Goal: Task Accomplishment & Management: Use online tool/utility

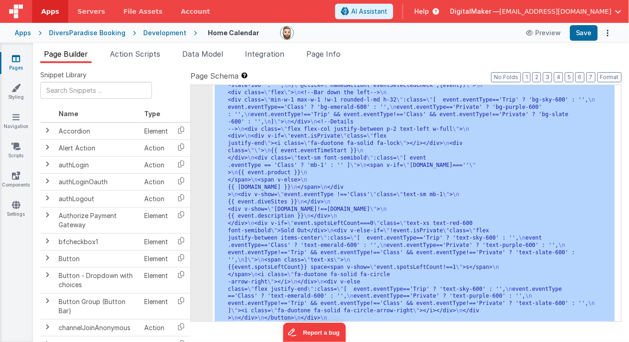
scroll to position [410, 0]
click at [21, 31] on div "Apps" at bounding box center [23, 32] width 16 height 9
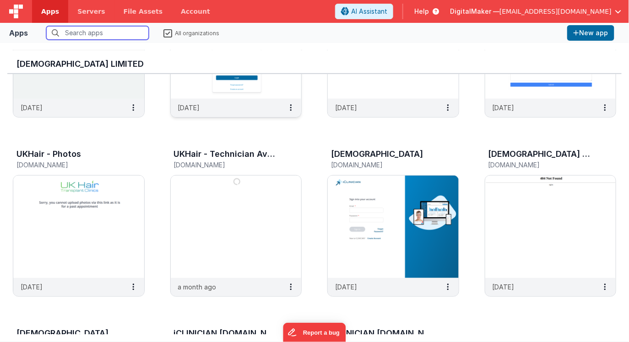
scroll to position [134, 0]
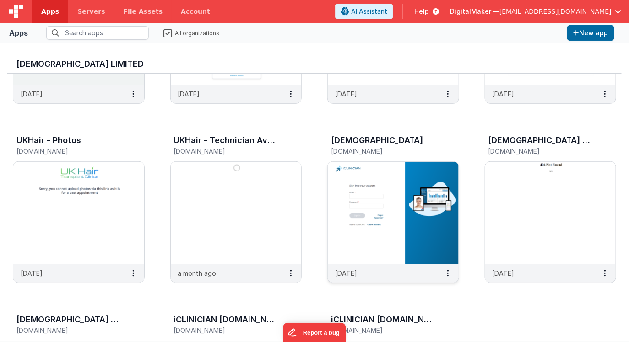
click at [405, 206] on img at bounding box center [393, 213] width 131 height 102
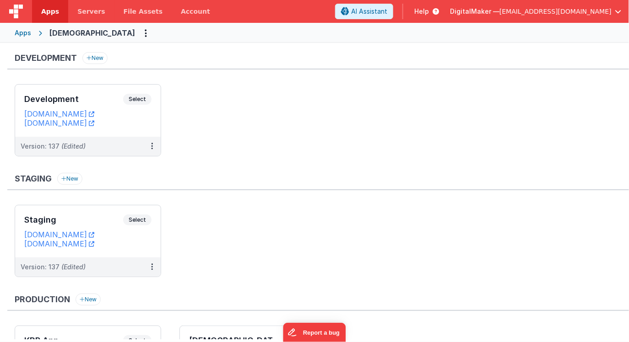
click at [24, 33] on div "Apps" at bounding box center [23, 32] width 16 height 9
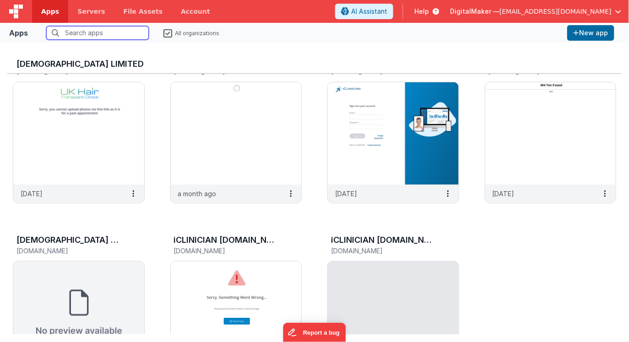
scroll to position [219, 0]
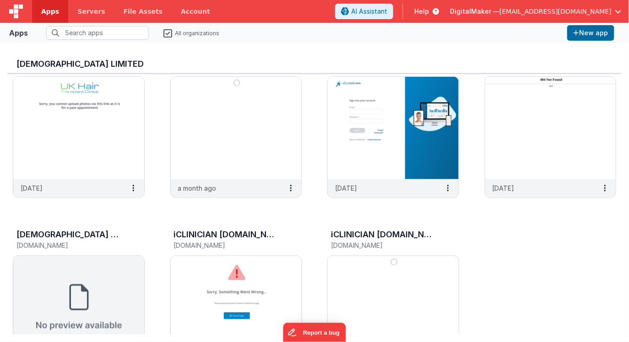
click at [240, 279] on img at bounding box center [236, 307] width 131 height 102
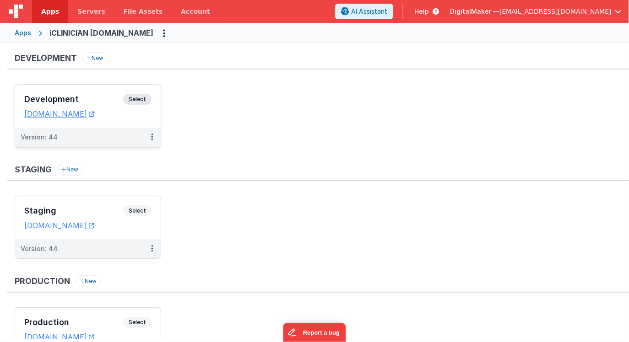
click at [103, 99] on h3 "Development" at bounding box center [73, 99] width 99 height 9
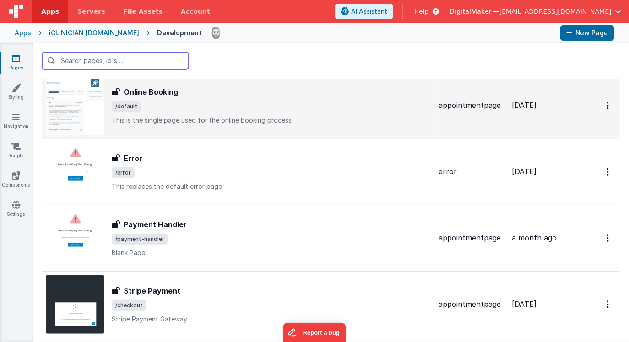
scroll to position [27, 0]
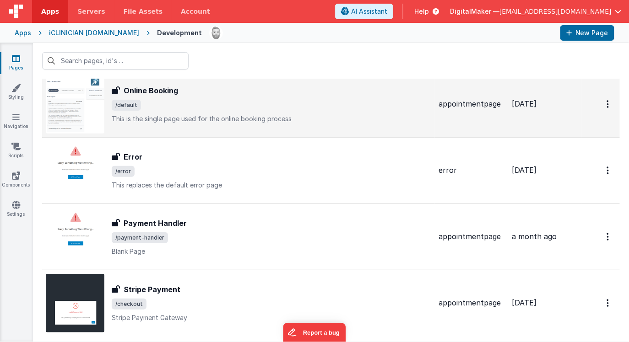
click at [192, 106] on span "/default" at bounding box center [271, 105] width 319 height 11
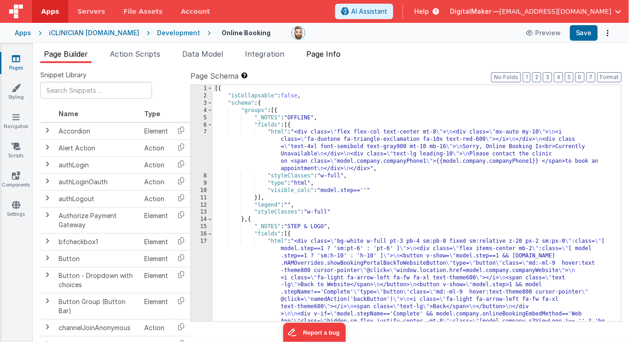
click at [327, 57] on span "Page Info" at bounding box center [323, 53] width 34 height 9
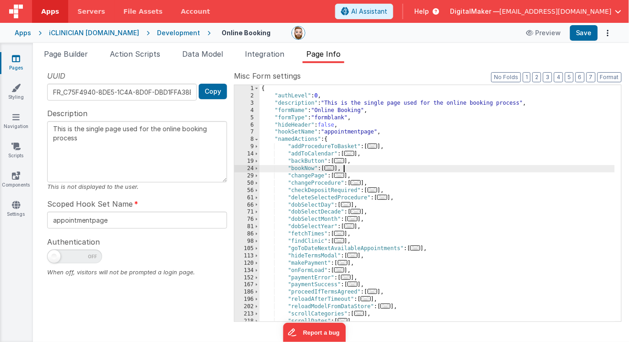
click at [407, 169] on div "{ "authLevel" : 0 , "description" : "This is the single page used for the onlin…" at bounding box center [436, 210] width 355 height 251
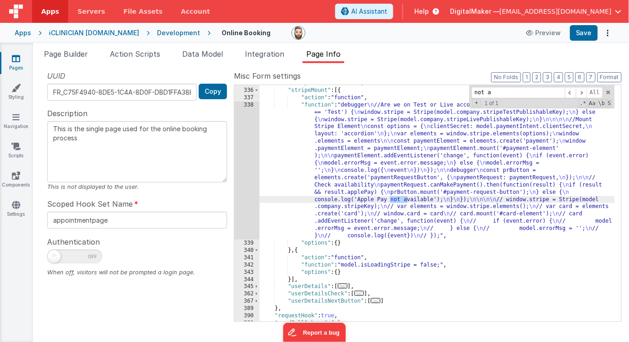
scroll to position [500, 0]
type input "n"
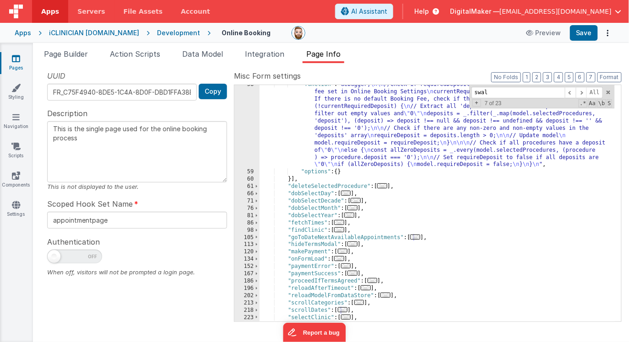
scroll to position [0, 0]
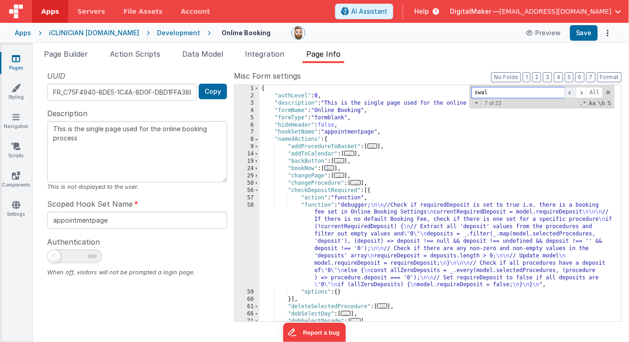
click at [570, 94] on span at bounding box center [570, 92] width 11 height 11
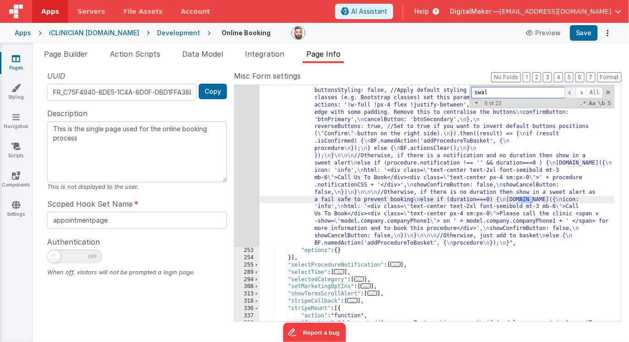
click at [570, 94] on span at bounding box center [570, 92] width 11 height 11
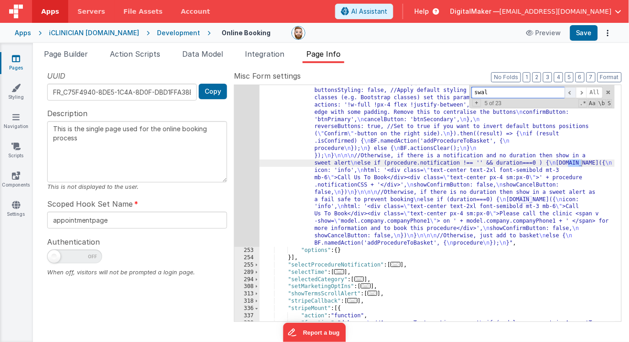
click at [570, 94] on span at bounding box center [570, 92] width 11 height 11
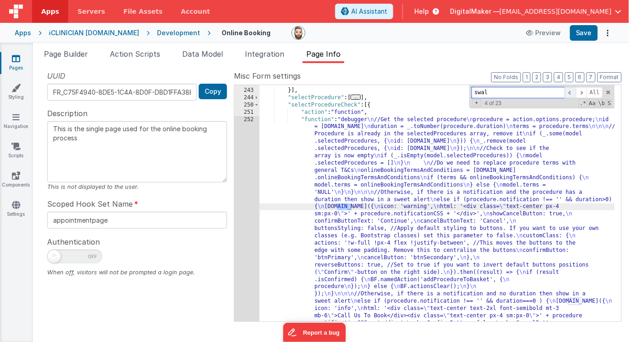
scroll to position [435, 0]
click at [570, 94] on span at bounding box center [570, 92] width 11 height 11
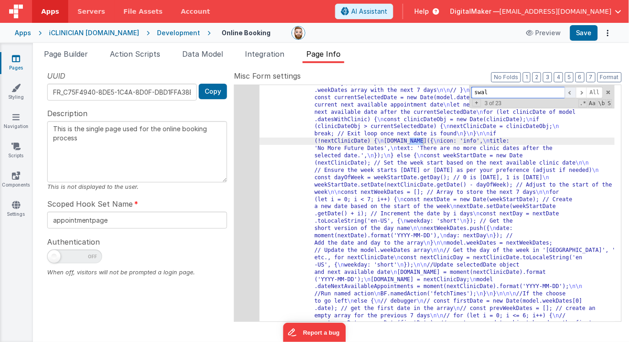
click at [570, 94] on span at bounding box center [570, 92] width 11 height 11
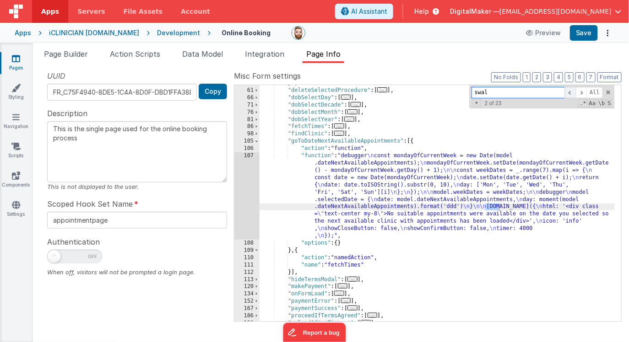
scroll to position [216, 0]
click at [570, 94] on span at bounding box center [570, 92] width 11 height 11
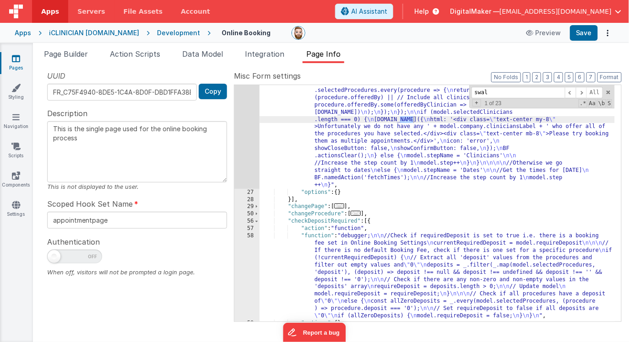
click at [406, 129] on div ""function" : "debugger \n //If there is more than one clinic we need to show th…" at bounding box center [436, 197] width 355 height 469
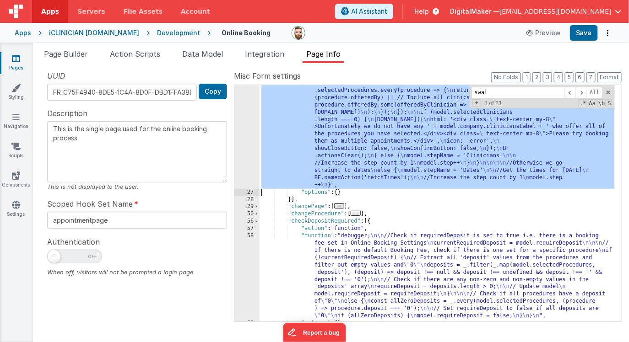
click at [249, 141] on div "26" at bounding box center [246, 76] width 25 height 226
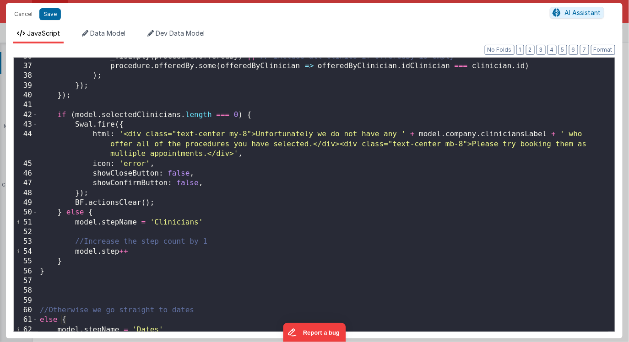
scroll to position [382, 0]
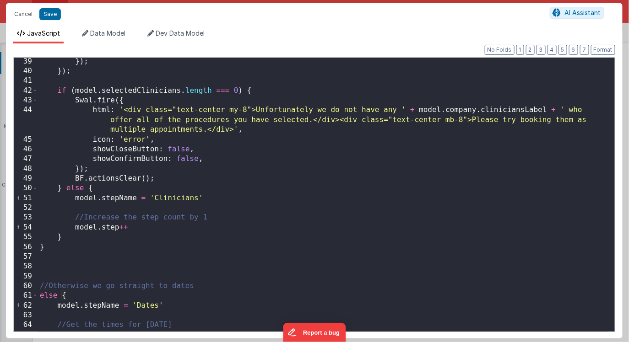
click at [198, 150] on div "}) ; }) ; if ( model . selectedClinicians . length === 0 ) { Swal . fire ({ htm…" at bounding box center [323, 204] width 570 height 294
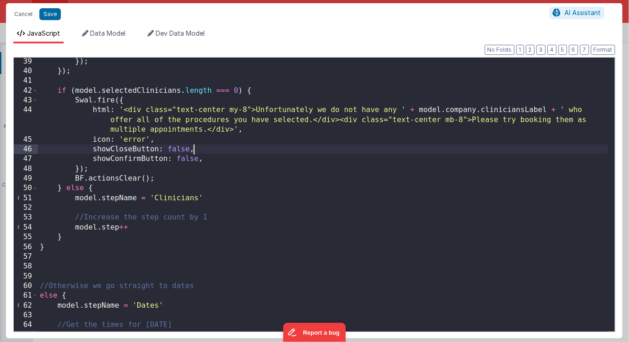
scroll to position [0, 0]
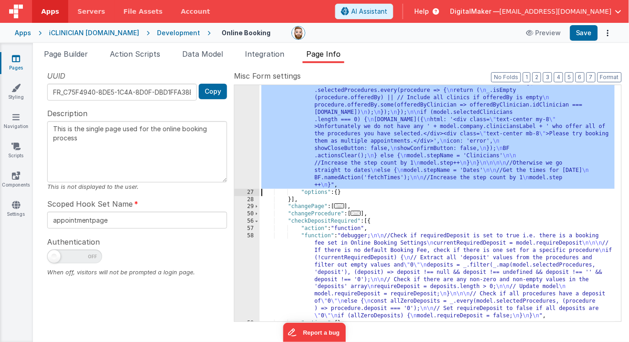
click at [419, 128] on div ""function" : "debugger \n //If there is more than one clinic we need to show th…" at bounding box center [436, 197] width 355 height 469
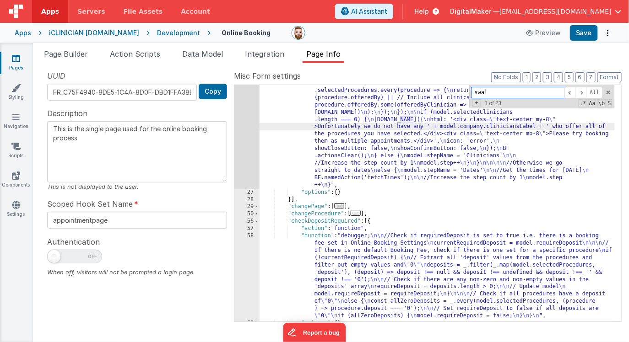
paste input "howCloseButton: false,"
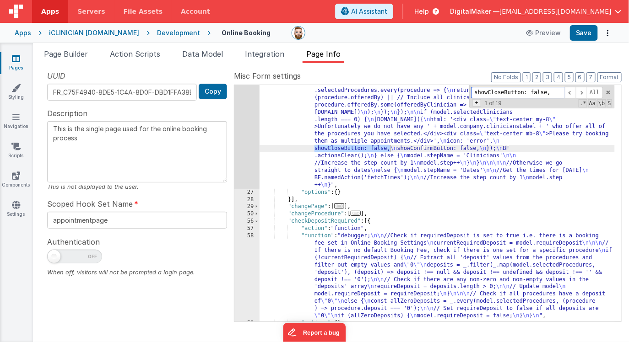
type input "showCloseButton: false,"
click at [477, 105] on span "+" at bounding box center [476, 102] width 9 height 7
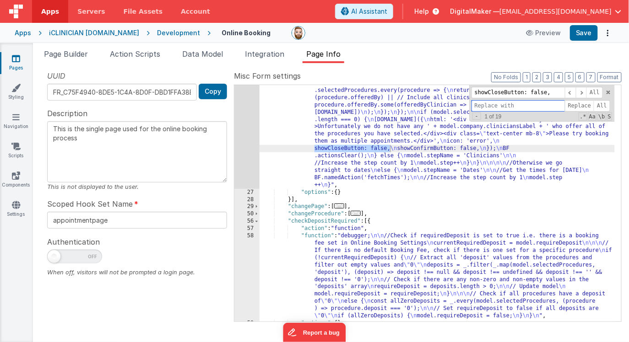
click at [477, 106] on input at bounding box center [517, 105] width 93 height 11
paste input "showCloseButton: false,"
type input "showCloseButton: true,"
click at [604, 102] on span "All" at bounding box center [601, 105] width 16 height 11
click at [609, 92] on span at bounding box center [608, 92] width 6 height 6
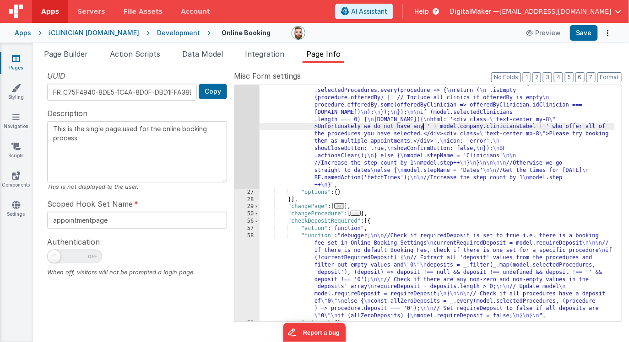
click at [422, 128] on div ""function" : "debugger \n //If there is more than one clinic we need to show th…" at bounding box center [436, 197] width 355 height 469
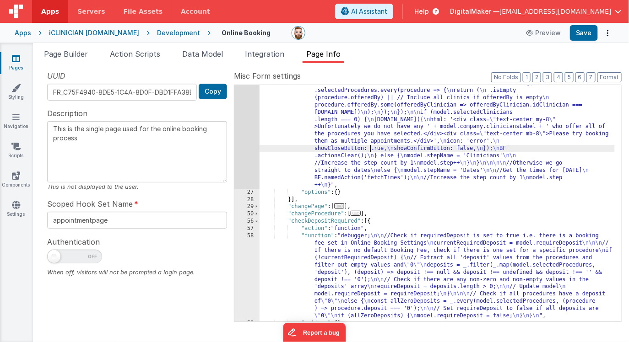
click at [370, 149] on div ""function" : "debugger \n //If there is more than one clinic we need to show th…" at bounding box center [436, 197] width 355 height 469
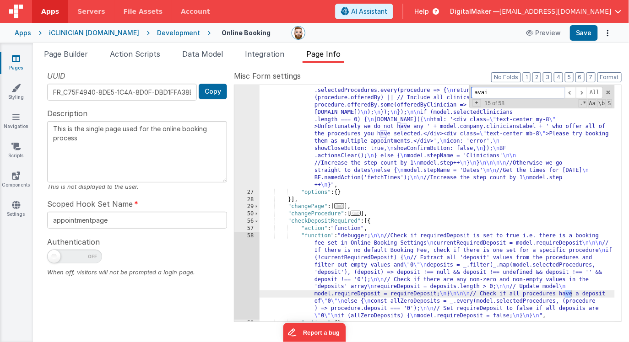
scroll to position [588, 0]
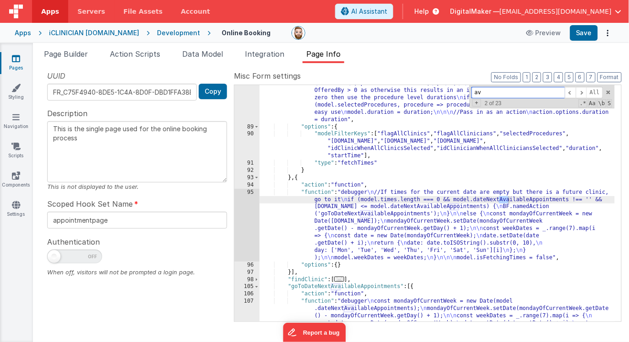
type input "a"
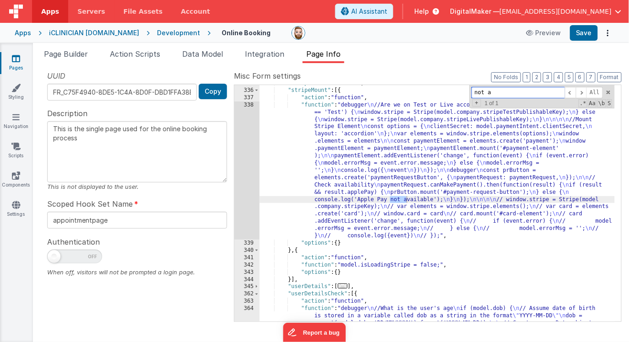
scroll to position [2014, 0]
type input "n"
click at [548, 76] on button "3" at bounding box center [547, 77] width 9 height 10
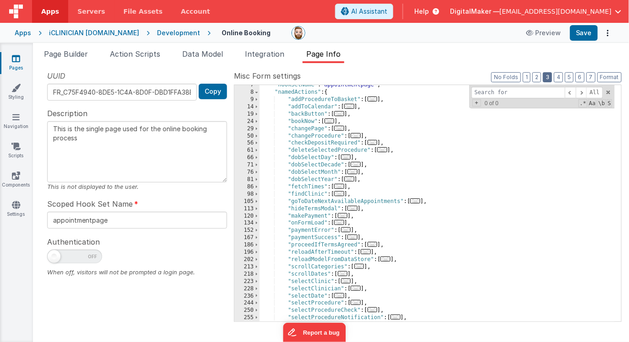
scroll to position [43, 0]
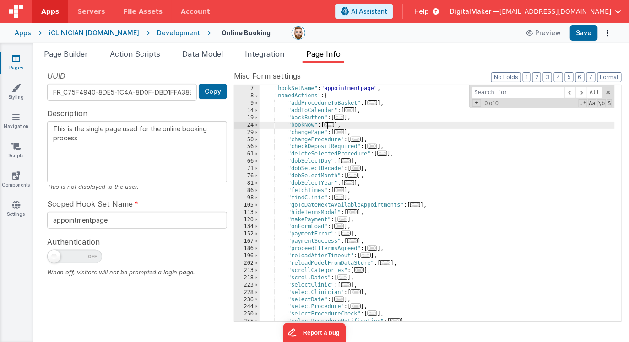
click at [332, 126] on span "..." at bounding box center [329, 124] width 10 height 5
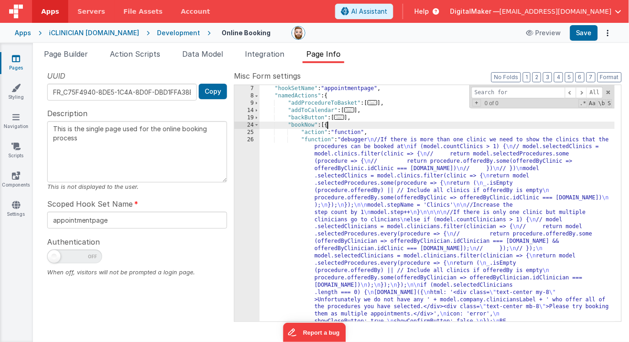
click at [357, 176] on div ""hideHeader" : false , "hookSetName" : "appointmentpage" , "namedActions" : { "…" at bounding box center [436, 312] width 355 height 469
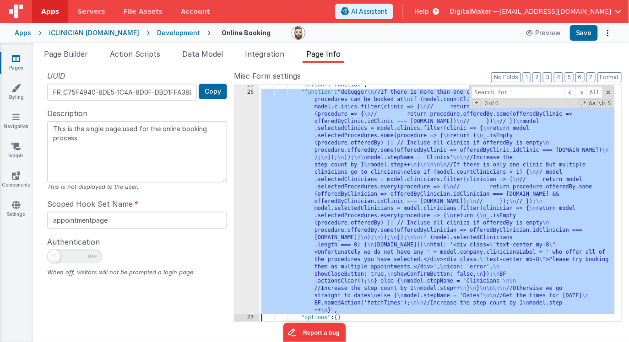
scroll to position [91, 0]
click at [247, 196] on div "26" at bounding box center [246, 202] width 25 height 226
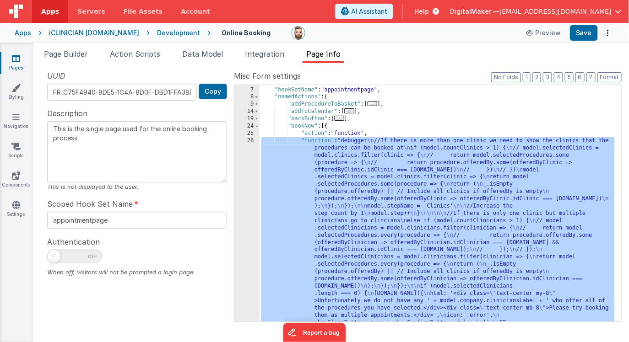
scroll to position [0, 0]
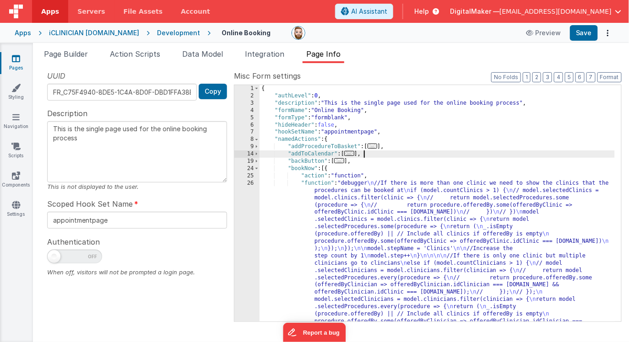
click at [397, 151] on div "{ "authLevel" : 0 , "description" : "This is the single page used for the onlin…" at bounding box center [436, 319] width 355 height 469
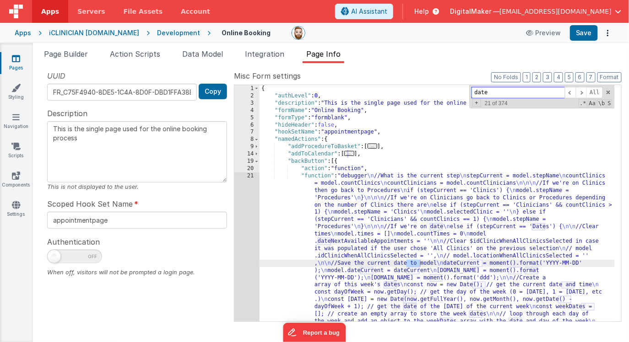
click at [479, 93] on input "date" at bounding box center [517, 92] width 93 height 11
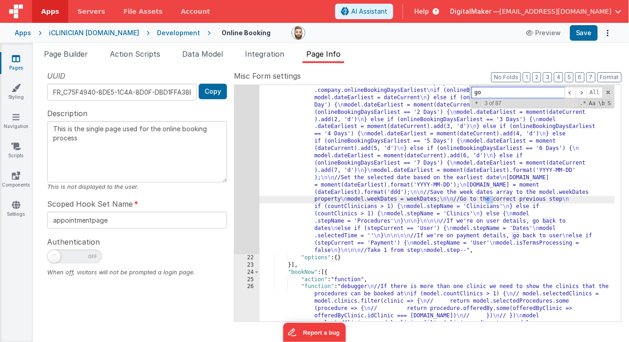
scroll to position [275, 0]
click at [583, 91] on span at bounding box center [581, 92] width 11 height 11
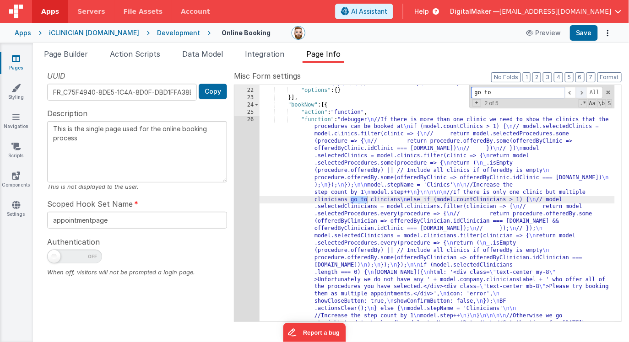
scroll to position [442, 0]
click at [583, 91] on span at bounding box center [581, 92] width 11 height 11
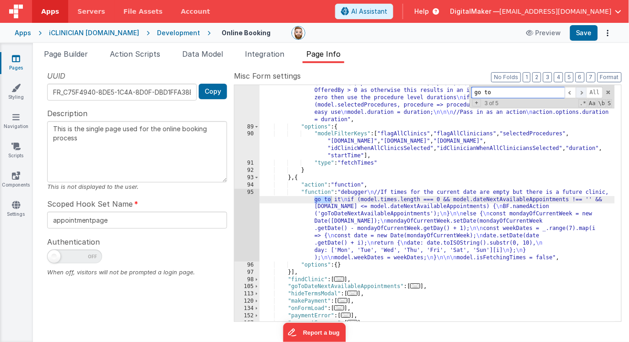
scroll to position [857, 0]
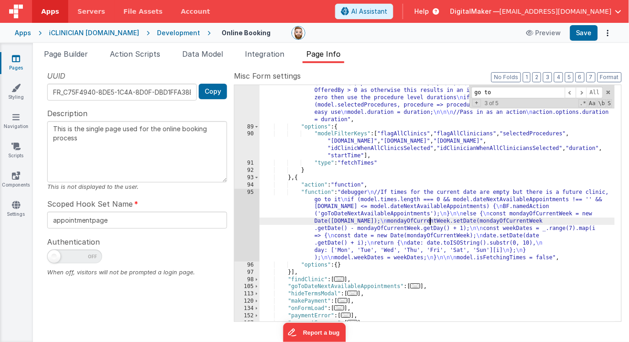
click at [430, 218] on div ""function" : "debugger \n //Show is isFetchingTimes \n model.isFetchingTimes = …" at bounding box center [436, 190] width 355 height 353
click at [247, 219] on div "95" at bounding box center [246, 225] width 25 height 73
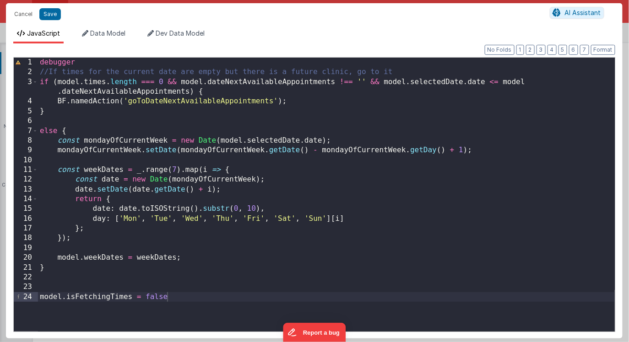
click at [229, 103] on div "debugger //If times for the current date are empty but there is a future clinic…" at bounding box center [326, 205] width 577 height 294
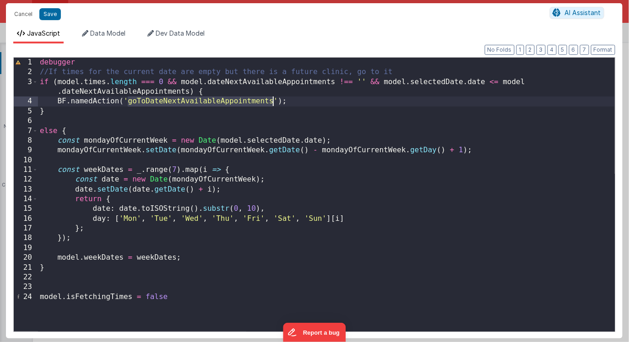
click at [229, 103] on div "debugger //If times for the current date are empty but there is a future clinic…" at bounding box center [326, 205] width 577 height 294
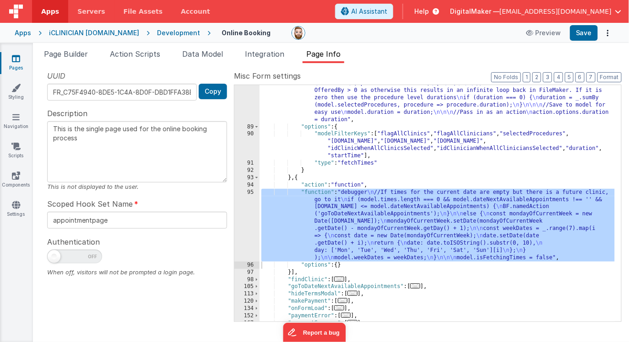
click at [453, 130] on div ""function" : "debugger \n //Show is isFetchingTimes \n model.isFetchingTimes = …" at bounding box center [436, 190] width 355 height 353
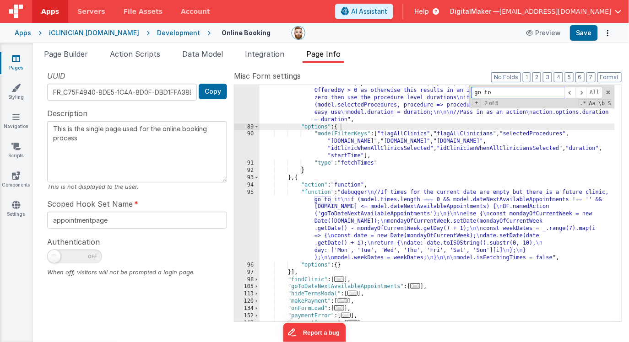
paste input "ToDateNextAvailableAppointments"
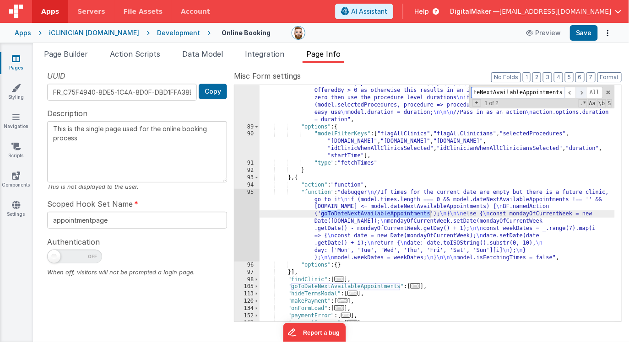
type input "goToDateNextAvailableAppointments"
click at [581, 92] on span at bounding box center [581, 92] width 11 height 11
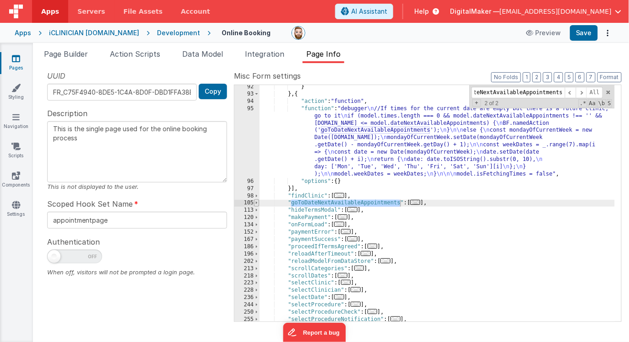
scroll to position [0, 0]
click at [258, 203] on span at bounding box center [256, 203] width 5 height 7
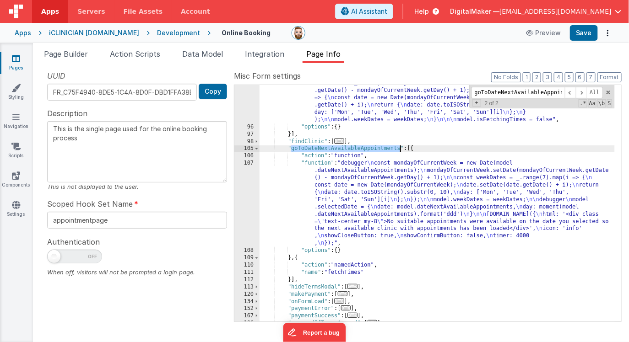
scroll to position [1026, 0]
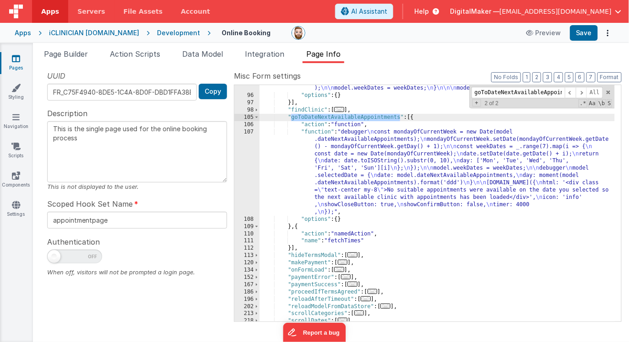
click at [360, 177] on div ""function" : "debugger \n //If times for the current date are empty but there i…" at bounding box center [436, 177] width 355 height 317
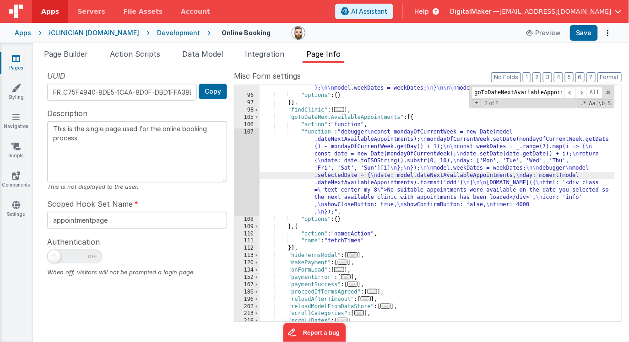
click at [246, 168] on div "107" at bounding box center [246, 172] width 25 height 87
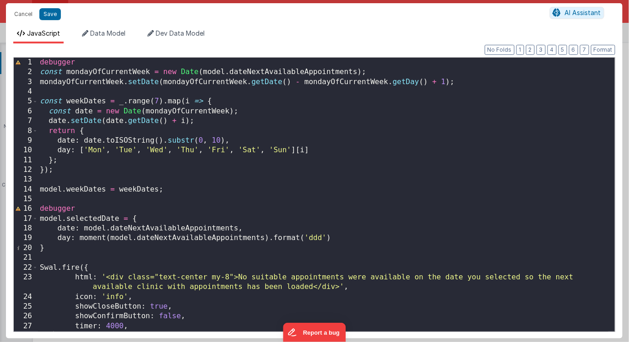
scroll to position [9, 0]
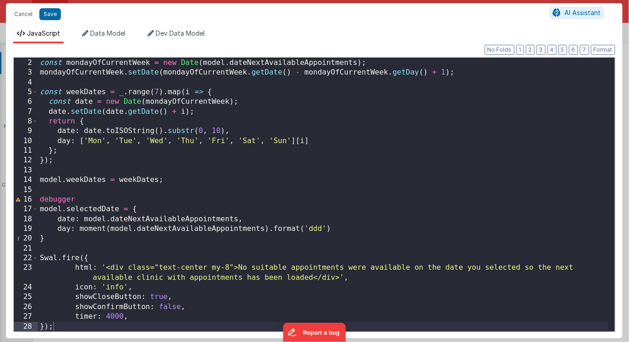
click at [41, 258] on div "debugger const mondayOfCurrentWeek = new Date ( model . dateNextAvailableAppoin…" at bounding box center [323, 195] width 570 height 294
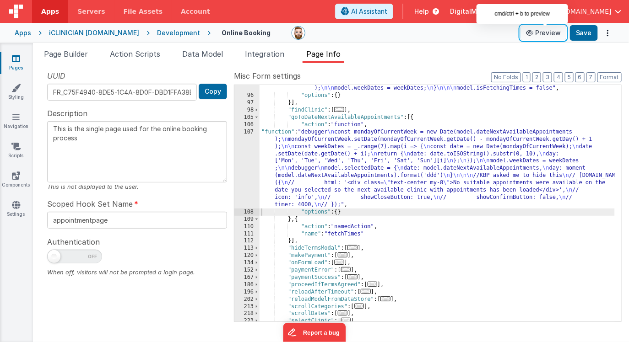
click at [550, 34] on button "Preview" at bounding box center [543, 33] width 46 height 15
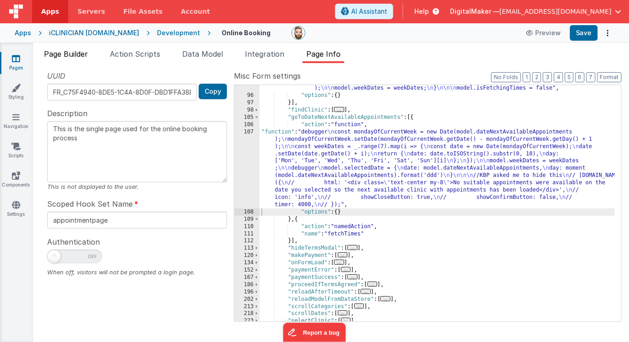
click at [72, 53] on span "Page Builder" at bounding box center [66, 53] width 44 height 9
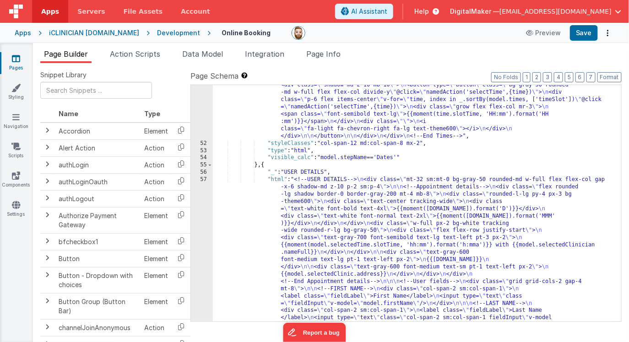
scroll to position [2340, 0]
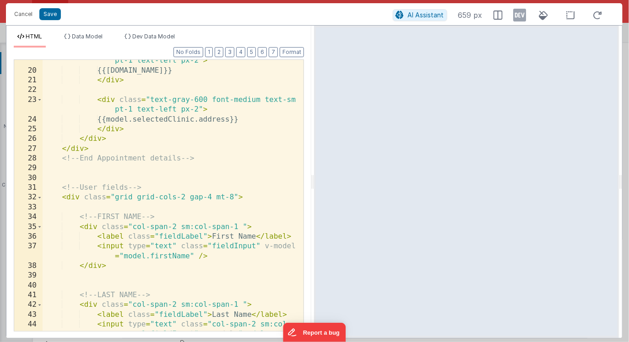
scroll to position [316, 0]
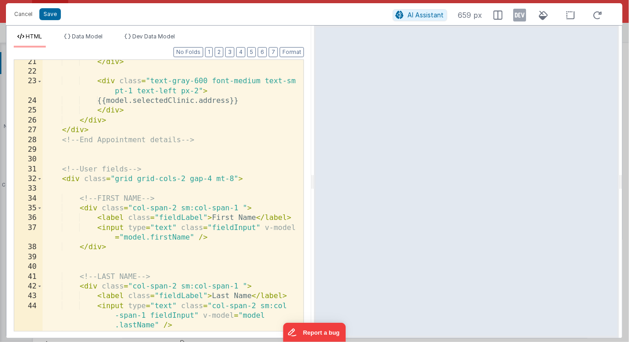
click at [255, 218] on div "</ div > < div class = "text-gray-600 font-medium text-sm pt-1 text-left px-2" …" at bounding box center [170, 202] width 255 height 291
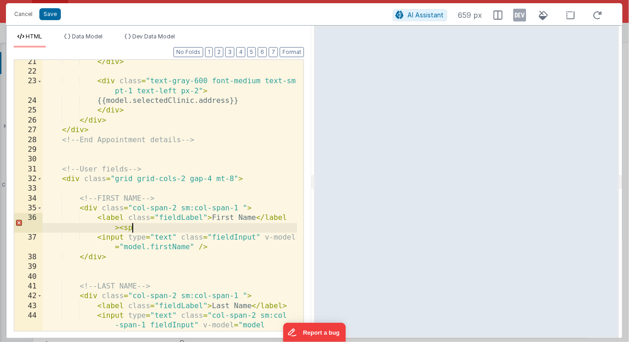
paste textarea
click at [155, 228] on div "</ div > < div class = "text-gray-600 font-medium text-sm pt-1 text-left px-2" …" at bounding box center [170, 212] width 255 height 310
click at [145, 227] on div "</ div > < div class = "text-gray-600 font-medium text-sm pt-1 text-left px-2" …" at bounding box center [170, 212] width 255 height 310
click at [246, 229] on div "</ div > < div class = "text-gray-600 font-medium text-sm pt-1 text-left px-2" …" at bounding box center [170, 212] width 255 height 310
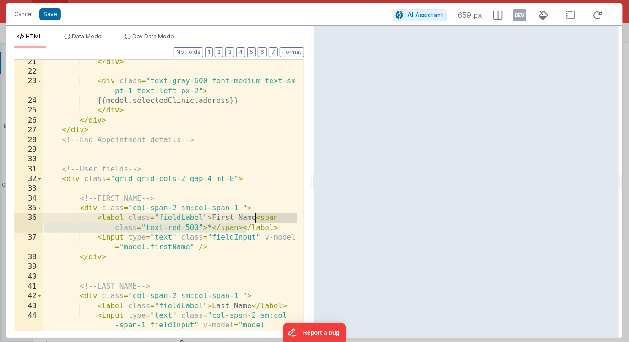
click at [256, 218] on div "</ div > < div class = "text-gray-600 font-medium text-sm pt-1 text-left px-2" …" at bounding box center [170, 212] width 255 height 310
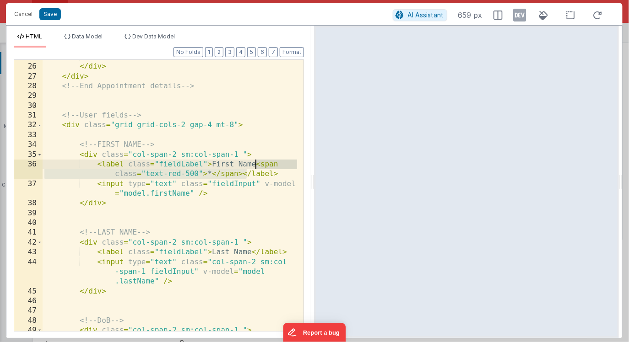
scroll to position [373, 0]
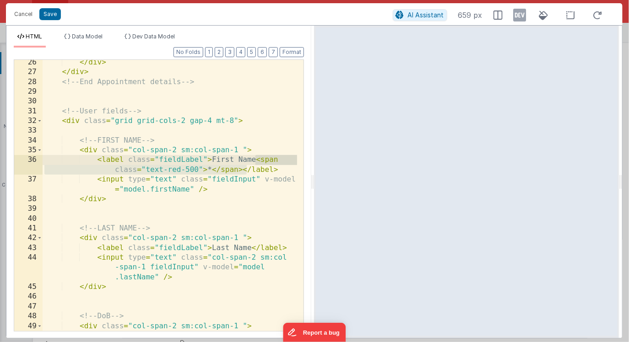
click at [251, 250] on div "</ div > </ div > <!-- End Appointment details --> <!-- User fields --> < div c…" at bounding box center [170, 208] width 255 height 301
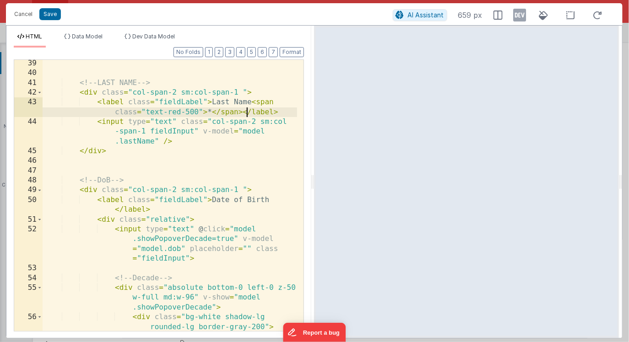
scroll to position [519, 0]
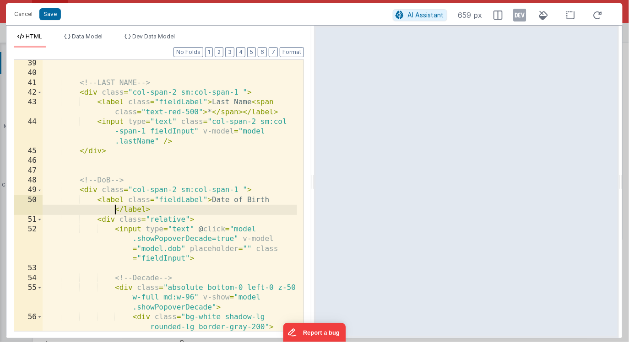
click at [114, 210] on div "<!-- LAST NAME --> < div class = "col-span-2 sm:col-span-1 " > < label class = …" at bounding box center [170, 214] width 255 height 310
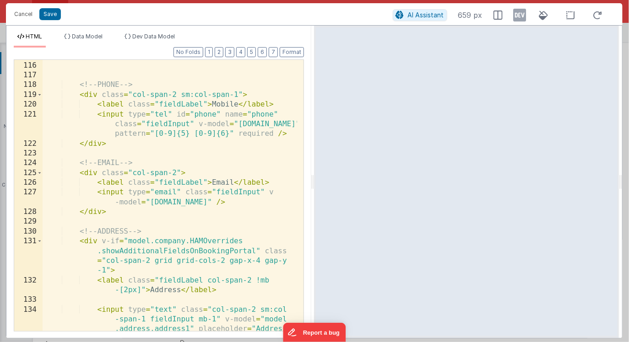
scroll to position [2063, 0]
click at [238, 103] on div "<!-- PHONE --> < div class = "col-span-2 sm:col-span-1" > < label class = "fiel…" at bounding box center [170, 220] width 255 height 320
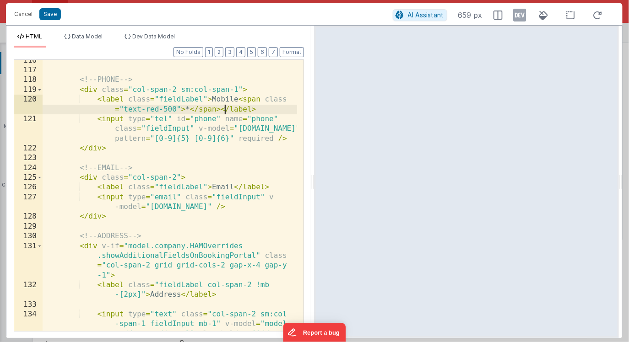
scroll to position [2077, 0]
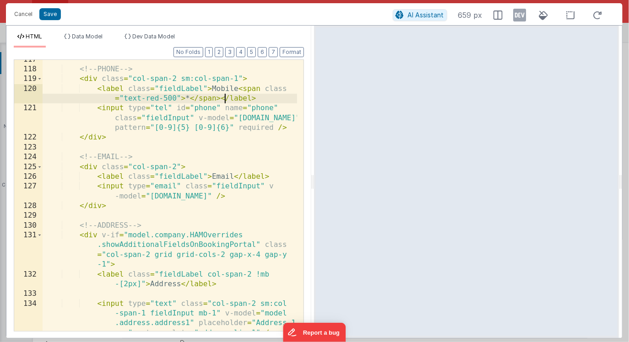
click at [233, 176] on div "<!-- PHONE --> < div class = "col-span-2 sm:col-span-1" > < label class = "fiel…" at bounding box center [170, 215] width 255 height 320
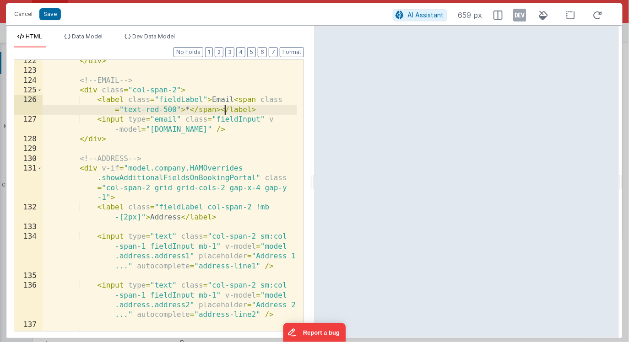
scroll to position [2164, 0]
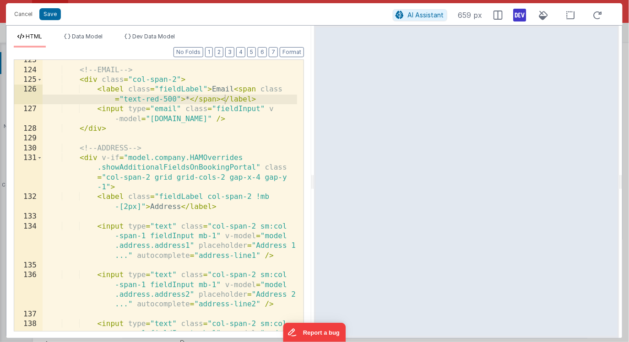
click at [523, 15] on icon at bounding box center [519, 15] width 13 height 15
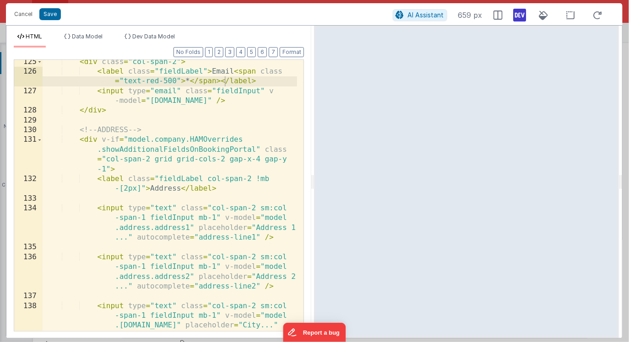
scroll to position [2171, 0]
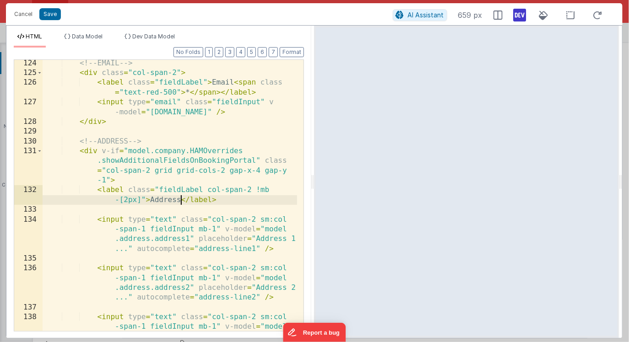
click at [182, 201] on div "<!-- EMAIL --> < div class = "col-span-2" > < label class = "fieldLabel" > Emai…" at bounding box center [170, 219] width 255 height 320
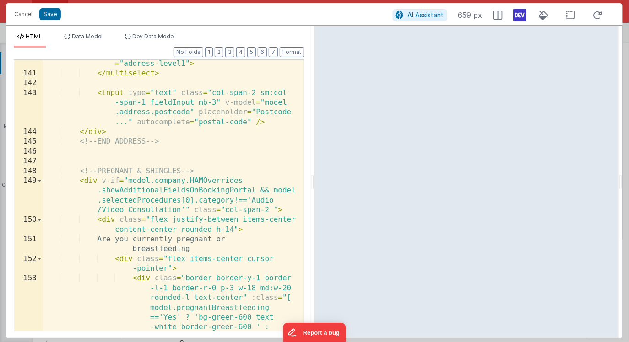
scroll to position [2556, 0]
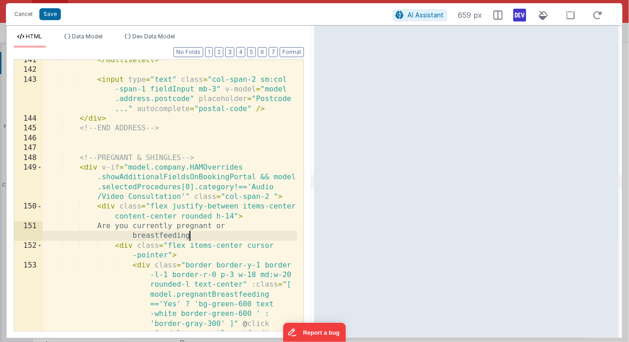
click at [194, 237] on div "</ multiselect > < input type = "text" class = "col-span-2 sm:col -span-1 field…" at bounding box center [170, 239] width 255 height 369
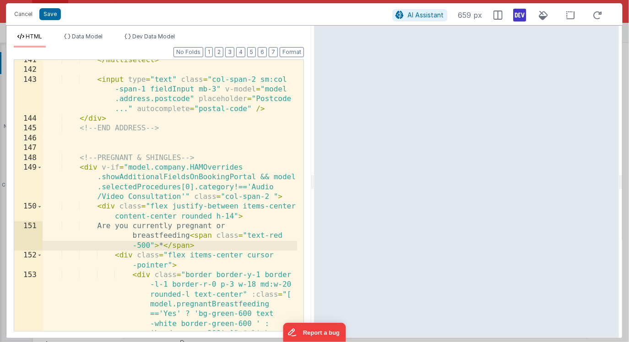
click at [114, 225] on div "</ multiselect > < input type = "text" class = "col-span-2 sm:col -span-1 field…" at bounding box center [170, 239] width 255 height 369
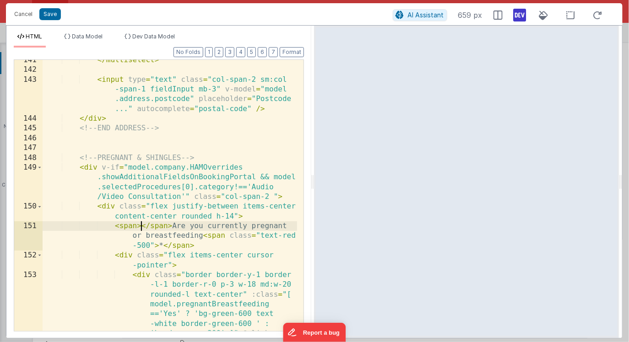
click at [199, 247] on div "</ multiselect > < input type = "text" class = "col-span-2 sm:col -span-1 field…" at bounding box center [170, 239] width 255 height 369
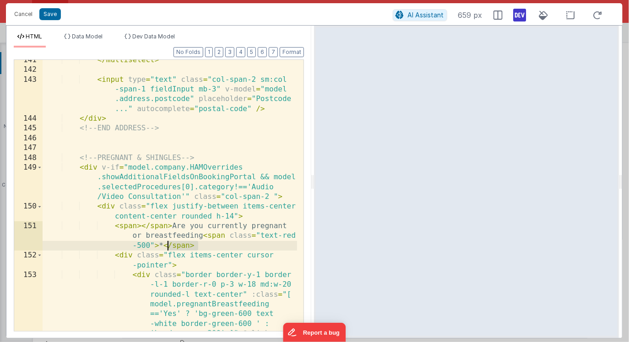
click at [167, 246] on div "</ multiselect > < input type = "text" class = "col-span-2 sm:col -span-1 field…" at bounding box center [170, 239] width 255 height 369
click at [131, 227] on div "</ multiselect > < input type = "text" class = "col-span-2 sm:col -span-1 field…" at bounding box center [170, 239] width 255 height 369
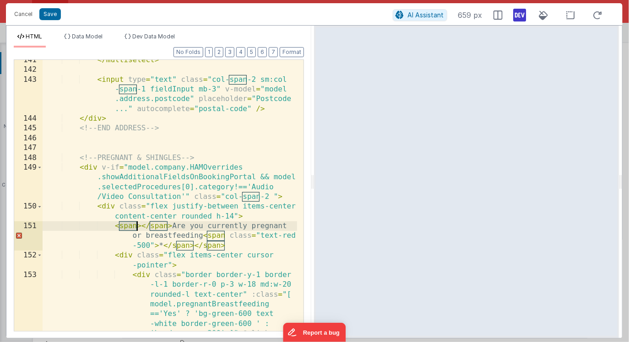
click at [131, 227] on div "</ multiselect > < input type = "text" class = "col-span-2 sm:col -span-1 field…" at bounding box center [170, 239] width 255 height 369
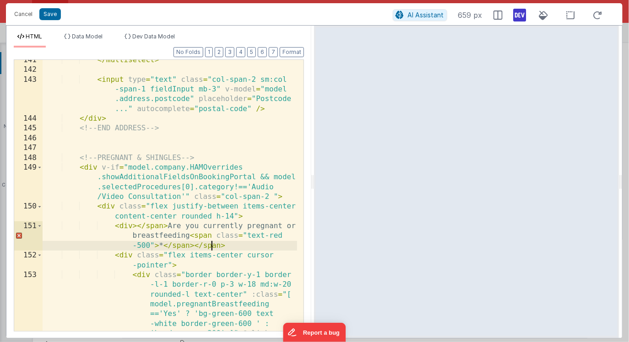
click at [213, 247] on div "</ multiselect > < input type = "text" class = "col-span-2 sm:col -span-1 field…" at bounding box center [170, 239] width 255 height 369
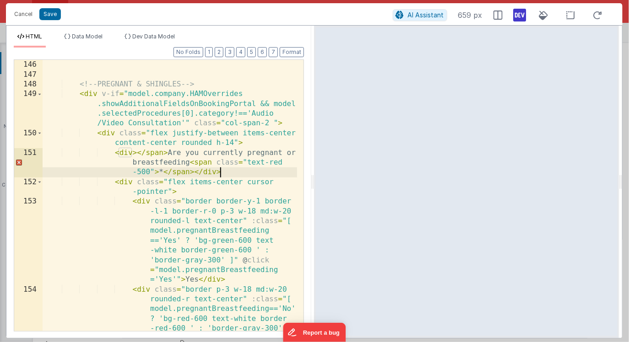
scroll to position [2643, 0]
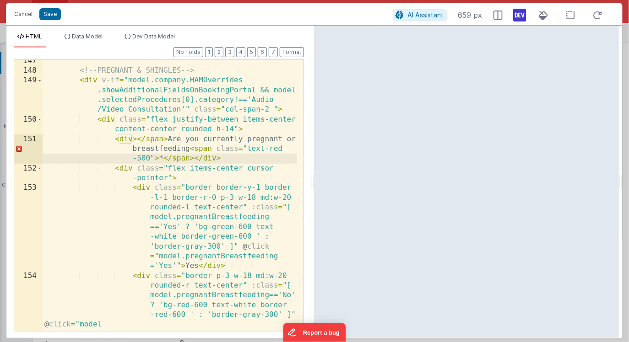
click at [166, 139] on div "<!-- PREGNANT & SHINGLES --> < div v-if = "model.company.HAMOverrides .showAddi…" at bounding box center [170, 235] width 255 height 359
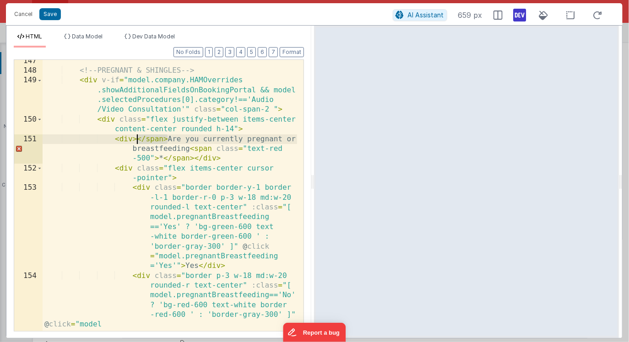
click at [136, 140] on div "<!-- PREGNANT & SHINGLES --> < div v-if = "model.company.HAMOverrides .showAddi…" at bounding box center [170, 235] width 255 height 359
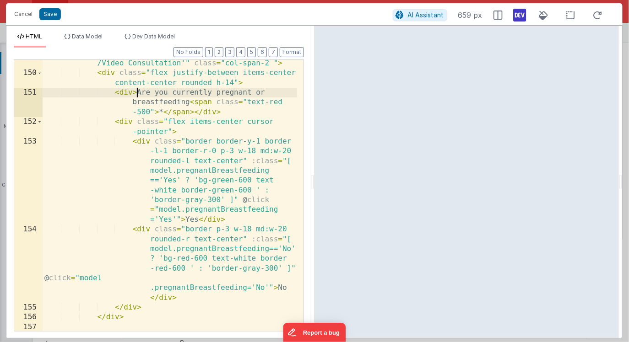
scroll to position [2692, 0]
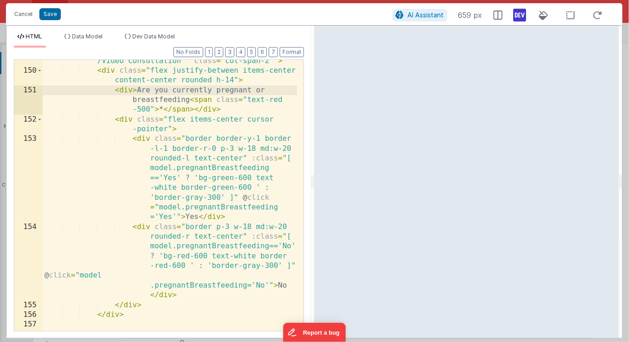
click at [190, 101] on div "< div v-if = "model.company.HAMOverrides .showAdditionalFieldsOnBookingPortal &…" at bounding box center [170, 192] width 255 height 330
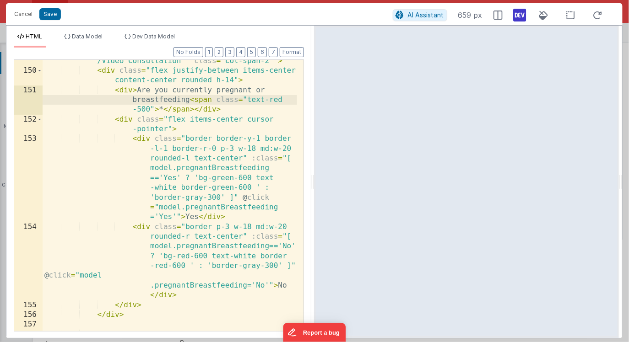
click at [229, 110] on div "< div v-if = "model.company.HAMOverrides .showAdditionalFieldsOnBookingPortal &…" at bounding box center [170, 192] width 255 height 330
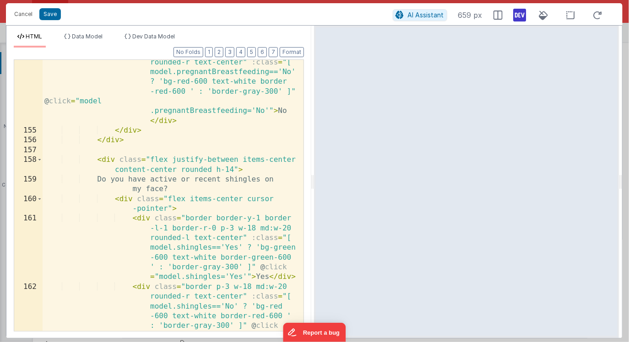
scroll to position [2867, 0]
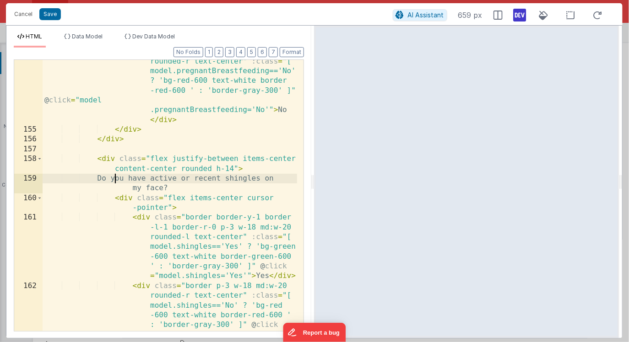
click at [115, 178] on div "< div class = "border p-3 w-18 md:w-20 rounded-r text-center" :class = "[ model…" at bounding box center [170, 251] width 255 height 408
click at [226, 190] on div "< div class = "border p-3 w-18 md:w-20 rounded-r text-center" :class = "[ model…" at bounding box center [170, 251] width 255 height 408
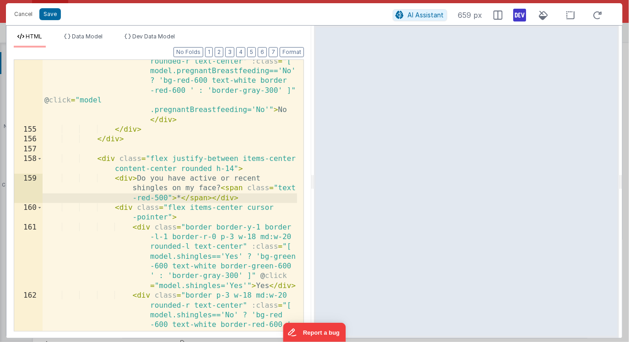
click at [217, 189] on div "< div class = "border p-3 w-18 md:w-20 rounded-r text-center" :class = "[ model…" at bounding box center [170, 251] width 255 height 408
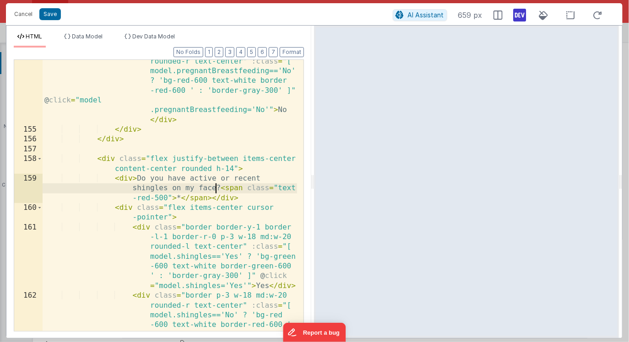
click at [139, 180] on div "< div class = "border p-3 w-18 md:w-20 rounded-r text-center" :class = "[ model…" at bounding box center [170, 251] width 255 height 408
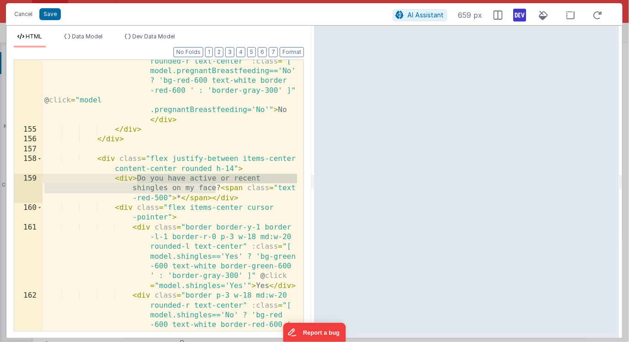
click at [139, 180] on div "< div class = "border p-3 w-18 md:w-20 rounded-r text-center" :class = "[ model…" at bounding box center [170, 251] width 255 height 408
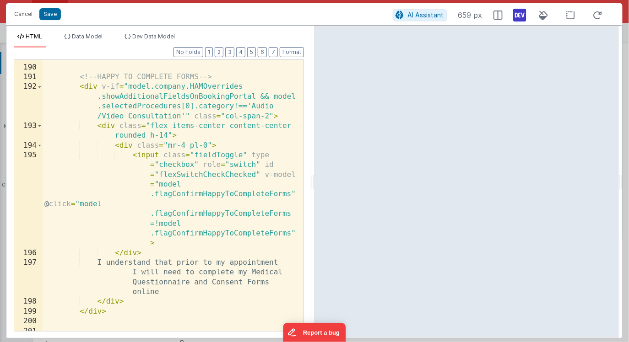
scroll to position [3802, 0]
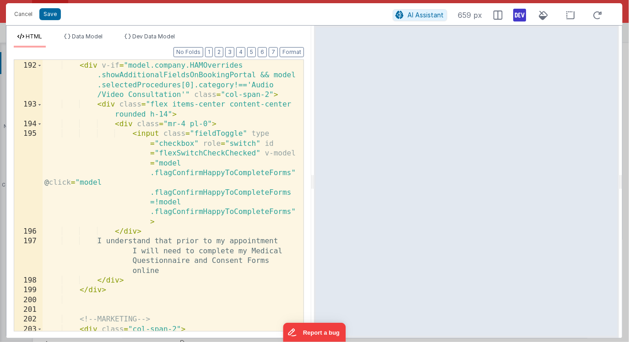
click at [114, 242] on div "<!-- HAPPY TO COMPLETE FORMS --> < div v-if = "model.company.HAMOverrides .show…" at bounding box center [170, 196] width 255 height 291
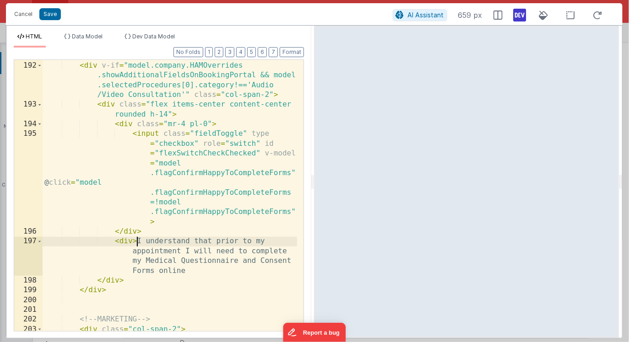
click at [194, 271] on div "<!-- HAPPY TO COMPLETE FORMS --> < div v-if = "model.company.HAMOverrides .show…" at bounding box center [170, 196] width 255 height 291
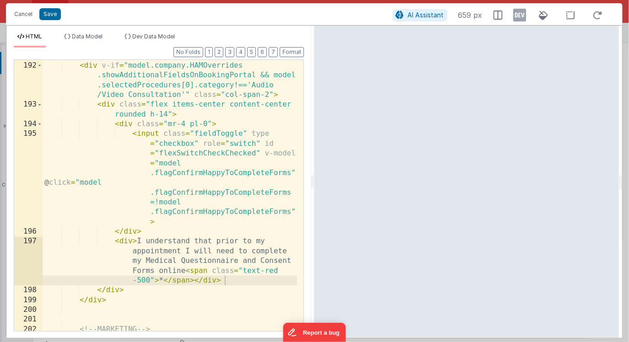
click at [522, 16] on icon at bounding box center [519, 15] width 13 height 15
click at [235, 145] on div "<!-- HAPPY TO COMPLETE FORMS --> < div v-if = "model.company.HAMOverrides .show…" at bounding box center [170, 196] width 255 height 291
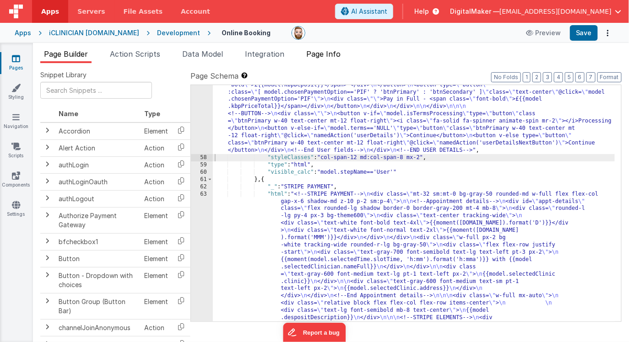
click at [328, 58] on span "Page Info" at bounding box center [323, 53] width 34 height 9
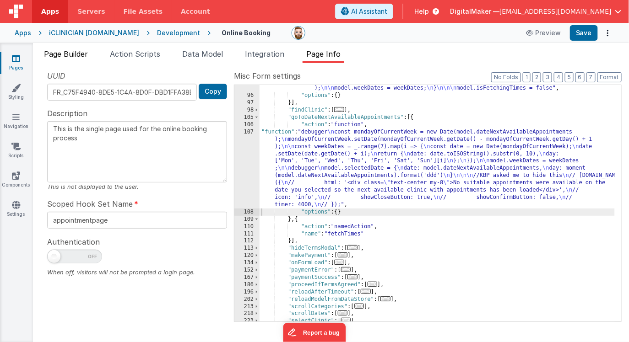
click at [78, 54] on span "Page Builder" at bounding box center [66, 53] width 44 height 9
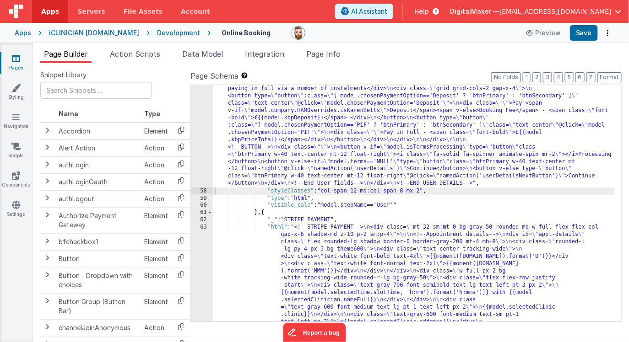
scroll to position [3427, 0]
click at [325, 54] on span "Page Info" at bounding box center [323, 53] width 34 height 9
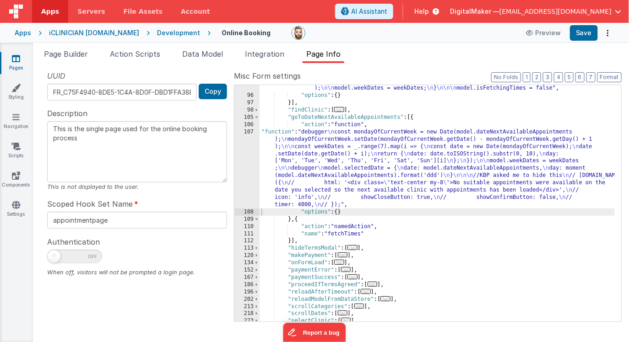
scroll to position [1204, 0]
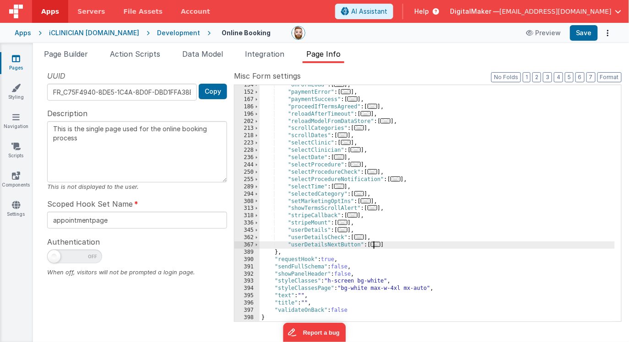
click at [377, 244] on span "..." at bounding box center [376, 244] width 10 height 5
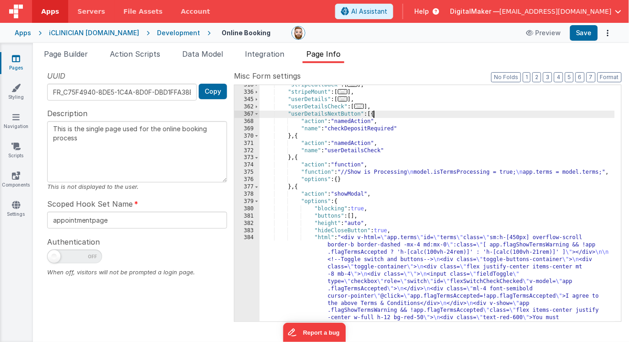
scroll to position [1336, 0]
click at [362, 107] on span "..." at bounding box center [359, 106] width 10 height 5
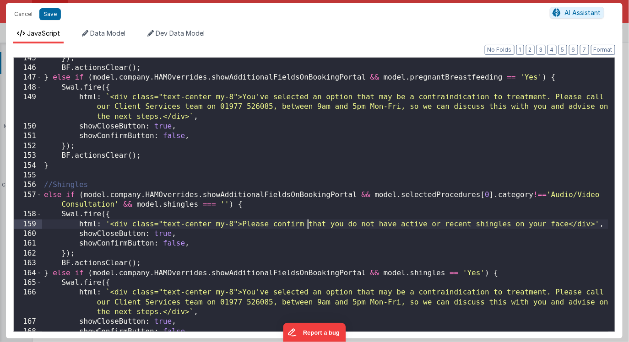
scroll to position [0, 0]
click at [307, 224] on div "}) ; BF . actionsClear ( ) ; } else if ( model . company . HAMOverrides . showA…" at bounding box center [325, 201] width 566 height 294
click at [566, 226] on div "}) ; BF . actionsClear ( ) ; } else if ( model . company . HAMOverrides . showA…" at bounding box center [325, 201] width 566 height 294
click at [362, 225] on div "}) ; BF . actionsClear ( ) ; } else if ( model . company . HAMOverrides . showA…" at bounding box center [325, 201] width 566 height 294
click at [79, 183] on div "}) ; BF . actionsClear ( ) ; } else if ( model . company . HAMOverrides . showA…" at bounding box center [325, 201] width 566 height 294
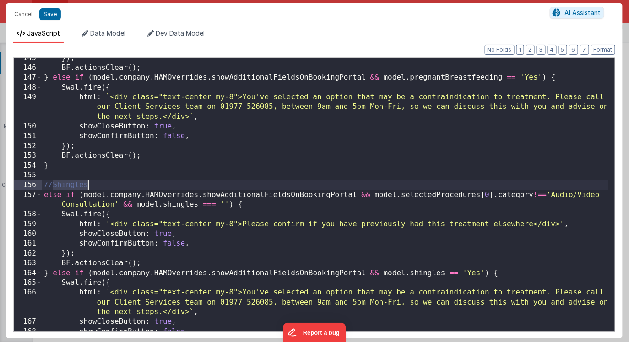
click at [79, 183] on div "}) ; BF . actionsClear ( ) ; } else if ( model . company . HAMOverrides . showA…" at bounding box center [325, 201] width 566 height 294
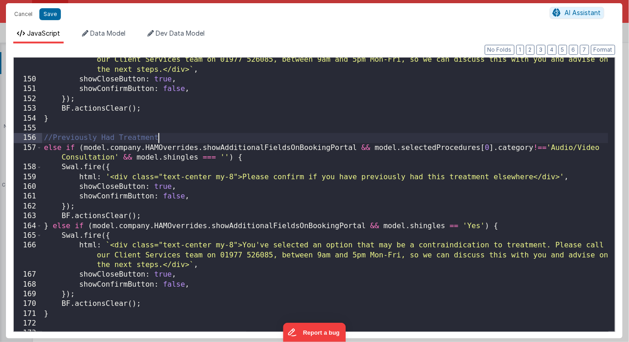
scroll to position [1478, 0]
drag, startPoint x: 137, startPoint y: 158, endPoint x: 196, endPoint y: 160, distance: 59.0
click at [196, 160] on div "html : ` <div class="text-center my-8">You've selected an option that may be a …" at bounding box center [325, 201] width 566 height 313
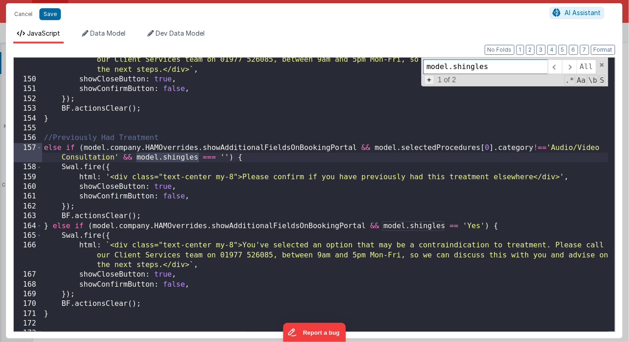
click at [431, 84] on span "+" at bounding box center [429, 80] width 10 height 10
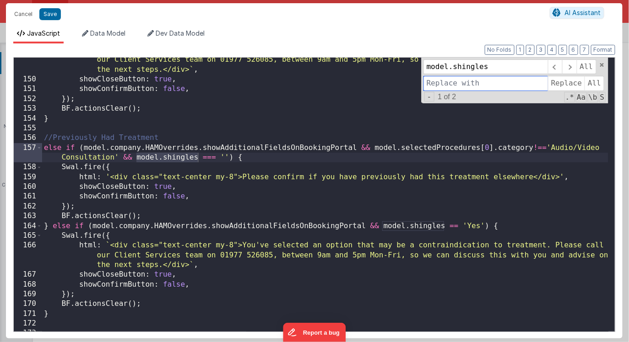
click at [436, 84] on input at bounding box center [485, 83] width 124 height 15
click at [505, 84] on input "model.hadTreatmentBefore" at bounding box center [485, 83] width 124 height 15
type input "model.hadTreatmentBefore"
click at [590, 84] on span "All" at bounding box center [594, 83] width 20 height 15
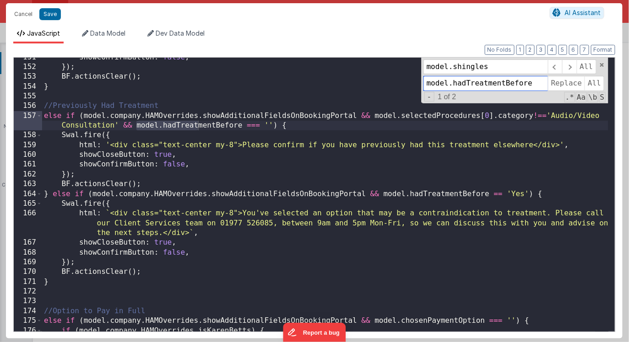
scroll to position [1510, 0]
click at [51, 194] on div "showConfirmButton : false , }) ; BF . actionsClear ( ) ; } //Previously Had Tre…" at bounding box center [325, 200] width 566 height 294
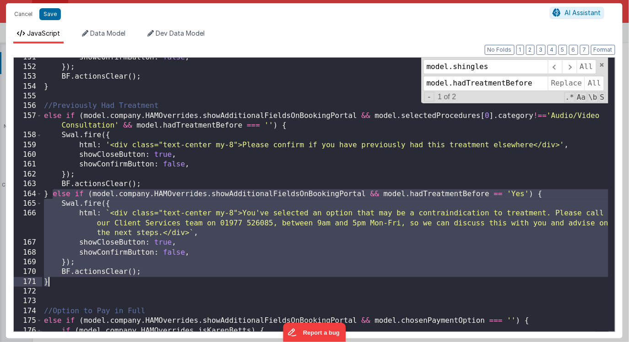
click at [52, 279] on div "showConfirmButton : false , }) ; BF . actionsClear ( ) ; } //Previously Had Tre…" at bounding box center [325, 200] width 566 height 294
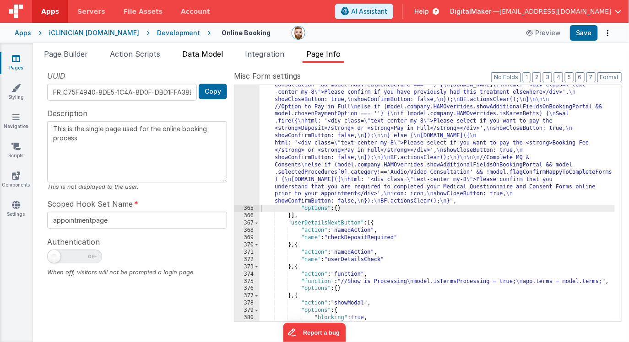
click at [200, 56] on span "Data Model" at bounding box center [202, 53] width 41 height 9
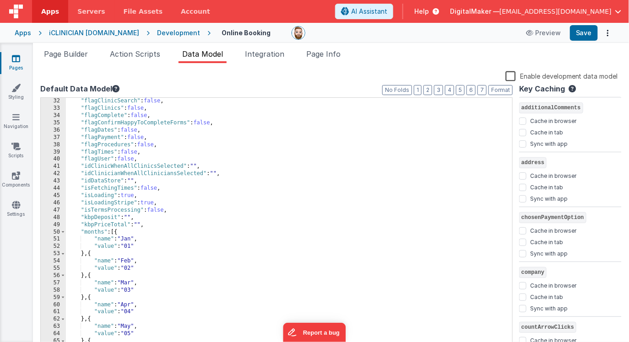
scroll to position [606, 0]
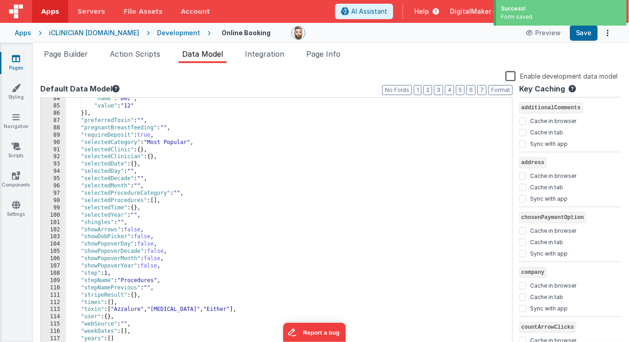
click at [102, 222] on div ""name" : "Dec" , "value" : "12" }] , "preferredToxin" : "" , "pregnantBreastfee…" at bounding box center [286, 228] width 440 height 267
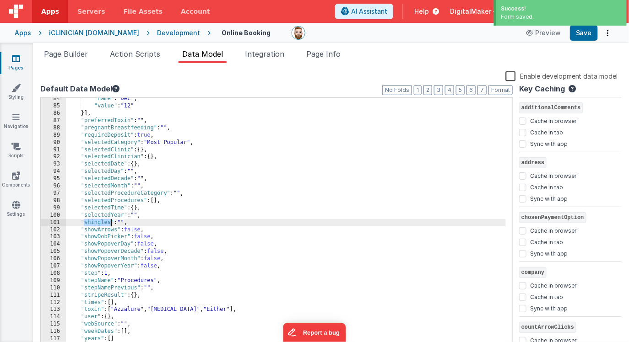
click at [102, 222] on div ""name" : "Dec" , "value" : "12" }] , "preferredToxin" : "" , "pregnantBreastfee…" at bounding box center [286, 228] width 440 height 267
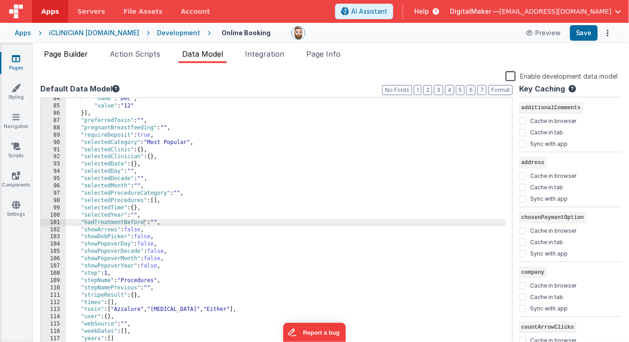
click at [67, 51] on span "Page Builder" at bounding box center [66, 53] width 44 height 9
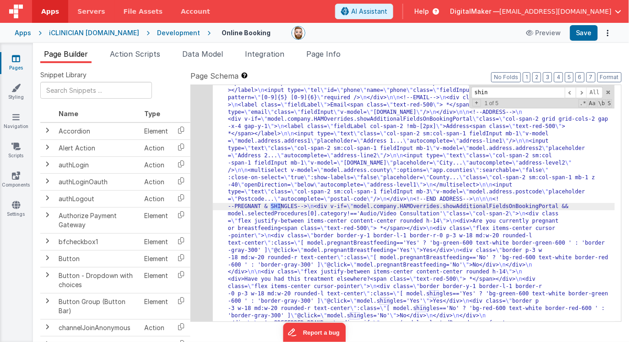
scroll to position [2874, 0]
type input "shingles"
click at [584, 95] on span at bounding box center [581, 92] width 11 height 11
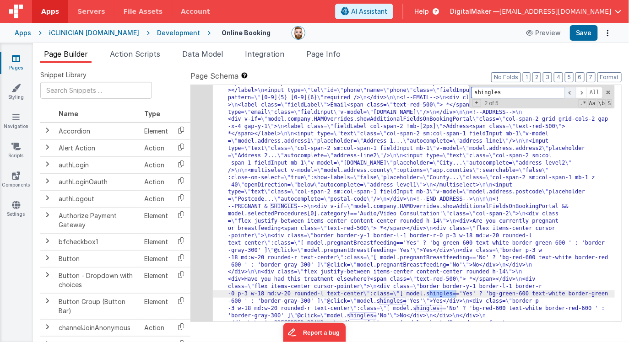
click at [571, 95] on span at bounding box center [570, 92] width 11 height 11
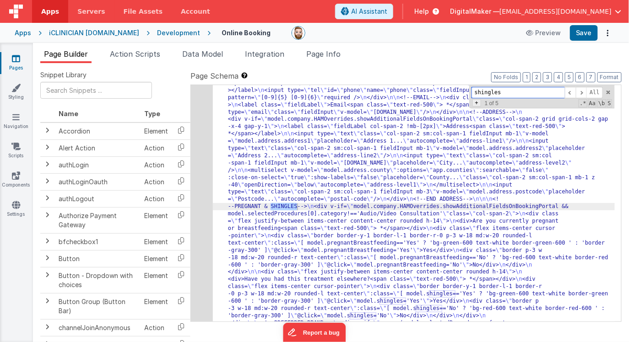
click at [478, 103] on span "+" at bounding box center [476, 102] width 9 height 7
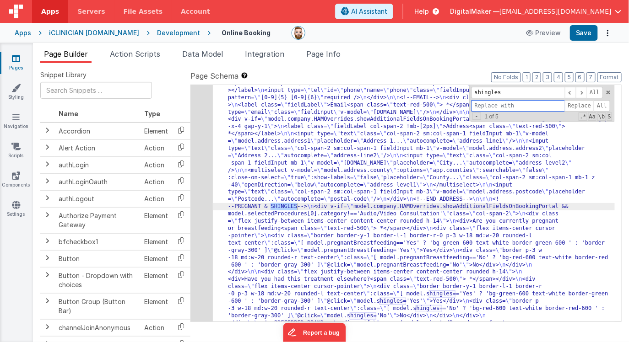
click at [480, 104] on input at bounding box center [517, 105] width 93 height 11
paste input "hadTreatmentBefore"
type input "hadTreatmentBefore"
click at [580, 94] on span at bounding box center [581, 92] width 11 height 11
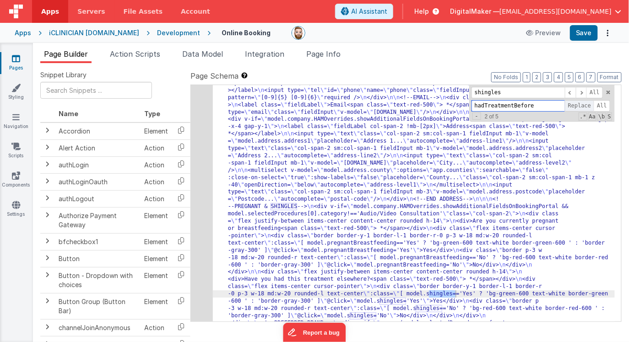
click at [584, 104] on span "Replace" at bounding box center [579, 105] width 29 height 11
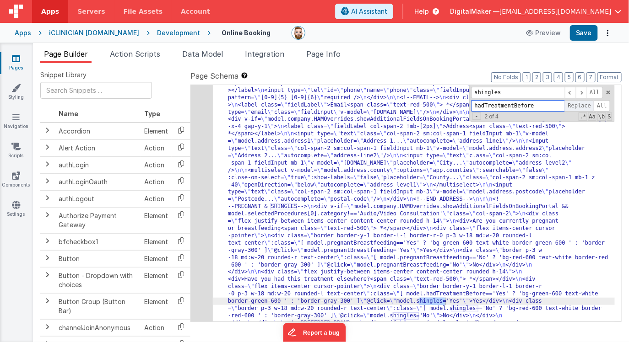
click at [584, 104] on span "Replace" at bounding box center [579, 105] width 29 height 11
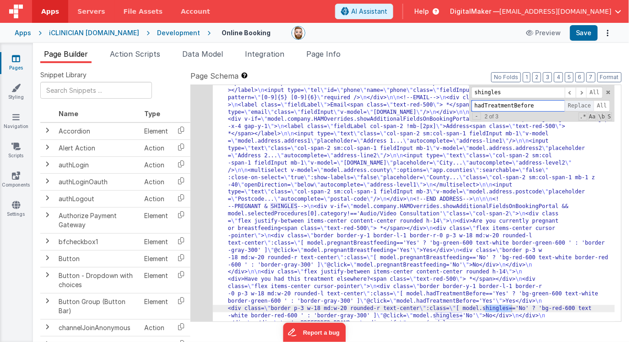
click at [584, 104] on span "Replace" at bounding box center [579, 105] width 29 height 11
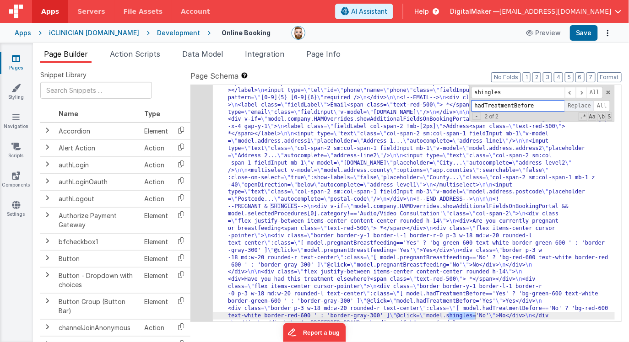
click at [584, 104] on span "Replace" at bounding box center [579, 105] width 29 height 11
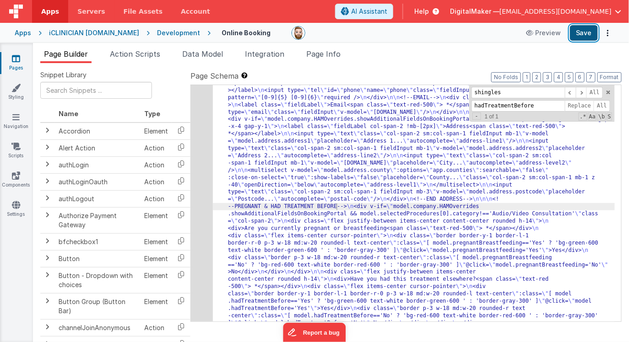
click at [581, 34] on button "Save" at bounding box center [584, 33] width 28 height 16
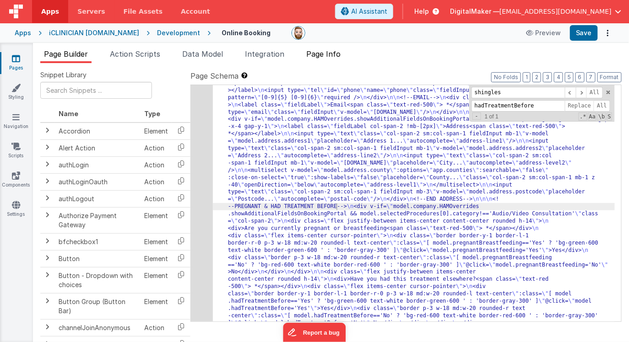
click at [336, 52] on span "Page Info" at bounding box center [323, 53] width 34 height 9
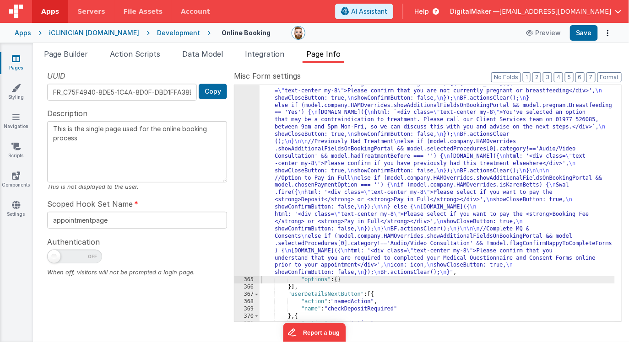
scroll to position [1686, 0]
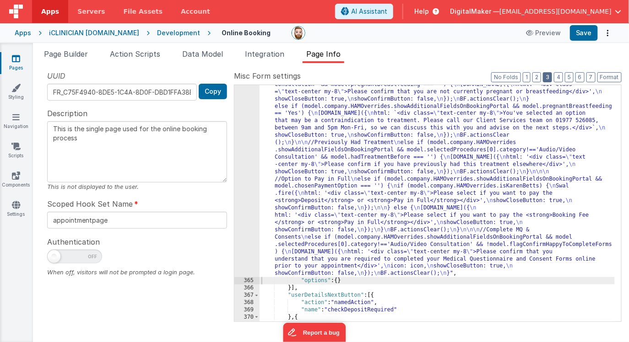
click at [549, 77] on button "3" at bounding box center [547, 77] width 9 height 10
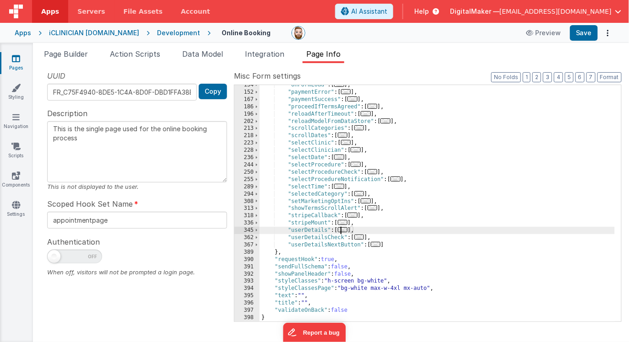
click at [346, 231] on span "..." at bounding box center [343, 229] width 10 height 5
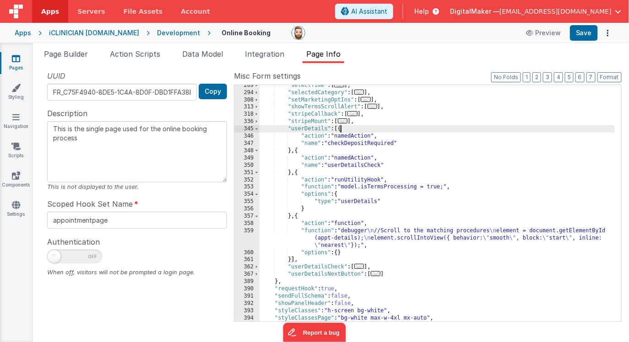
scroll to position [292, 0]
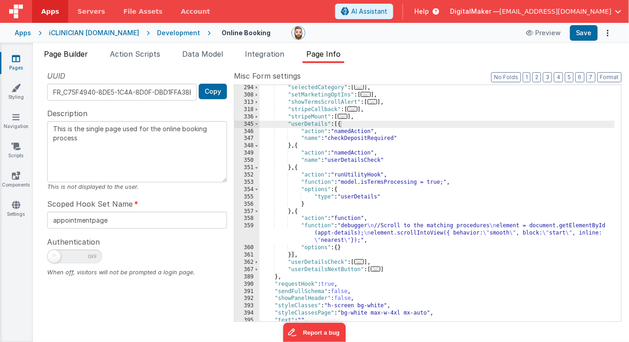
click at [65, 57] on span "Page Builder" at bounding box center [66, 53] width 44 height 9
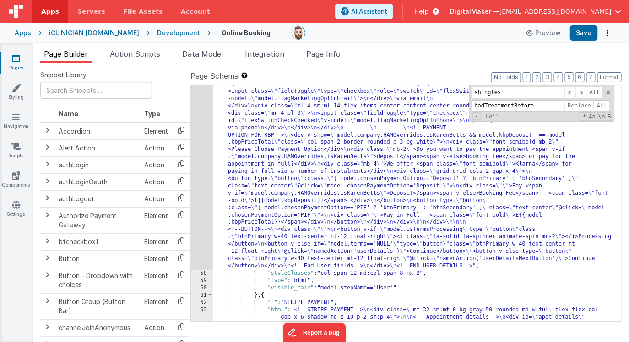
scroll to position [3345, 0]
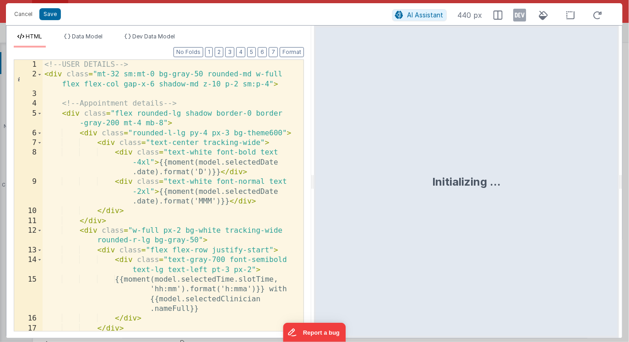
drag, startPoint x: 313, startPoint y: 185, endPoint x: 381, endPoint y: 189, distance: 68.3
click at [381, 188] on html "This will open a new tab and test the server conection. You may be prompted for…" at bounding box center [314, 171] width 629 height 342
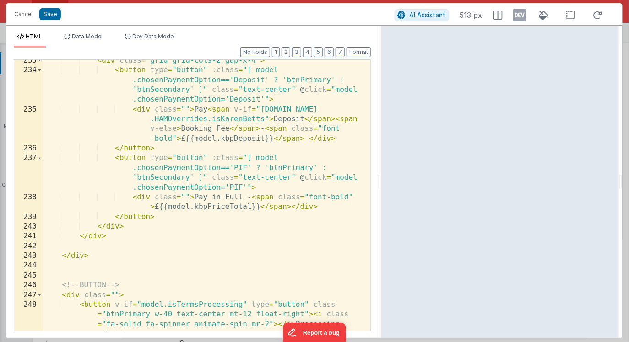
scroll to position [3823, 0]
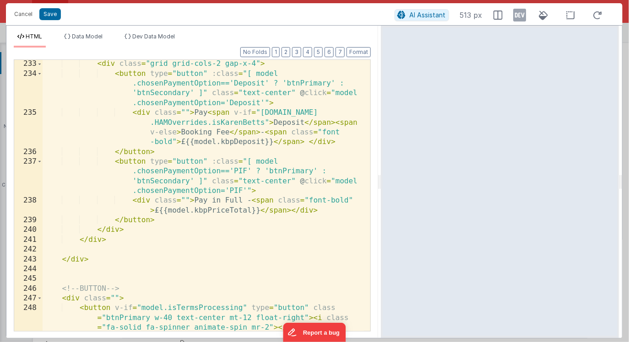
click at [259, 210] on div "< div class = "grid grid-cols-2 gap-x-4" > < button type = "button" :class = "[…" at bounding box center [204, 219] width 322 height 320
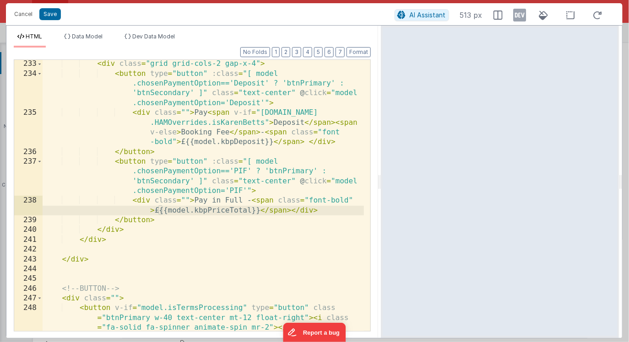
click at [158, 211] on div "< div class = "grid grid-cols-2 gap-x-4" > < button type = "button" :class = "[…" at bounding box center [204, 219] width 322 height 320
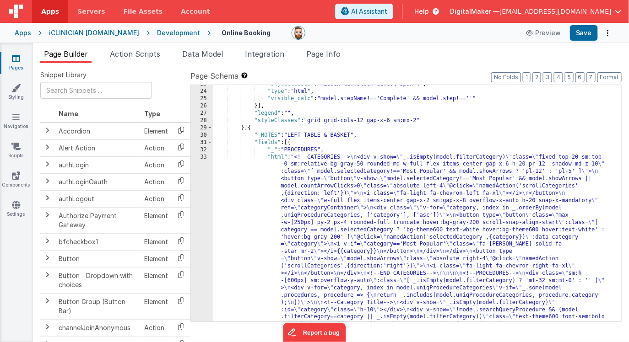
scroll to position [478, 0]
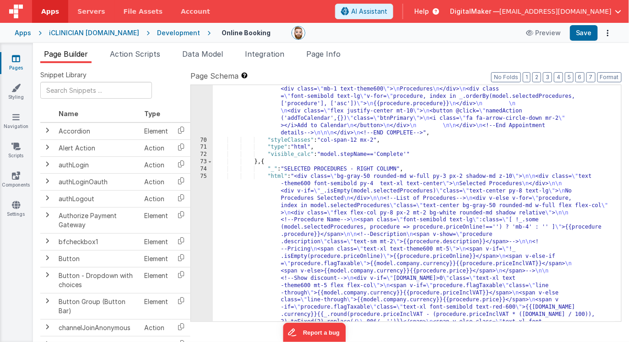
scroll to position [3976, 0]
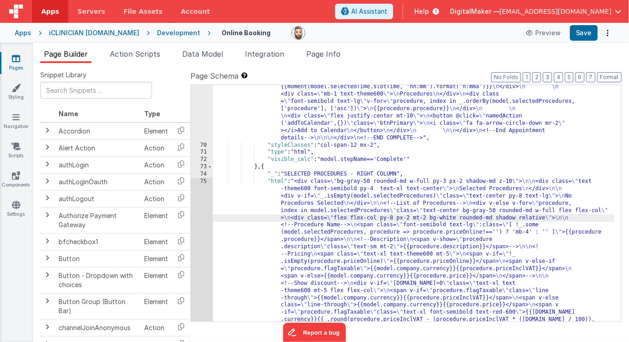
scroll to position [4211, 0]
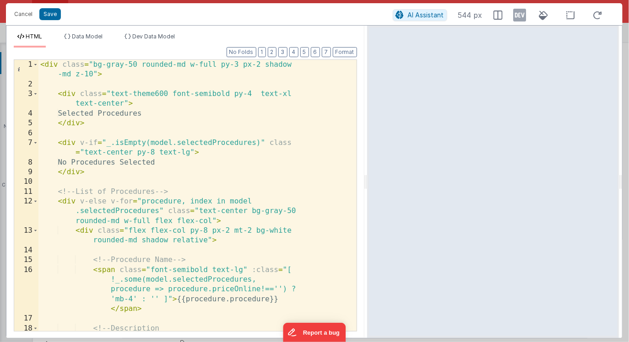
drag, startPoint x: 312, startPoint y: 184, endPoint x: 367, endPoint y: 184, distance: 55.4
click at [367, 184] on html "This will open a new tab and test the server conection. You may be prompted for…" at bounding box center [314, 171] width 629 height 342
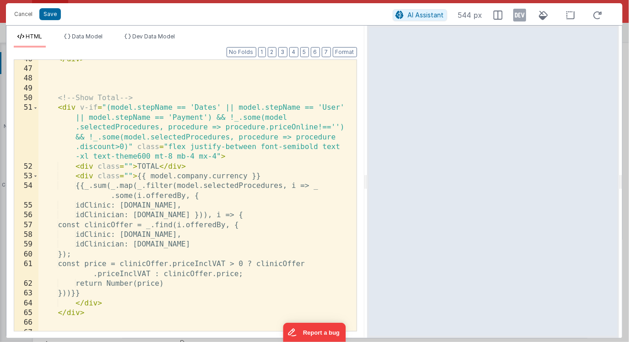
scroll to position [749, 0]
click at [74, 176] on div "</ div > <!-- Show Total --> < div v-if = "(model.stepName == 'Dates' || model.…" at bounding box center [194, 199] width 312 height 291
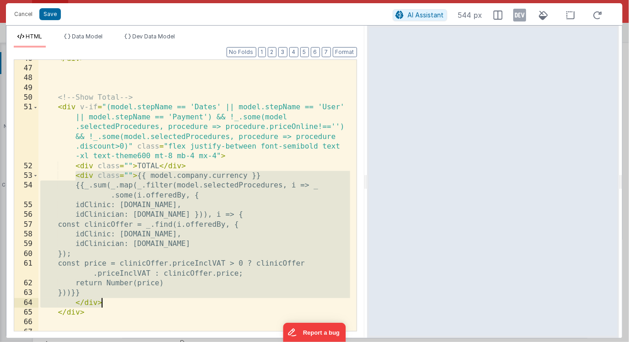
click at [115, 303] on div "</ div > <!-- Show Total --> < div v-if = "(model.stepName == 'Dates' || model.…" at bounding box center [194, 199] width 312 height 291
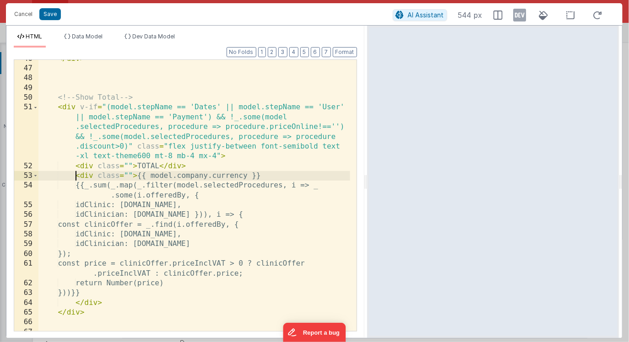
paste textarea
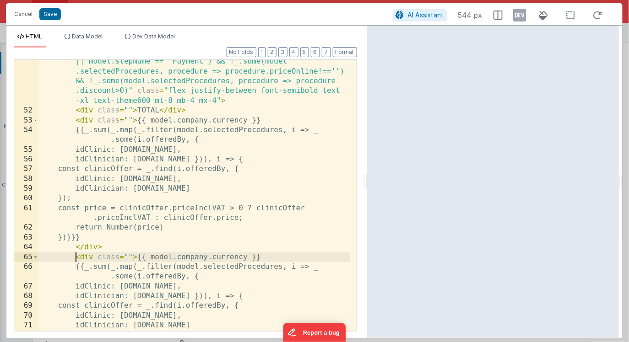
scroll to position [822, 0]
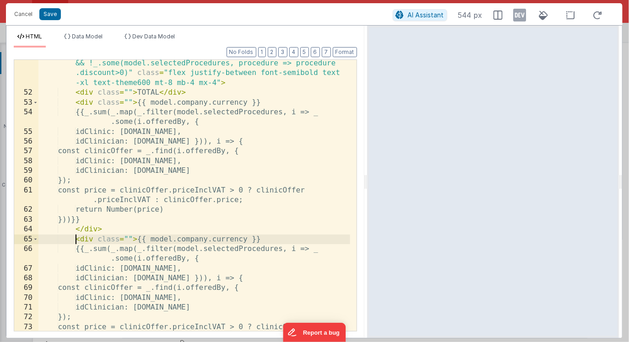
click at [97, 240] on div "< div v-if = "(model.stepName == 'Dates' || model.stepName == 'User' || model.s…" at bounding box center [194, 204] width 312 height 350
click at [132, 239] on div "< div v-if = "(model.stepName == 'Dates' || model.stepName == 'User' || model.s…" at bounding box center [194, 204] width 312 height 350
click at [104, 105] on div "< div v-if = "(model.stepName == 'Dates' || model.stepName == 'User' || model.s…" at bounding box center [194, 204] width 312 height 350
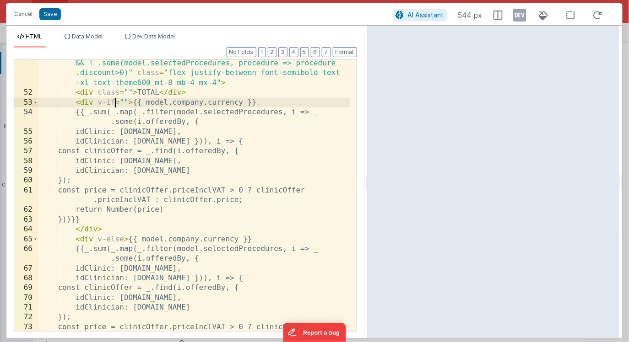
click at [93, 113] on div "< div v-if = "(model.stepName == 'Dates' || model.stepName == 'User' || model.s…" at bounding box center [194, 204] width 312 height 350
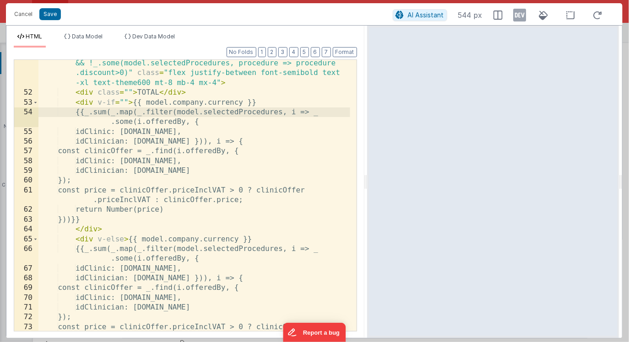
click at [100, 220] on div "< div v-if = "(model.stepName == 'Dates' || model.stepName == 'User' || model.s…" at bounding box center [194, 204] width 312 height 350
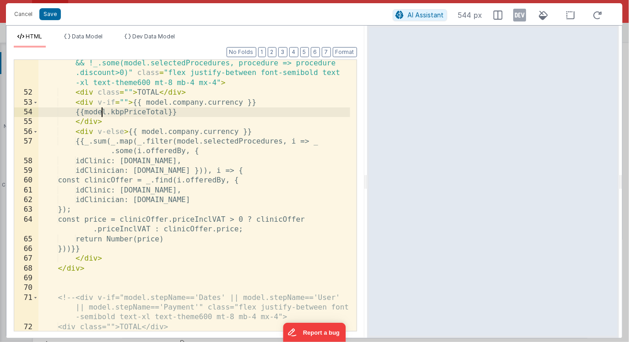
click at [100, 112] on div "< div v-if = "(model.stepName == 'Dates' || model.stepName == 'User' || model.s…" at bounding box center [194, 223] width 312 height 388
click at [183, 113] on div "< div v-if = "(model.stepName == 'Dates' || model.stepName == 'User' || model.s…" at bounding box center [194, 223] width 312 height 388
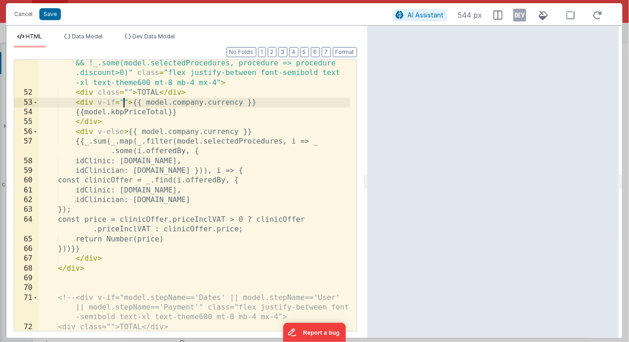
click at [122, 103] on div "< div v-if = "(model.stepName == 'Dates' || model.stepName == 'User' || model.s…" at bounding box center [194, 223] width 312 height 388
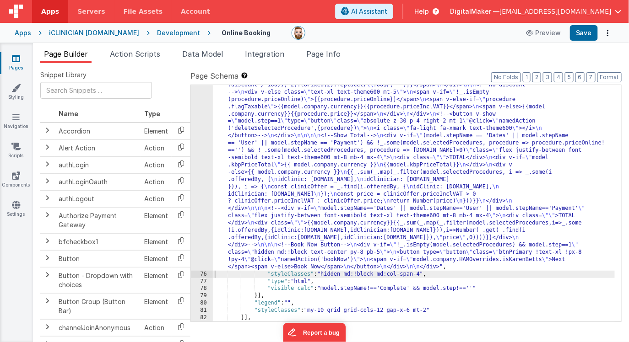
click at [280, 164] on div ""html" : "<div class= \" bg-gray-50 rounded-md w-full py-3 px-2 shadow-md z-10 …" at bounding box center [414, 229] width 402 height 572
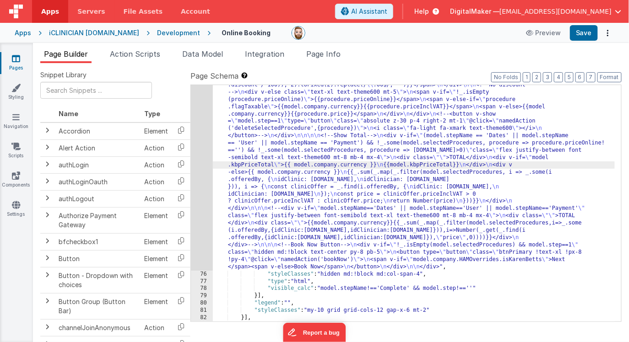
click at [199, 159] on div "75" at bounding box center [202, 107] width 22 height 328
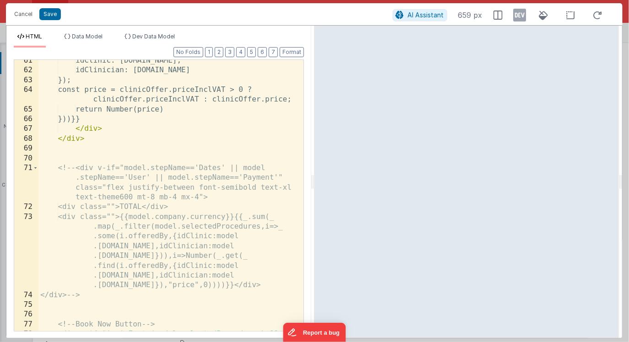
scroll to position [1119, 0]
click at [95, 141] on div "idClinic: [DOMAIN_NAME], idClinician: [DOMAIN_NAME] }); const price = clinicOff…" at bounding box center [167, 210] width 259 height 310
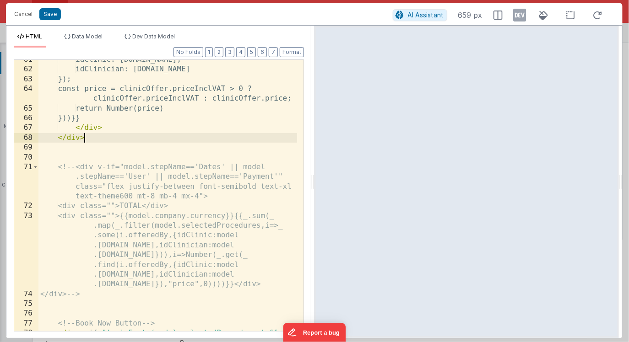
click at [107, 293] on div "idClinic: [DOMAIN_NAME], idClinician: [DOMAIN_NAME] }); const price = clinicOff…" at bounding box center [167, 210] width 259 height 310
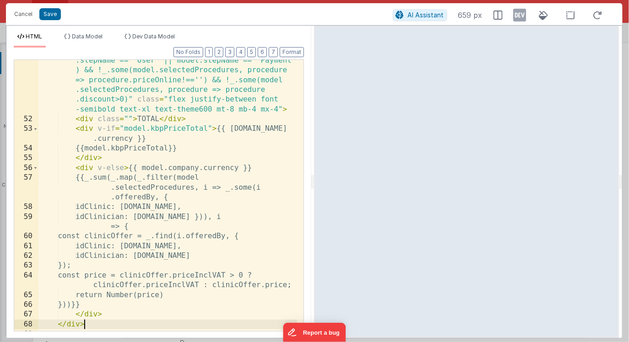
scroll to position [932, 0]
click at [158, 39] on span "Dev Data Model" at bounding box center [153, 36] width 43 height 7
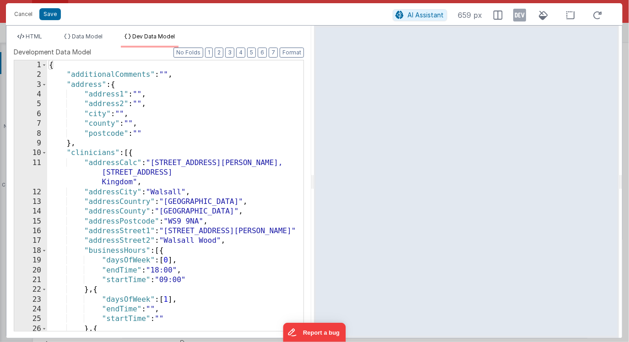
scroll to position [0, 0]
click at [209, 132] on div "{ "additionalComments" : "" , "address" : { "address1" : "" , "address2" : "" ,…" at bounding box center [172, 205] width 250 height 291
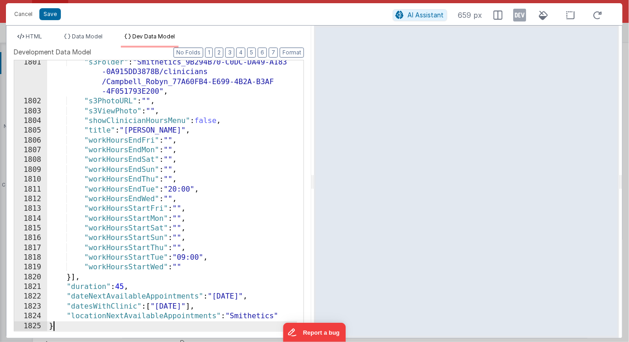
scroll to position [14722, 0]
click at [523, 14] on icon at bounding box center [519, 15] width 13 height 15
click at [42, 36] on span "HTML" at bounding box center [34, 36] width 16 height 7
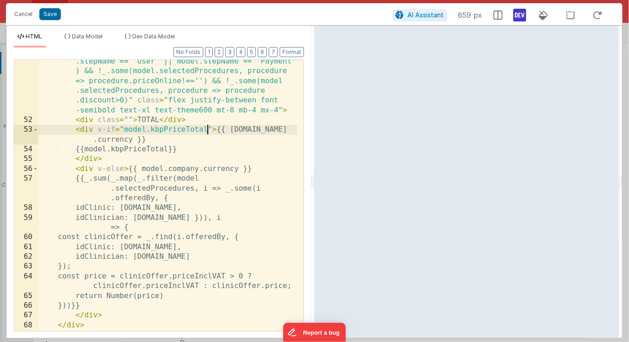
click at [208, 130] on div "< div v-if = "(model.stepName == 'Dates' || model .stepName == 'User' || model.…" at bounding box center [167, 222] width 259 height 350
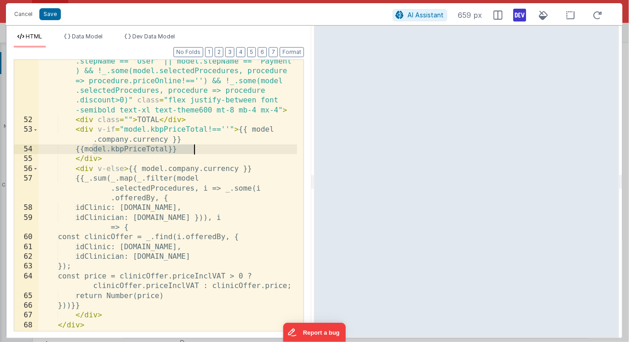
drag, startPoint x: 92, startPoint y: 149, endPoint x: 203, endPoint y: 149, distance: 110.7
click at [203, 149] on div "< div v-if = "(model.stepName == 'Dates' || model .stepName == 'User' || model.…" at bounding box center [167, 222] width 259 height 350
click at [117, 307] on div "< div v-if = "(model.stepName == 'Dates' || model .stepName == 'User' || model.…" at bounding box center [167, 222] width 259 height 350
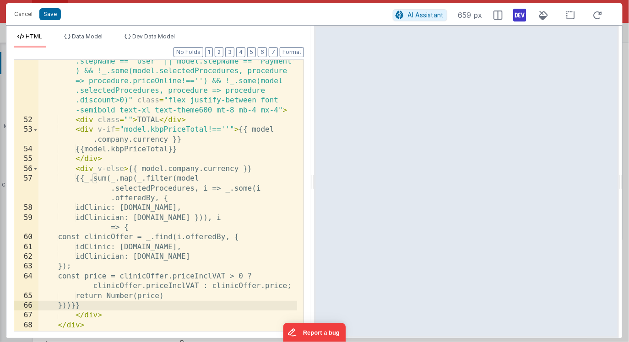
click at [228, 129] on div "< div v-if = "(model.stepName == 'Dates' || model .stepName == 'User' || model.…" at bounding box center [167, 222] width 259 height 350
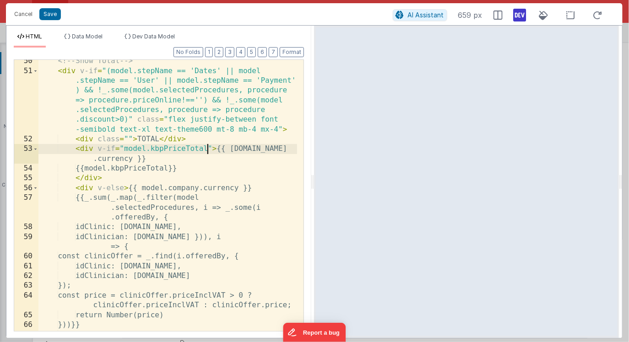
scroll to position [912, 0]
click at [109, 180] on div "<!-- Show Total --> < div v-if = "(model.stepName == 'Dates' || model .stepName…" at bounding box center [167, 201] width 259 height 291
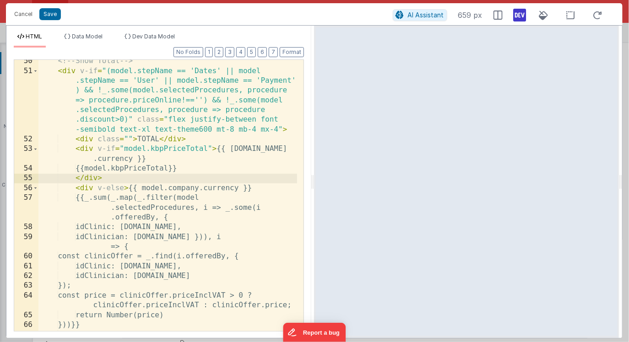
click at [75, 150] on div "<!-- Show Total --> < div v-if = "(model.stepName == 'Dates' || model .stepName…" at bounding box center [167, 201] width 259 height 291
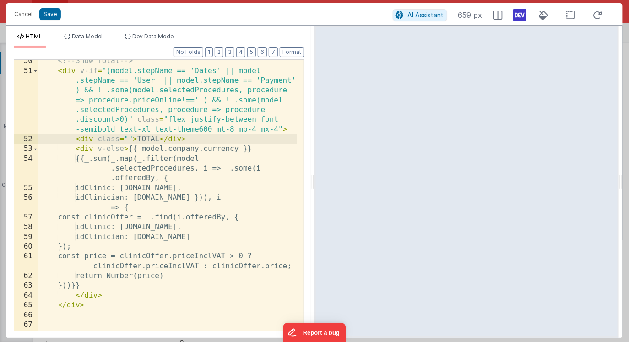
click at [111, 150] on div "<!-- Show Total --> < div v-if = "(model.stepName == 'Dates' || model .stepName…" at bounding box center [167, 201] width 259 height 291
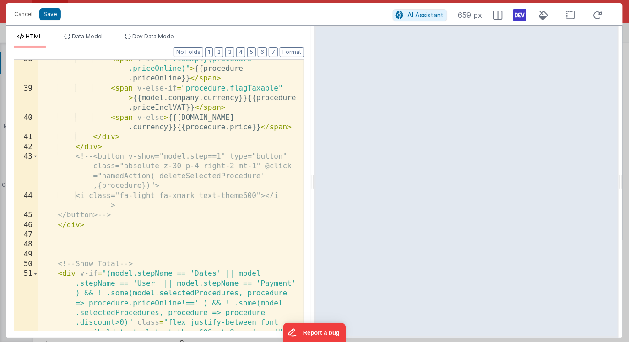
scroll to position [706, 0]
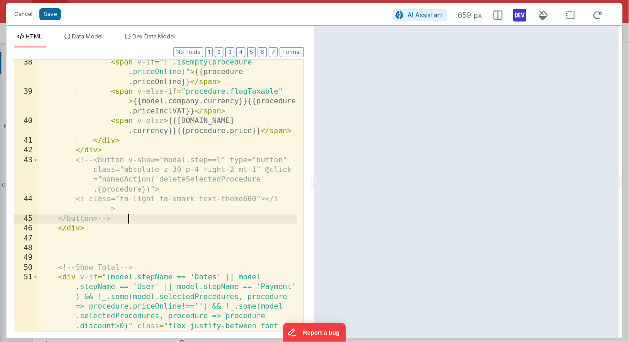
click at [132, 218] on div "< span v-if = "!_.isEmpty(procedure .priceOnline)" > {{procedure .priceOnline}}…" at bounding box center [167, 242] width 259 height 369
click at [76, 160] on div "< span v-if = "!_.isEmpty(procedure .priceOnline)" > {{procedure .priceOnline}}…" at bounding box center [167, 242] width 259 height 369
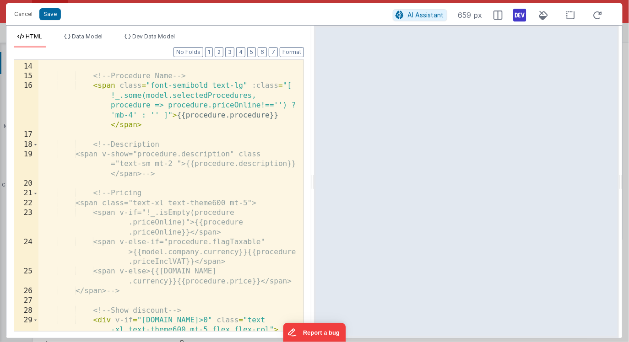
scroll to position [193, 0]
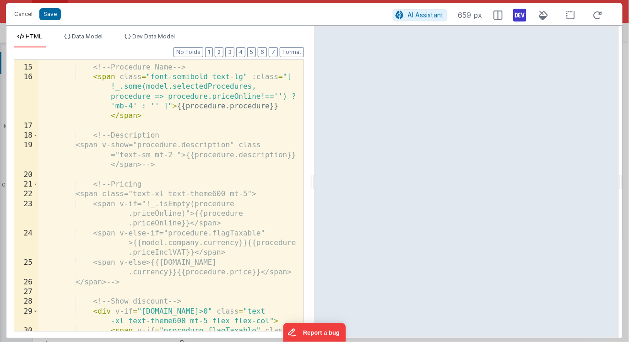
click at [93, 135] on div "<!-- Procedure Name --> < span class = "font-semibold text-lg" :class = "[ !_.s…" at bounding box center [167, 213] width 259 height 320
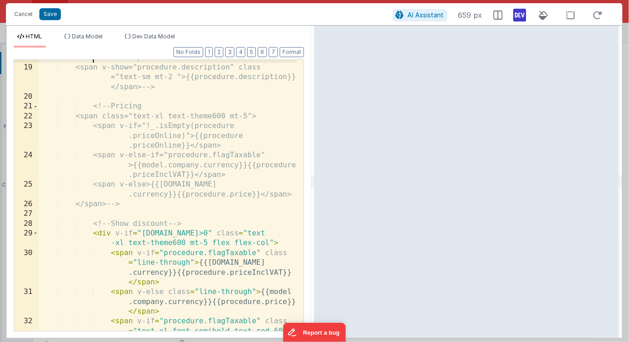
scroll to position [271, 0]
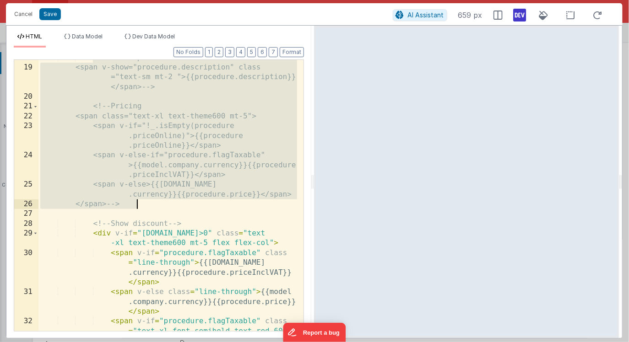
click at [146, 205] on div "<!-- Description <span v-show="procedure.description" class ="text-sm mt-2 ">{{…" at bounding box center [167, 228] width 259 height 350
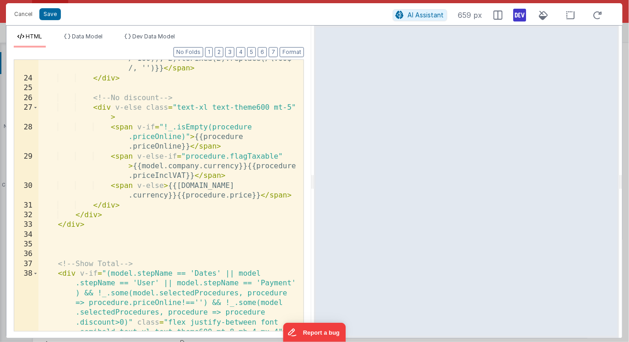
scroll to position [480, 0]
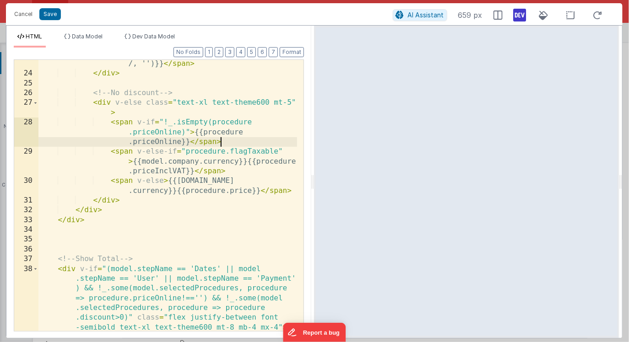
click at [225, 145] on div "< span v-else class = "text-xl font-semibold text-red-600" > {{[DOMAIN_NAME] .c…" at bounding box center [167, 180] width 259 height 340
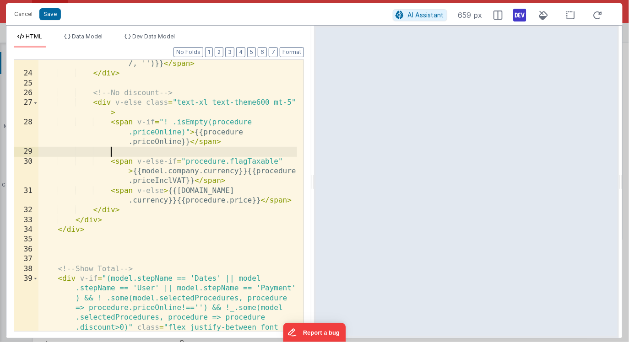
paste textarea
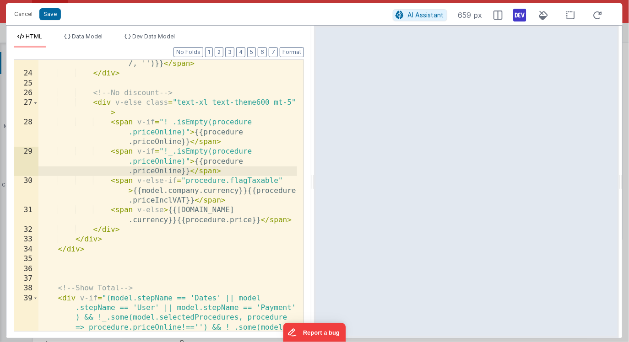
click at [146, 153] on div "< span v-else class = "text-xl font-semibold text-red-600" > {{[DOMAIN_NAME] .c…" at bounding box center [167, 209] width 259 height 399
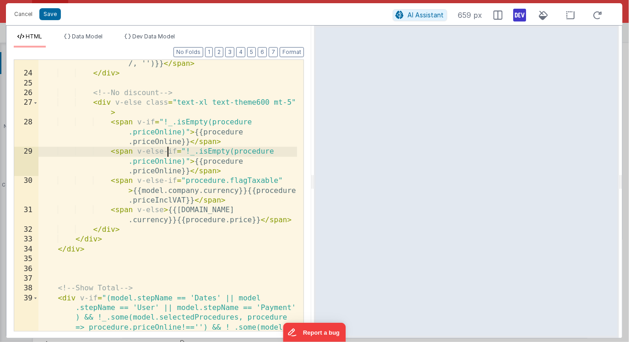
click at [186, 152] on div "< span v-else class = "text-xl font-semibold text-red-600" > {{[DOMAIN_NAME] .c…" at bounding box center [167, 209] width 259 height 399
click at [186, 161] on div "< span v-else class = "text-xl font-semibold text-red-600" > {{[DOMAIN_NAME] .c…" at bounding box center [167, 209] width 259 height 399
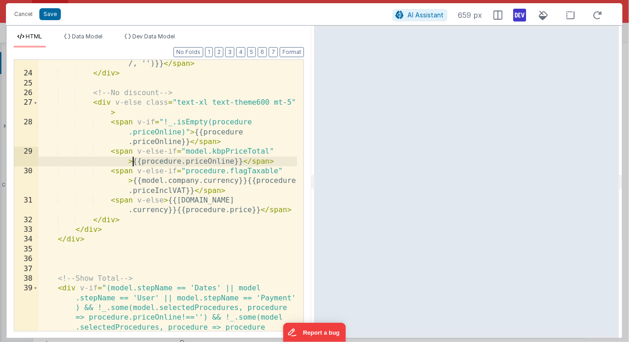
click at [134, 163] on div "< span v-else class = "text-xl font-semibold text-red-600" > {{[DOMAIN_NAME] .c…" at bounding box center [167, 209] width 259 height 399
click at [242, 164] on div "< span v-else class = "text-xl font-semibold text-red-600" > {{[DOMAIN_NAME] .c…" at bounding box center [167, 209] width 259 height 399
click at [146, 123] on div "< span v-else class = "text-xl font-semibold text-red-600" > {{[DOMAIN_NAME] .c…" at bounding box center [167, 209] width 259 height 399
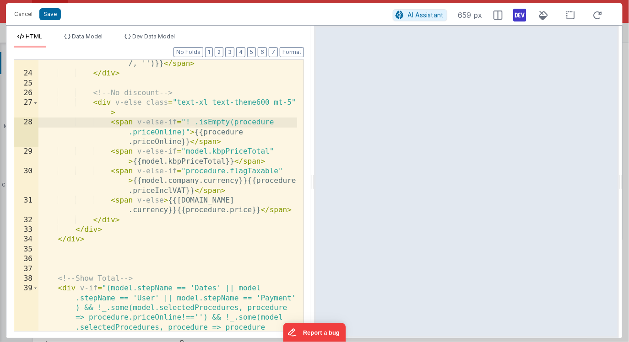
click at [268, 162] on div "< span v-else class = "text-xl font-semibold text-red-600" > {{[DOMAIN_NAME] .c…" at bounding box center [167, 209] width 259 height 399
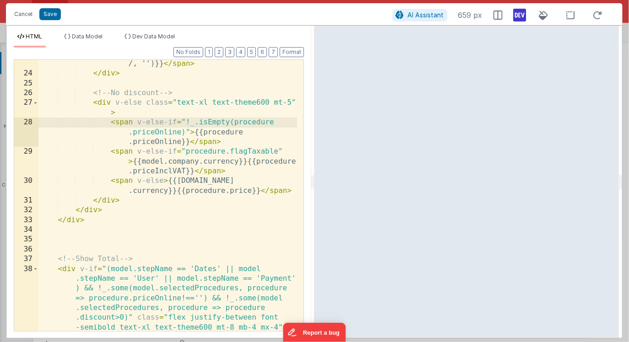
paste textarea
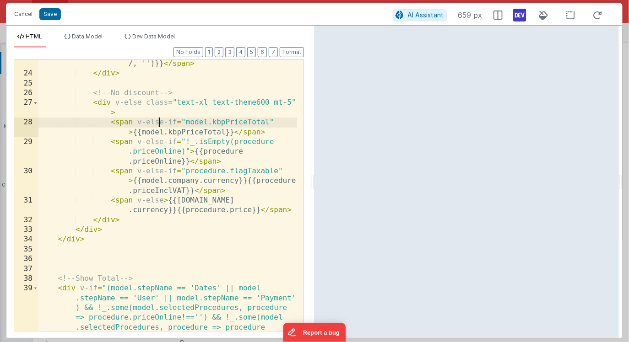
click at [157, 122] on div "< span v-else class = "text-xl font-semibold text-red-600" > {{[DOMAIN_NAME] .c…" at bounding box center [167, 209] width 259 height 399
click at [247, 181] on div "< span v-else class = "text-xl font-semibold text-red-600" > {{[DOMAIN_NAME] .c…" at bounding box center [167, 209] width 259 height 399
click at [256, 123] on div "< span v-else class = "text-xl font-semibold text-red-600" > {{[DOMAIN_NAME] .c…" at bounding box center [167, 209] width 259 height 399
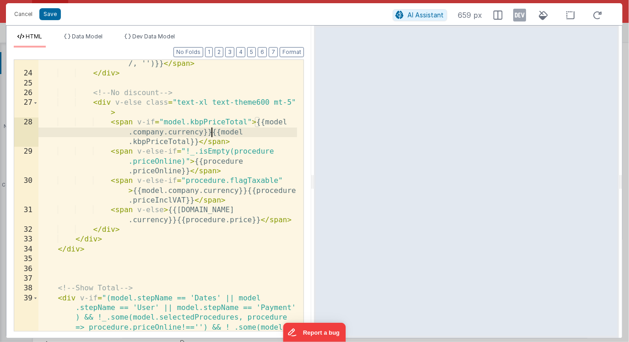
click at [518, 16] on icon at bounding box center [519, 15] width 13 height 15
click at [282, 170] on div "< span v-else class = "text-xl font-semibold text-red-600" > {{[DOMAIN_NAME] .c…" at bounding box center [167, 209] width 259 height 399
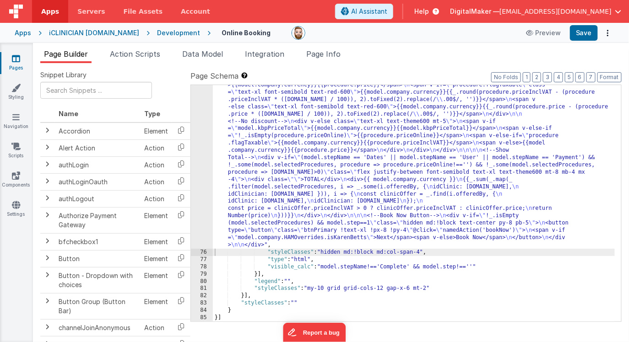
scroll to position [4146, 0]
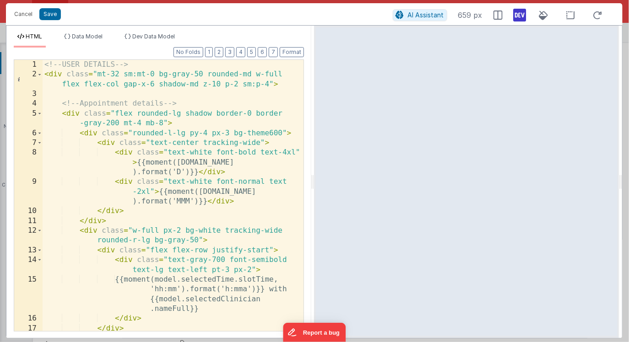
click at [518, 15] on icon at bounding box center [519, 15] width 13 height 15
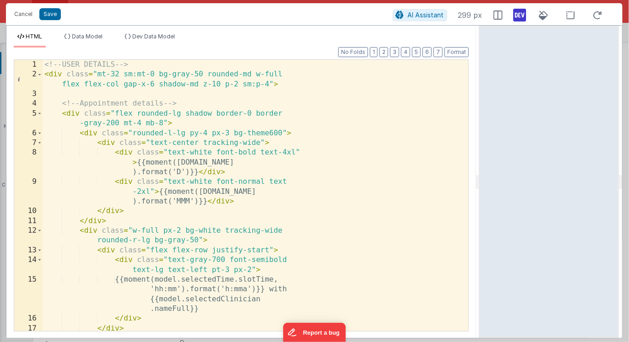
drag, startPoint x: 313, startPoint y: 184, endPoint x: 480, endPoint y: 161, distance: 168.7
click at [480, 161] on html "This will open a new tab and test the server conection. You may be prompted for…" at bounding box center [314, 171] width 629 height 342
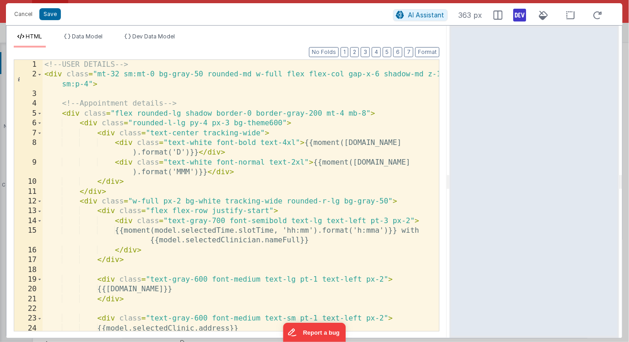
drag, startPoint x: 477, startPoint y: 180, endPoint x: 445, endPoint y: 183, distance: 32.6
click at [445, 183] on html "This will open a new tab and test the server conection. You may be prompted for…" at bounding box center [314, 171] width 629 height 342
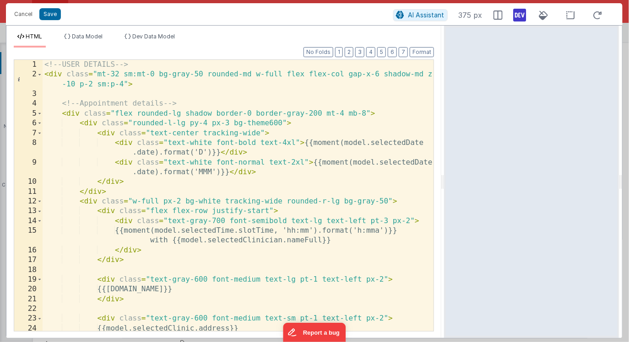
click at [393, 226] on div "<!-- USER DETAILS --> < div class = "mt-32 sm:mt-0 bg-gray-50 rounded-md w-full…" at bounding box center [238, 205] width 391 height 291
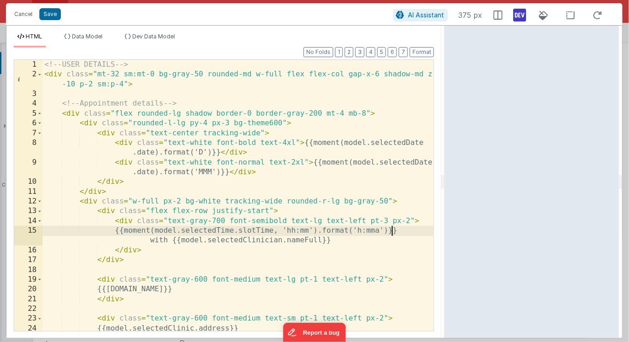
scroll to position [0, 0]
drag, startPoint x: 442, startPoint y: 185, endPoint x: 300, endPoint y: 186, distance: 142.3
click at [300, 186] on html "This will open a new tab and test the server conection. You may be prompted for…" at bounding box center [314, 171] width 629 height 342
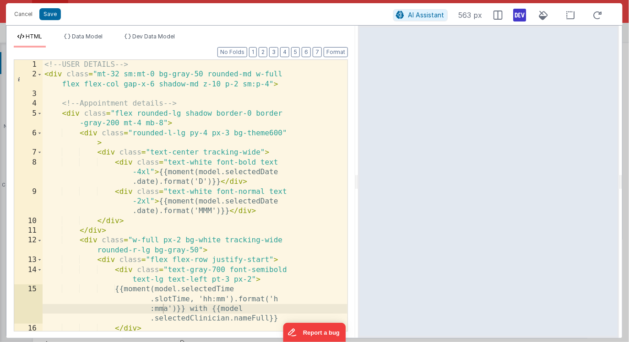
drag, startPoint x: 297, startPoint y: 182, endPoint x: 369, endPoint y: 183, distance: 71.9
click at [369, 183] on html "This will open a new tab and test the server conection. You may be prompted for…" at bounding box center [314, 171] width 629 height 342
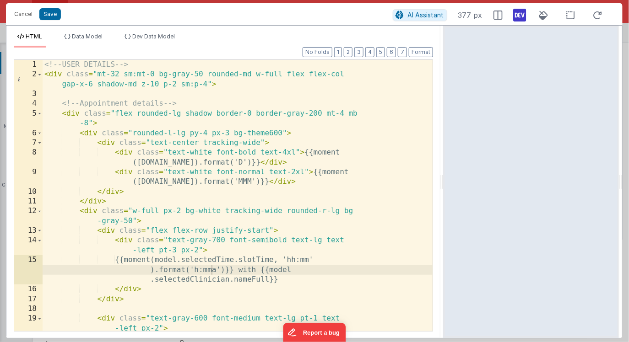
drag, startPoint x: 368, startPoint y: 186, endPoint x: 444, endPoint y: 192, distance: 76.2
click at [444, 192] on html "This will open a new tab and test the server conection. You may be prompted for…" at bounding box center [314, 171] width 629 height 342
click at [505, 284] on div at bounding box center [531, 182] width 176 height 313
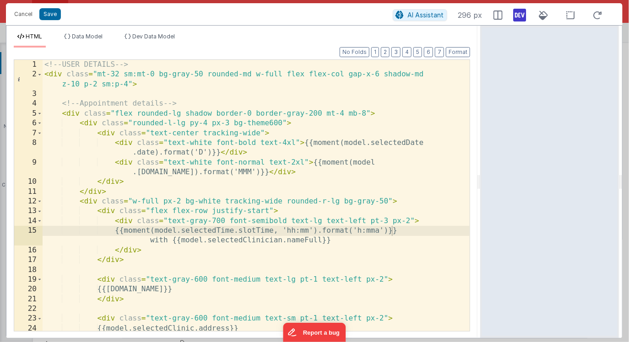
drag, startPoint x: 441, startPoint y: 177, endPoint x: 481, endPoint y: 172, distance: 40.1
click at [481, 172] on html "This will open a new tab and test the server conection. You may be prompted for…" at bounding box center [314, 171] width 629 height 342
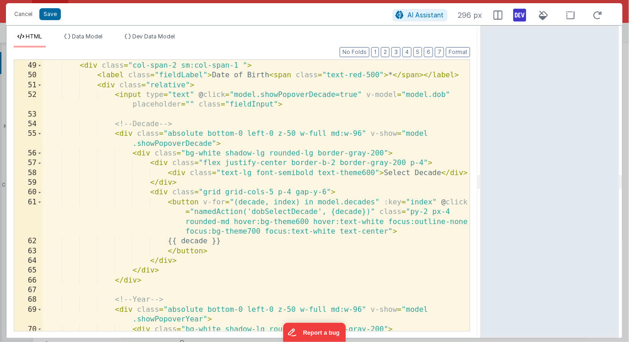
scroll to position [523, 0]
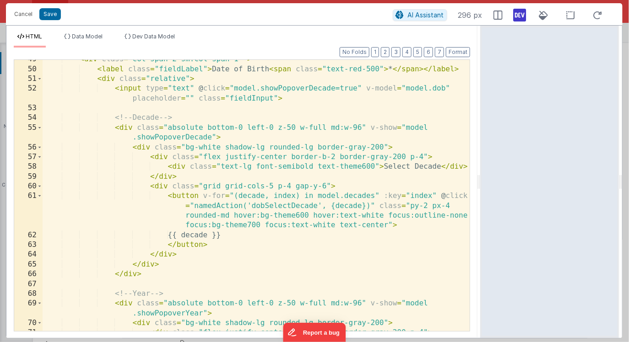
click at [351, 234] on div "< div class = "col-span-2 sm:col-span-1 " > < label class = "fieldLabel" > Date…" at bounding box center [256, 199] width 427 height 291
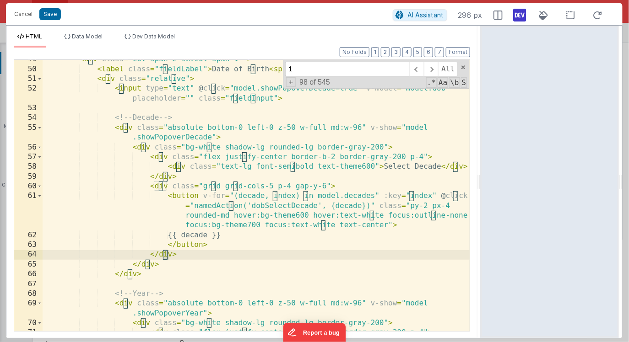
scroll to position [2455, 0]
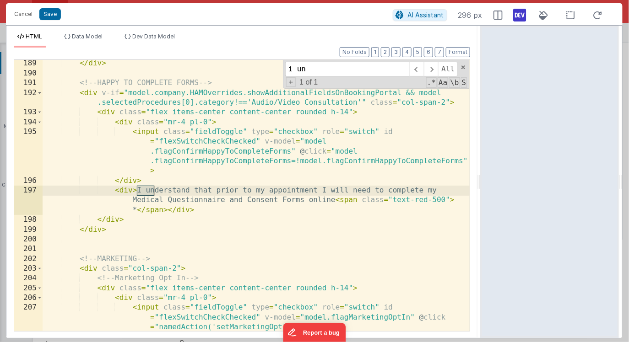
click at [345, 113] on div "</ div > <!-- HAPPY TO COMPLETE FORMS --> < div v-if = "model.company.HAMOverri…" at bounding box center [256, 204] width 427 height 291
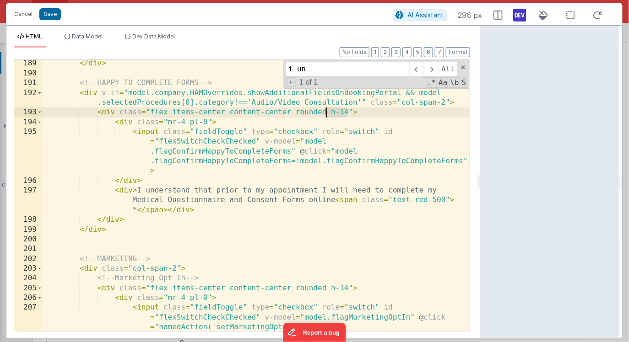
click at [324, 113] on div "</ div > <!-- HAPPY TO COMPLETE FORMS --> < div v-if = "model.company.HAMOverri…" at bounding box center [256, 204] width 427 height 291
click at [347, 288] on div "</ div > <!-- HAPPY TO COMPLETE FORMS --> < div v-if = "model.company.HAMOverri…" at bounding box center [256, 204] width 427 height 291
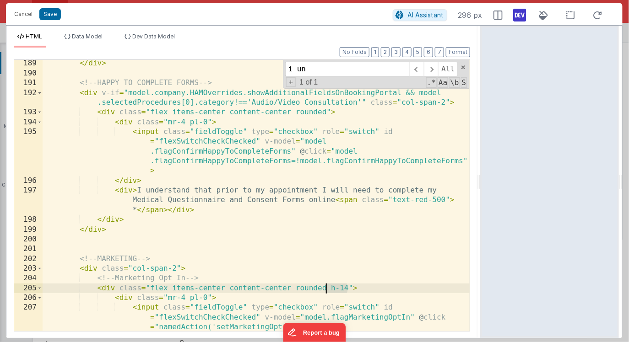
click at [325, 289] on div "</ div > <!-- HAPPY TO COMPLETE FORMS --> < div v-if = "model.company.HAMOverri…" at bounding box center [256, 204] width 427 height 291
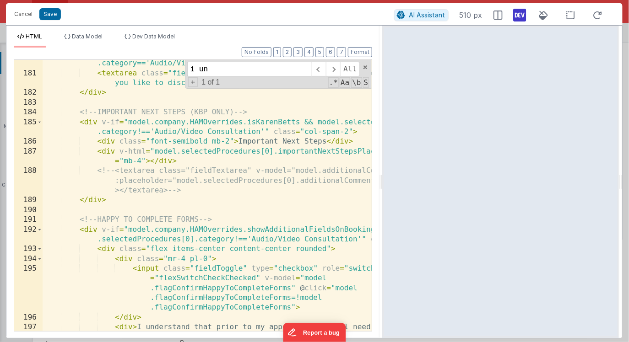
drag, startPoint x: 479, startPoint y: 185, endPoint x: 383, endPoint y: 147, distance: 103.7
click at [383, 147] on html "This will open a new tab and test the server conection. You may be prompted for…" at bounding box center [314, 171] width 629 height 342
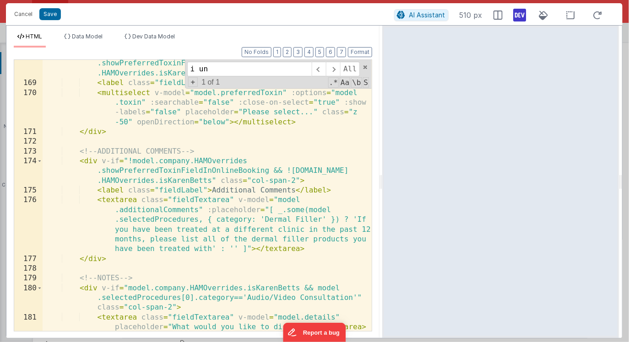
scroll to position [2670, 0]
click at [236, 67] on input "i un" at bounding box center [249, 69] width 124 height 15
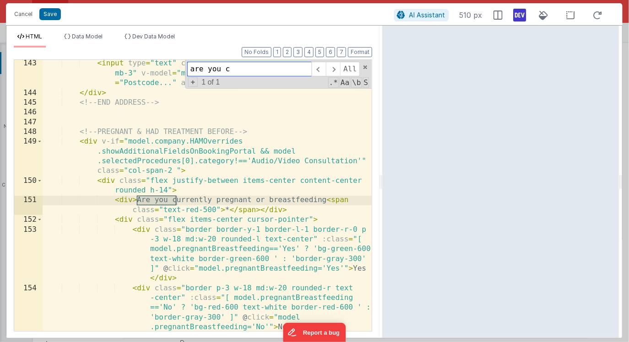
scroll to position [2155, 0]
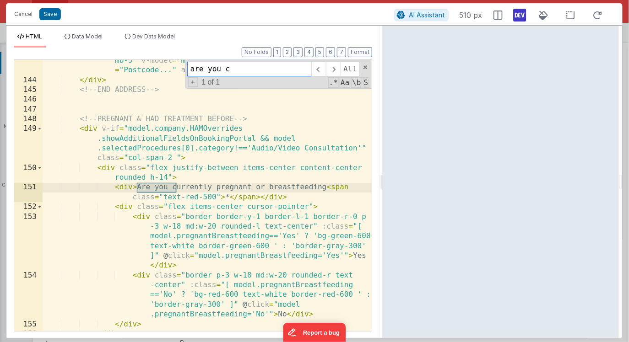
type input "are you c"
click at [167, 177] on div "< input type = "text" class = "col-span-2 sm:col-span-1 fieldInput mb-3" v-mode…" at bounding box center [207, 201] width 329 height 310
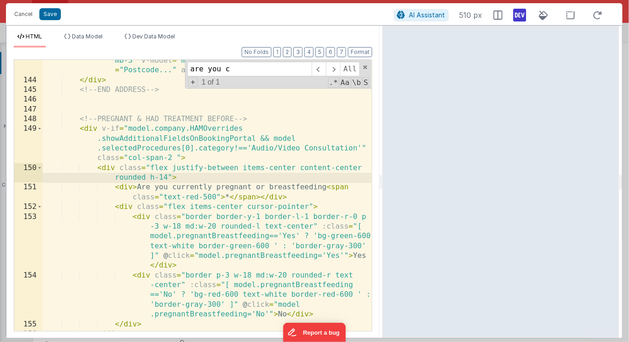
click at [146, 180] on div "< input type = "text" class = "col-span-2 sm:col-span-1 fieldInput mb-3" v-mode…" at bounding box center [207, 201] width 329 height 310
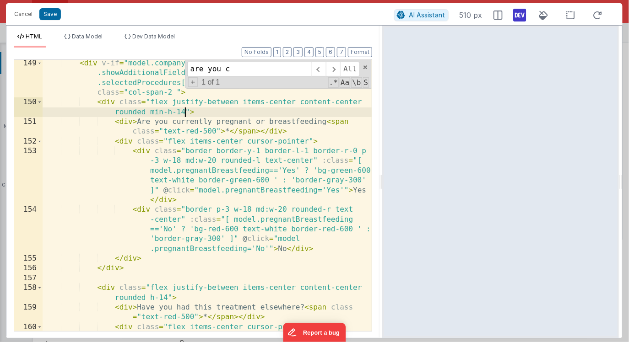
scroll to position [2220, 0]
click at [151, 297] on div "< div v-if = "model.company.HAMOverrides .showAdditionalFieldsOnBookingPortal &…" at bounding box center [207, 243] width 329 height 369
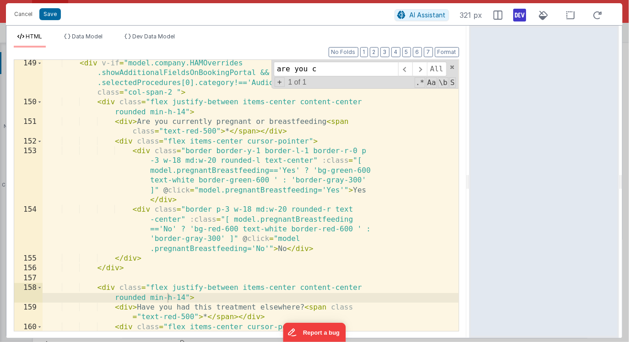
scroll to position [2054, 0]
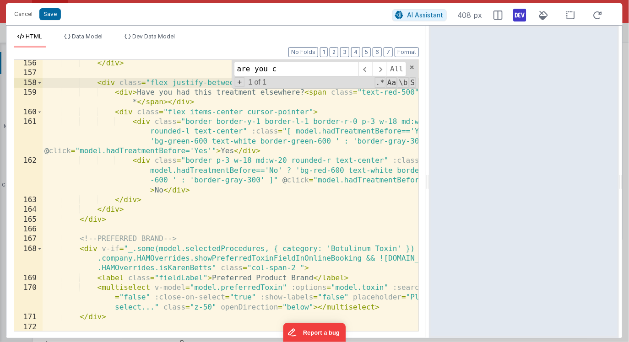
drag, startPoint x: 381, startPoint y: 185, endPoint x: 430, endPoint y: 179, distance: 49.3
click at [429, 179] on html "This will open a new tab and test the server conection. You may be prompted for…" at bounding box center [314, 171] width 629 height 342
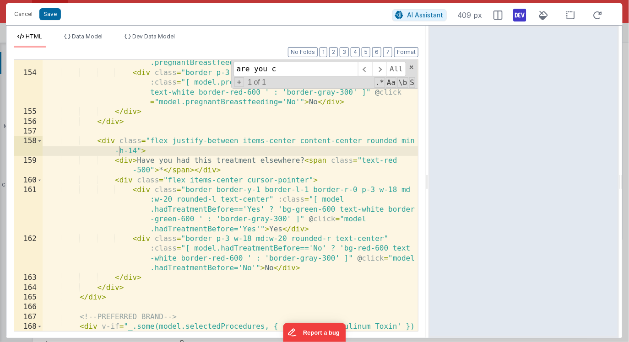
scroll to position [2153, 0]
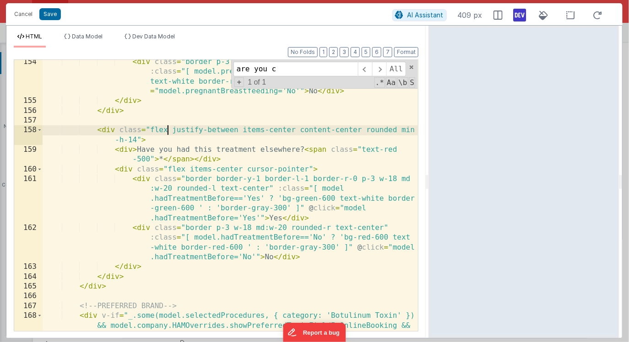
click at [168, 131] on div "< div class = "border p-3 w-18 md:w-20 rounded-r text-center" :class = "[ model…" at bounding box center [231, 227] width 376 height 340
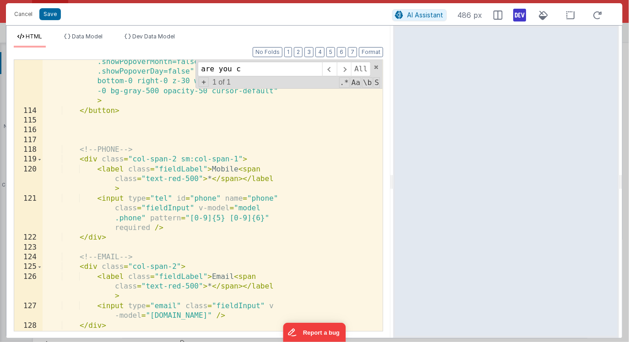
drag, startPoint x: 427, startPoint y: 184, endPoint x: 396, endPoint y: 178, distance: 31.2
click at [396, 178] on html "This will open a new tab and test the server conection. You may be prompted for…" at bounding box center [314, 171] width 629 height 342
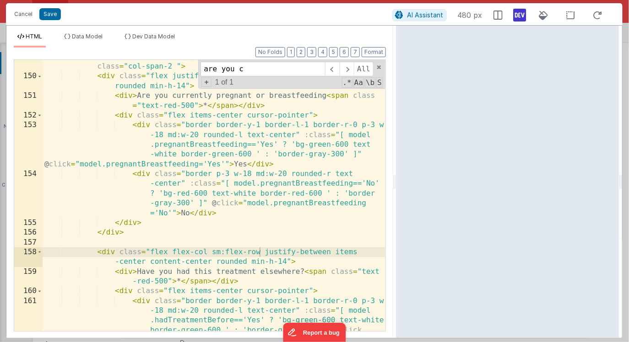
scroll to position [2197, 0]
click at [217, 253] on div "< div v-if = "model.company.HAMOverrides .showAdditionalFieldsOnBookingPortal &…" at bounding box center [214, 211] width 343 height 359
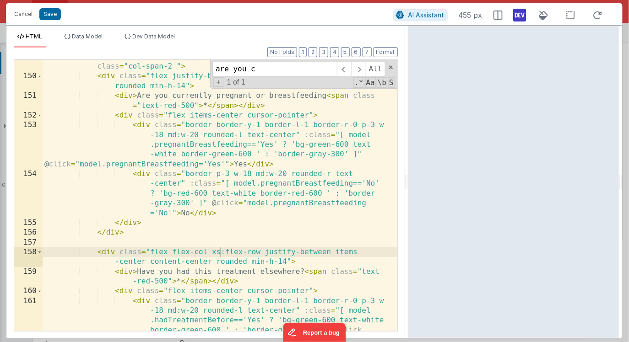
drag, startPoint x: 393, startPoint y: 176, endPoint x: 409, endPoint y: 177, distance: 16.5
click at [409, 177] on html "This will open a new tab and test the server conection. You may be prompted for…" at bounding box center [314, 171] width 629 height 342
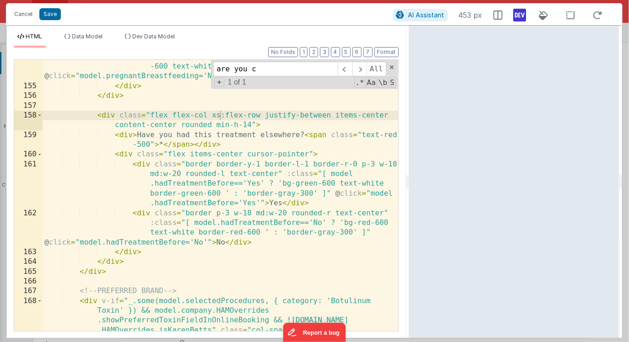
click at [216, 115] on div "< div class = "border p-3 w-18 md:w-20 rounded-r text-center" :class = "[ model…" at bounding box center [221, 217] width 356 height 350
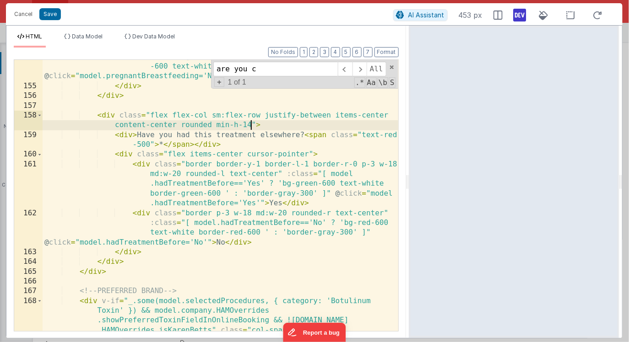
click at [253, 126] on div "< div class = "border p-3 w-18 md:w-20 rounded-r text-center" :class = "[ model…" at bounding box center [221, 217] width 356 height 350
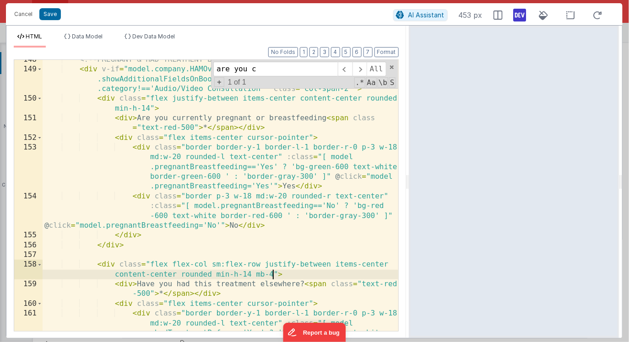
scroll to position [2036, 0]
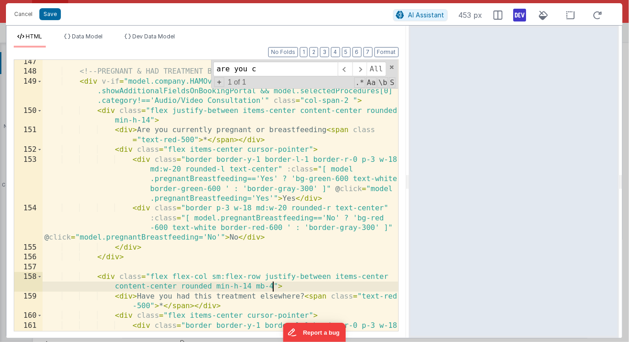
click at [172, 277] on div "<!-- PREGNANT & HAD TREATMENT BEFORE --> < div v-if = "model.company.HAMOverrid…" at bounding box center [221, 222] width 356 height 330
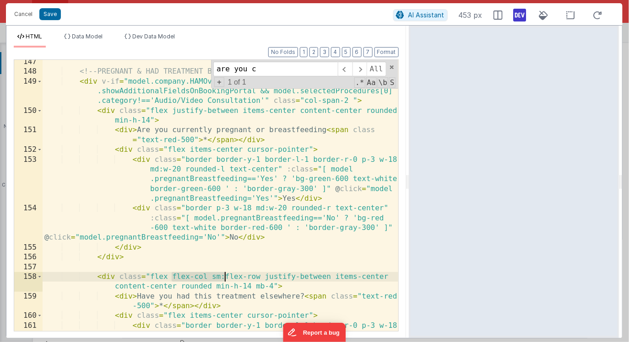
click at [224, 277] on div "<!-- PREGNANT & HAD TREATMENT BEFORE --> < div v-if = "model.company.HAMOverrid…" at bounding box center [221, 222] width 356 height 330
click at [259, 277] on div "<!-- PREGNANT & HAD TREATMENT BEFORE --> < div v-if = "model.company.HAMOverrid…" at bounding box center [221, 222] width 356 height 330
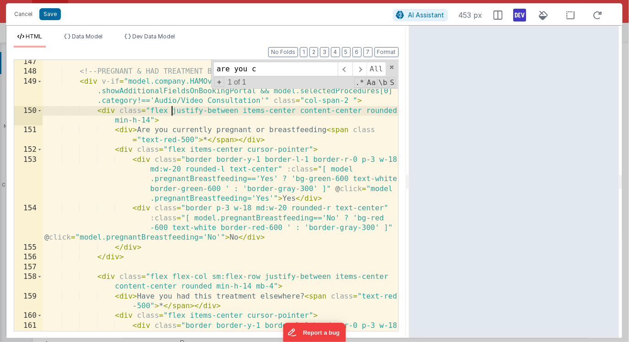
click at [172, 110] on div "<!-- PREGNANT & HAD TREATMENT BEFORE --> < div v-if = "model.company.HAMOverrid…" at bounding box center [221, 222] width 356 height 330
paste textarea
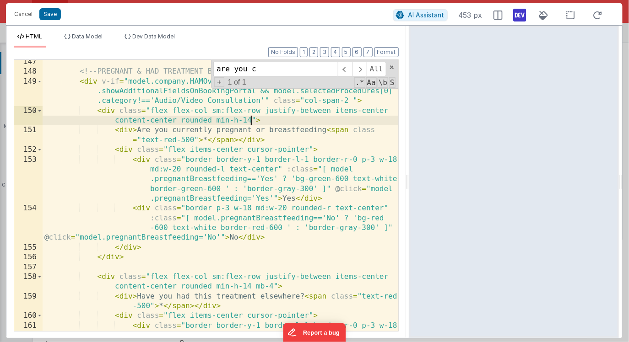
click at [251, 121] on div "<!-- PREGNANT & HAD TREATMENT BEFORE --> < div v-if = "model.company.HAMOverrid…" at bounding box center [221, 222] width 356 height 330
click at [273, 120] on div "<!-- PREGNANT & HAD TREATMENT BEFORE --> < div v-if = "model.company.HAMOverrid…" at bounding box center [221, 222] width 356 height 330
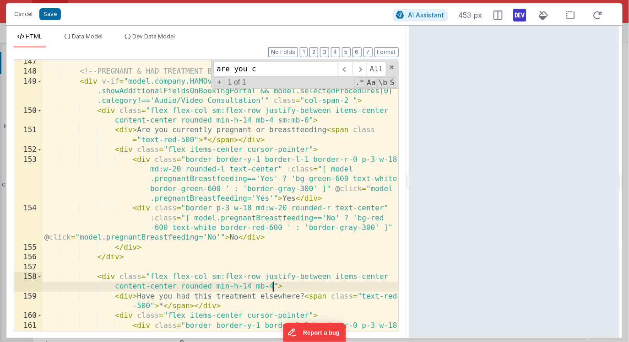
click at [272, 286] on div "<!-- PREGNANT & HAD TREATMENT BEFORE --> < div v-if = "model.company.HAMOverrid…" at bounding box center [221, 222] width 356 height 330
click at [133, 131] on div "<!-- PREGNANT & HAD TREATMENT BEFORE --> < div v-if = "model.company.HAMOverrid…" at bounding box center [221, 222] width 356 height 330
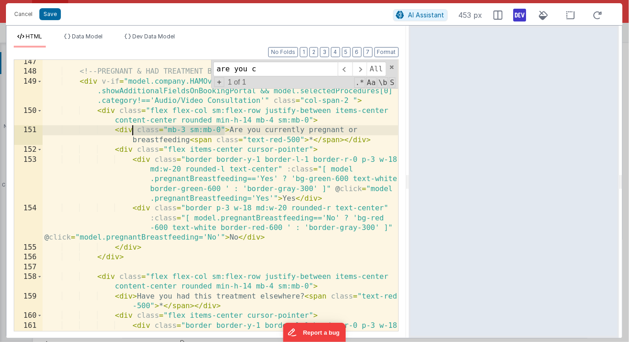
click at [132, 129] on div "<!-- PREGNANT & HAD TREATMENT BEFORE --> < div v-if = "model.company.HAMOverrid…" at bounding box center [221, 222] width 356 height 330
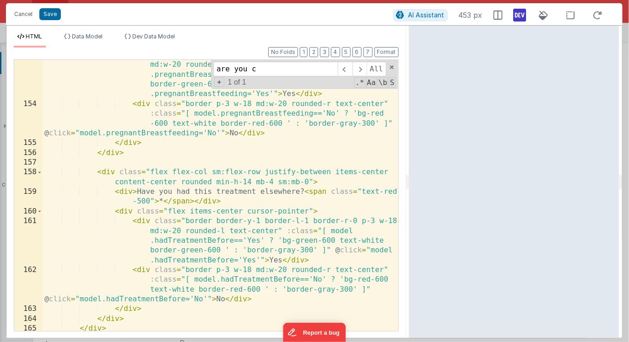
scroll to position [2146, 0]
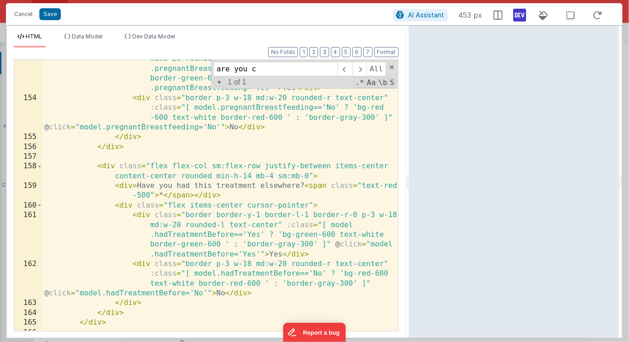
click at [133, 187] on div "< div class = "border border-y-1 border-l-1 border-r-0 p-3 w-18 md:w-20 rounded…" at bounding box center [221, 209] width 356 height 330
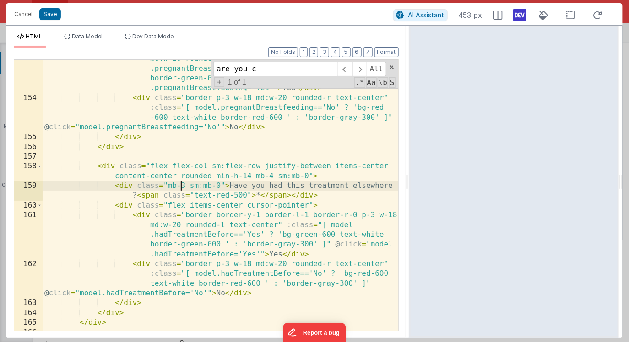
click at [182, 187] on div "< div class = "border border-y-1 border-l-1 border-r-0 p-3 w-18 md:w-20 rounded…" at bounding box center [221, 209] width 356 height 330
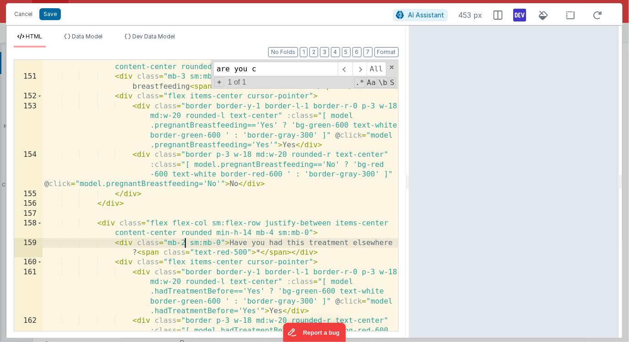
scroll to position [2085, 0]
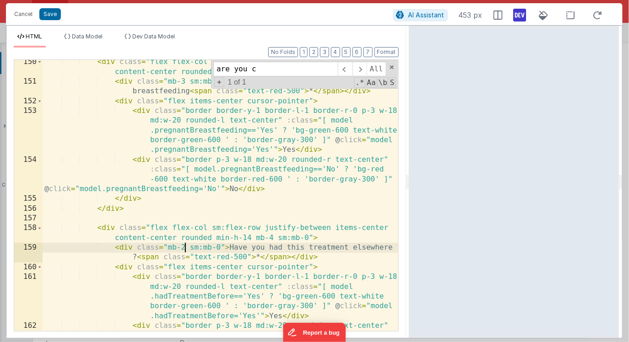
click at [185, 81] on div "< div class = "flex flex-col sm:flex-row justify-between items-center content-c…" at bounding box center [221, 222] width 356 height 330
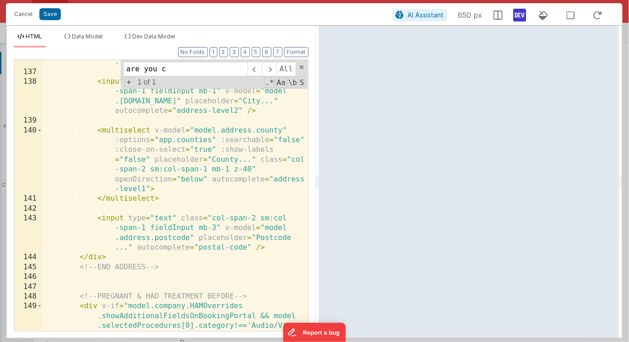
scroll to position [2388, 0]
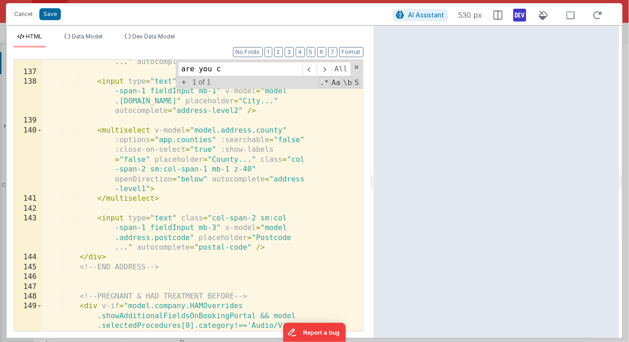
drag, startPoint x: 408, startPoint y: 184, endPoint x: 373, endPoint y: 176, distance: 35.2
click at [373, 176] on html "This will open a new tab and test the server conection. You may be prompted for…" at bounding box center [314, 171] width 629 height 342
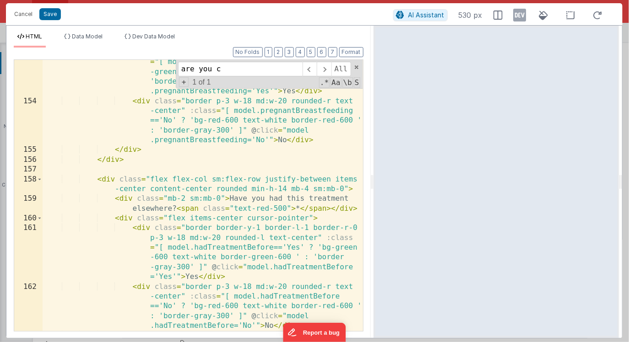
click at [519, 15] on icon at bounding box center [519, 15] width 13 height 15
click at [290, 159] on div "< div class = "border border-y-1 border-l-1 border-r-0 p-3 w-18 md:w-20 rounded…" at bounding box center [203, 208] width 320 height 340
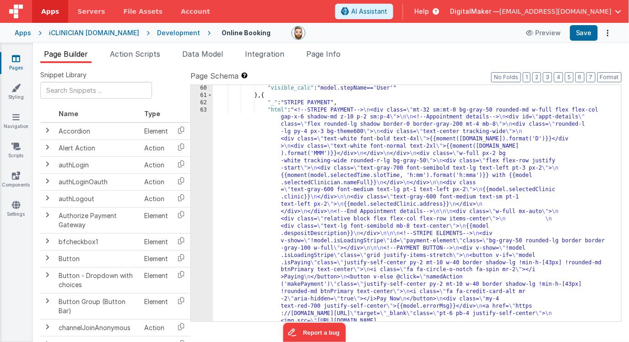
scroll to position [3570, 0]
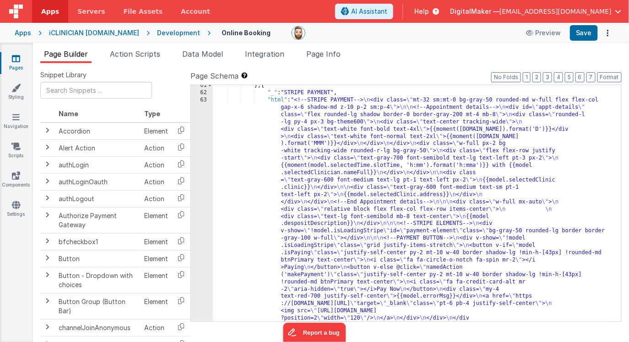
click at [350, 222] on div "} , { "_" : "STRIPE PAYMENT" , "html" : "<!--STRIPE PAYMENT--> \n <div class= \…" at bounding box center [414, 320] width 402 height 477
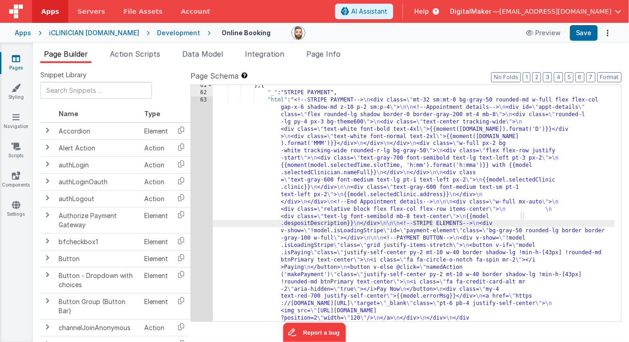
click at [199, 194] on div "61 62 63 64" at bounding box center [202, 320] width 22 height 477
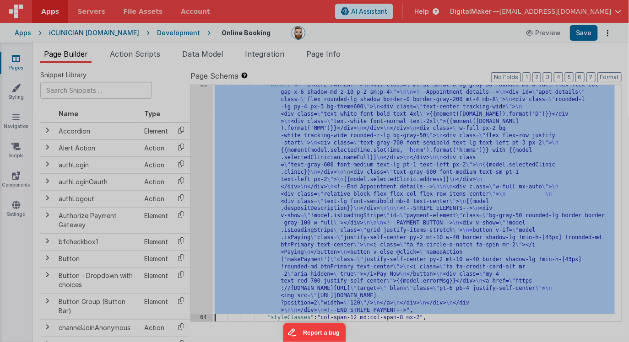
scroll to position [3585, 0]
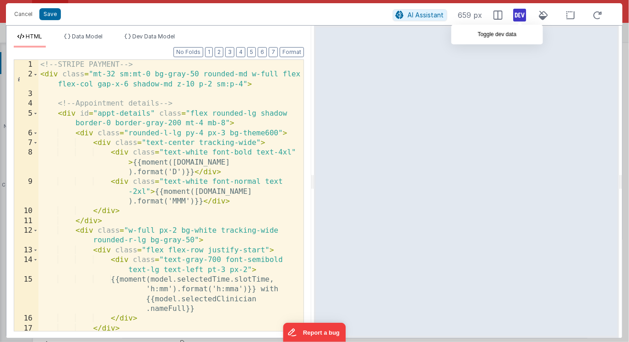
click at [522, 17] on icon at bounding box center [519, 15] width 13 height 15
click at [248, 209] on div "<!-- STRIPE PAYMENT --> < div class = "mt-32 sm:mt-0 bg-gray-50 rounded-md w-fu…" at bounding box center [170, 205] width 265 height 291
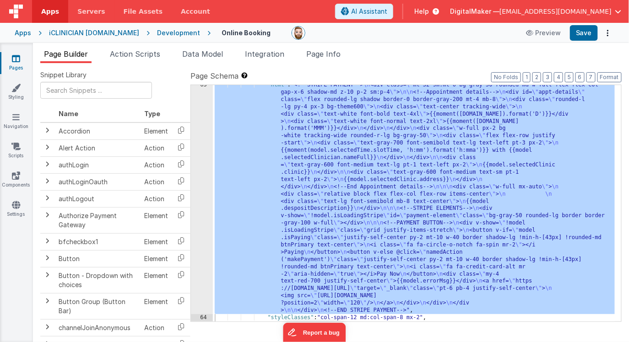
click at [23, 33] on div "Apps" at bounding box center [23, 32] width 16 height 9
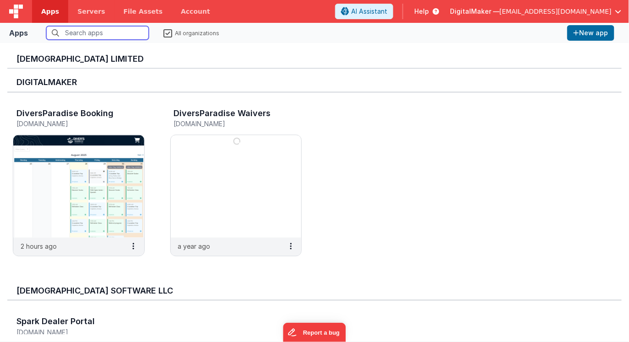
scroll to position [537, 0]
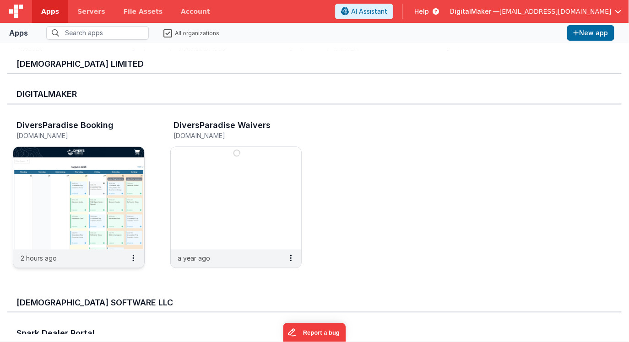
click at [113, 199] on img at bounding box center [78, 198] width 131 height 102
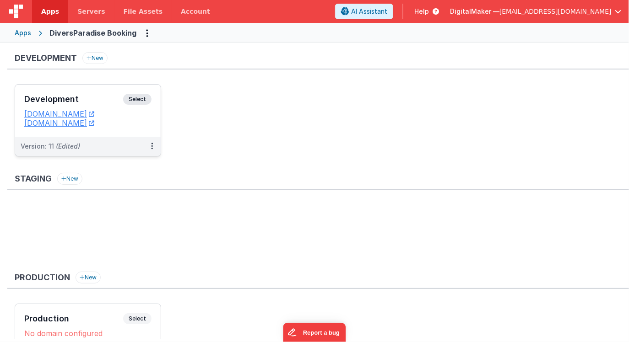
click at [101, 102] on h3 "Development" at bounding box center [73, 99] width 99 height 9
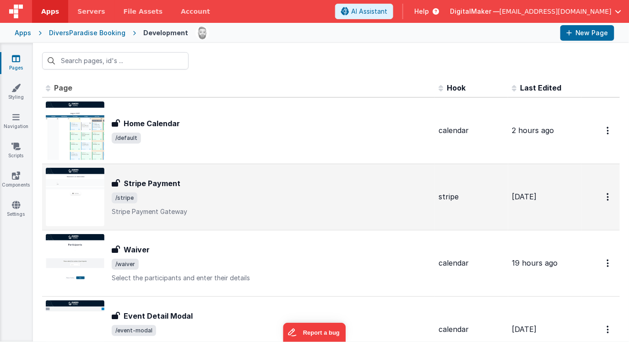
click at [243, 213] on p "Stripe Payment Gateway" at bounding box center [271, 211] width 319 height 9
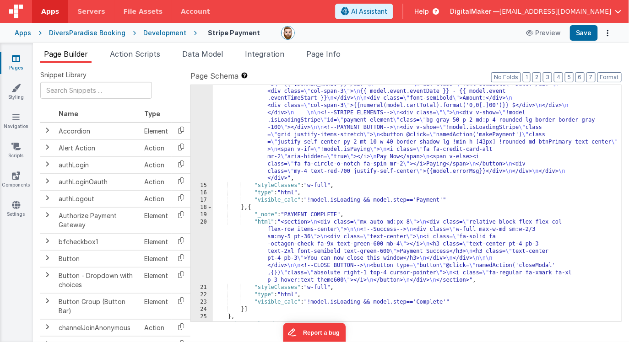
scroll to position [163, 0]
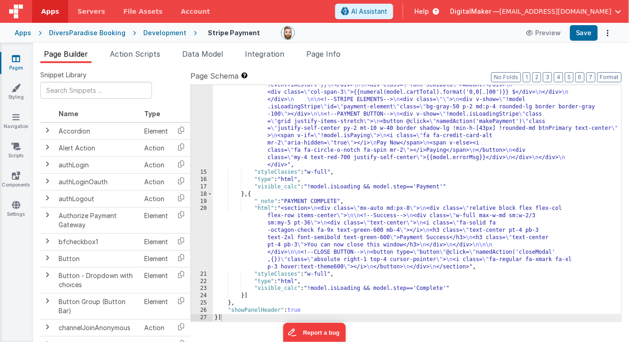
click at [339, 148] on div ""html" : "<div class= \" relative \" > \n\n <h3 v-show= \" !model.isLoadingStri…" at bounding box center [417, 214] width 409 height 397
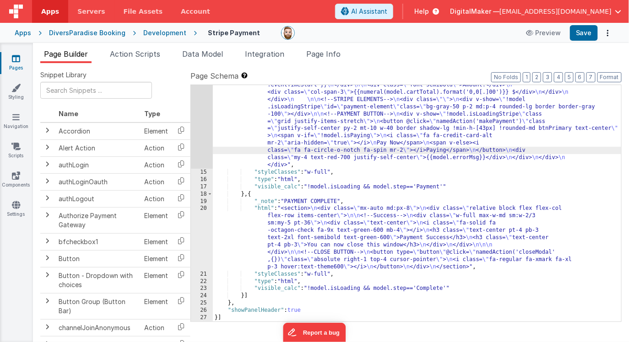
click at [202, 142] on div "14" at bounding box center [202, 92] width 22 height 153
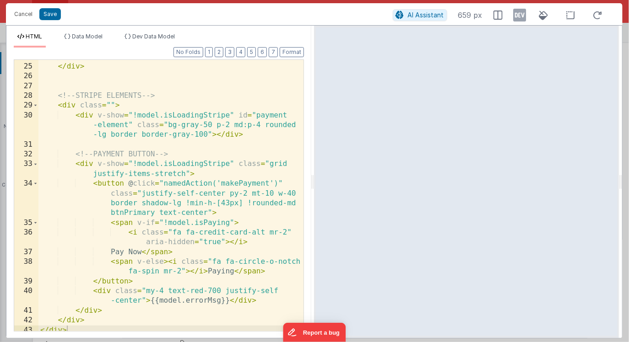
scroll to position [324, 0]
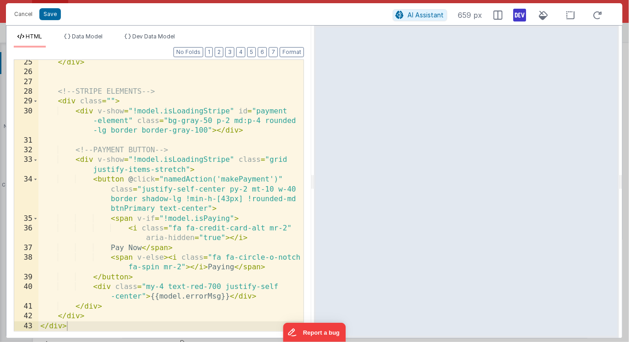
click at [519, 17] on icon at bounding box center [519, 15] width 13 height 15
click at [522, 16] on icon at bounding box center [519, 15] width 13 height 15
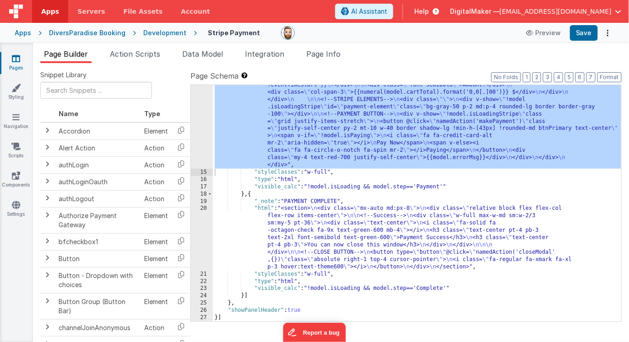
scroll to position [163, 0]
click at [311, 232] on div ""html" : "<div class= \" relative \" > \n\n <h3 v-show= \" !model.isLoadingStri…" at bounding box center [417, 214] width 409 height 397
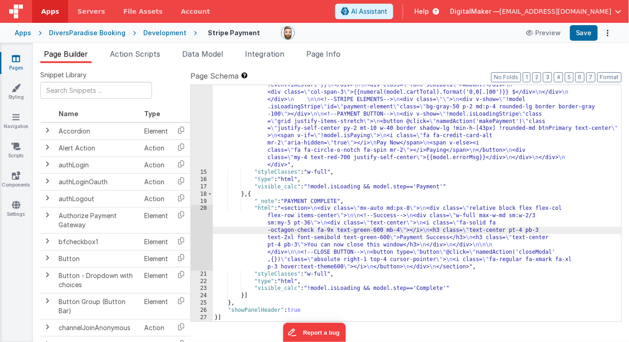
click at [200, 228] on div "20" at bounding box center [202, 237] width 22 height 65
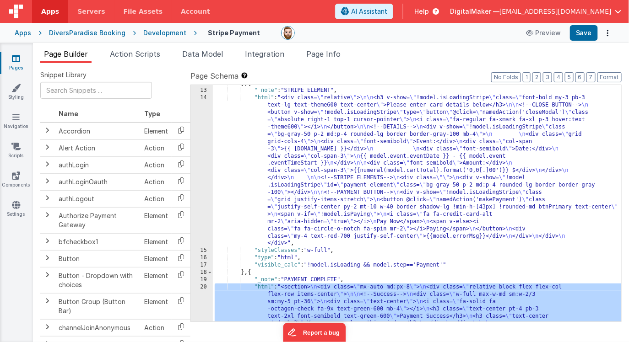
scroll to position [82, 0]
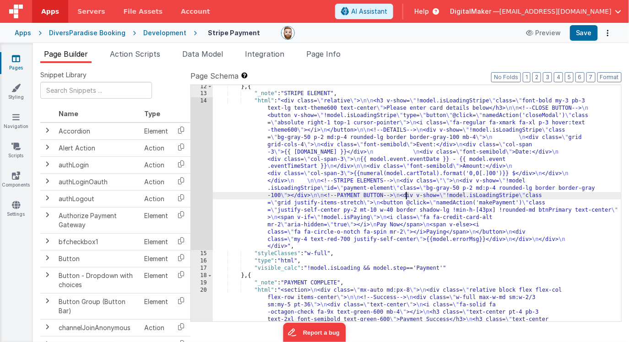
click at [406, 196] on div "} , { "_note" : "STRIPE ELEMENT" , "html" : "<div class= \" relative \" > \n\n …" at bounding box center [417, 237] width 409 height 309
click at [199, 183] on div "14" at bounding box center [202, 173] width 22 height 153
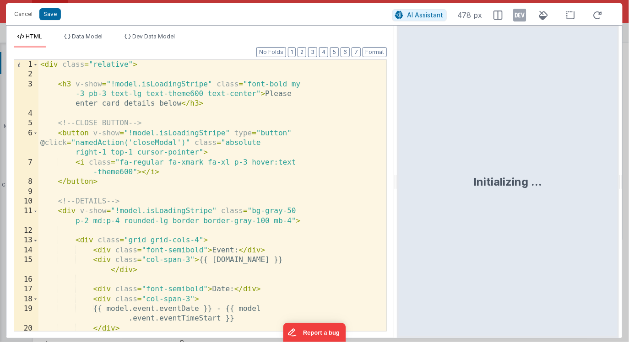
drag, startPoint x: 312, startPoint y: 181, endPoint x: 399, endPoint y: 182, distance: 87.4
click at [399, 182] on html "This will open a new tab and test the server conection. You may be prompted for…" at bounding box center [314, 171] width 629 height 342
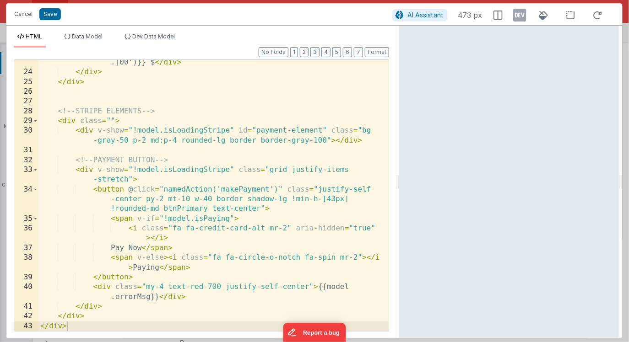
scroll to position [256, 0]
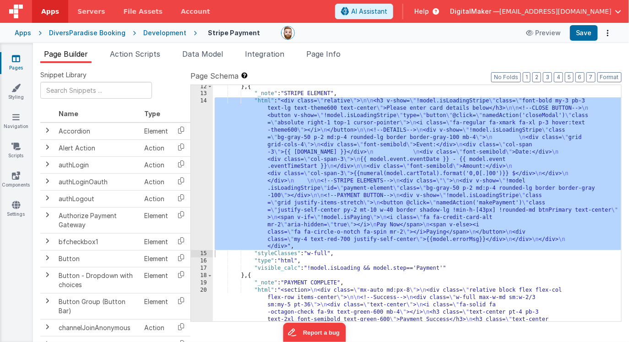
click at [23, 35] on div "Apps" at bounding box center [23, 32] width 16 height 9
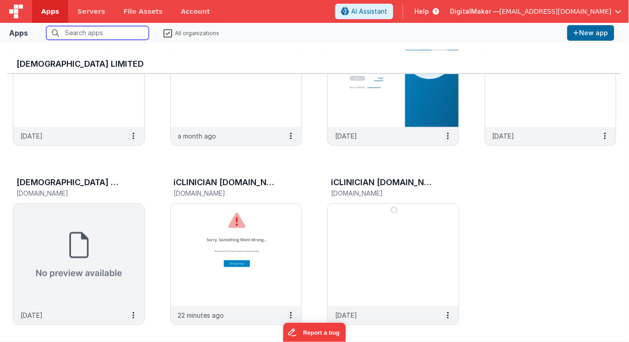
scroll to position [273, 0]
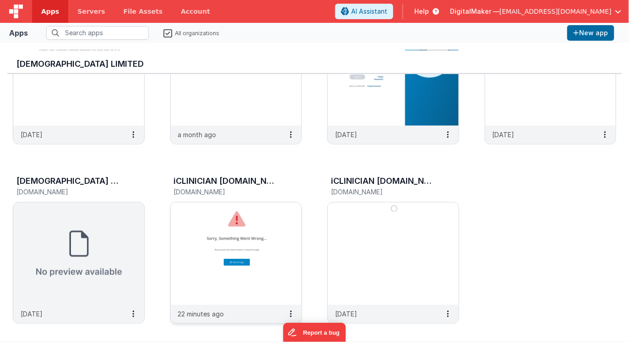
click at [231, 247] on img at bounding box center [236, 254] width 131 height 102
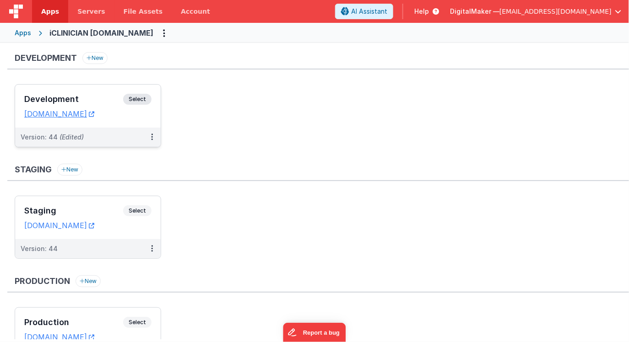
click at [97, 91] on div "Development Select URLs [DOMAIN_NAME]" at bounding box center [88, 106] width 146 height 43
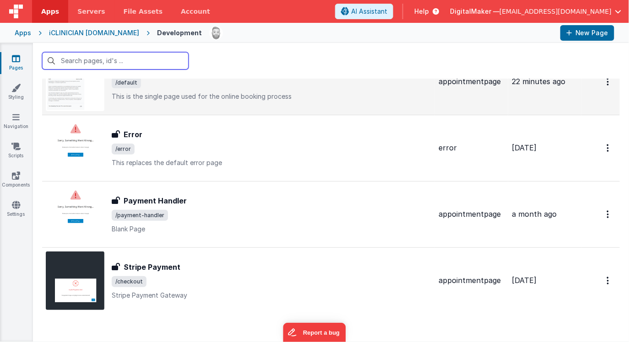
scroll to position [65, 0]
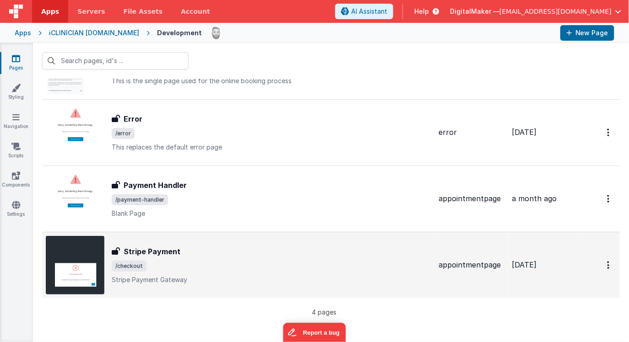
click at [174, 258] on div "Stripe Payment Stripe Payment /checkout Stripe Payment Gateway" at bounding box center [271, 265] width 319 height 38
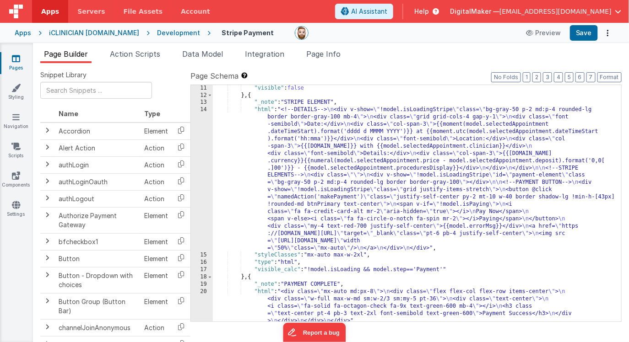
scroll to position [86, 0]
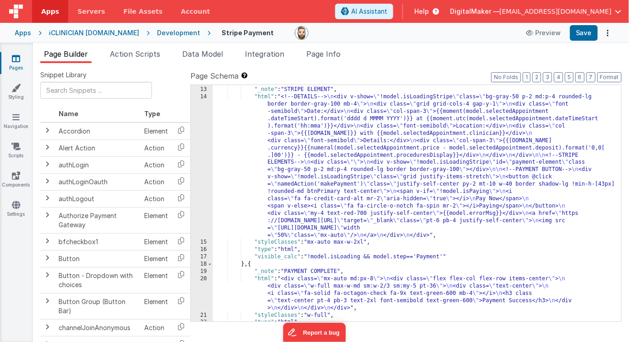
click at [332, 185] on div "} , { "_note" : "STRIPE ELEMENT" , "html" : "<!--DETAILS--> \n <div v-show= \" …" at bounding box center [417, 204] width 409 height 251
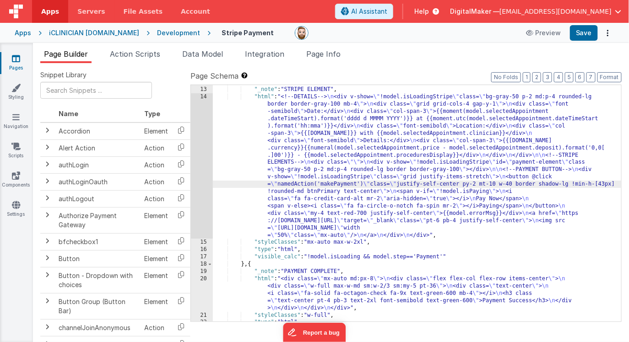
click at [203, 179] on div "14" at bounding box center [202, 166] width 22 height 146
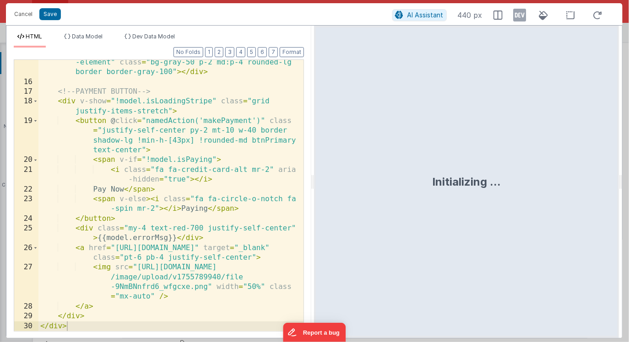
scroll to position [256, 0]
click at [75, 247] on div "< div v-show = "!model.isLoadingStripe" id = "payment -element" class = "bg-gra…" at bounding box center [170, 203] width 265 height 310
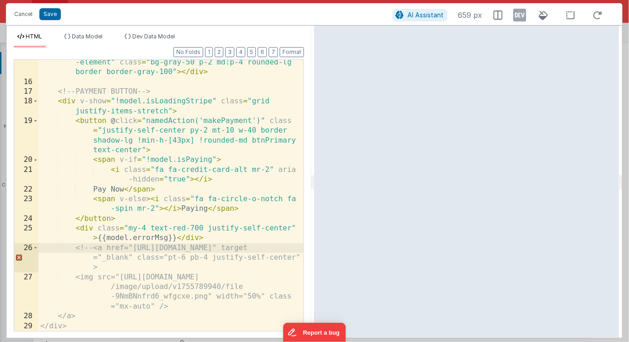
click at [108, 322] on div "< div v-show = "!model.isLoadingStripe" id = "payment -element" class = "bg-gra…" at bounding box center [170, 203] width 265 height 310
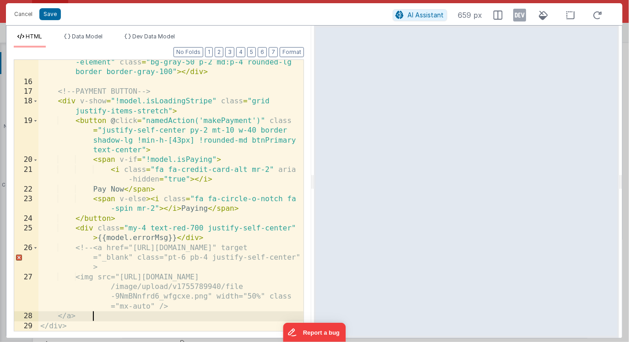
click at [108, 316] on div "< div v-show = "!model.isLoadingStripe" id = "payment -element" class = "bg-gra…" at bounding box center [170, 203] width 265 height 310
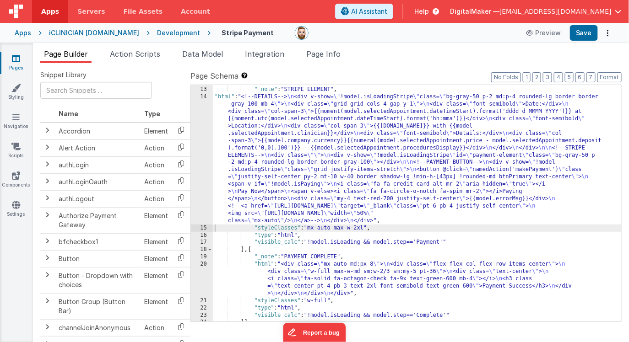
click at [12, 60] on icon at bounding box center [16, 58] width 8 height 9
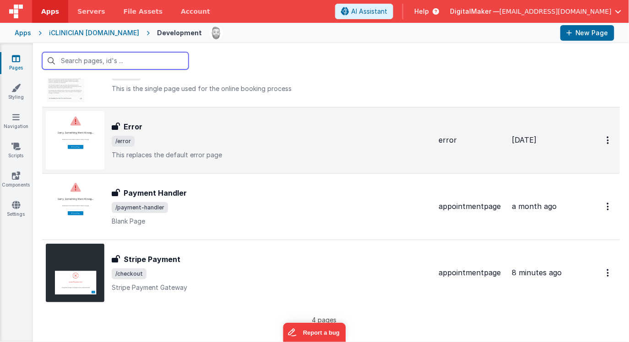
scroll to position [65, 0]
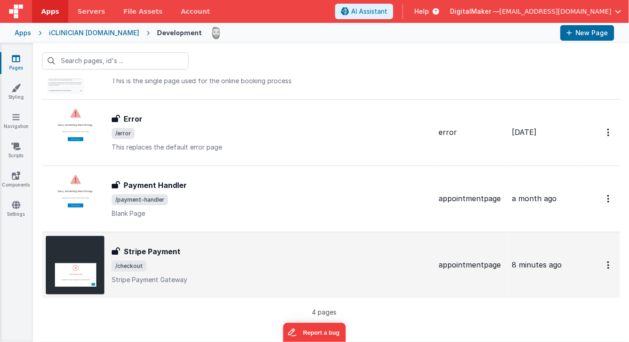
click at [210, 254] on div "Stripe Payment" at bounding box center [271, 251] width 319 height 11
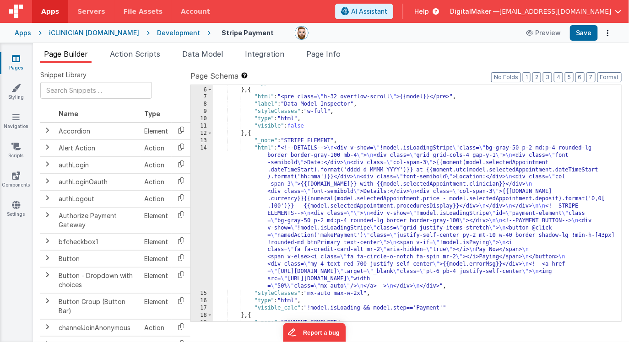
scroll to position [35, 0]
click at [416, 227] on div ""type" : "html" } , { "html" : "<pre class= \" h-32 overflow-scroll \" >{{model…" at bounding box center [417, 204] width 409 height 251
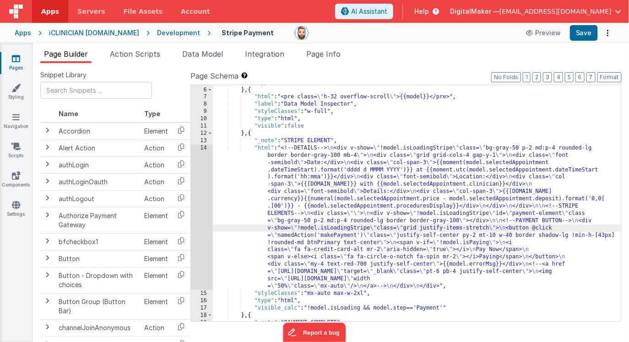
click at [201, 215] on div "14" at bounding box center [202, 218] width 22 height 146
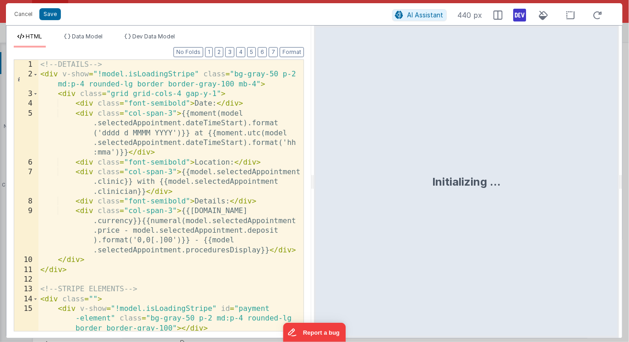
click at [521, 14] on icon at bounding box center [519, 15] width 13 height 15
click at [180, 213] on div "<!-- DETAILS --> < div v-show = "!model.isLoadingStripe" class = "bg-gray-50 p-…" at bounding box center [170, 205] width 265 height 291
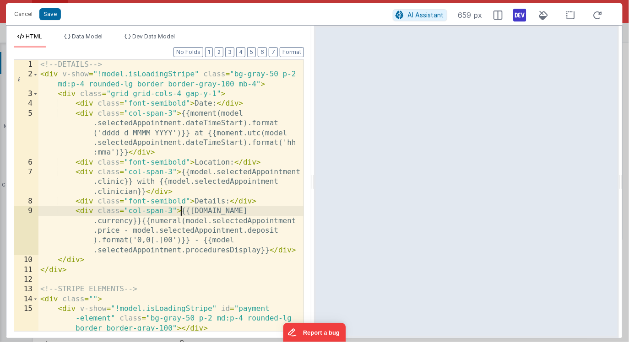
scroll to position [0, 0]
click at [183, 211] on div "<!-- DETAILS --> < div v-show = "!model.isLoadingStripe" class = "bg-gray-50 p-…" at bounding box center [170, 205] width 265 height 291
click at [206, 205] on div "<!-- DETAILS --> < div v-show = "!model.isLoadingStripe" class = "bg-gray-50 p-…" at bounding box center [170, 205] width 265 height 291
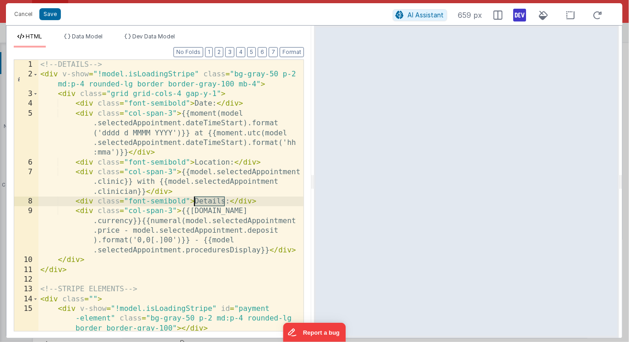
click at [206, 205] on div "<!-- DETAILS --> < div v-show = "!model.isLoadingStripe" class = "bg-gray-50 p-…" at bounding box center [170, 205] width 265 height 291
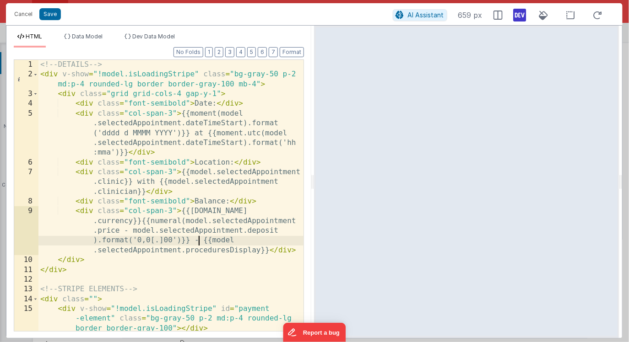
click at [198, 243] on div "<!-- DETAILS --> < div v-show = "!model.isLoadingStripe" class = "bg-gray-50 p-…" at bounding box center [170, 205] width 265 height 291
click at [258, 182] on div "<!-- DETAILS --> < div v-show = "!model.isLoadingStripe" class = "bg-gray-50 p-…" at bounding box center [170, 205] width 265 height 291
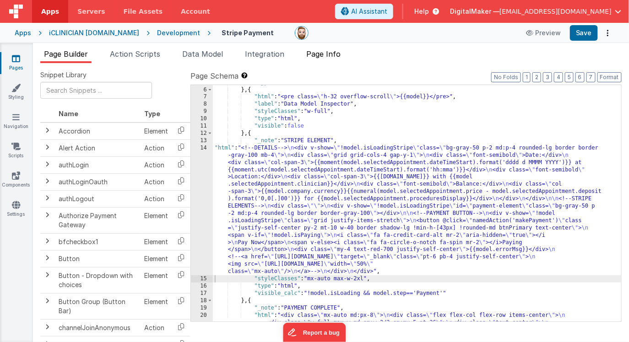
click at [322, 56] on span "Page Info" at bounding box center [323, 53] width 34 height 9
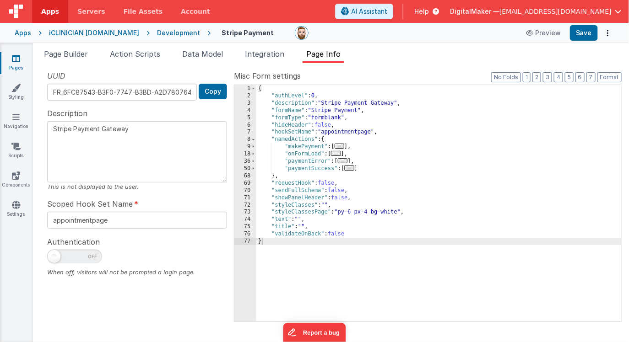
click at [351, 169] on span "..." at bounding box center [349, 168] width 10 height 5
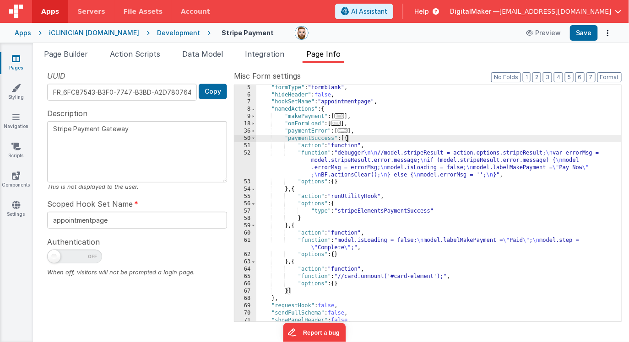
scroll to position [52, 0]
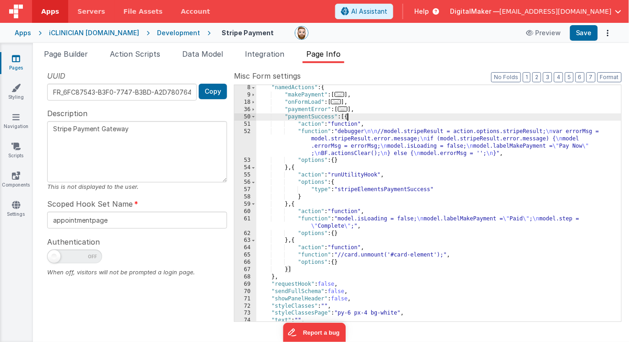
click at [367, 190] on div ""namedActions" : { "makePayment" : [ ... ] , "onFormLoad" : [ ... ] , "paymentE…" at bounding box center [438, 209] width 365 height 251
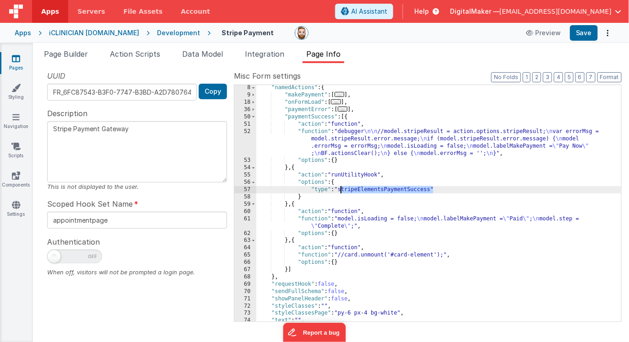
click at [367, 190] on div ""namedActions" : { "makePayment" : [ ... ] , "onFormLoad" : [ ... ] , "paymentE…" at bounding box center [438, 209] width 365 height 251
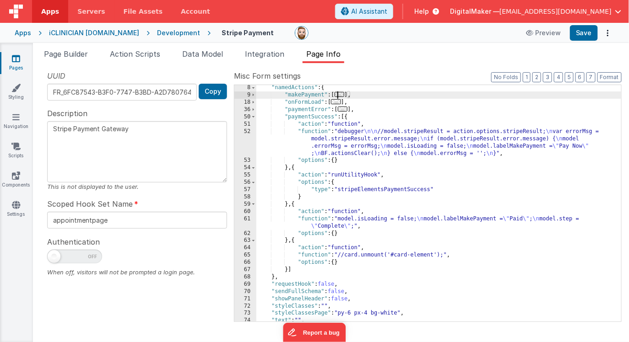
click at [340, 96] on span "..." at bounding box center [339, 94] width 10 height 5
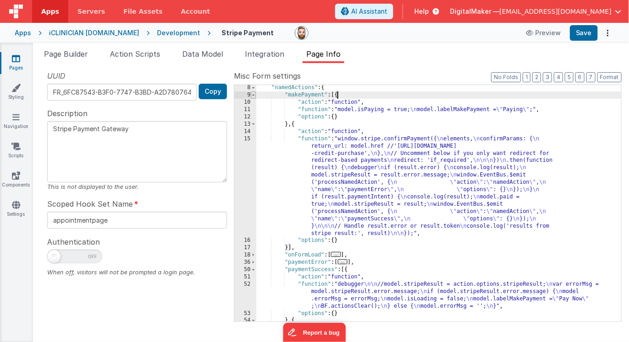
click at [253, 97] on span at bounding box center [253, 95] width 5 height 7
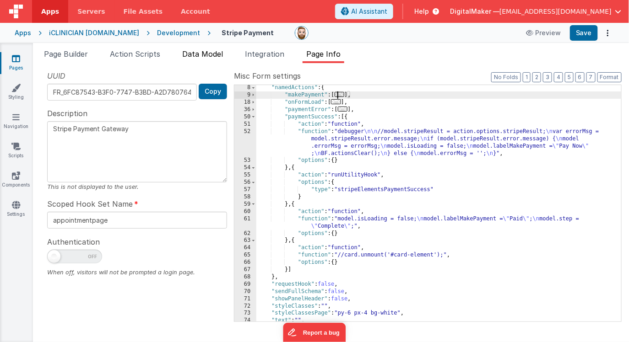
click at [195, 51] on span "Data Model" at bounding box center [202, 53] width 41 height 9
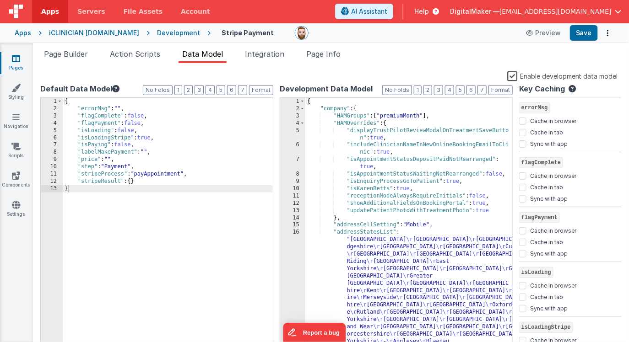
click at [517, 76] on label "Enable development data model" at bounding box center [562, 75] width 111 height 11
click at [0, 0] on input "Enable development data model" at bounding box center [0, 0] width 0 height 0
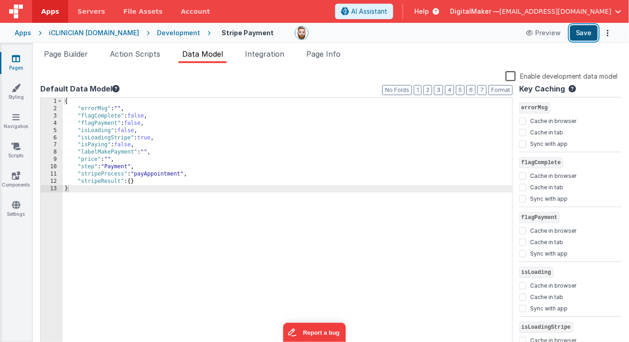
click at [577, 32] on button "Save" at bounding box center [584, 33] width 28 height 16
click at [17, 60] on icon at bounding box center [16, 58] width 8 height 9
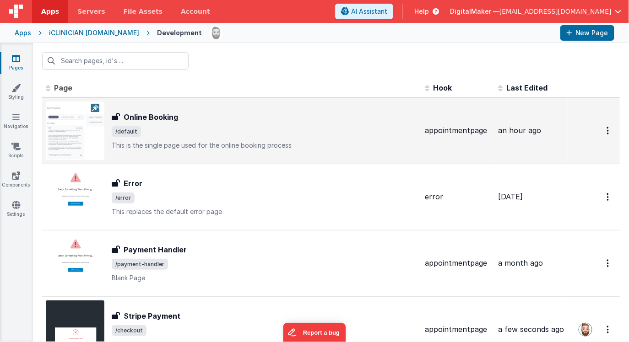
click at [178, 129] on span "/default" at bounding box center [265, 131] width 306 height 11
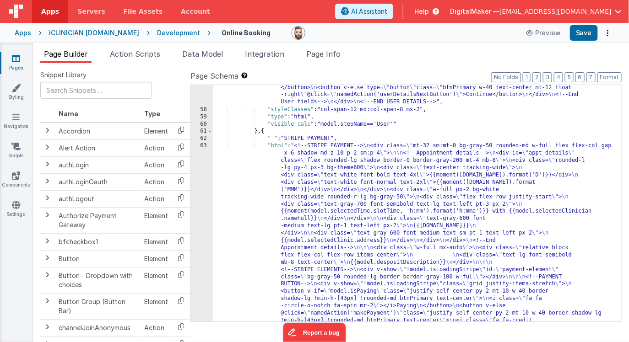
scroll to position [3661, 0]
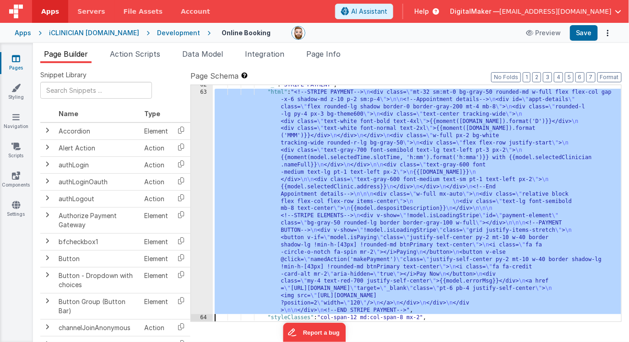
scroll to position [3716, 0]
click at [205, 197] on div "63" at bounding box center [202, 202] width 22 height 226
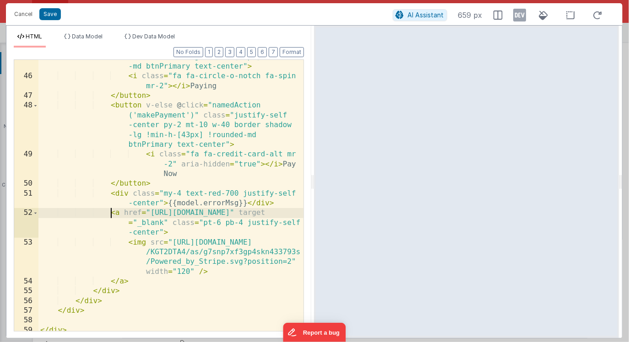
click at [112, 214] on div "< button v-if = "model.isPaying" class = "justify-self-center py-2 mt-10 w-40 b…" at bounding box center [170, 192] width 265 height 320
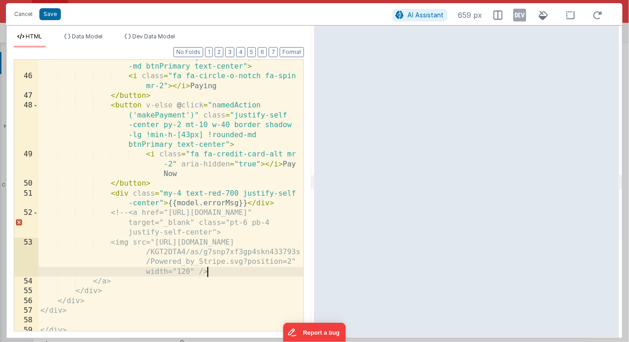
click at [215, 272] on div "< button v-if = "model.isPaying" class = "justify-self-center py-2 mt-10 w-40 b…" at bounding box center [170, 192] width 265 height 320
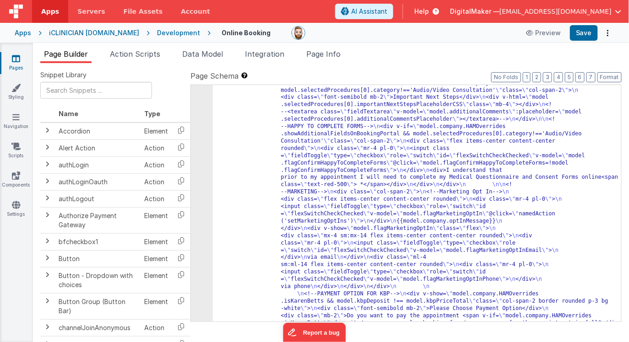
scroll to position [3309, 0]
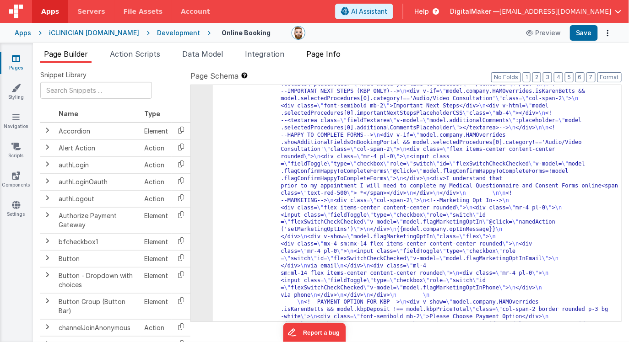
click at [318, 53] on span "Page Info" at bounding box center [323, 53] width 34 height 9
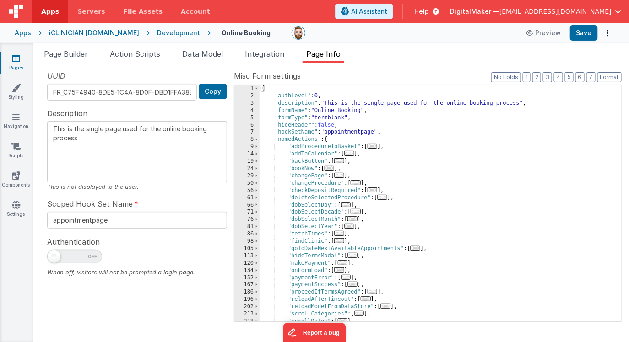
scroll to position [15, 0]
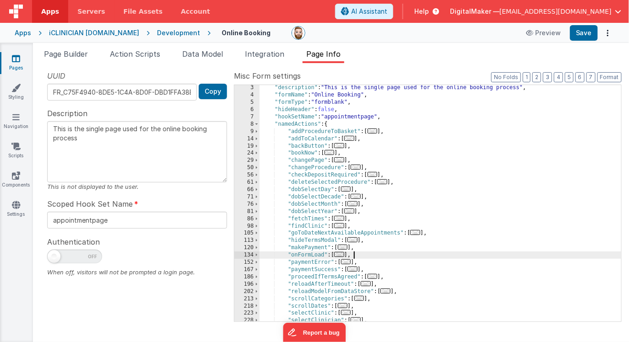
click at [384, 252] on div ""description" : "This is the single page used for the online booking process" ,…" at bounding box center [439, 209] width 361 height 251
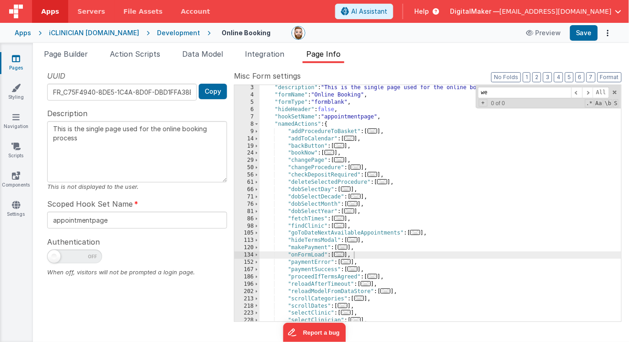
scroll to position [173, 0]
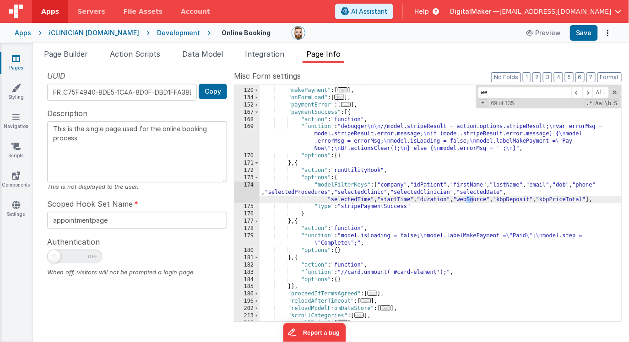
type input "w"
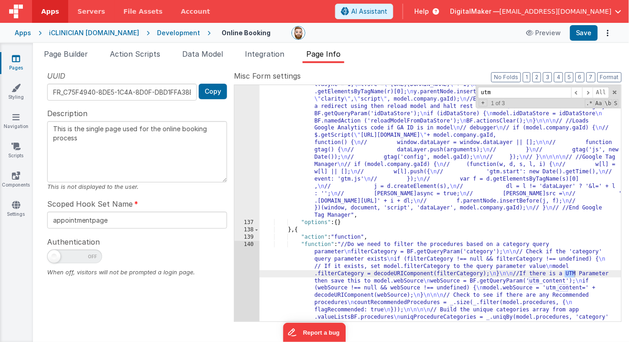
scroll to position [217, 0]
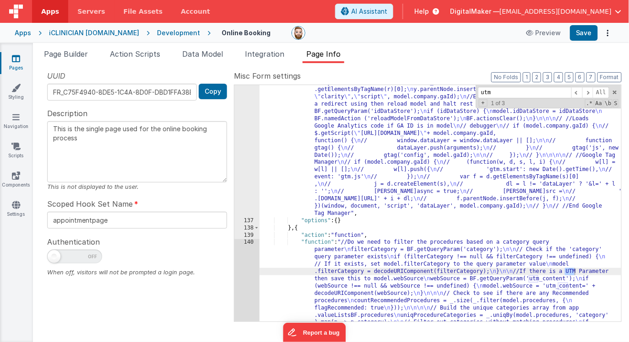
type input "utm"
click at [65, 54] on span "Page Builder" at bounding box center [66, 53] width 44 height 9
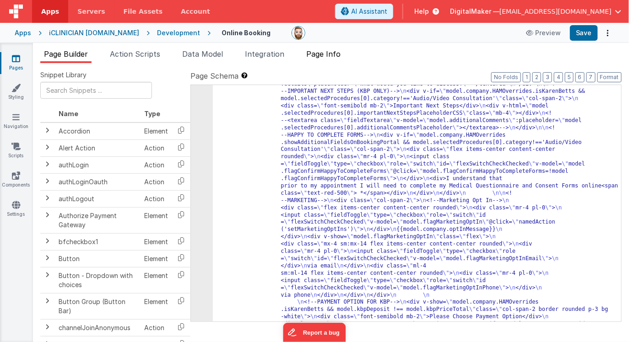
click at [338, 53] on span "Page Info" at bounding box center [323, 53] width 34 height 9
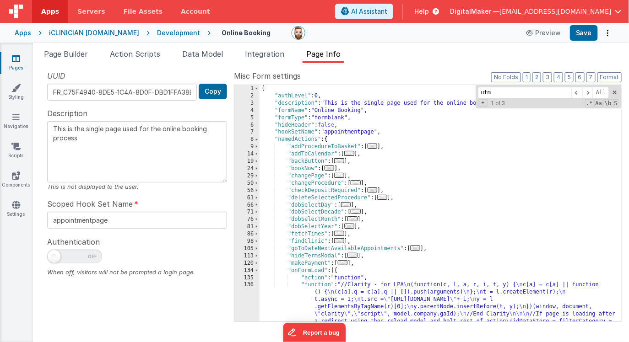
scroll to position [0, 0]
click at [13, 60] on icon at bounding box center [16, 58] width 8 height 9
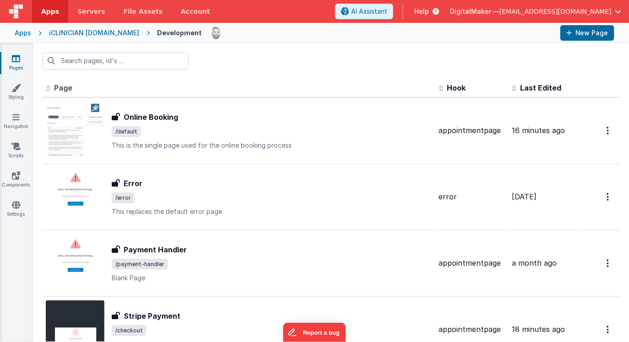
click at [22, 34] on div "Apps" at bounding box center [23, 32] width 16 height 9
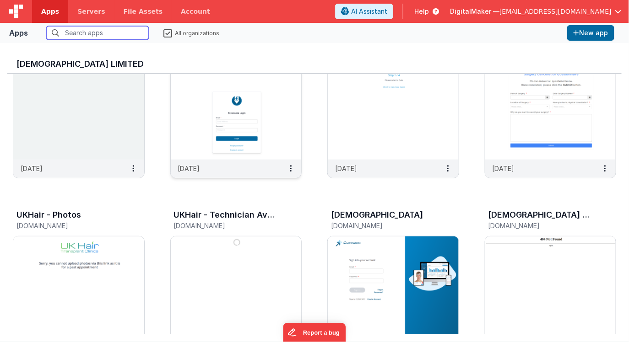
scroll to position [90, 0]
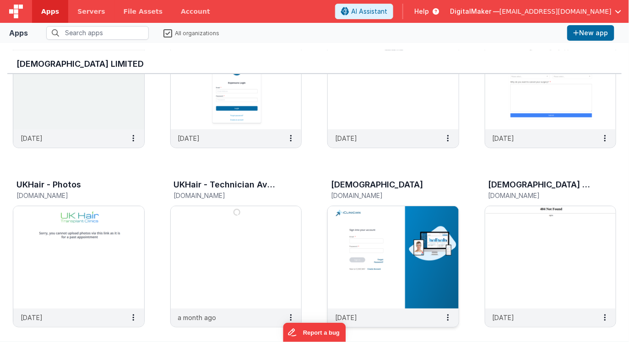
click at [395, 255] on img at bounding box center [393, 257] width 131 height 102
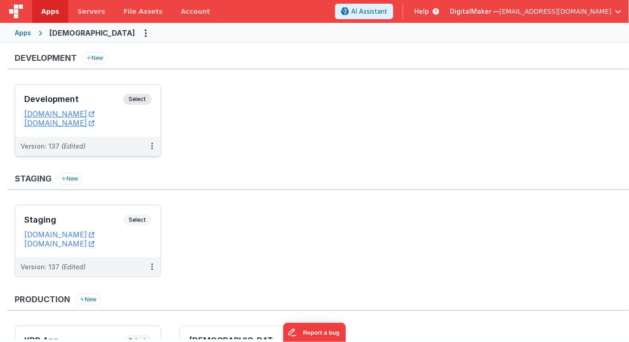
click at [109, 95] on h3 "Development" at bounding box center [73, 99] width 99 height 9
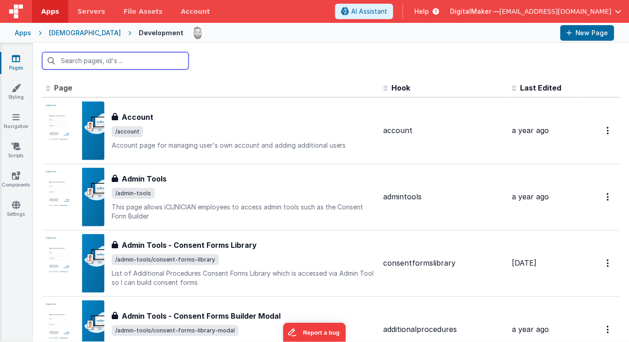
click at [136, 63] on input "text" at bounding box center [115, 60] width 146 height 17
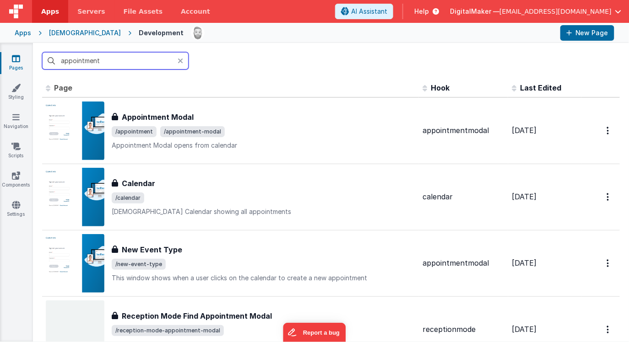
type input "appointment"
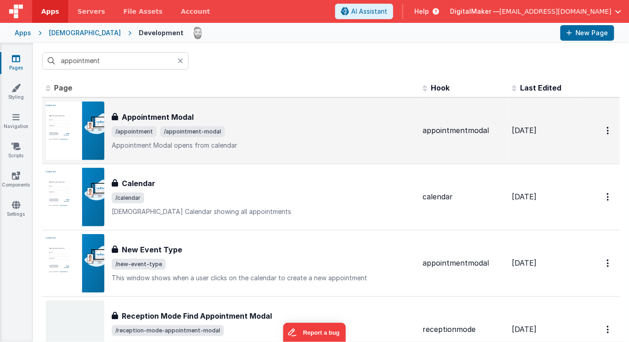
click at [268, 121] on div "Appointment Modal" at bounding box center [263, 117] width 303 height 11
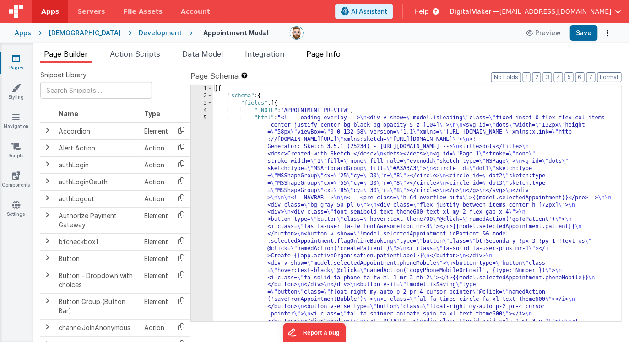
click at [329, 55] on span "Page Info" at bounding box center [323, 53] width 34 height 9
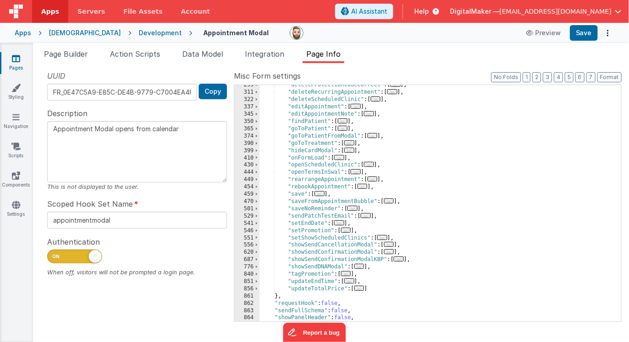
scroll to position [309, 0]
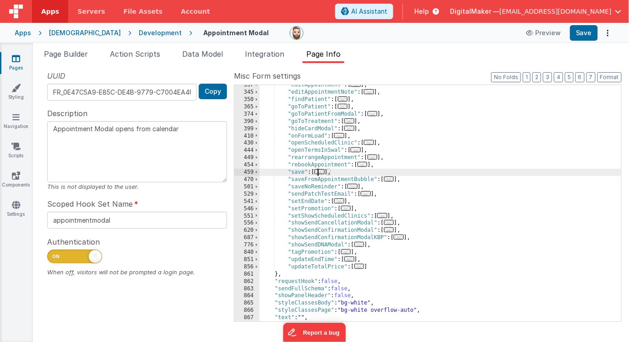
click at [322, 171] on span "..." at bounding box center [319, 171] width 10 height 5
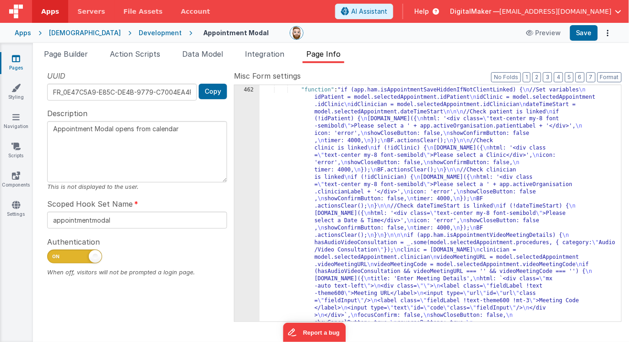
scroll to position [414, 0]
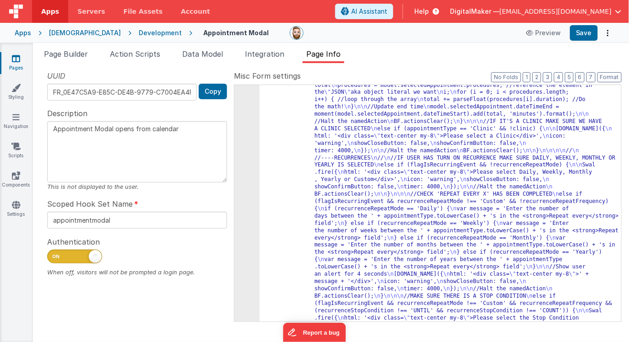
scroll to position [995, 0]
click at [17, 60] on icon at bounding box center [16, 58] width 8 height 9
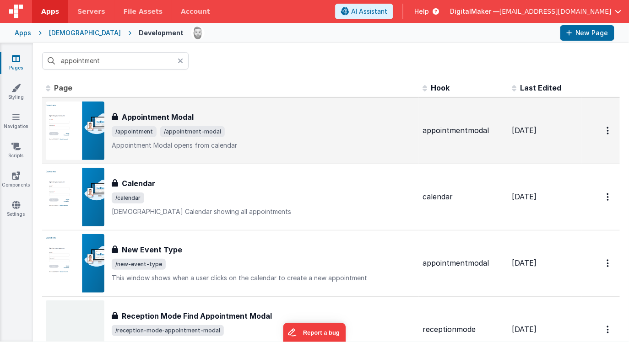
click at [277, 122] on div "Appointment Modal" at bounding box center [263, 117] width 303 height 11
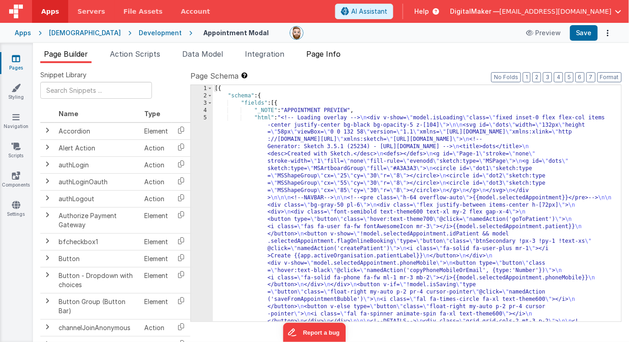
click at [338, 55] on span "Page Info" at bounding box center [323, 53] width 34 height 9
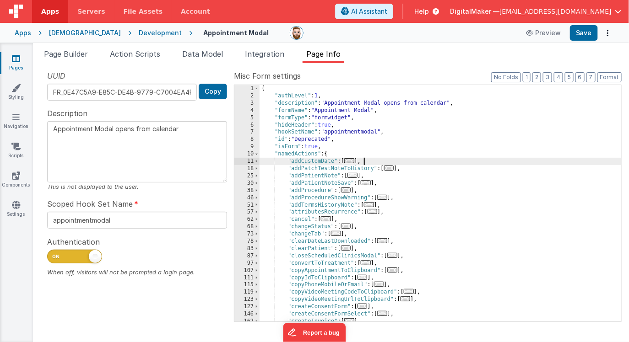
click at [413, 160] on div "{ "authLevel" : 1 , "description" : "Appointment Modal opens from calendar" , "…" at bounding box center [439, 210] width 361 height 251
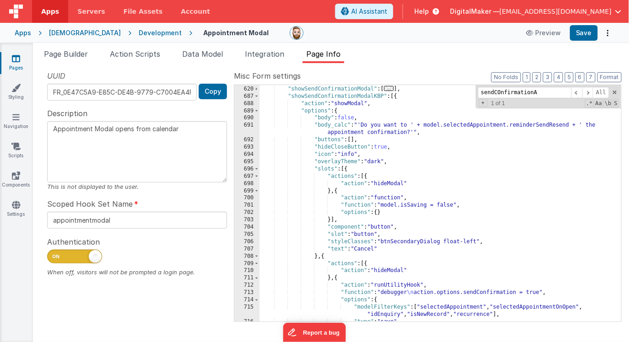
scroll to position [616, 0]
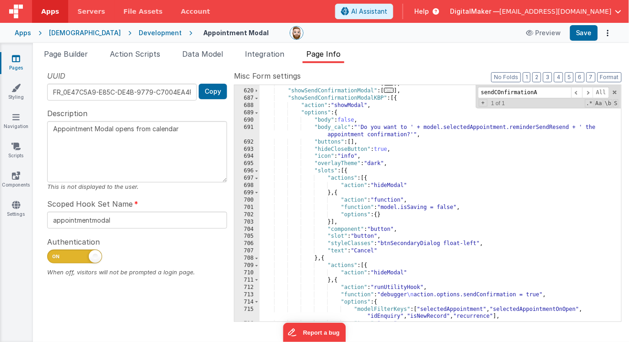
click at [337, 98] on div ""showSendCancellationModal" : [ ... ] , "showSendConfirmationModal" : [ ... ] ,…" at bounding box center [439, 205] width 361 height 251
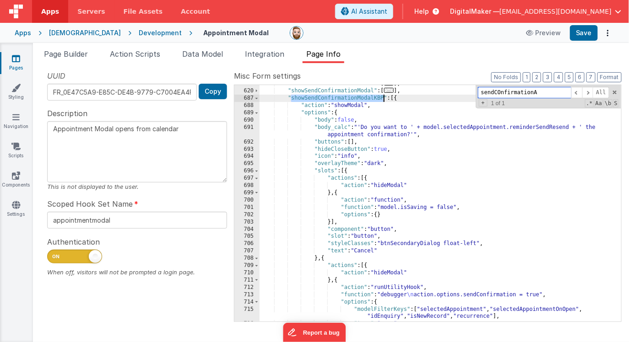
type input "showSendConfirmationModalKBP"
click at [577, 91] on span at bounding box center [576, 92] width 11 height 11
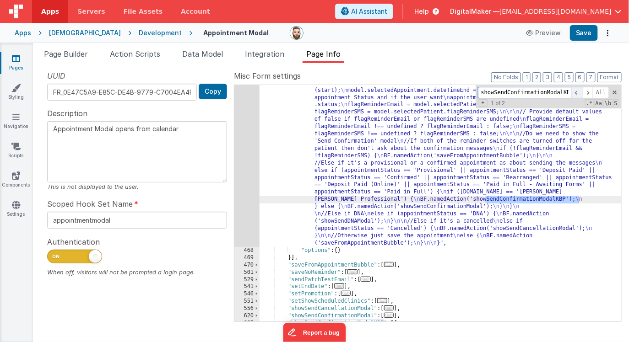
scroll to position [1774, 0]
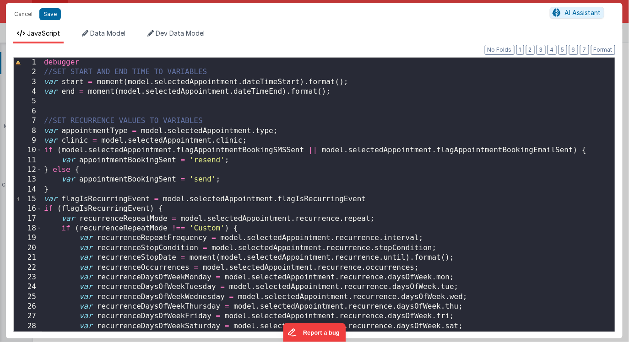
click at [289, 180] on div "debugger //SET START AND END TIME TO VARIABLES var start = moment ( model . sel…" at bounding box center [328, 205] width 572 height 294
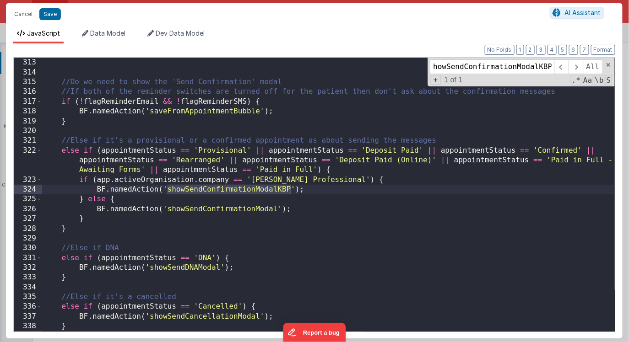
scroll to position [3157, 0]
type input "showSendConfirmationModalKBP"
click at [219, 181] on div "flagReminderSMS = flagReminderSMS !== undefined ? flagReminderSMS : false ; //D…" at bounding box center [328, 195] width 572 height 294
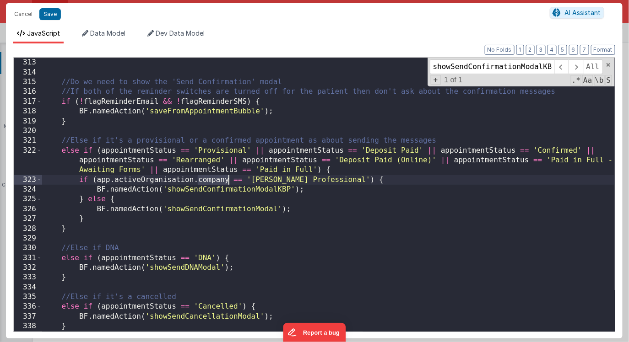
click at [219, 181] on div "flagReminderSMS = flagReminderSMS !== undefined ? flagReminderSMS : false ; //D…" at bounding box center [328, 195] width 572 height 294
click at [214, 179] on div "flagReminderSMS = flagReminderSMS !== undefined ? flagReminderSMS : false ; //D…" at bounding box center [328, 195] width 572 height 294
paste textarea
click at [440, 178] on div "flagReminderSMS = flagReminderSMS !== undefined ? flagReminderSMS : false ; //D…" at bounding box center [328, 195] width 572 height 294
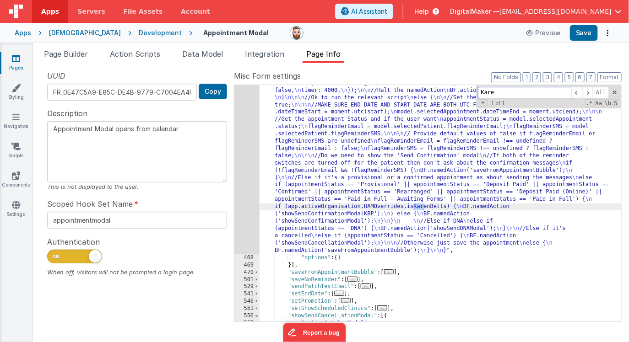
scroll to position [1650, 0]
type input "Karen Be"
click at [580, 38] on button "Save" at bounding box center [584, 33] width 28 height 16
click at [28, 32] on div "Apps" at bounding box center [23, 32] width 16 height 9
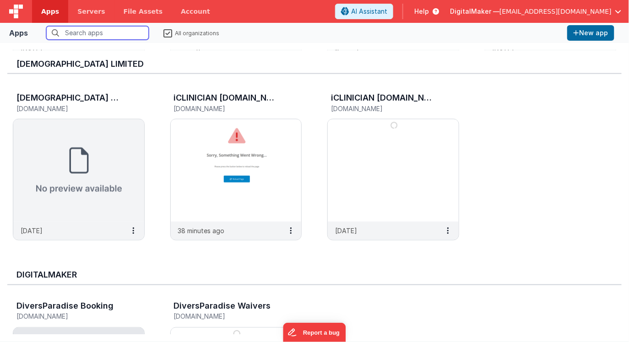
scroll to position [338, 0]
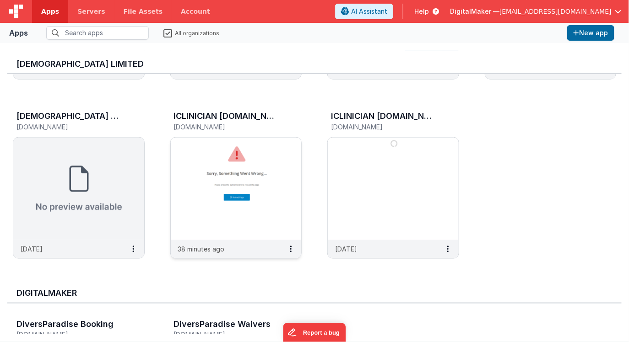
click at [280, 188] on img at bounding box center [236, 189] width 131 height 102
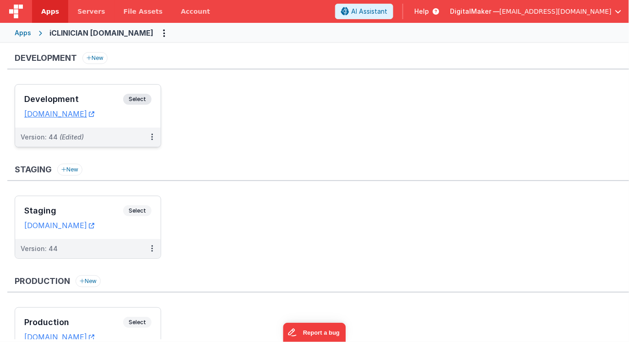
click at [105, 92] on div "Development Select URLs [DOMAIN_NAME]" at bounding box center [88, 106] width 146 height 43
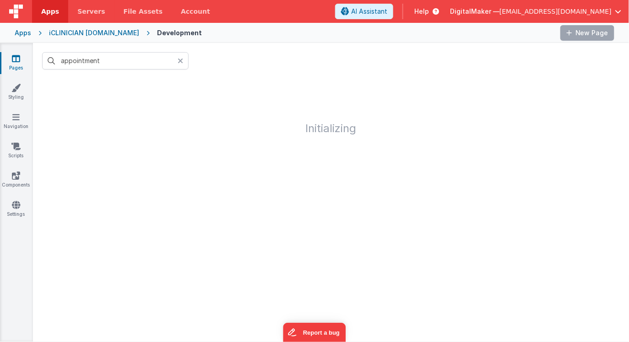
click at [180, 59] on icon at bounding box center [180, 60] width 5 height 7
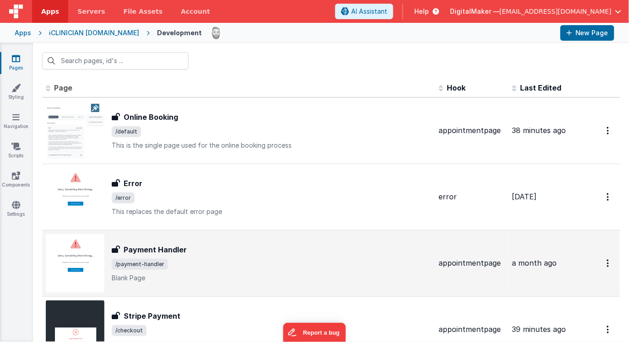
scroll to position [65, 0]
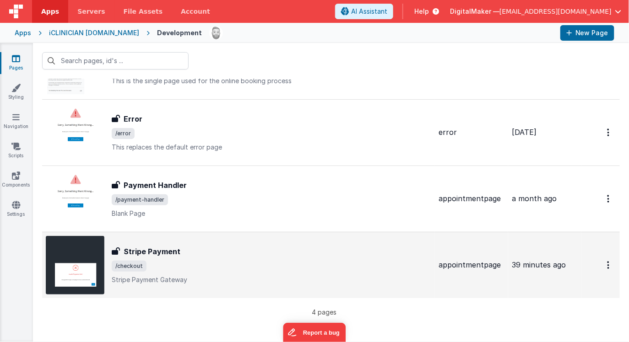
click at [190, 263] on span "/checkout" at bounding box center [271, 266] width 319 height 11
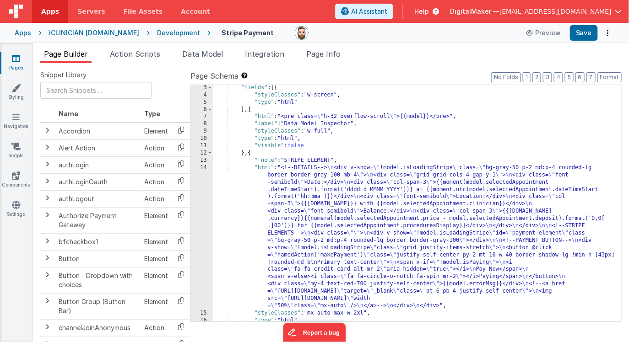
scroll to position [40, 0]
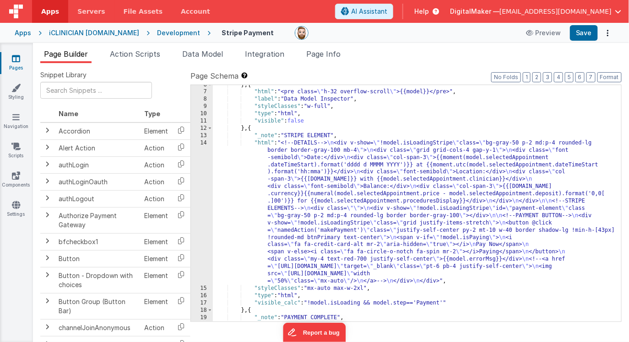
click at [306, 229] on div "} , { "html" : "<pre class= \" h-32 overflow-scroll \" >{{model}}</pre>" , "lab…" at bounding box center [417, 221] width 409 height 280
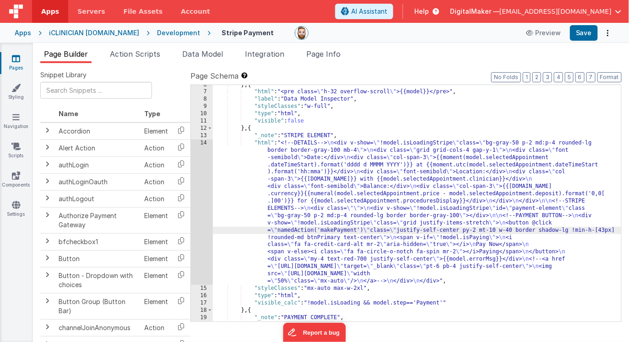
click at [199, 217] on div "14" at bounding box center [202, 213] width 22 height 146
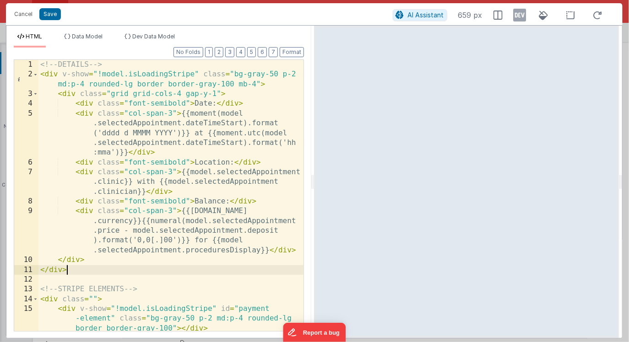
click at [73, 268] on div "<!-- DETAILS --> < div v-show = "!model.isLoadingStripe" class = "bg-gray-50 p-…" at bounding box center [170, 205] width 265 height 291
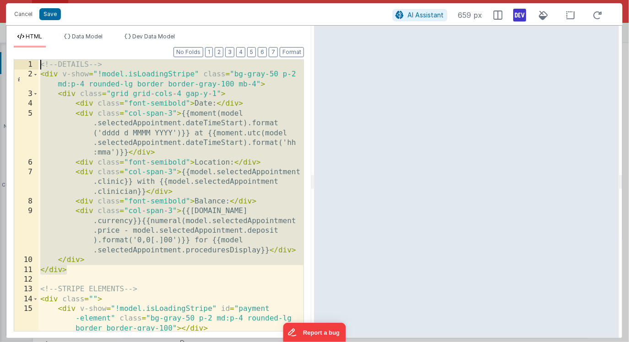
click at [518, 16] on icon at bounding box center [519, 15] width 13 height 15
click at [21, 11] on button "Cancel" at bounding box center [23, 14] width 27 height 13
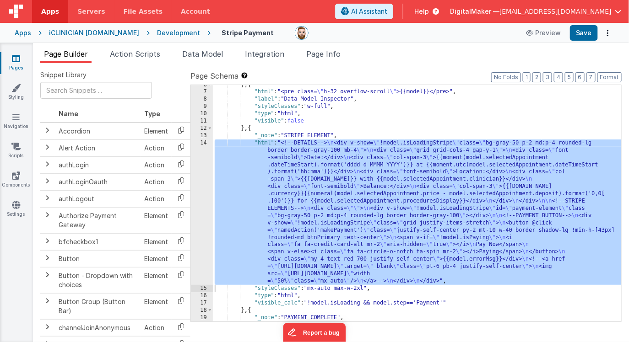
click at [22, 35] on div "Apps" at bounding box center [23, 32] width 16 height 9
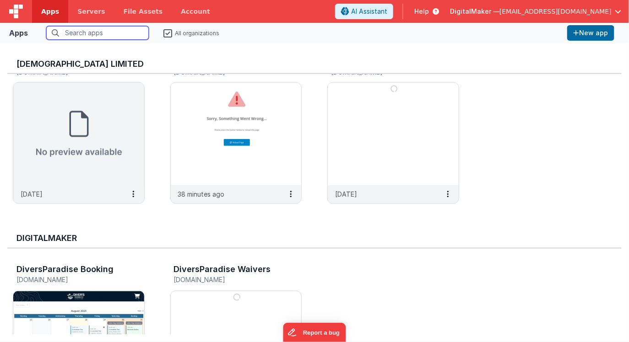
scroll to position [385, 0]
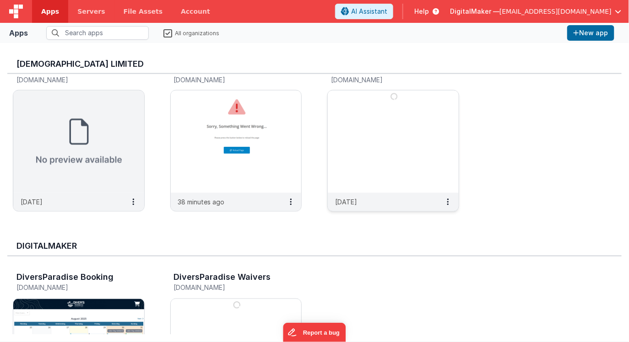
click at [416, 153] on img at bounding box center [393, 142] width 131 height 102
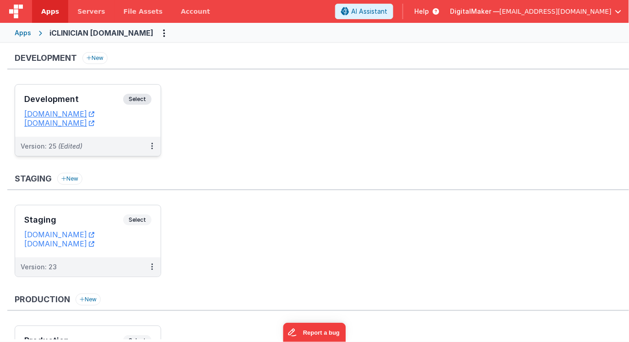
click at [105, 95] on h3 "Development" at bounding box center [73, 99] width 99 height 9
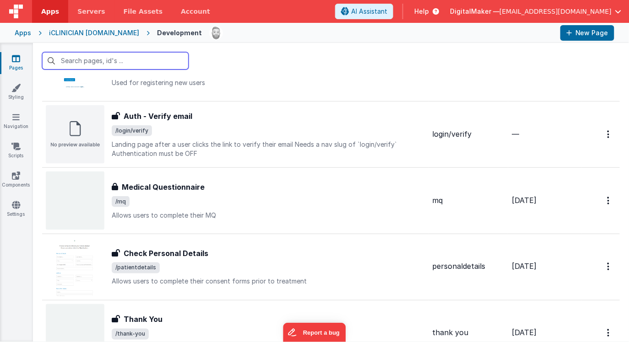
scroll to position [394, 0]
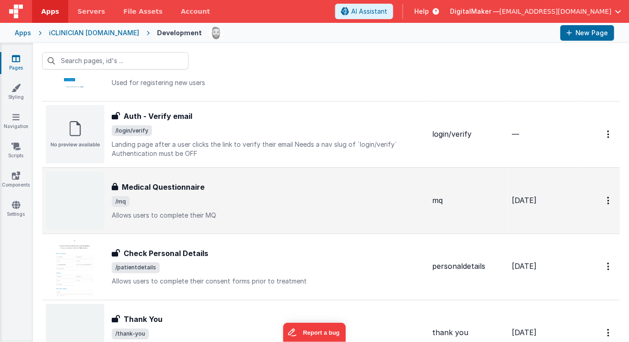
click at [215, 196] on span "/mq" at bounding box center [268, 201] width 313 height 11
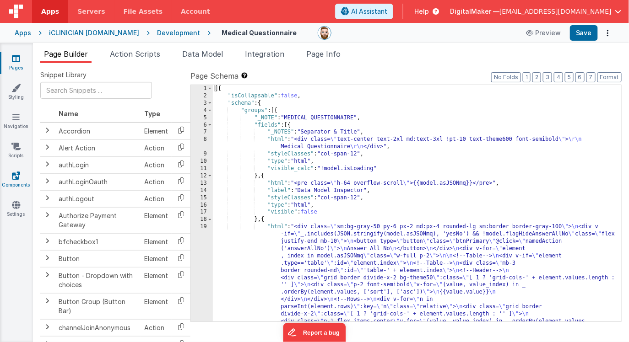
click at [13, 177] on icon at bounding box center [16, 175] width 8 height 9
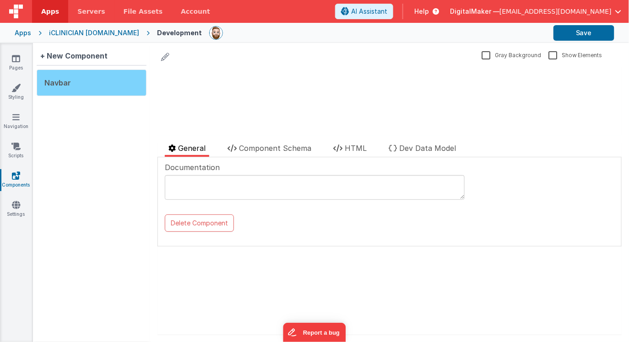
click at [87, 87] on div "Navbar" at bounding box center [92, 83] width 110 height 27
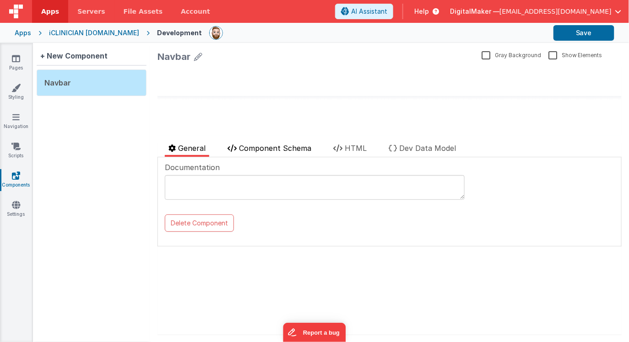
click at [267, 146] on span "Component Schema" at bounding box center [275, 148] width 72 height 9
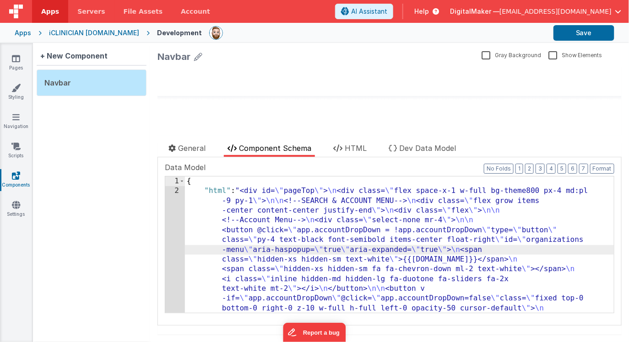
scroll to position [274, 0]
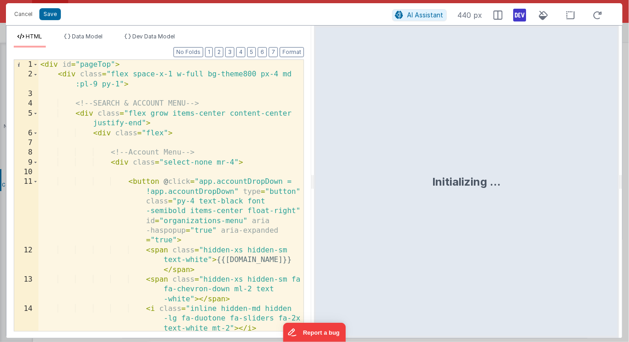
click at [517, 11] on icon at bounding box center [519, 15] width 13 height 15
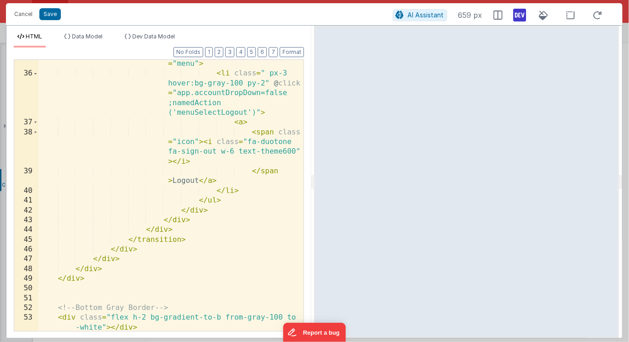
scroll to position [794, 0]
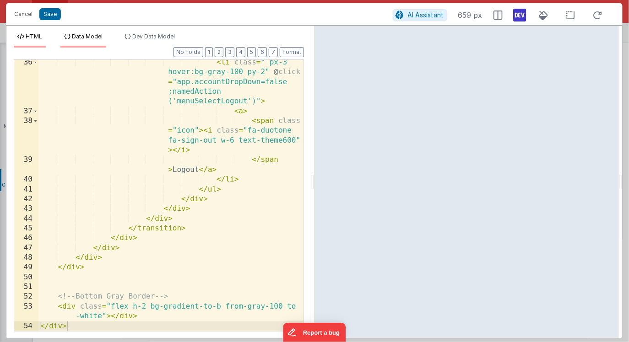
click at [92, 38] on span "Data Model" at bounding box center [87, 36] width 31 height 7
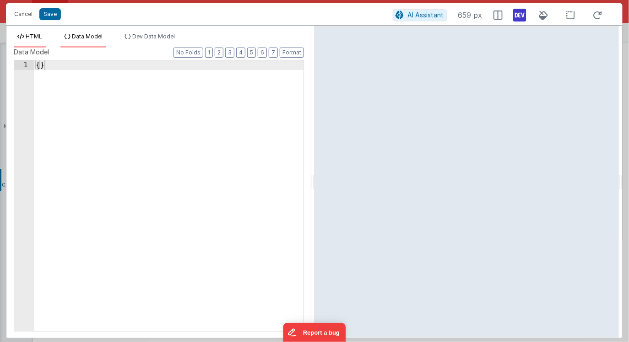
click at [39, 35] on span "HTML" at bounding box center [34, 36] width 16 height 7
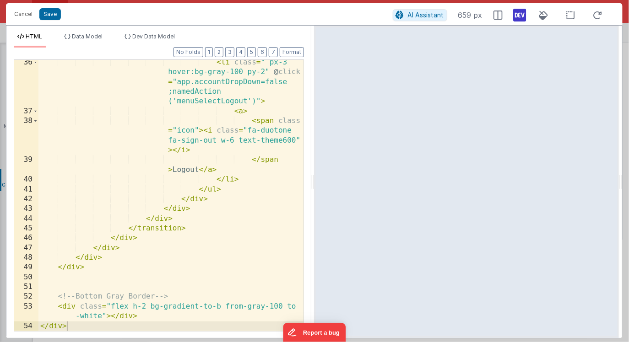
click at [85, 329] on div "< li class = " px-3 hover:bg-gray-100 py-2" @ click = "app.accountDropDown=fals…" at bounding box center [170, 223] width 265 height 330
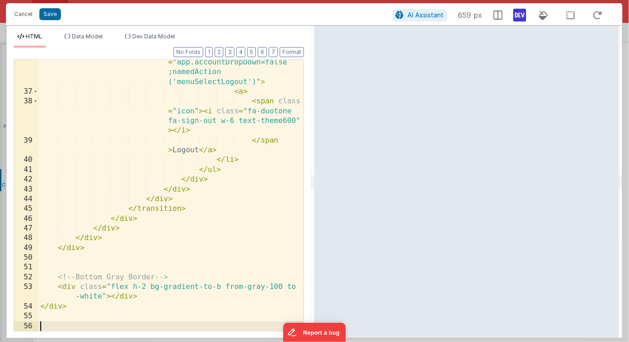
scroll to position [813, 0]
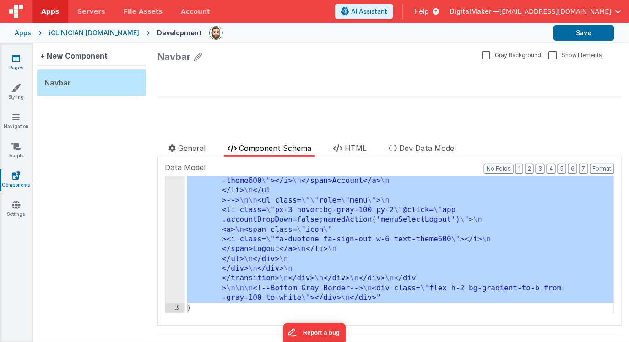
click at [19, 57] on icon at bounding box center [16, 58] width 8 height 9
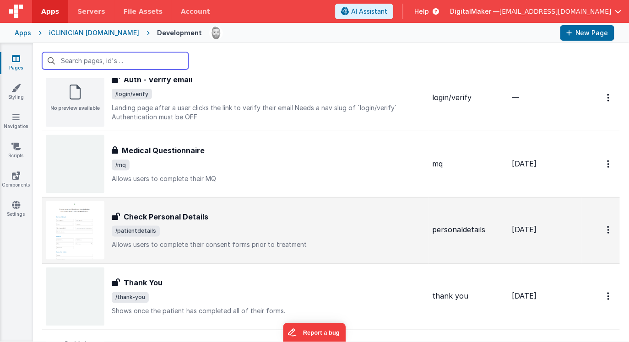
scroll to position [435, 0]
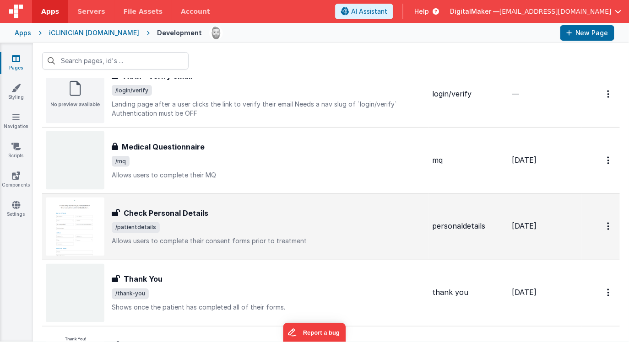
click at [237, 226] on span "/patientdetails" at bounding box center [268, 227] width 313 height 11
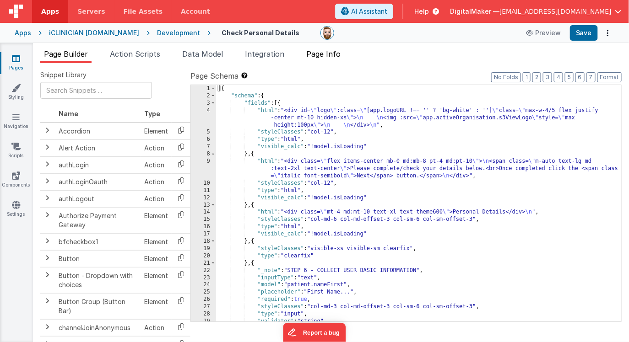
click at [333, 57] on span "Page Info" at bounding box center [323, 53] width 34 height 9
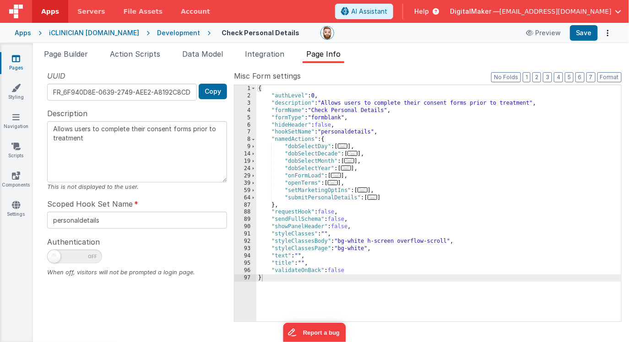
click at [337, 176] on span "..." at bounding box center [336, 175] width 10 height 5
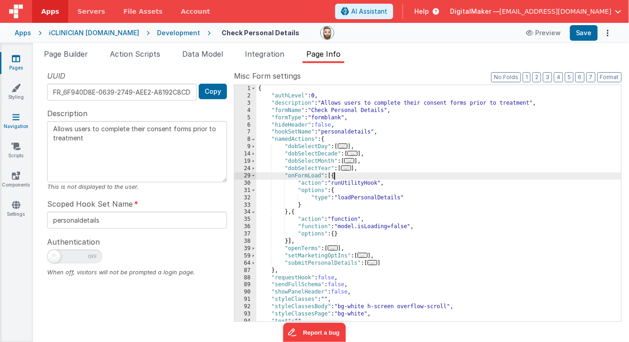
click at [17, 120] on icon at bounding box center [15, 117] width 7 height 9
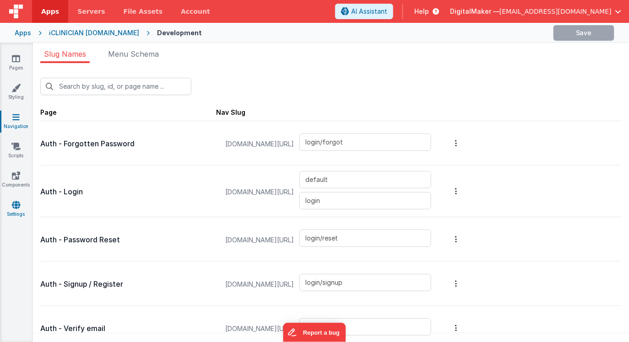
click at [16, 211] on link "Settings" at bounding box center [16, 209] width 33 height 18
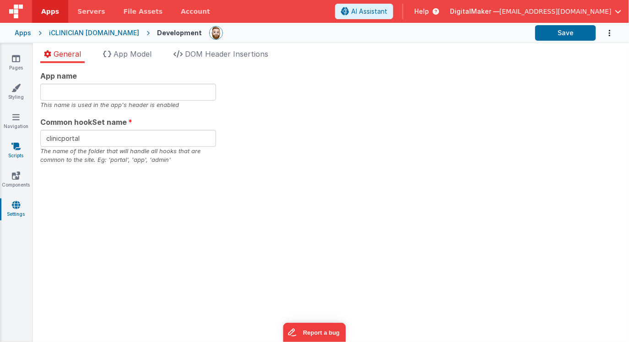
click at [19, 146] on icon at bounding box center [15, 146] width 9 height 9
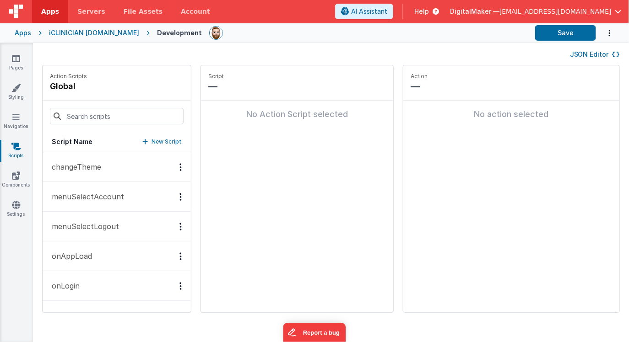
click at [84, 251] on p "onAppLoad" at bounding box center [69, 256] width 46 height 11
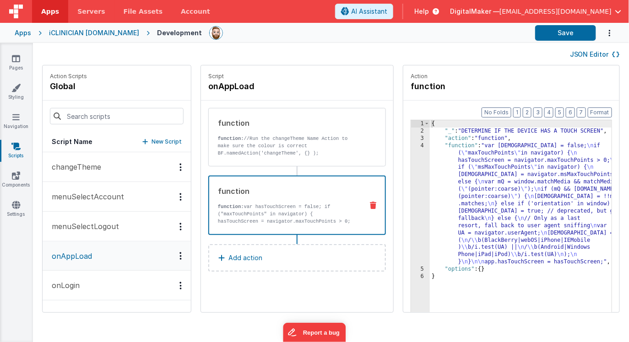
click at [271, 204] on p "function: var hasTouchScreen = false; if ("maxTouchPoints" in navigator) { hasT…" at bounding box center [287, 265] width 138 height 124
click at [265, 122] on div "function" at bounding box center [287, 123] width 138 height 11
click at [259, 197] on div "function function: var hasTouchScreen = false; if ("maxTouchPoints" in navigato…" at bounding box center [282, 205] width 146 height 39
click at [99, 282] on button "onLogin" at bounding box center [117, 286] width 148 height 30
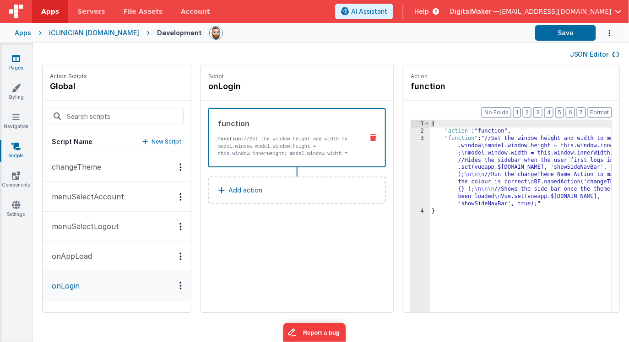
click at [17, 56] on icon at bounding box center [16, 58] width 8 height 9
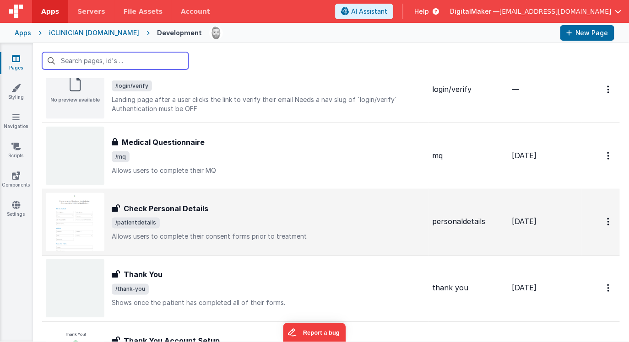
scroll to position [440, 0]
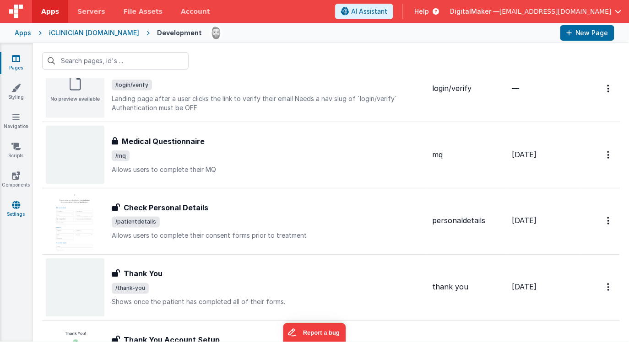
click at [20, 205] on icon at bounding box center [16, 204] width 8 height 9
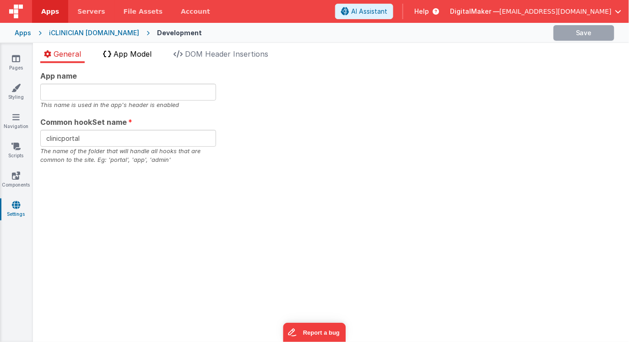
click at [135, 56] on span "App Model" at bounding box center [132, 53] width 38 height 9
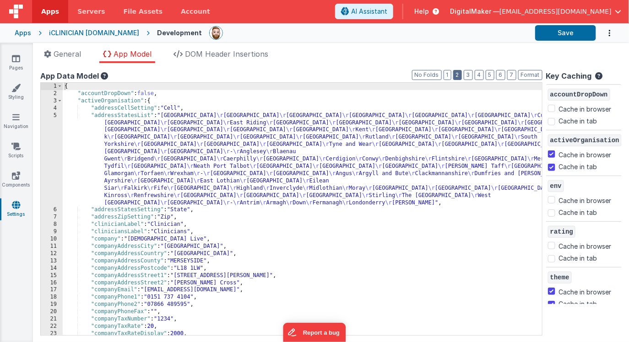
click at [460, 76] on button "2" at bounding box center [457, 75] width 9 height 10
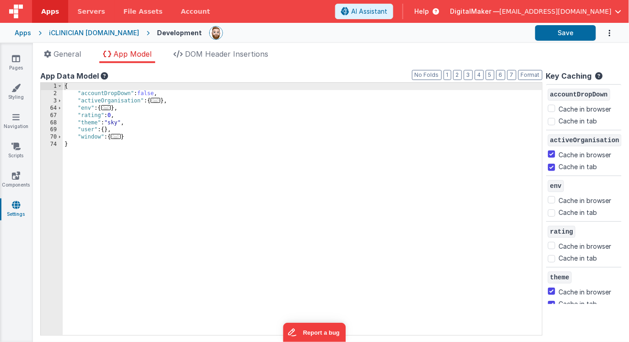
click at [147, 116] on div "{ "accountDropDown" : false , "activeOrganisation" : { ... } , "env" : { ... } …" at bounding box center [302, 216] width 479 height 267
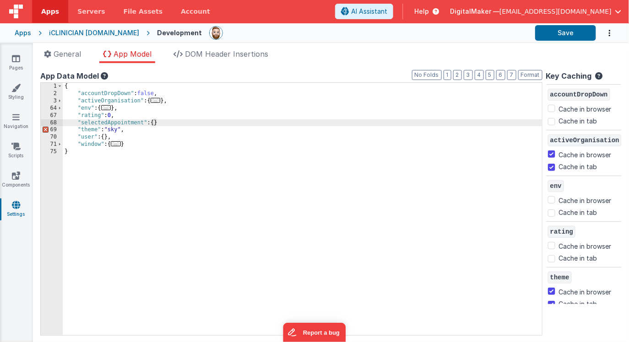
checkbox input "false"
checkbox input "true"
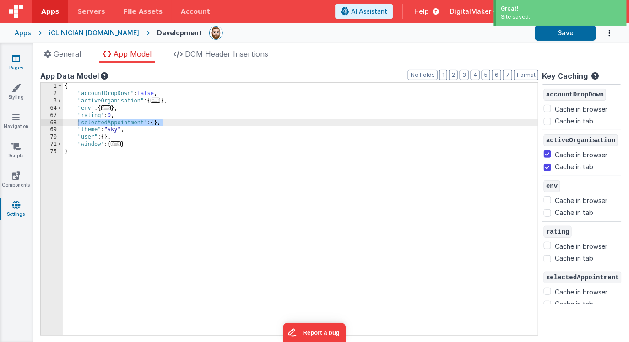
click at [17, 62] on icon at bounding box center [16, 58] width 8 height 9
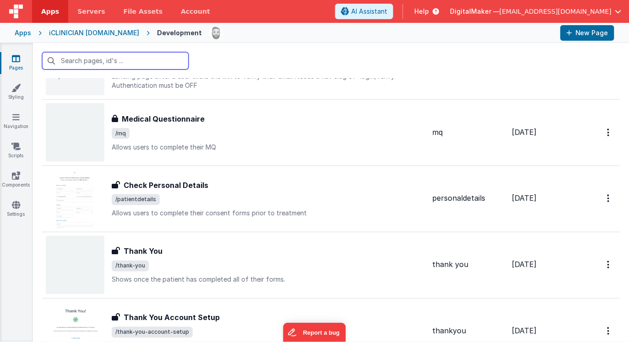
scroll to position [472, 0]
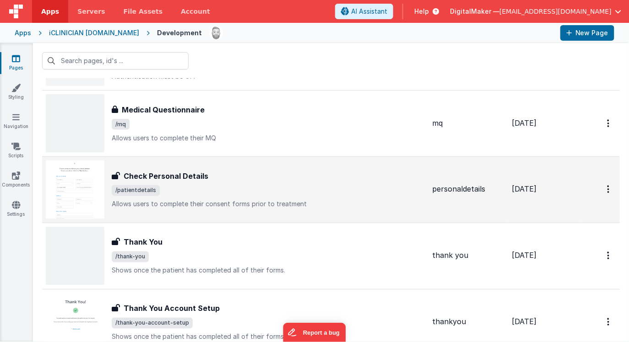
click at [237, 195] on span "/patientdetails" at bounding box center [268, 190] width 313 height 11
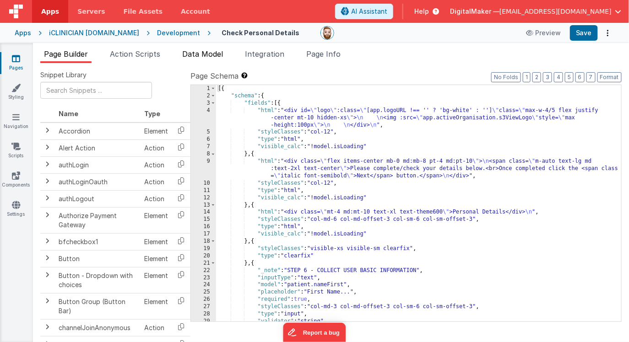
click at [200, 55] on span "Data Model" at bounding box center [202, 53] width 41 height 9
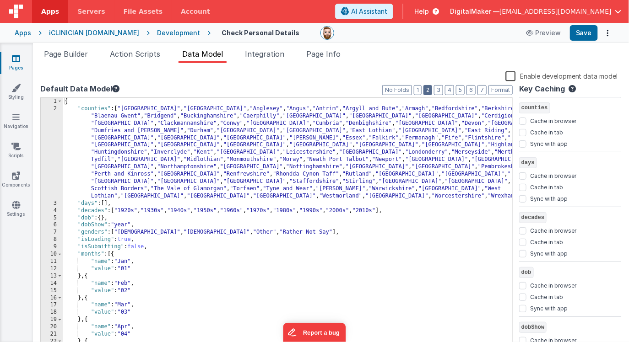
click at [430, 89] on button "2" at bounding box center [427, 90] width 9 height 10
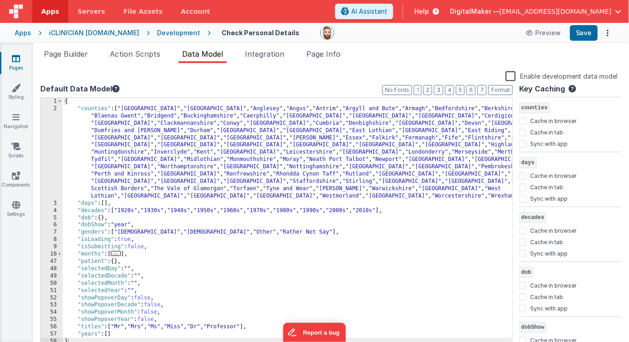
click at [146, 264] on div "{ "counties" : [ "Aberdeen" , "Aberdeenshire" , "Anglesey" , "Angus" , "Antrim"…" at bounding box center [288, 231] width 450 height 267
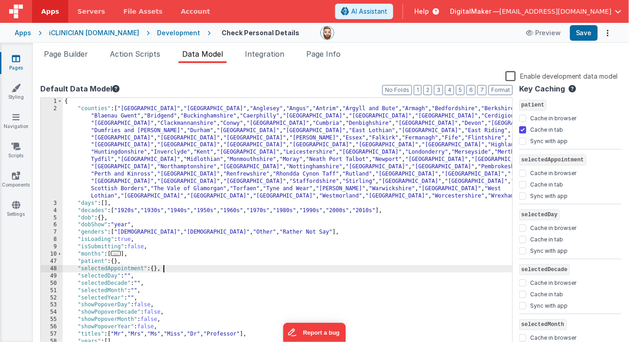
scroll to position [496, 0]
click at [524, 195] on input "Sync with app" at bounding box center [522, 196] width 7 height 7
checkbox input "true"
click at [445, 234] on div "{ "counties" : [ "Aberdeen" , "Aberdeenshire" , "Anglesey" , "Angus" , "Antrim"…" at bounding box center [288, 231] width 450 height 267
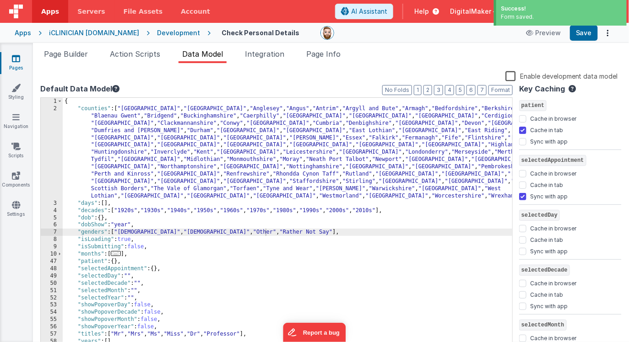
click at [16, 62] on icon at bounding box center [16, 58] width 8 height 9
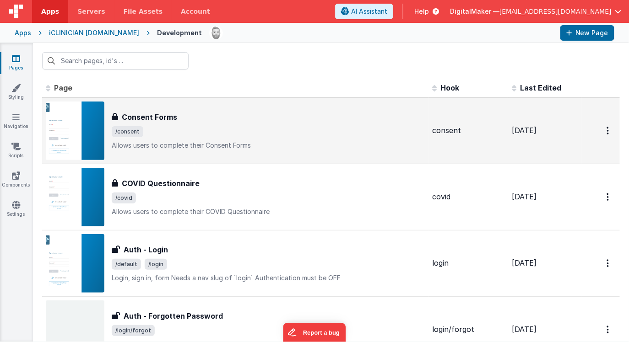
click at [200, 135] on span "/consent" at bounding box center [268, 131] width 313 height 11
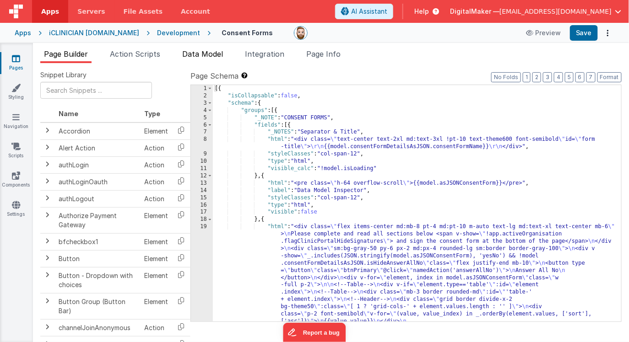
click at [202, 59] on li "Data Model" at bounding box center [202, 56] width 48 height 15
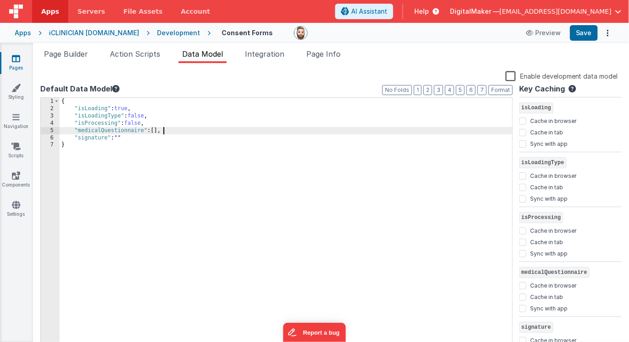
click at [170, 130] on div "{ "isLoading" : true , "isLoadingType" : false , "isProcessing" : false , "medi…" at bounding box center [285, 231] width 453 height 267
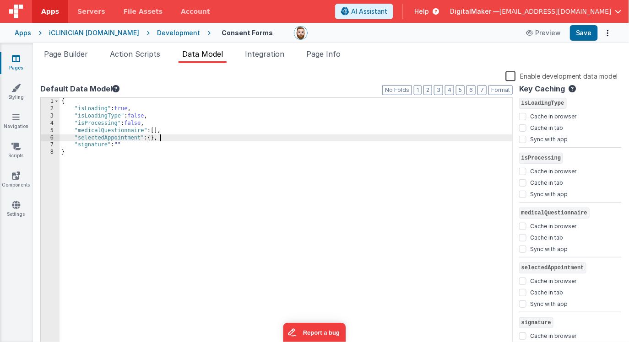
scroll to position [77, 0]
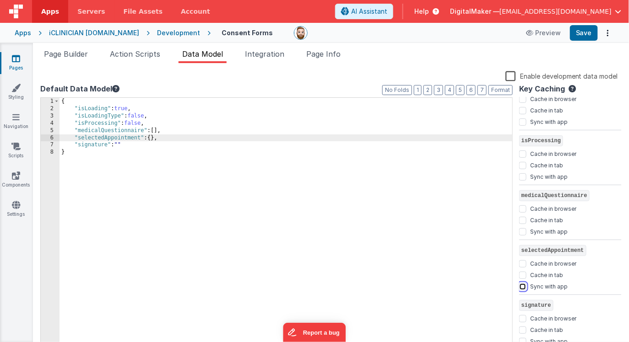
click at [523, 286] on input "Sync with app" at bounding box center [522, 286] width 7 height 7
click at [447, 265] on div "{ "isLoading" : true , "isLoadingType" : false , "isProcessing" : false , "medi…" at bounding box center [285, 231] width 453 height 267
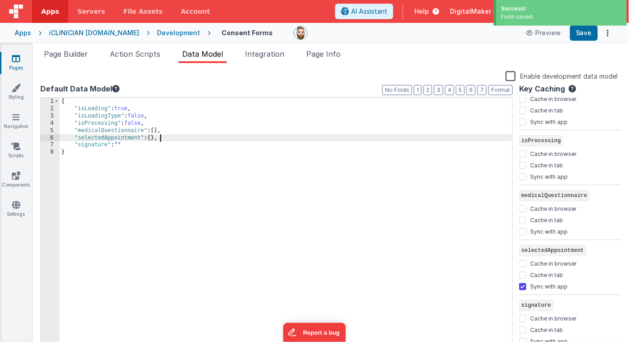
click at [187, 140] on div "{ "isLoading" : true , "isLoadingType" : false , "isProcessing" : false , "medi…" at bounding box center [285, 231] width 453 height 267
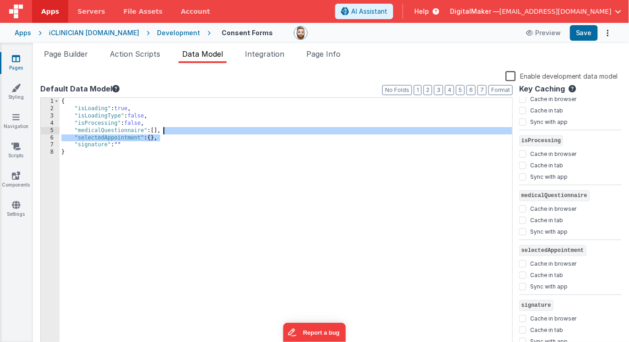
checkbox input "false"
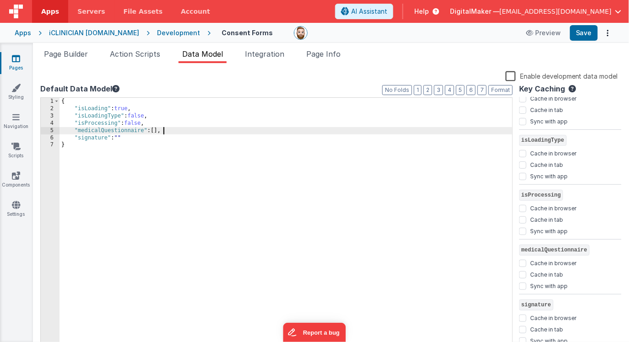
scroll to position [22, 0]
click at [18, 58] on icon at bounding box center [16, 58] width 8 height 9
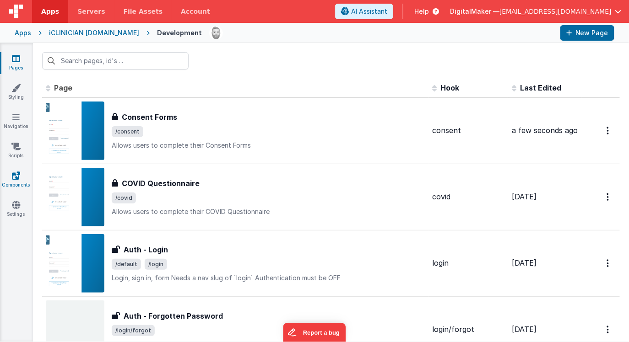
click at [16, 179] on icon at bounding box center [16, 175] width 8 height 9
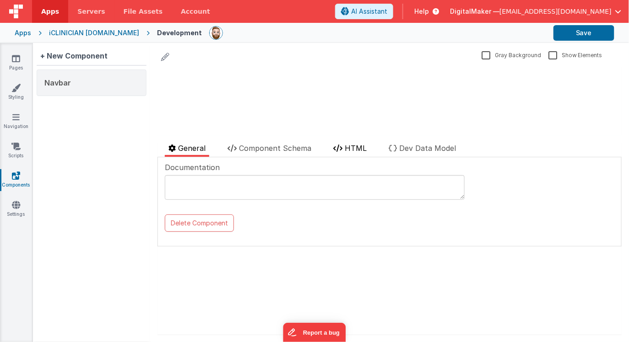
click at [340, 146] on icon at bounding box center [337, 148] width 9 height 7
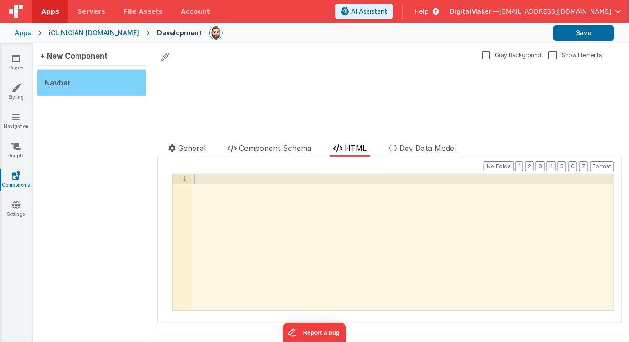
click at [87, 88] on div "Navbar" at bounding box center [92, 83] width 110 height 27
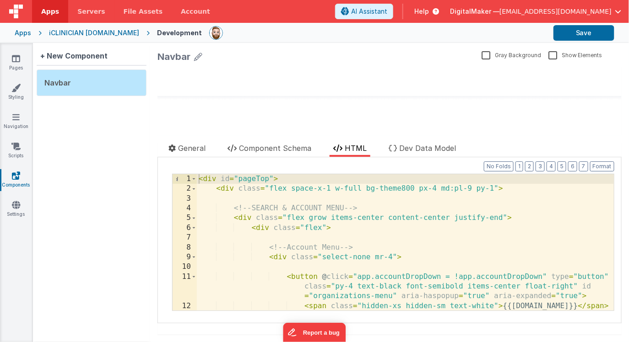
click at [321, 216] on div "< div id = "pageTop" > < div class = "flex space-x-1 w-full bg-theme800 px-4 md…" at bounding box center [405, 257] width 417 height 166
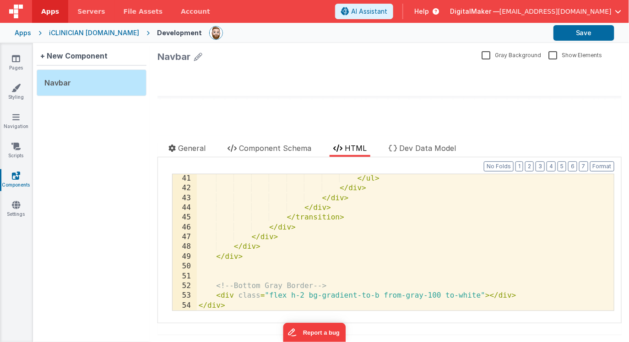
scroll to position [577, 0]
click at [403, 306] on div "</ ul > </ div > </ div > </ div > </ transition > </ div > </ div > </ div > <…" at bounding box center [405, 252] width 417 height 156
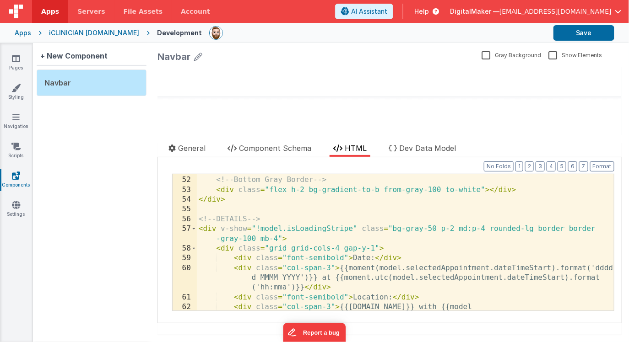
scroll to position [683, 0]
click at [220, 228] on div "<!-- Bottom Gray Border --> < div class = "flex h-2 bg-gradient-to-b from-gray-…" at bounding box center [405, 249] width 417 height 166
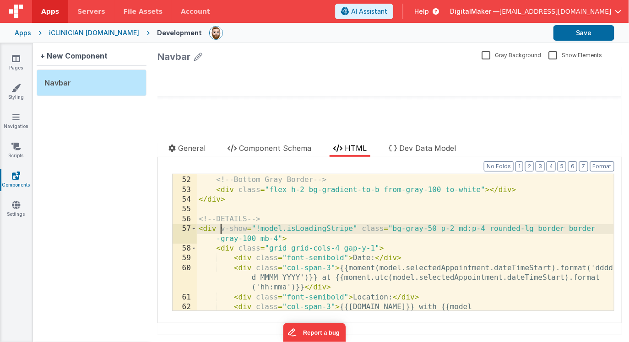
click at [357, 229] on div "<!-- Bottom Gray Border --> < div class = "flex h-2 bg-gradient-to-b from-gray-…" at bounding box center [405, 249] width 417 height 166
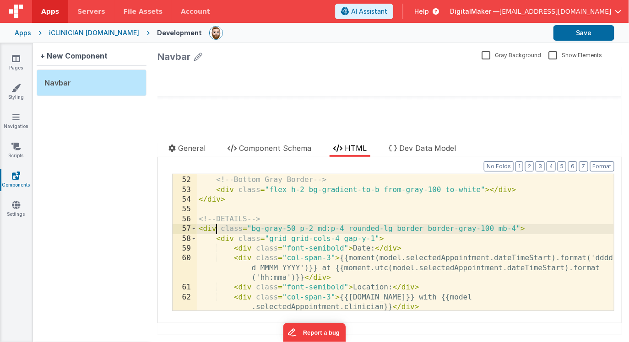
click at [516, 230] on div "<!-- Bottom Gray Border --> < div class = "flex h-2 bg-gradient-to-b from-gray-…" at bounding box center [405, 249] width 417 height 166
click at [504, 231] on div "<!-- Bottom Gray Border --> < div class = "flex h-2 bg-gradient-to-b from-gray-…" at bounding box center [405, 249] width 417 height 166
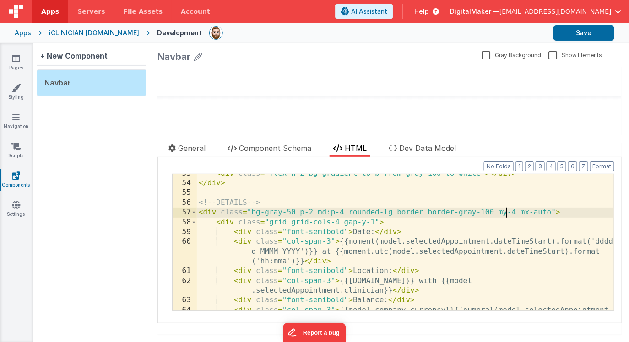
scroll to position [701, 0]
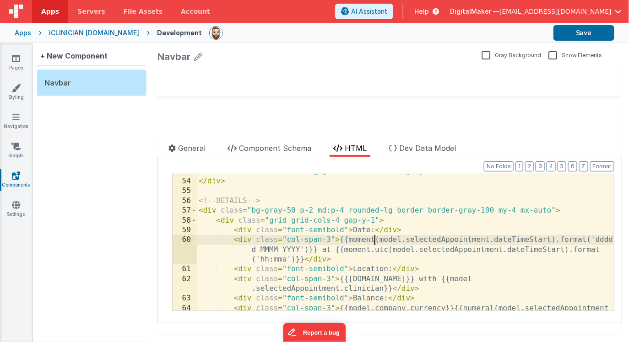
click at [376, 241] on div "< div class = "flex h-2 bg-gradient-to-b from-gray-100 to-white" > </ div > </ …" at bounding box center [405, 254] width 417 height 175
click at [488, 240] on div "< div class = "flex h-2 bg-gradient-to-b from-gray-100 to-white" > </ div > </ …" at bounding box center [405, 254] width 417 height 175
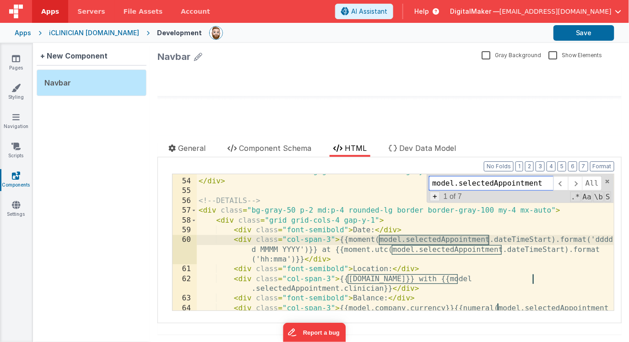
click at [433, 199] on span "+" at bounding box center [435, 197] width 10 height 10
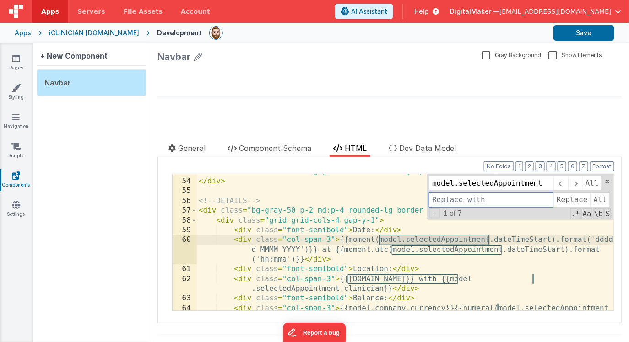
click at [443, 200] on input at bounding box center [491, 200] width 124 height 15
type input "app.selectedAppointment"
click at [598, 200] on span "All" at bounding box center [600, 200] width 20 height 15
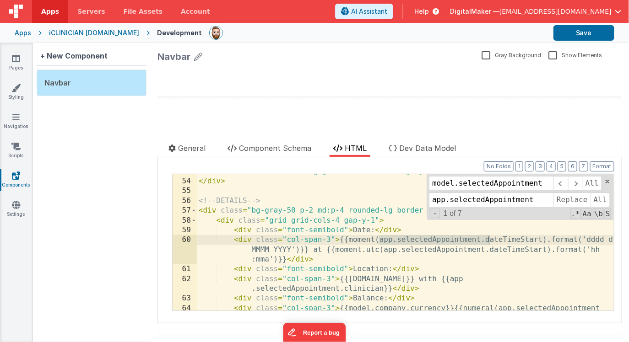
click at [460, 261] on div "< div class = "flex h-2 bg-gradient-to-b from-gray-100 to-white" > </ div > </ …" at bounding box center [405, 254] width 417 height 175
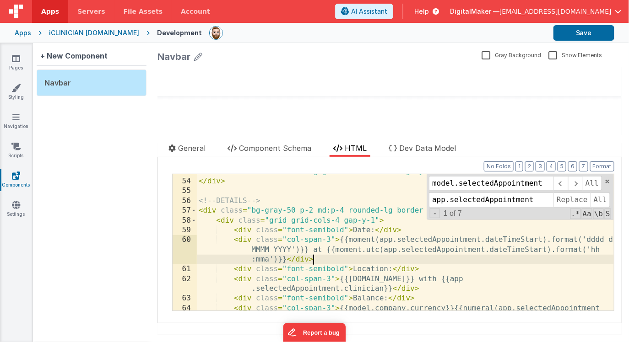
scroll to position [743, 0]
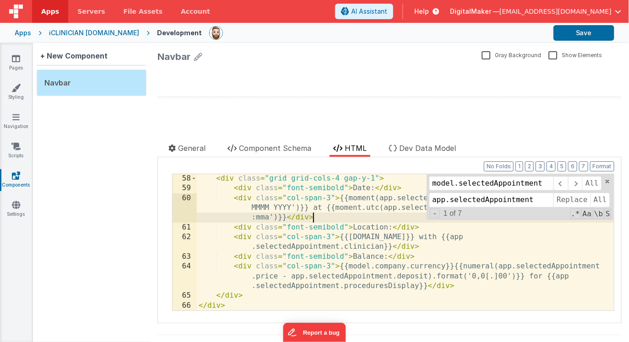
click at [121, 32] on div "iCLINICIAN [DOMAIN_NAME]" at bounding box center [94, 32] width 90 height 9
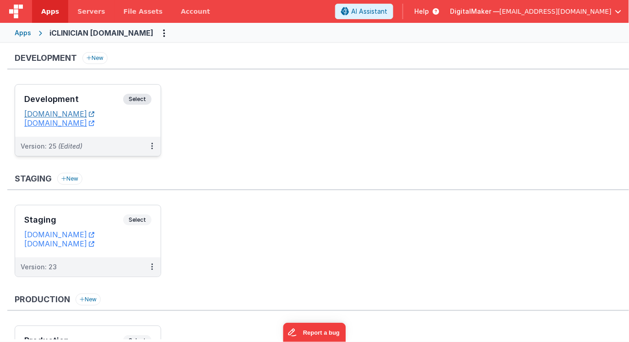
click at [93, 113] on link "devclinicportal.fmbetterforms.com" at bounding box center [59, 113] width 70 height 9
click at [102, 97] on h3 "Development" at bounding box center [73, 99] width 99 height 9
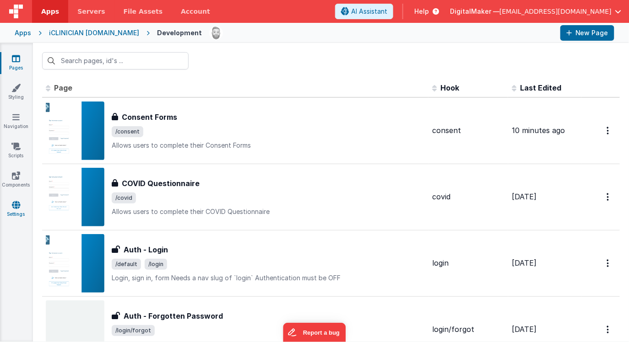
click at [15, 206] on icon at bounding box center [16, 204] width 8 height 9
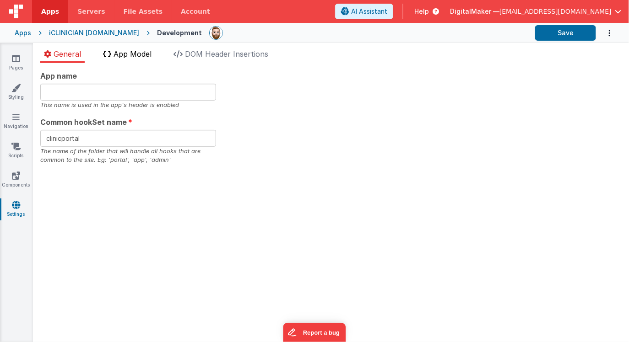
click at [132, 56] on span "App Model" at bounding box center [132, 53] width 38 height 9
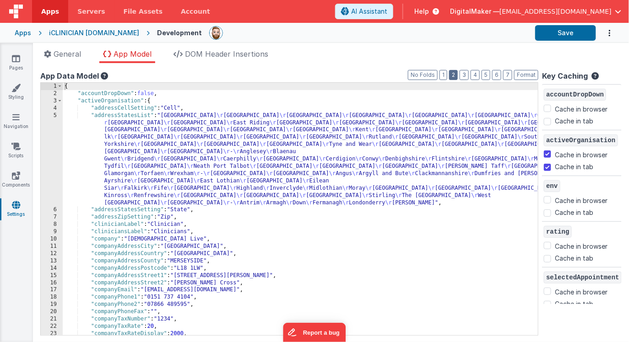
click at [456, 72] on button "2" at bounding box center [453, 75] width 9 height 10
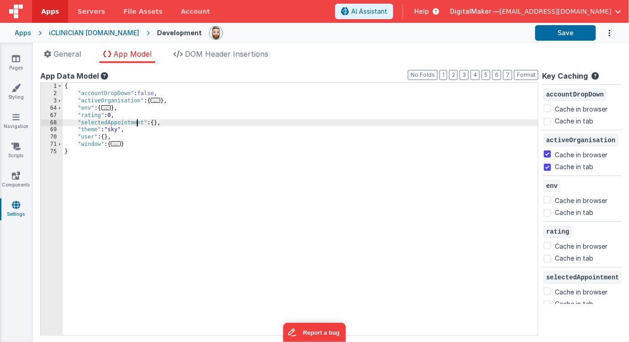
click at [136, 124] on div "{ "accountDropDown" : false , "activeOrganisation" : { ... } , "env" : { ... } …" at bounding box center [300, 216] width 475 height 267
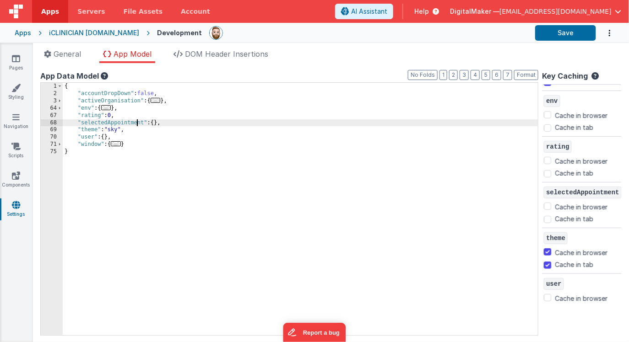
scroll to position [87, 0]
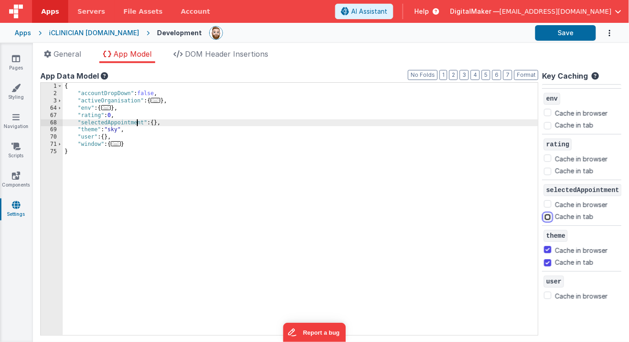
click at [549, 216] on input "Cache in tab" at bounding box center [547, 217] width 7 height 7
checkbox input "true"
click at [432, 54] on ul "General App Model DOM Header Insertions" at bounding box center [331, 56] width 596 height 15
click at [158, 77] on div "App Data Model" at bounding box center [289, 75] width 498 height 11
click at [165, 123] on div "{ "accountDropDown" : false , "activeOrganisation" : { ... } , "env" : { ... } …" at bounding box center [300, 216] width 475 height 267
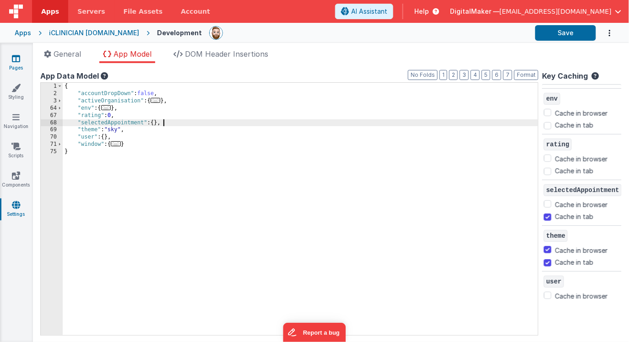
click at [19, 60] on icon at bounding box center [16, 58] width 8 height 9
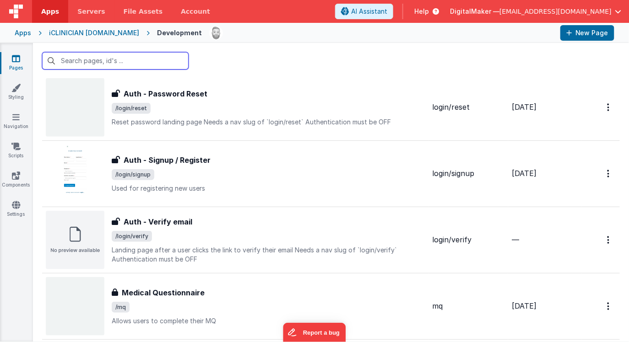
scroll to position [354, 0]
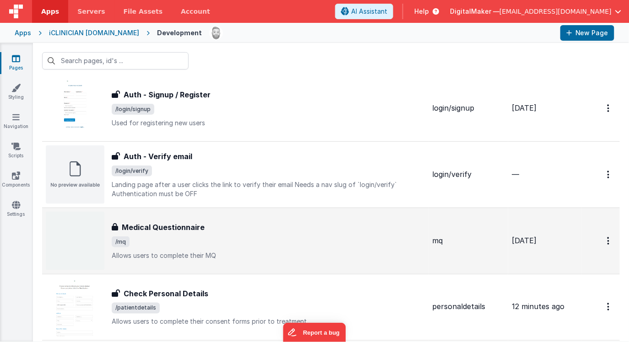
click at [191, 235] on div "Medical Questionnaire Medical Questionnaire /mq Allows users to complete their …" at bounding box center [268, 241] width 313 height 38
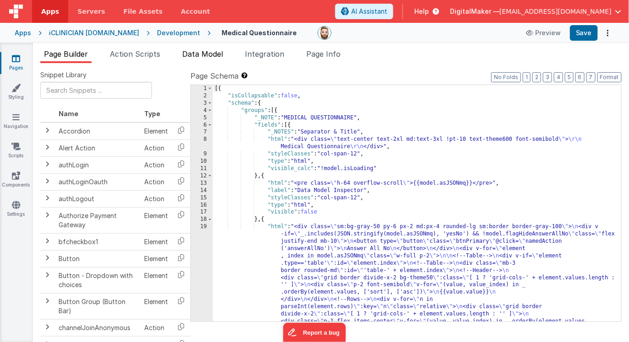
click at [197, 55] on span "Data Model" at bounding box center [202, 53] width 41 height 9
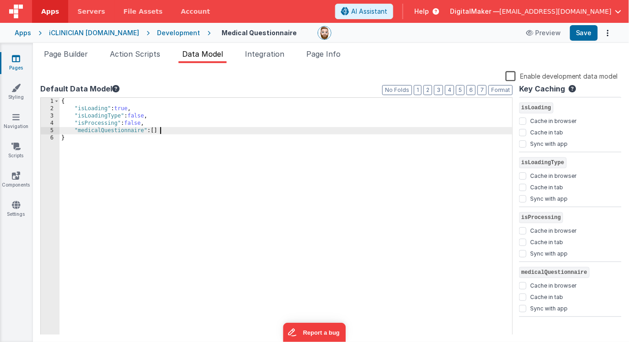
click at [188, 133] on div "{ "isLoading" : true , "isLoadingType" : false , "isProcessing" : false , "medi…" at bounding box center [285, 224] width 453 height 253
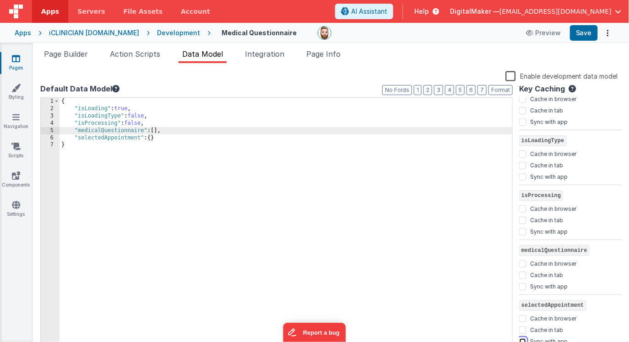
click at [523, 340] on input "Sync with app" at bounding box center [522, 341] width 7 height 7
checkbox input "true"
click at [447, 79] on div "Enable development data model" at bounding box center [328, 76] width 577 height 13
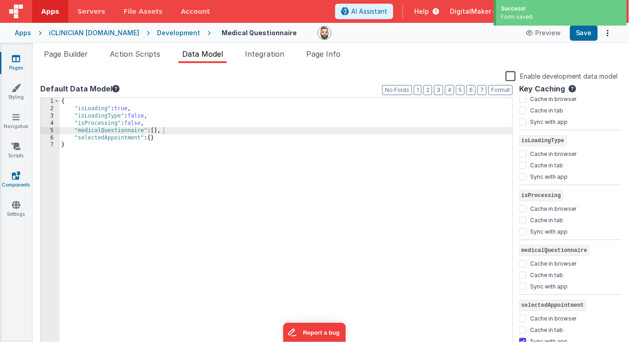
click at [16, 178] on icon at bounding box center [16, 175] width 8 height 9
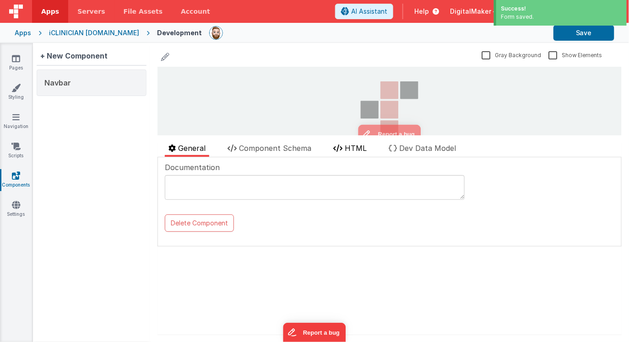
click at [351, 147] on span "HTML" at bounding box center [356, 148] width 22 height 9
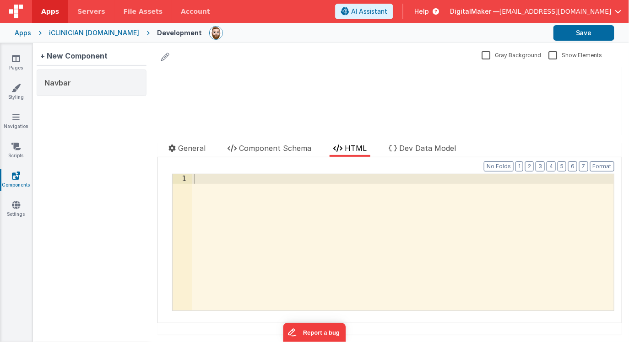
click at [270, 207] on div at bounding box center [403, 252] width 422 height 156
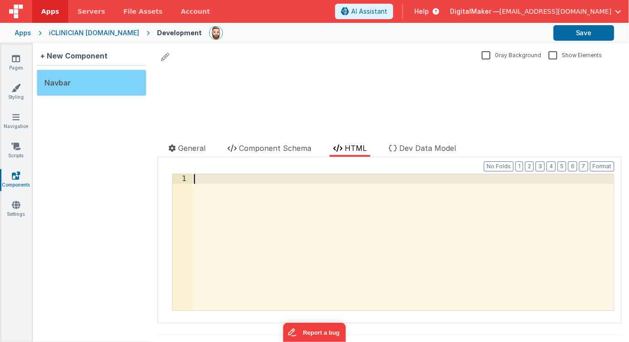
click at [125, 85] on div "Navbar" at bounding box center [92, 83] width 110 height 27
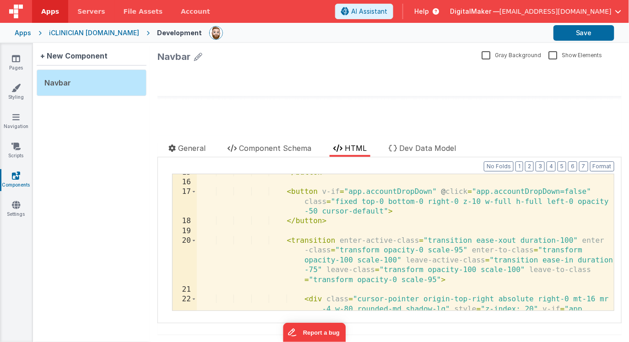
scroll to position [743, 0]
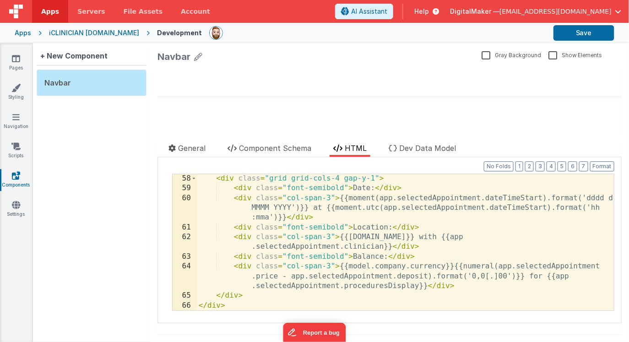
click at [234, 303] on div "< div class = "grid grid-cols-4 gap-y-1" > < div class = "font-semibold" > Date…" at bounding box center [405, 252] width 417 height 156
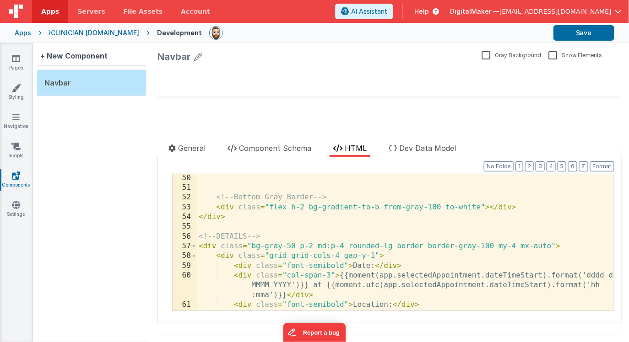
scroll to position [642, 0]
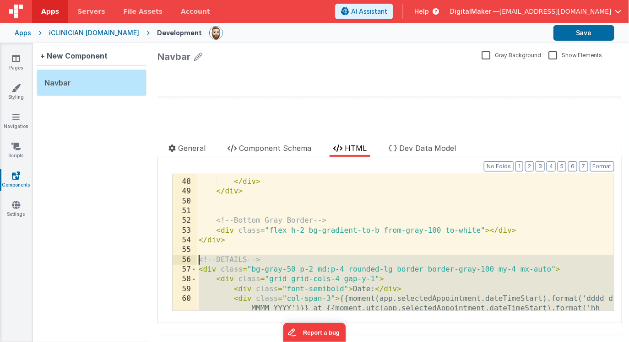
click at [199, 260] on div "</ div > </ div > </ div > <!-- Bottom Gray Border --> < div class = "flex h-2 …" at bounding box center [405, 254] width 417 height 175
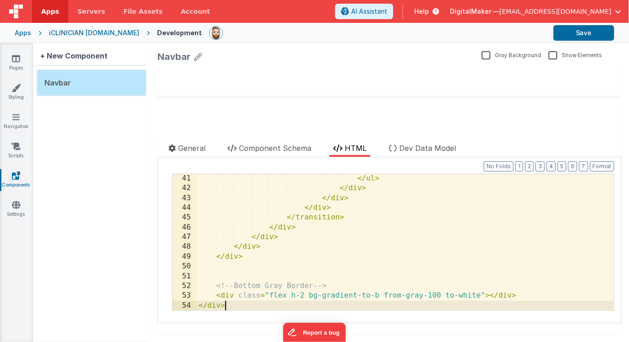
scroll to position [577, 0]
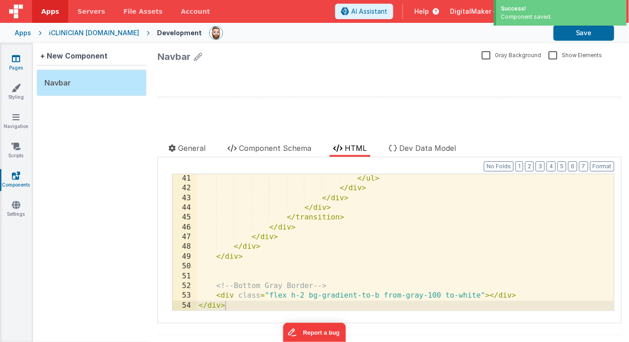
click at [17, 58] on icon at bounding box center [16, 58] width 8 height 9
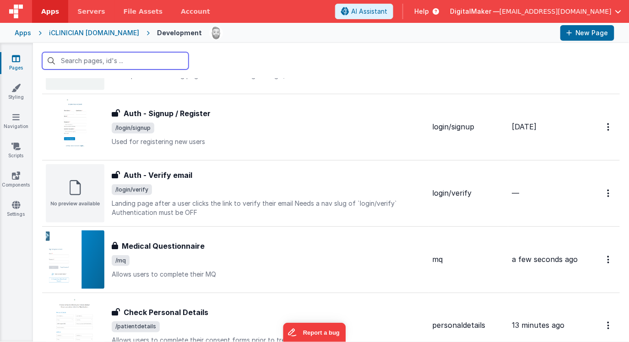
scroll to position [338, 0]
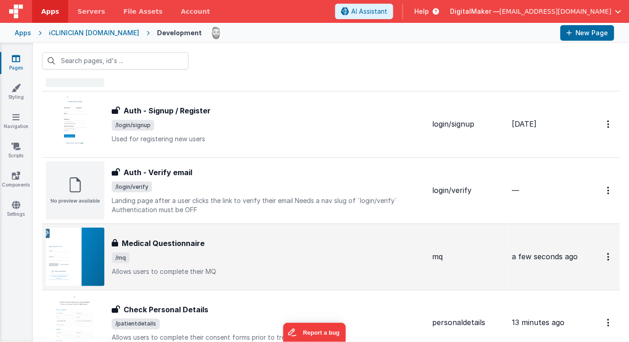
click at [195, 246] on h3 "Medical Questionnaire" at bounding box center [163, 243] width 83 height 11
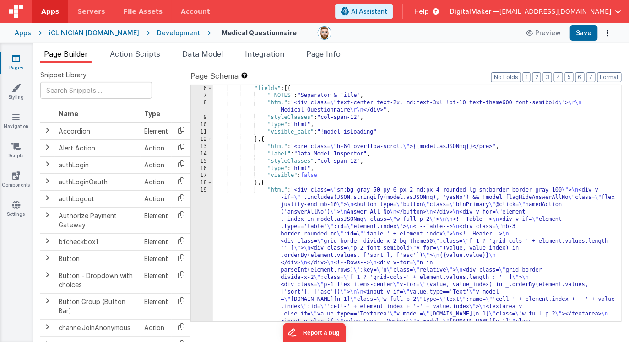
scroll to position [24, 0]
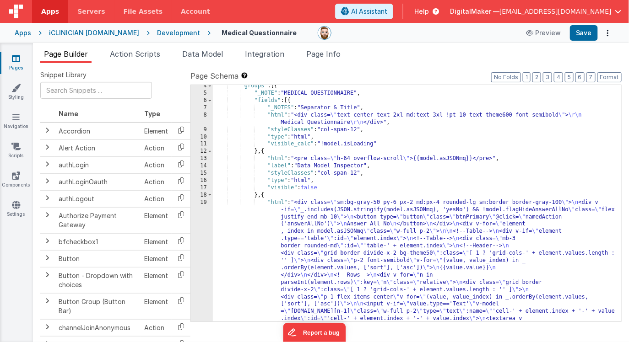
click at [200, 118] on div "8" at bounding box center [202, 119] width 22 height 15
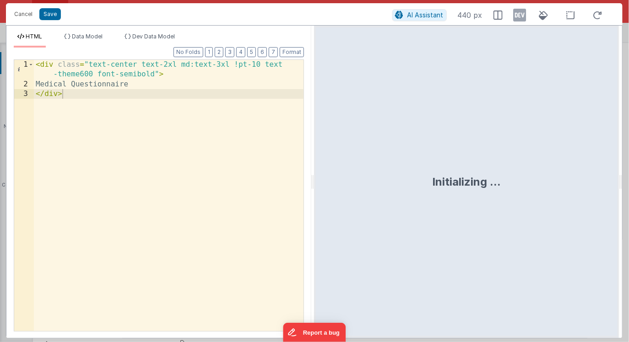
click at [158, 112] on div "< div class = "text-center text-2xl md:text-3xl !pt-10 text -theme600 font-semi…" at bounding box center [169, 210] width 270 height 301
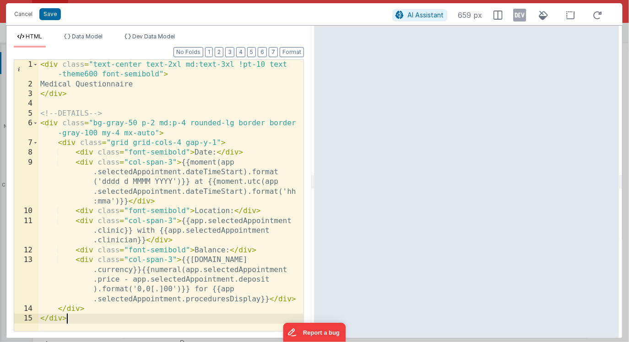
click at [221, 163] on div "< div class = "text-center text-2xl md:text-3xl !pt-10 text -theme600 font-semi…" at bounding box center [170, 210] width 265 height 301
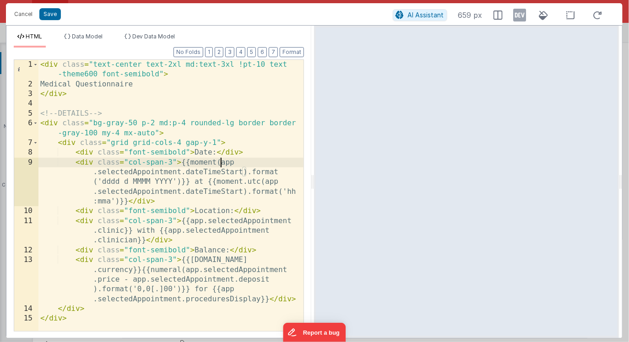
click at [98, 173] on div "< div class = "text-center text-2xl md:text-3xl !pt-10 text -theme600 font-semi…" at bounding box center [170, 210] width 265 height 301
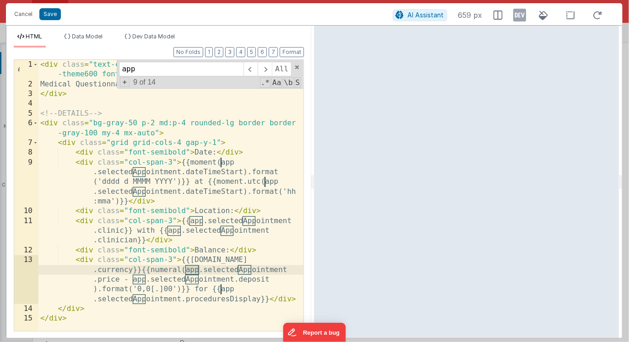
type input "app."
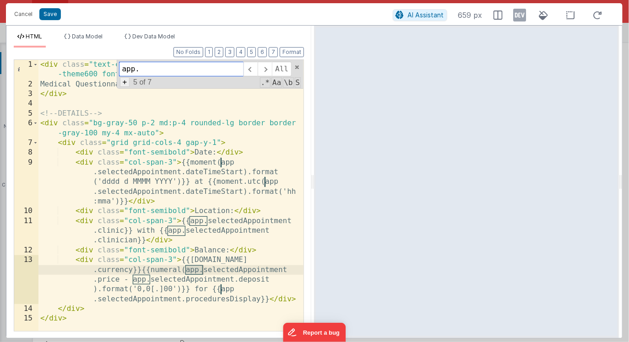
click at [122, 82] on span "+" at bounding box center [125, 82] width 10 height 10
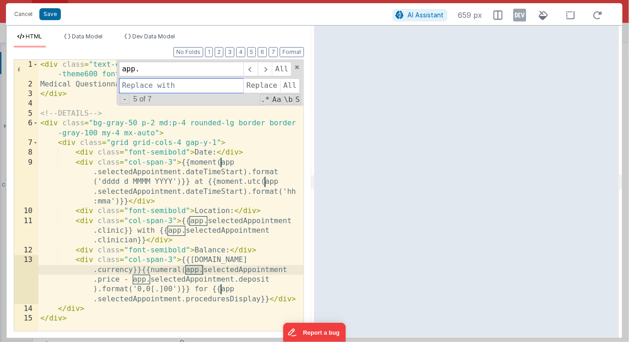
click at [134, 82] on input at bounding box center [181, 85] width 124 height 15
type input "model."
click at [288, 81] on span "All" at bounding box center [290, 85] width 20 height 15
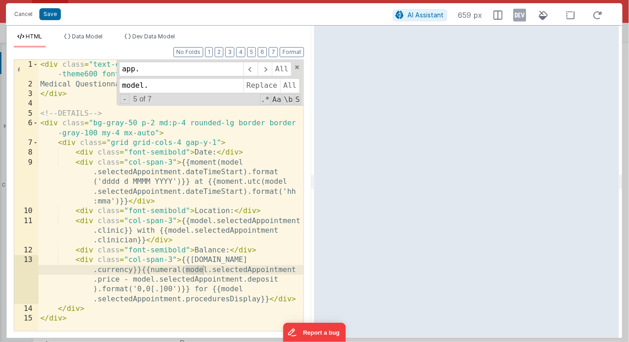
click at [256, 171] on div "< div class = "text-center text-2xl md:text-3xl !pt-10 text -theme600 font-semi…" at bounding box center [170, 210] width 265 height 301
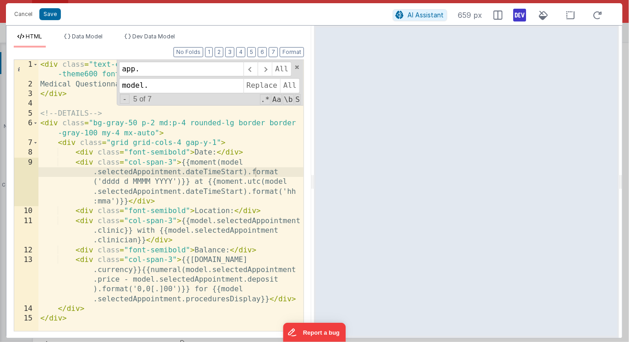
click at [517, 18] on icon at bounding box center [519, 15] width 13 height 15
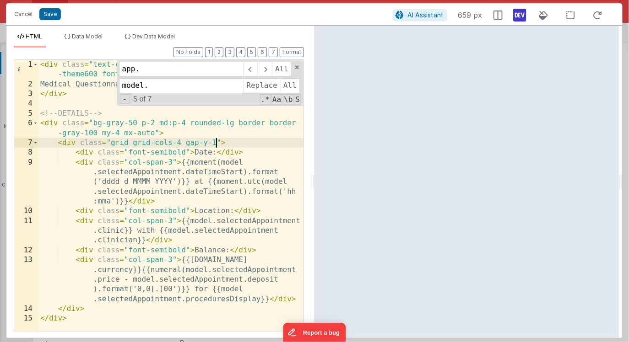
click at [217, 142] on div "< div class = "text-center text-2xl md:text-3xl !pt-10 text -theme600 font-semi…" at bounding box center [170, 210] width 265 height 301
click at [100, 41] on li "Data Model" at bounding box center [83, 40] width 46 height 15
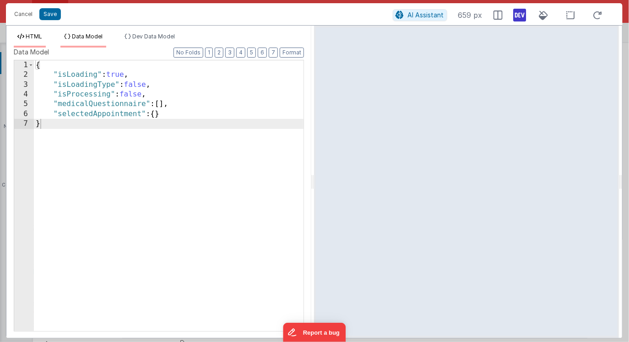
click at [34, 39] on span "HTML" at bounding box center [34, 36] width 16 height 7
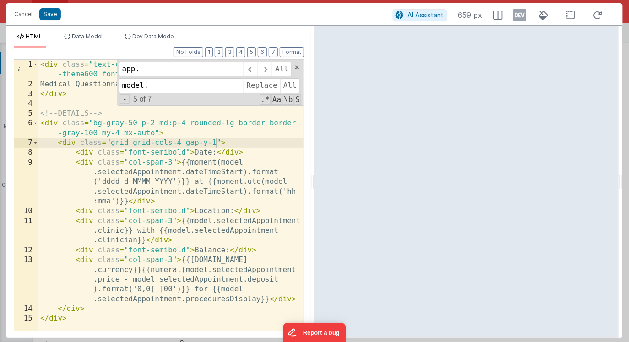
click at [522, 14] on icon at bounding box center [519, 15] width 13 height 15
click at [299, 67] on span at bounding box center [297, 67] width 6 height 6
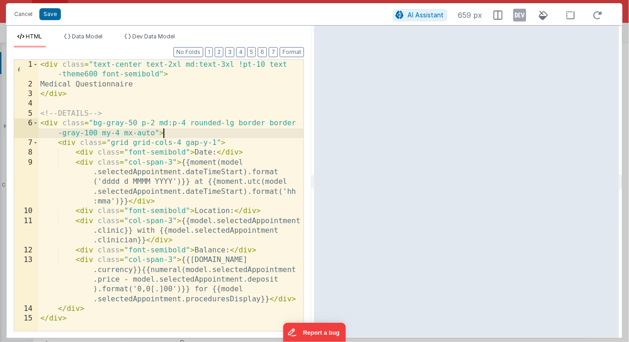
click at [216, 134] on div "< div class = "text-center text-2xl md:text-3xl !pt-10 text -theme600 font-semi…" at bounding box center [170, 210] width 265 height 301
click at [214, 200] on div "< div class = "text-center text-2xl md:text-3xl !pt-10 text -theme600 font-semi…" at bounding box center [170, 210] width 265 height 301
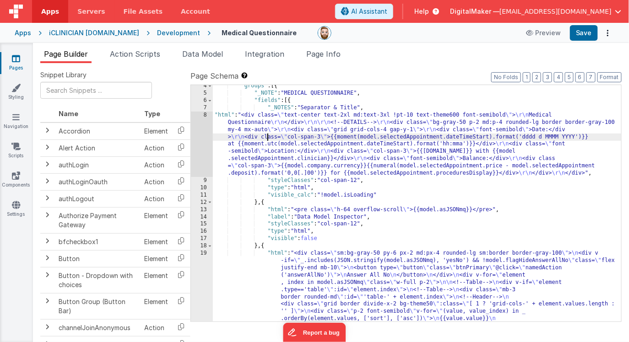
click at [200, 140] on div "8" at bounding box center [202, 144] width 22 height 65
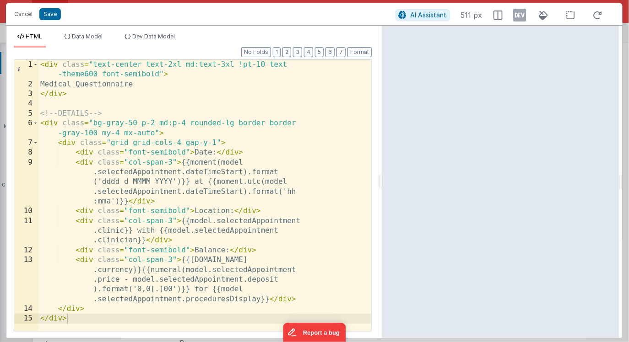
drag, startPoint x: 313, startPoint y: 186, endPoint x: 383, endPoint y: 188, distance: 70.9
click at [383, 188] on html "This will open a new tab and test the server conection. You may be prompted for…" at bounding box center [314, 171] width 629 height 342
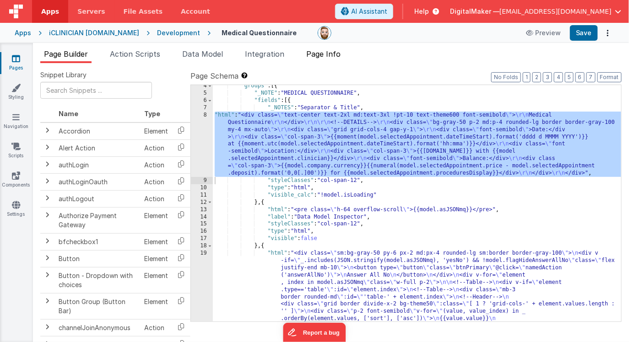
click at [336, 56] on span "Page Info" at bounding box center [323, 53] width 34 height 9
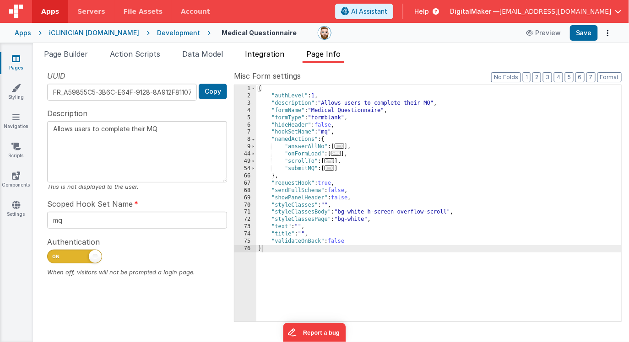
click at [270, 55] on span "Integration" at bounding box center [264, 53] width 39 height 9
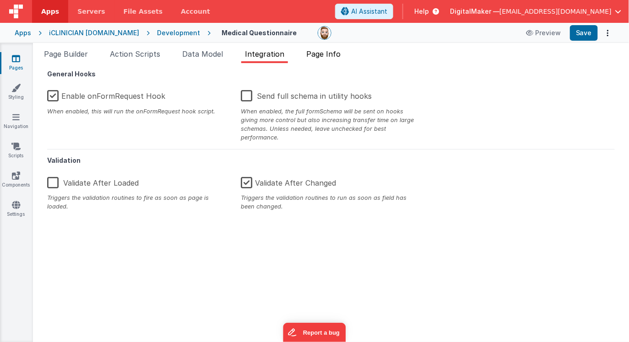
click at [313, 54] on span "Page Info" at bounding box center [323, 53] width 34 height 9
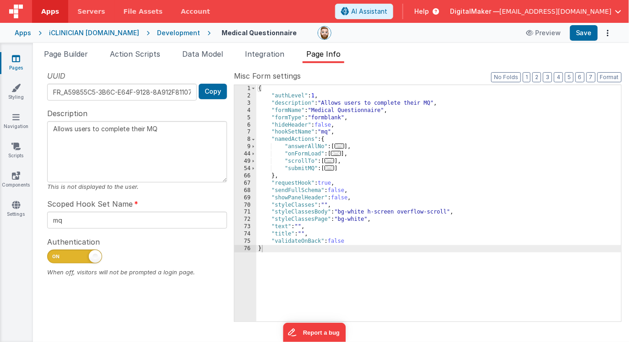
click at [340, 155] on span "..." at bounding box center [336, 153] width 10 height 5
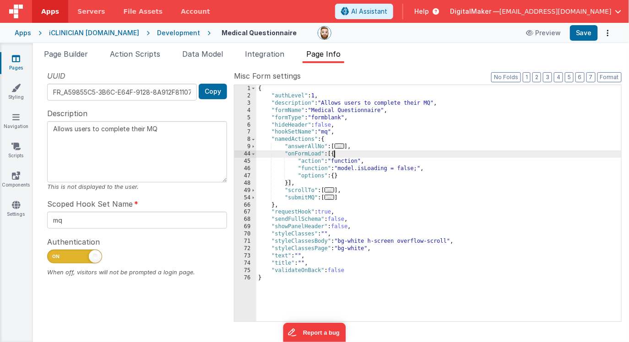
click at [286, 184] on div "{ "authLevel" : 1 , "description" : "Allows users to complete their MQ" , "form…" at bounding box center [438, 210] width 365 height 251
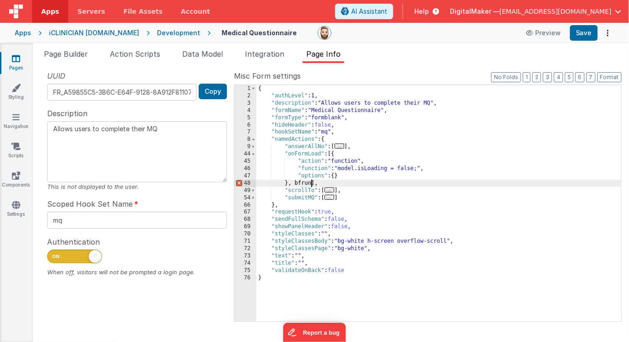
paste textarea
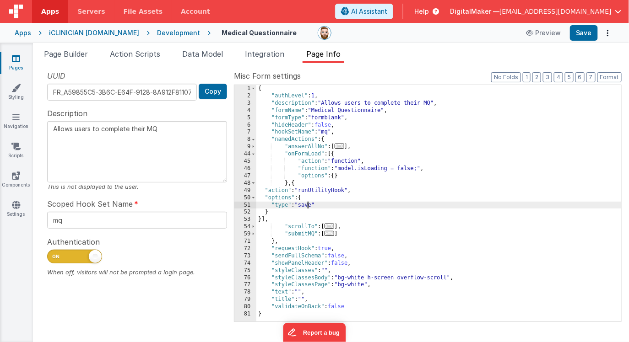
click at [309, 205] on div "{ "authLevel" : 1 , "description" : "Allows users to complete their MQ" , "form…" at bounding box center [438, 210] width 365 height 251
click at [208, 57] on span "Data Model" at bounding box center [202, 53] width 41 height 9
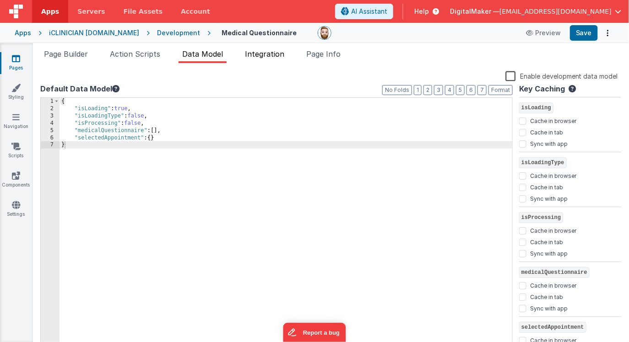
click at [275, 52] on span "Integration" at bounding box center [264, 53] width 39 height 9
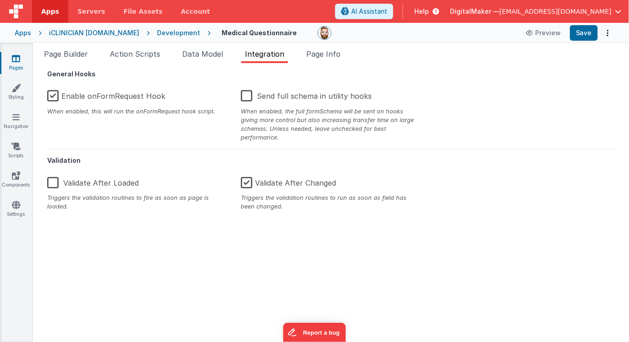
click at [55, 95] on label "Enable onFormRequest Hook" at bounding box center [106, 95] width 118 height 20
click at [0, 0] on input "Enable onFormRequest Hook" at bounding box center [0, 0] width 0 height 0
click at [21, 204] on link "Settings" at bounding box center [16, 209] width 33 height 18
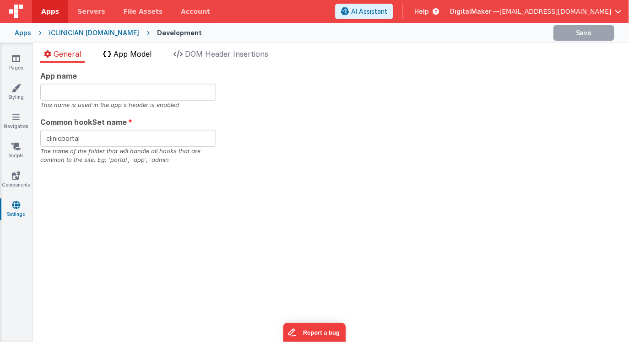
click at [130, 55] on span "App Model" at bounding box center [132, 53] width 38 height 9
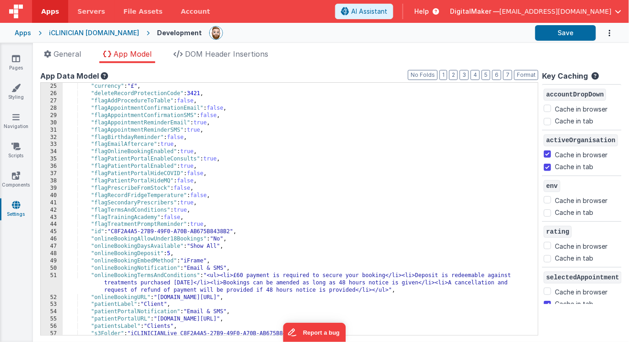
scroll to position [1611, 0]
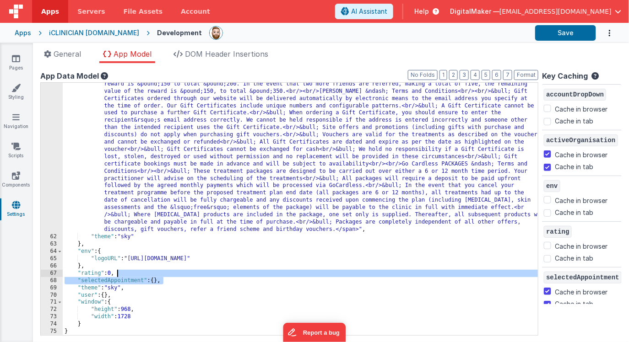
checkbox input "true"
checkbox input "false"
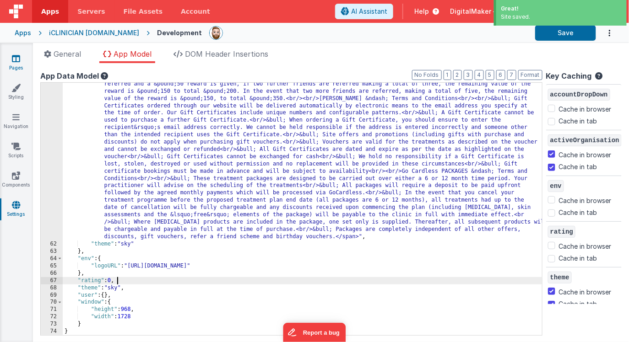
click at [19, 61] on icon at bounding box center [16, 58] width 8 height 9
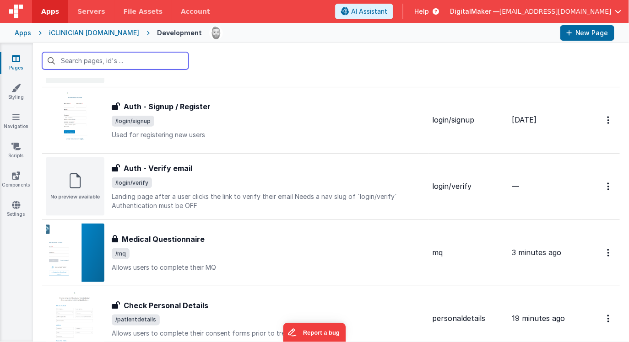
scroll to position [345, 0]
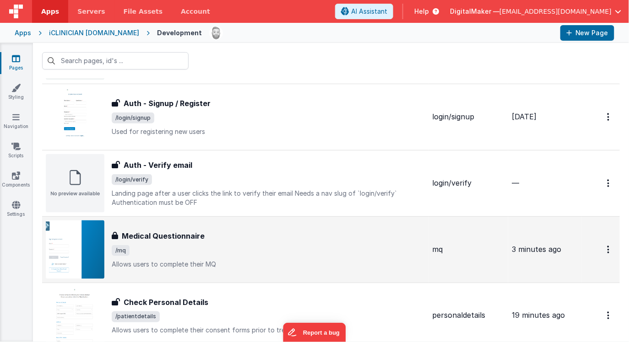
click at [176, 227] on div "Medical Questionnaire Medical Questionnaire /mq Allows users to complete their …" at bounding box center [235, 250] width 379 height 59
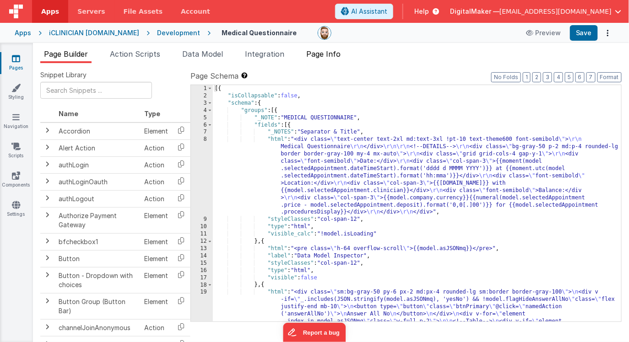
click at [323, 57] on span "Page Info" at bounding box center [323, 53] width 34 height 9
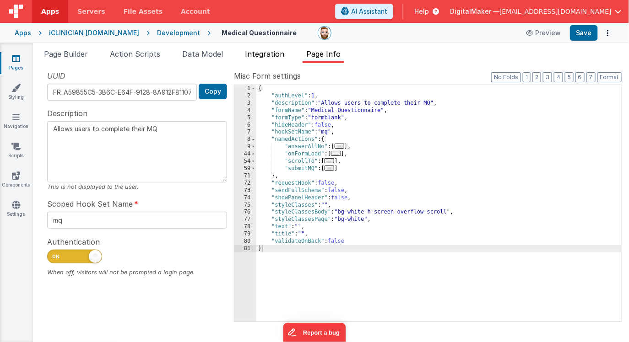
click at [264, 55] on span "Integration" at bounding box center [264, 53] width 39 height 9
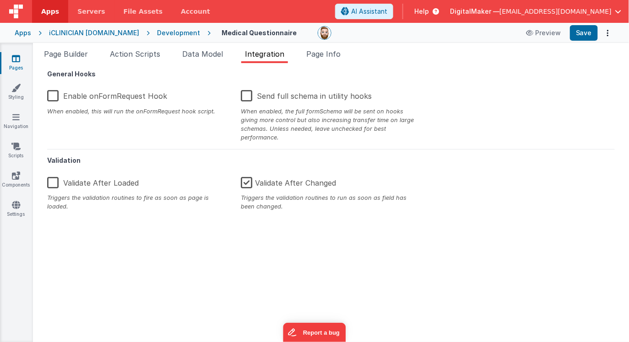
click at [61, 95] on label "Enable onFormRequest Hook" at bounding box center [107, 95] width 120 height 20
click at [0, 0] on input "Enable onFormRequest Hook" at bounding box center [0, 0] width 0 height 0
click at [338, 51] on span "Page Info" at bounding box center [323, 53] width 34 height 9
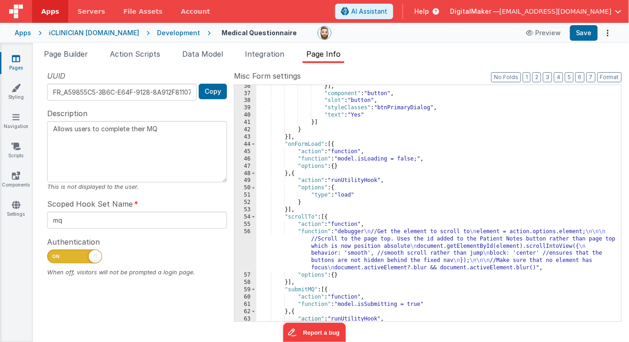
scroll to position [279, 0]
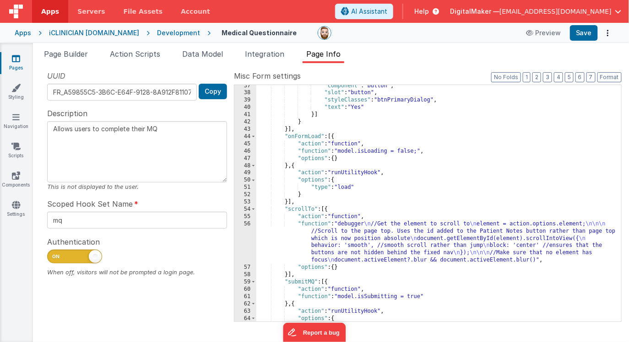
click at [295, 167] on div ""component" : "button" , "slot" : "button" , "styleClasses" : "btnPrimaryDialog…" at bounding box center [438, 207] width 365 height 251
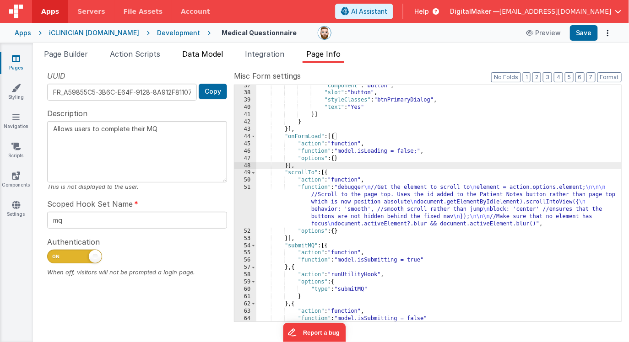
click at [216, 57] on span "Data Model" at bounding box center [202, 53] width 41 height 9
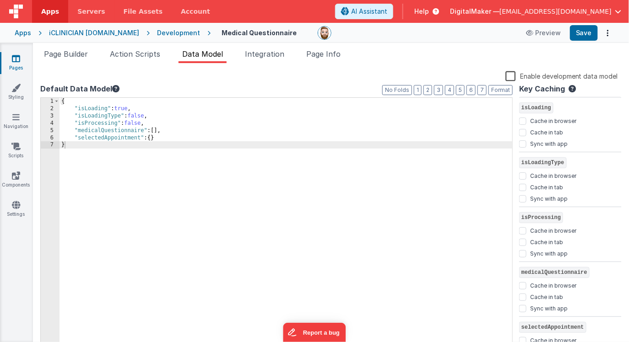
click at [177, 140] on div "{ "isLoading" : true , "isLoadingType" : false , "isProcessing" : false , "medi…" at bounding box center [285, 231] width 453 height 267
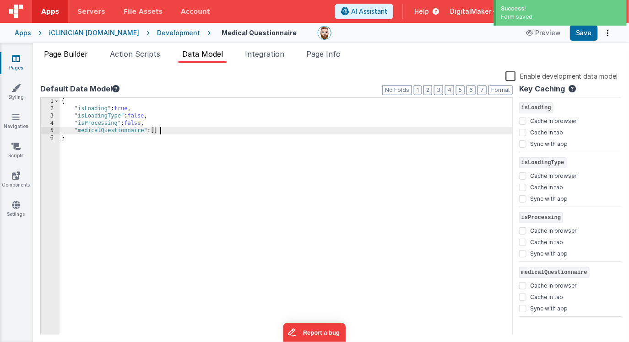
click at [64, 56] on span "Page Builder" at bounding box center [66, 53] width 44 height 9
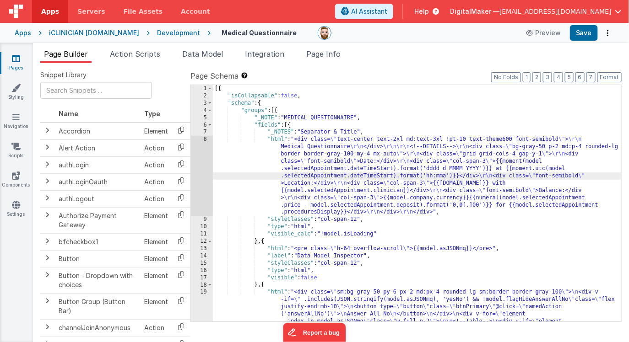
click at [205, 161] on div "8" at bounding box center [202, 176] width 22 height 80
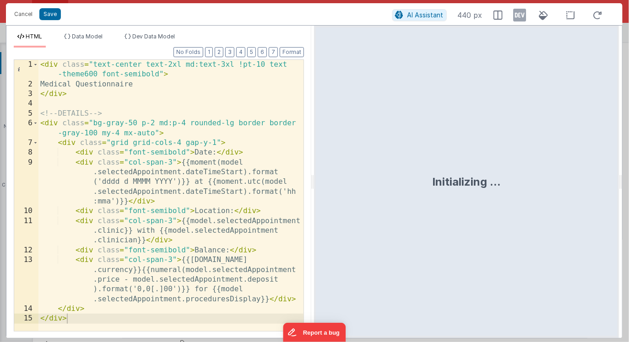
click at [218, 162] on div "< div class = "text-center text-2xl md:text-3xl !pt-10 text -theme600 font-semi…" at bounding box center [170, 210] width 265 height 301
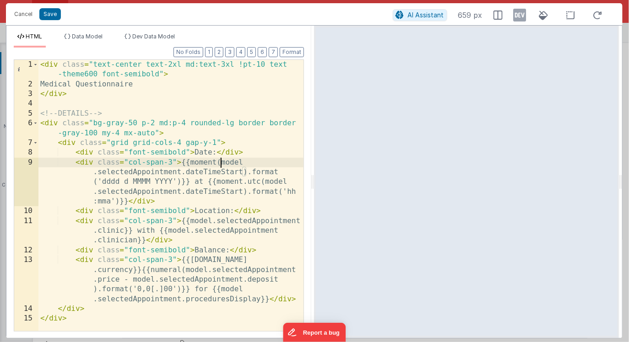
click at [222, 162] on div "< div class = "text-center text-2xl md:text-3xl !pt-10 text -theme600 font-semi…" at bounding box center [170, 210] width 265 height 301
click at [184, 173] on div "< div class = "text-center text-2xl md:text-3xl !pt-10 text -theme600 font-semi…" at bounding box center [170, 210] width 265 height 301
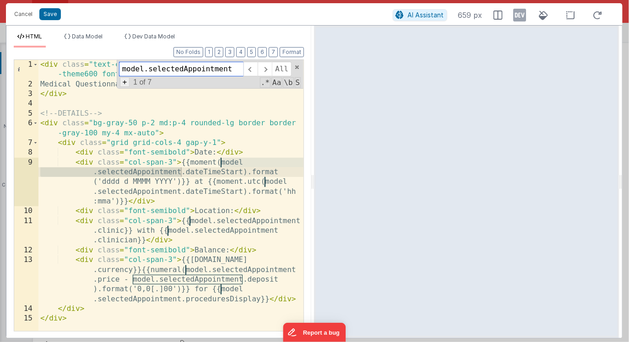
click at [123, 86] on span "+" at bounding box center [125, 82] width 10 height 10
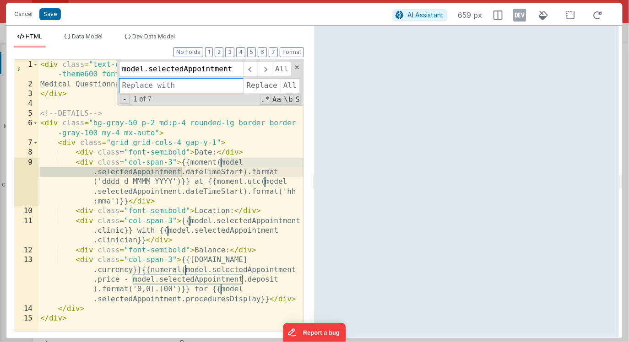
click at [136, 83] on input at bounding box center [181, 85] width 124 height 15
paste input "model.selectedAppointment"
click at [134, 84] on input "model.selectedAppointment" at bounding box center [181, 85] width 124 height 15
type input "app.selectedAppointment"
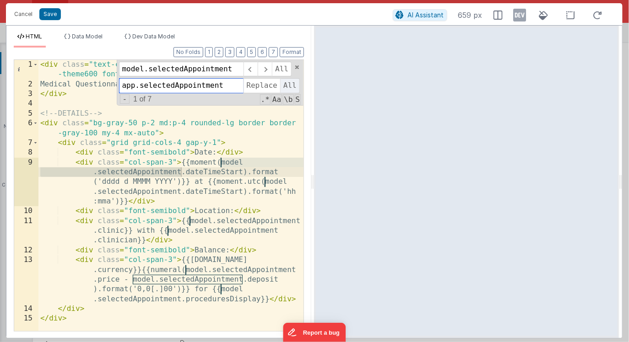
click at [287, 86] on span "All" at bounding box center [290, 85] width 20 height 15
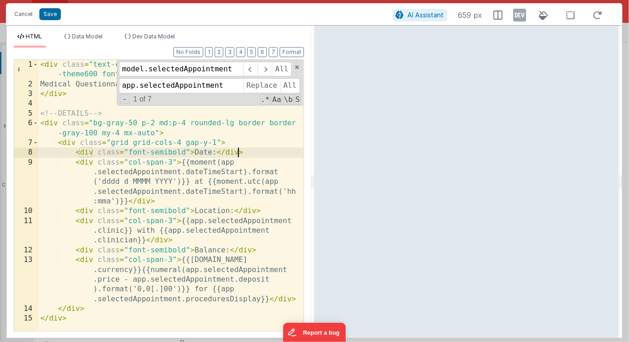
click at [237, 151] on div "< div class = "text-center text-2xl md:text-3xl !pt-10 text -theme600 font-semi…" at bounding box center [170, 210] width 265 height 301
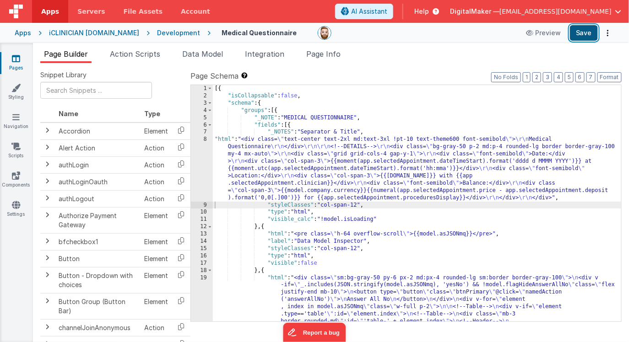
click at [582, 34] on button "Save" at bounding box center [584, 33] width 28 height 16
click at [13, 205] on icon at bounding box center [16, 204] width 8 height 9
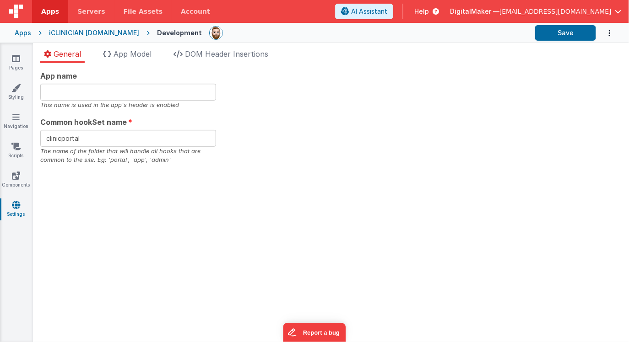
click at [144, 48] on div "General App Model DOM Header Insertions App name This name is used in the app's…" at bounding box center [331, 192] width 596 height 299
click at [135, 54] on span "App Model" at bounding box center [132, 53] width 38 height 9
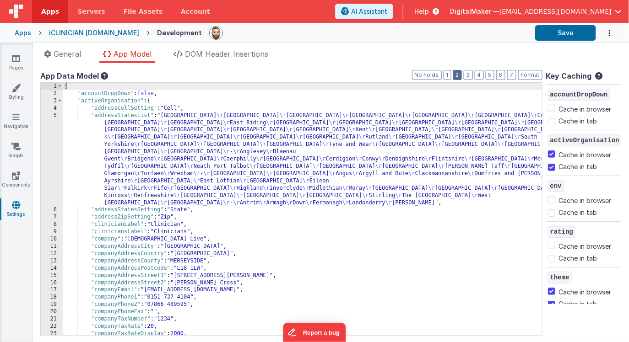
click at [461, 79] on button "2" at bounding box center [457, 75] width 9 height 10
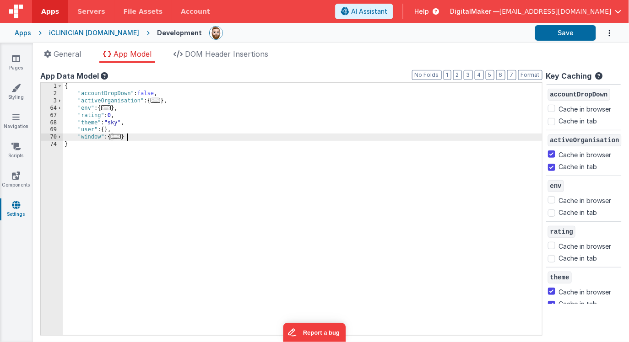
click at [173, 140] on div "{ "accountDropDown" : false , "activeOrganisation" : { ... } , "env" : { ... } …" at bounding box center [302, 216] width 479 height 267
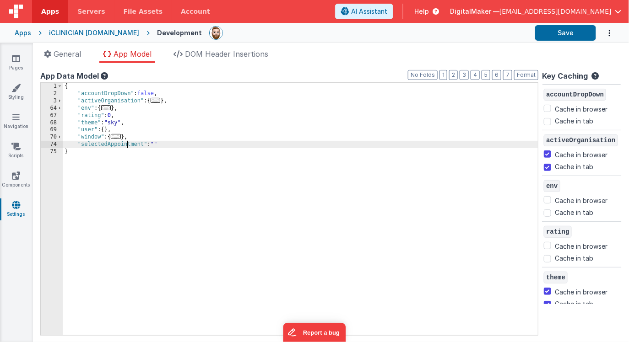
click at [126, 147] on div "{ "accountDropDown" : false , "activeOrganisation" : { ... } , "env" : { ... } …" at bounding box center [302, 216] width 479 height 267
click at [222, 67] on div "App name This name is used in the app's header is enabled Common hookSet name c…" at bounding box center [331, 202] width 596 height 279
click at [387, 60] on ul "General App Model DOM Header Insertions" at bounding box center [331, 56] width 596 height 15
click at [8, 59] on link "Pages" at bounding box center [16, 63] width 33 height 18
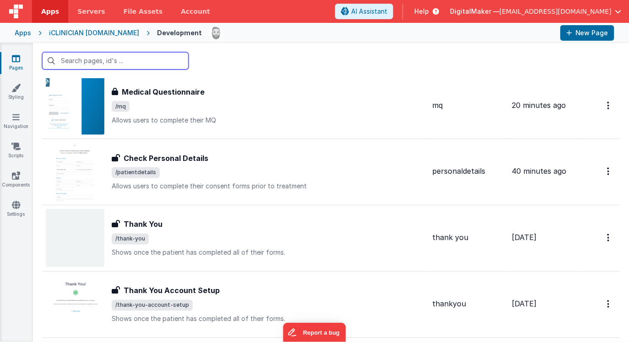
scroll to position [492, 0]
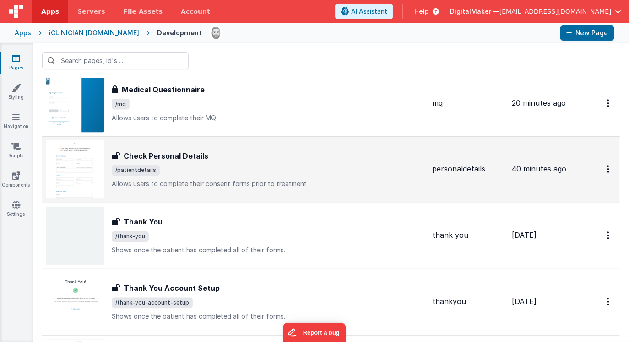
click at [202, 171] on span "/patientdetails" at bounding box center [268, 170] width 313 height 11
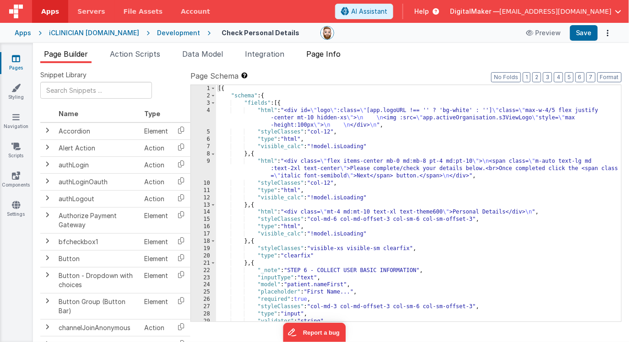
click at [325, 59] on li "Page Info" at bounding box center [323, 56] width 42 height 15
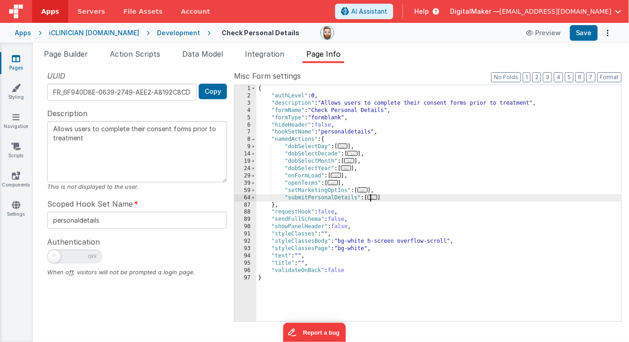
click at [373, 200] on span "..." at bounding box center [372, 197] width 10 height 5
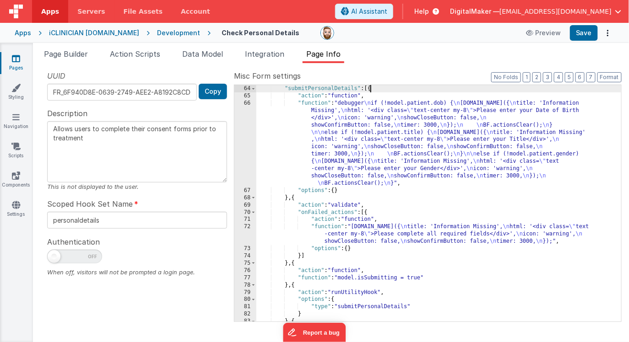
scroll to position [108, 0]
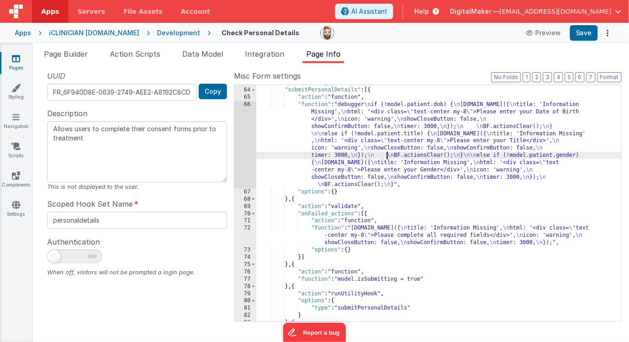
click at [387, 154] on div ""setMarketingOptIns" : [ ... ] , "submitPersonalDetails" : [{ "action" : "funct…" at bounding box center [438, 204] width 365 height 251
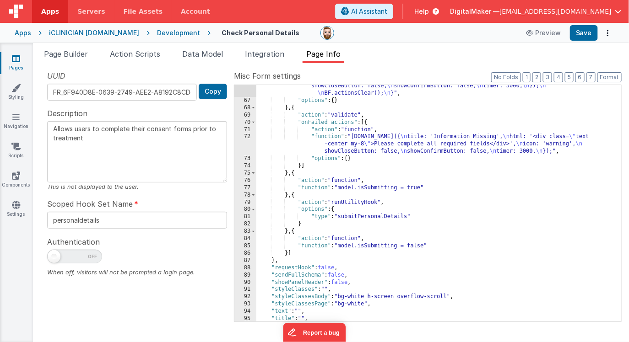
scroll to position [215, 0]
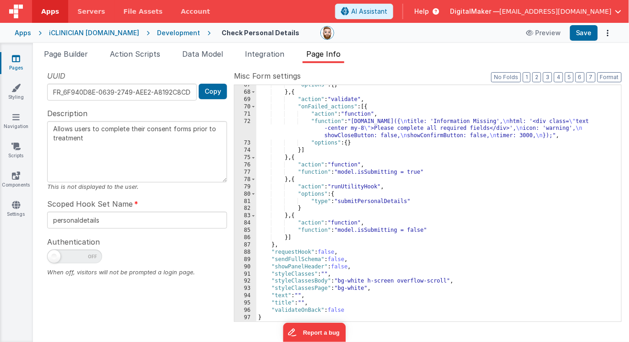
click at [89, 36] on div "iCLINICIAN [DOMAIN_NAME]" at bounding box center [94, 32] width 90 height 9
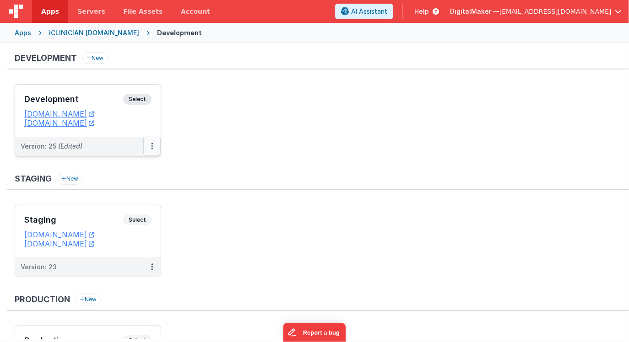
click at [154, 144] on button at bounding box center [151, 146] width 17 height 19
click at [151, 146] on icon at bounding box center [152, 146] width 2 height 0
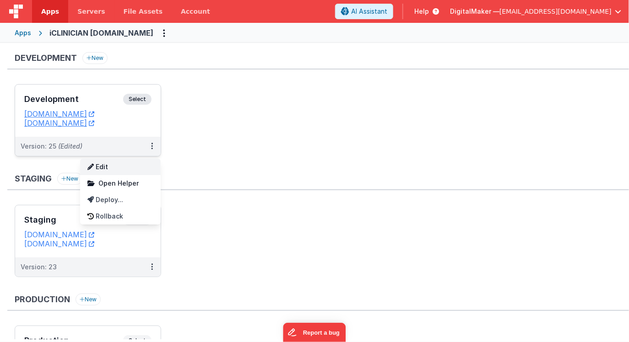
click at [131, 165] on link "Edit" at bounding box center [120, 167] width 81 height 16
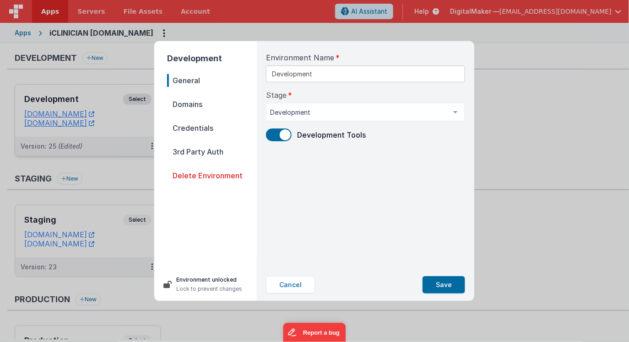
click at [218, 99] on span "Domains" at bounding box center [212, 104] width 90 height 13
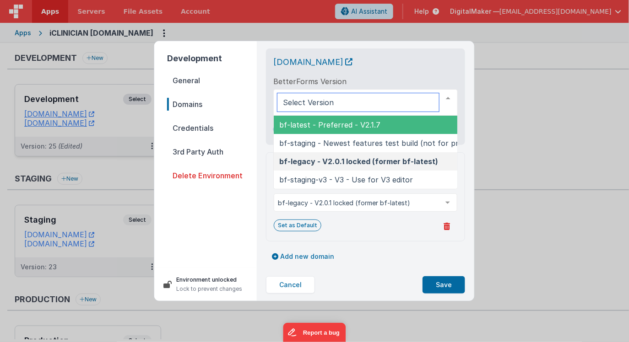
click at [357, 126] on span "bf-latest - Preferred - V2.1.7" at bounding box center [329, 124] width 101 height 9
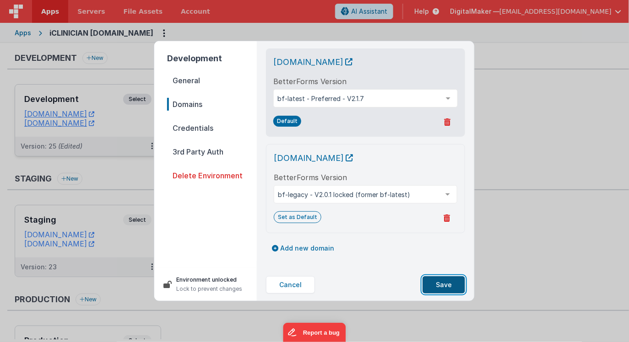
click at [434, 283] on button "Save" at bounding box center [443, 284] width 43 height 17
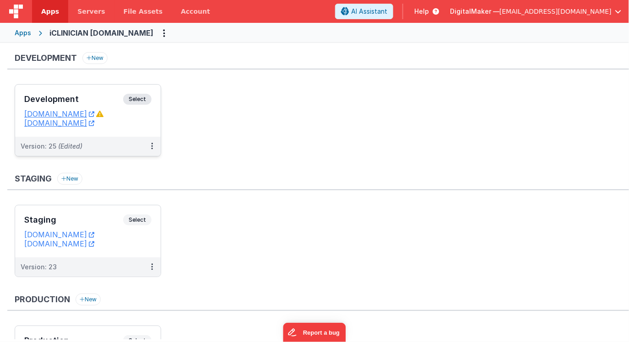
click at [102, 98] on h3 "Development" at bounding box center [73, 99] width 99 height 9
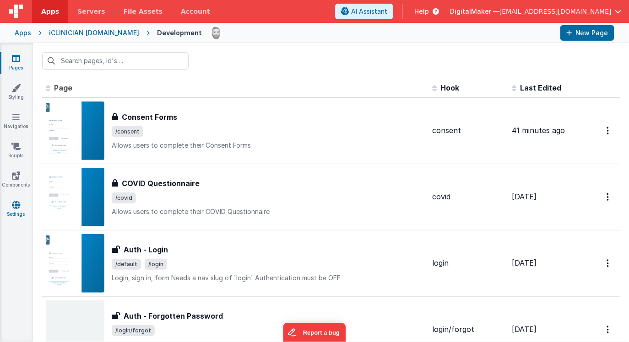
click at [17, 209] on icon at bounding box center [16, 204] width 8 height 9
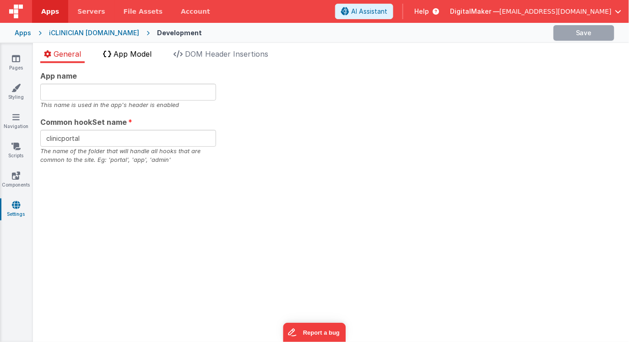
click at [143, 54] on span "App Model" at bounding box center [132, 53] width 38 height 9
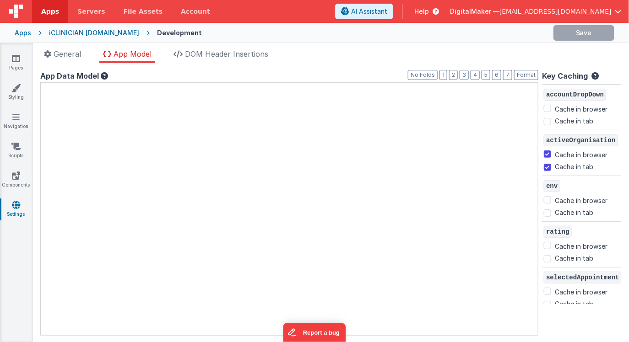
checkbox input "false"
checkbox input "true"
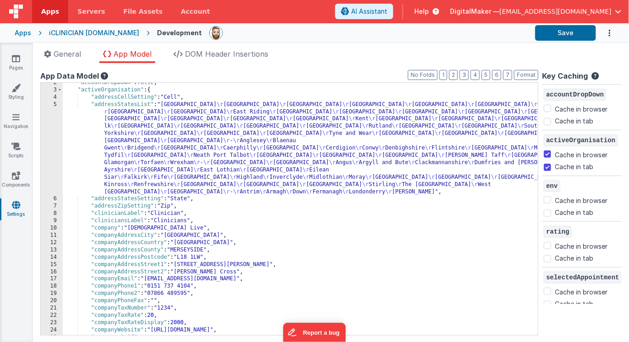
scroll to position [16, 0]
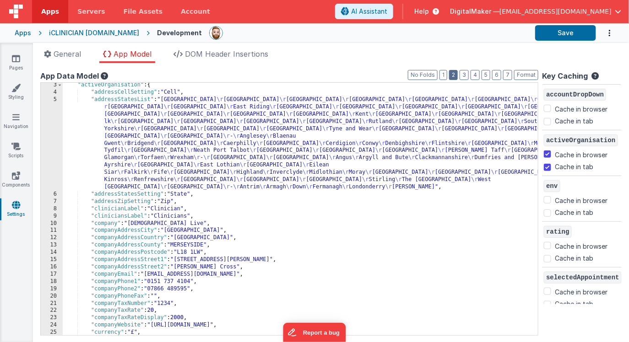
click at [455, 77] on button "2" at bounding box center [453, 75] width 9 height 10
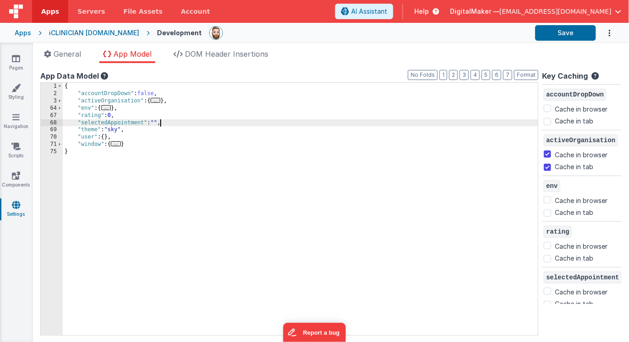
click at [160, 123] on div "{ "accountDropDown" : false , "activeOrganisation" : { ... } , "env" : { ... } …" at bounding box center [300, 216] width 475 height 267
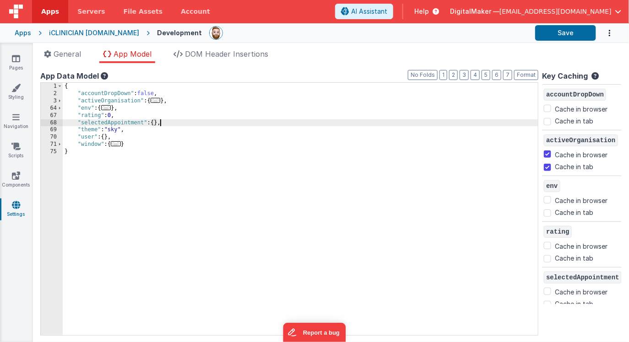
scroll to position [146, 0]
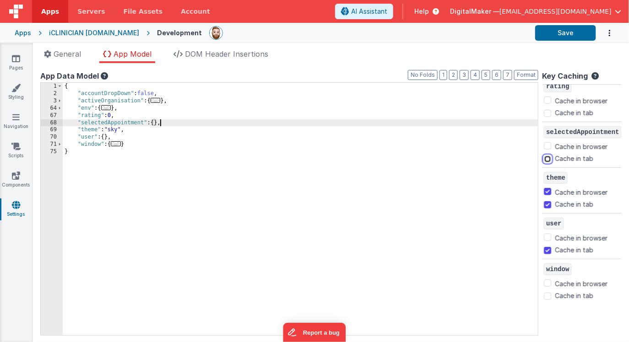
click at [549, 157] on input "Cache in tab" at bounding box center [547, 159] width 7 height 7
checkbox input "true"
click at [450, 123] on div "{ "accountDropDown" : false , "activeOrganisation" : { ... } , "env" : { ... } …" at bounding box center [300, 216] width 475 height 267
click at [22, 61] on link "Pages" at bounding box center [16, 63] width 33 height 18
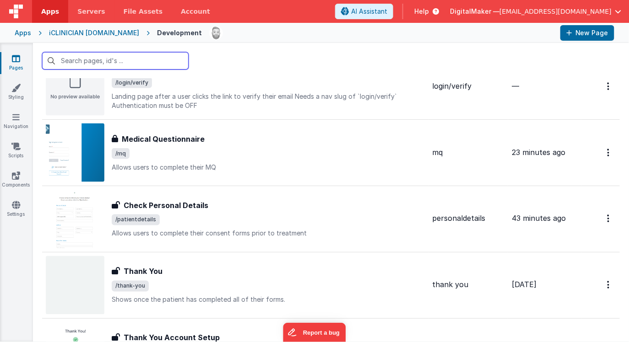
scroll to position [447, 0]
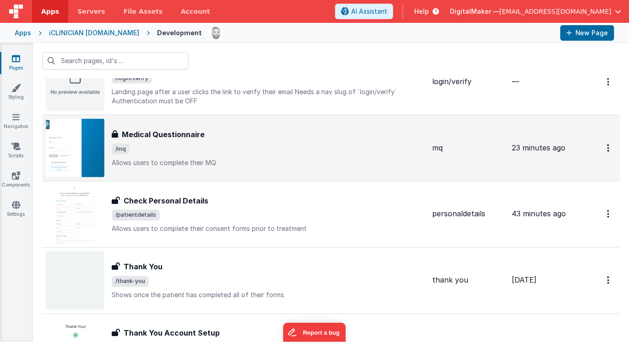
click at [209, 160] on p "Allows users to complete their MQ" at bounding box center [268, 162] width 313 height 9
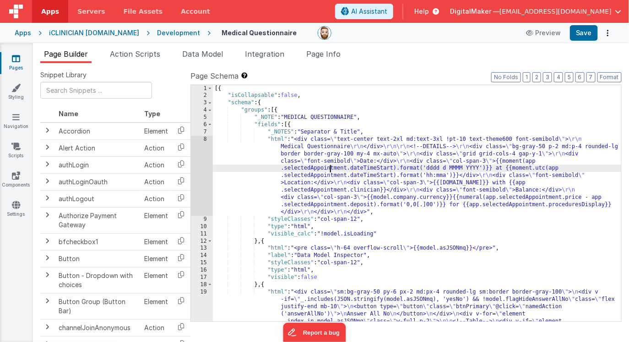
click at [201, 163] on div "8" at bounding box center [202, 176] width 22 height 80
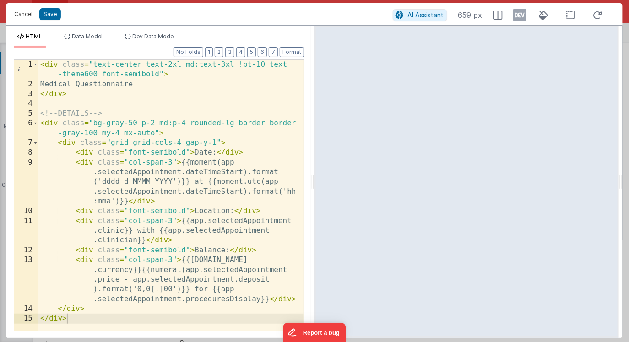
click at [27, 15] on button "Cancel" at bounding box center [23, 14] width 27 height 13
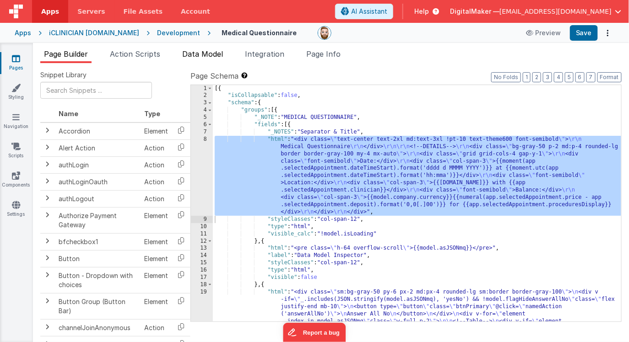
click at [203, 55] on span "Data Model" at bounding box center [202, 53] width 41 height 9
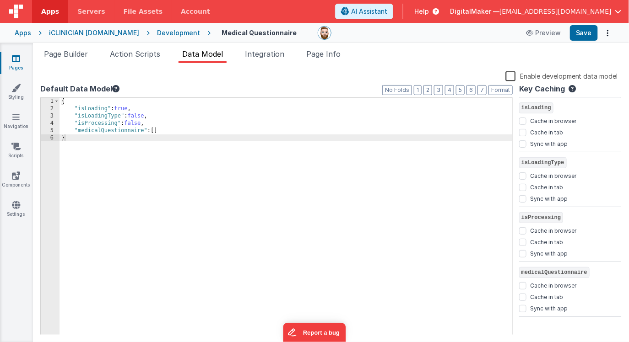
click at [174, 135] on div "{ "isLoading" : true , "isLoadingType" : false , "isProcessing" : false , "medi…" at bounding box center [285, 224] width 453 height 253
click at [170, 131] on div "{ "isLoading" : true , "isLoadingType" : false , "isProcessing" : false , "medi…" at bounding box center [285, 224] width 453 height 253
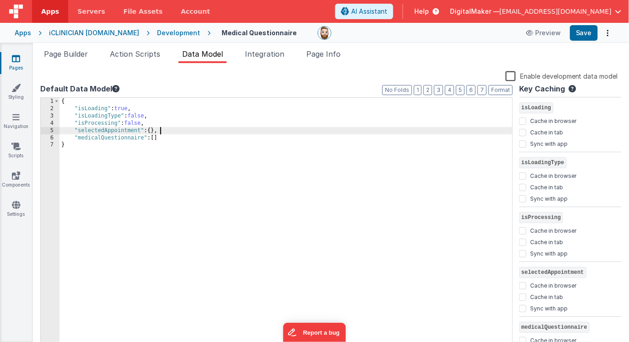
scroll to position [22, 0]
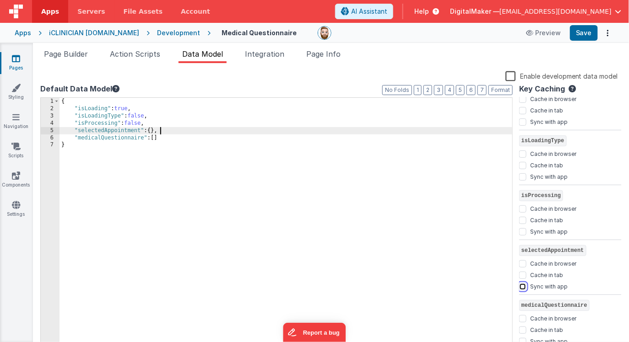
click at [522, 286] on input "Sync with app" at bounding box center [522, 286] width 7 height 7
checkbox input "true"
click at [313, 80] on div "Enable development data model" at bounding box center [328, 76] width 577 height 13
click at [80, 54] on span "Page Builder" at bounding box center [66, 53] width 44 height 9
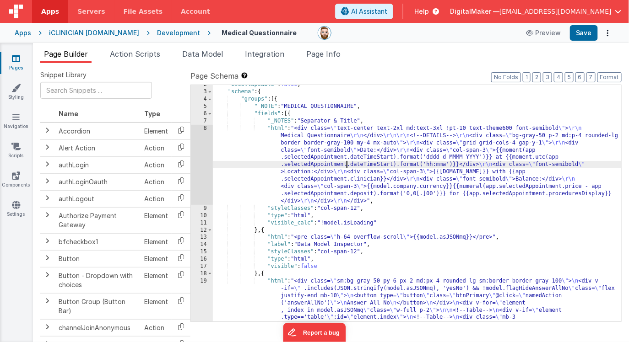
scroll to position [16, 0]
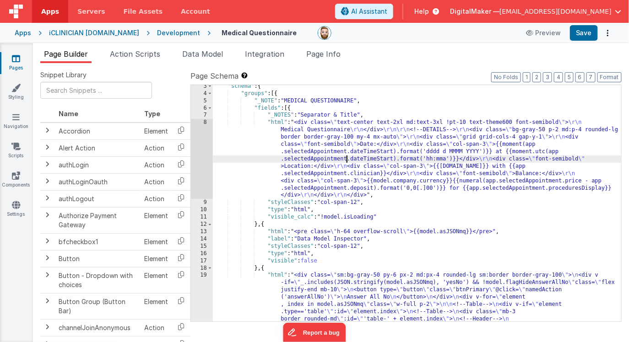
click at [199, 151] on div "8" at bounding box center [202, 159] width 22 height 80
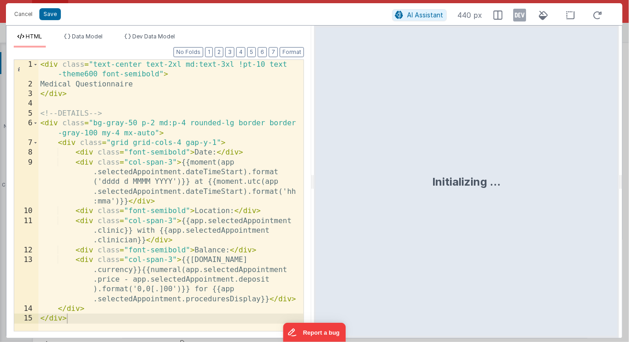
click at [220, 163] on div "< div class = "text-center text-2xl md:text-3xl !pt-10 text -theme600 font-semi…" at bounding box center [170, 210] width 265 height 301
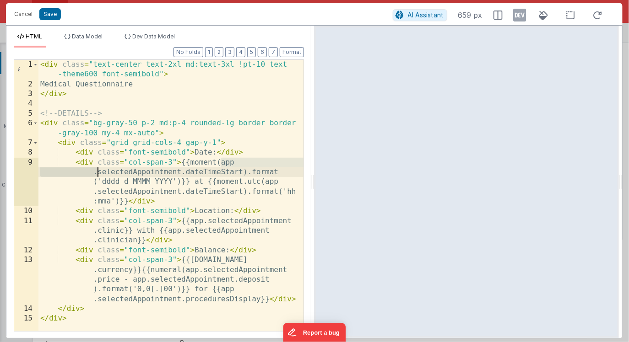
click at [97, 173] on div "< div class = "text-center text-2xl md:text-3xl !pt-10 text -theme600 font-semi…" at bounding box center [170, 210] width 265 height 301
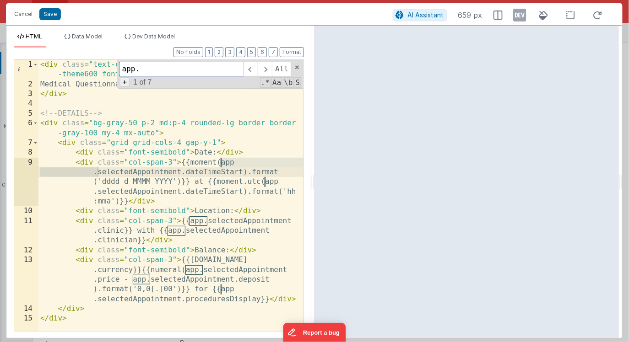
click at [125, 83] on span "+" at bounding box center [125, 82] width 10 height 10
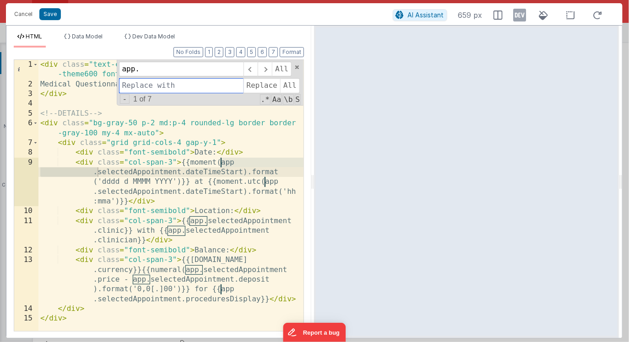
click at [141, 90] on input at bounding box center [181, 85] width 124 height 15
type input "model."
click at [296, 86] on span "All" at bounding box center [290, 85] width 20 height 15
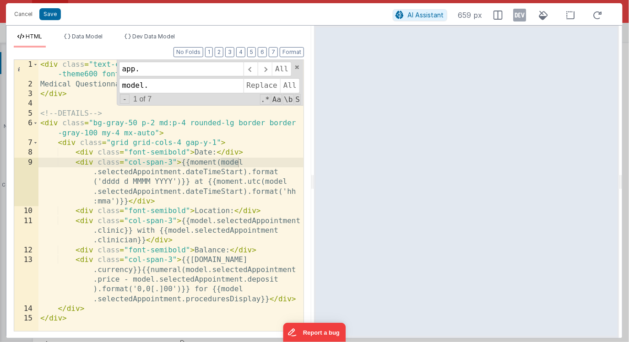
click at [284, 135] on div "< div class = "text-center text-2xl md:text-3xl !pt-10 text -theme600 font-semi…" at bounding box center [170, 210] width 265 height 301
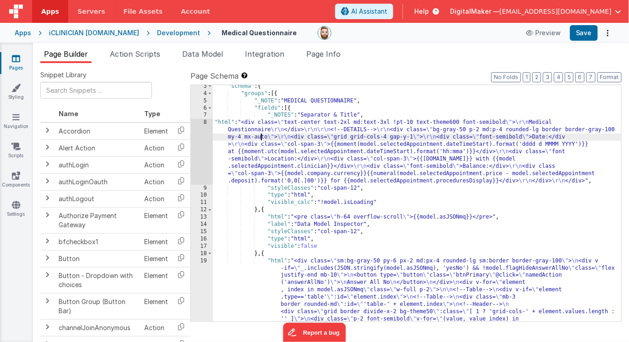
click at [199, 148] on div "8" at bounding box center [202, 151] width 22 height 65
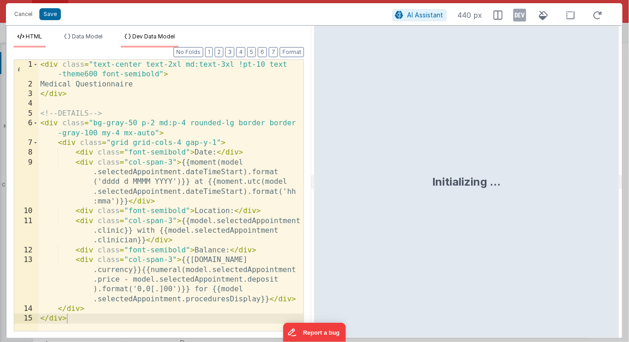
click at [157, 38] on span "Dev Data Model" at bounding box center [153, 36] width 43 height 7
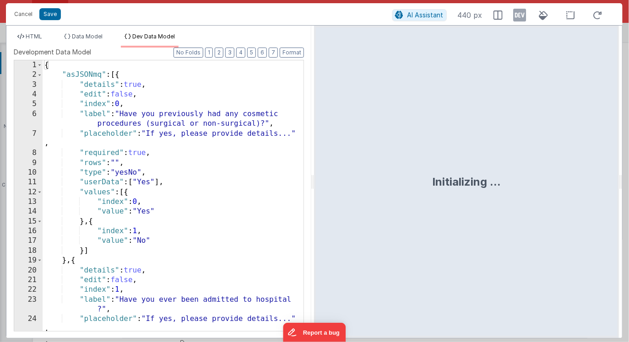
click at [218, 158] on div "{ "asJSONmq" : [{ "details" : true , "edit" : false , "index" : 0 , "label" : "…" at bounding box center [173, 205] width 261 height 291
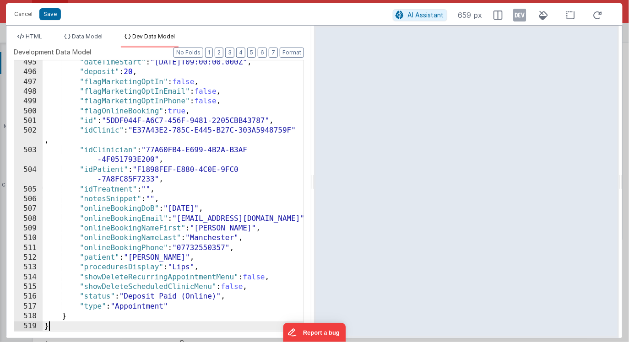
scroll to position [5105, 0]
click at [517, 16] on icon at bounding box center [519, 15] width 13 height 15
click at [32, 34] on span "HTML" at bounding box center [34, 36] width 16 height 7
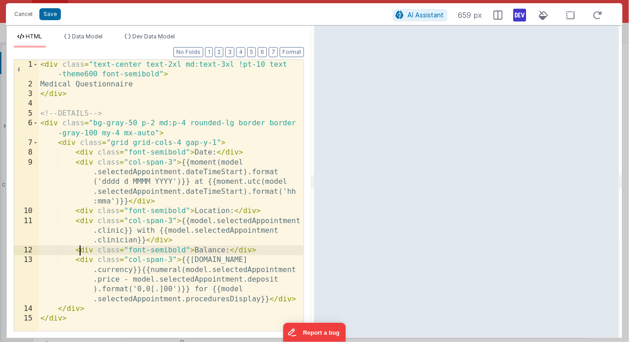
click at [78, 249] on div "< div class = "text-center text-2xl md:text-3xl !pt-10 text -theme600 font-semi…" at bounding box center [170, 210] width 265 height 301
click at [73, 253] on div "< div class = "text-center text-2xl md:text-3xl !pt-10 text -theme600 font-semi…" at bounding box center [170, 210] width 265 height 301
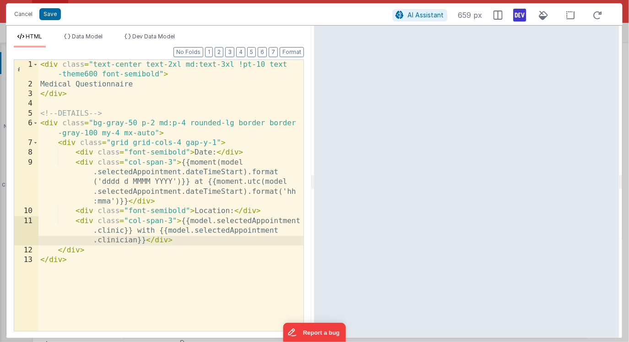
click at [76, 152] on div "< div class = "text-center text-2xl md:text-3xl !pt-10 text -theme600 font-semi…" at bounding box center [170, 210] width 265 height 301
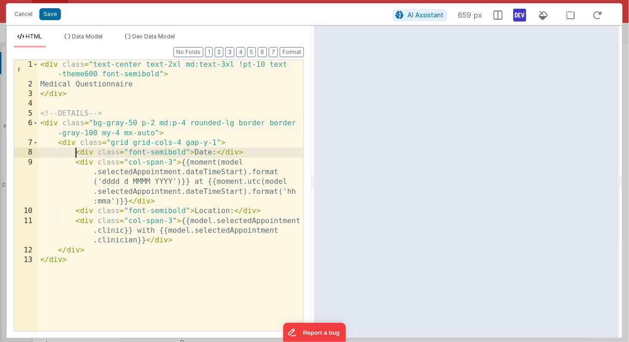
click at [172, 203] on div "< div class = "text-center text-2xl md:text-3xl !pt-10 text -theme600 font-semi…" at bounding box center [170, 210] width 265 height 301
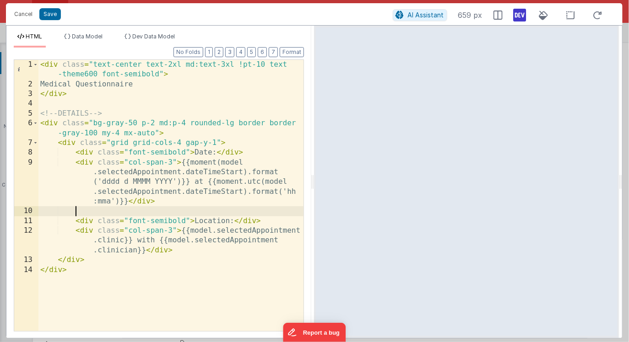
paste textarea
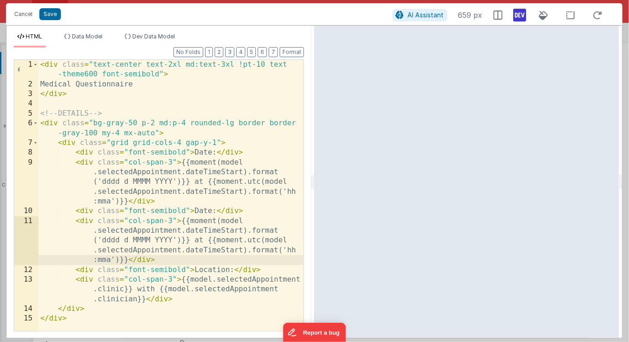
click at [197, 213] on div "< div class = "text-center text-2xl md:text-3xl !pt-10 text -theme600 font-semi…" at bounding box center [170, 210] width 265 height 301
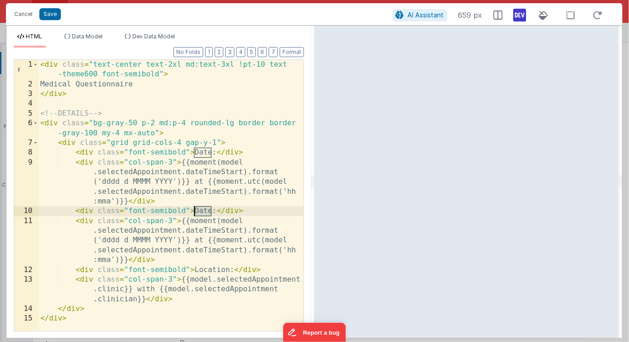
click at [197, 213] on div "< div class = "text-center text-2xl md:text-3xl !pt-10 text -theme600 font-semi…" at bounding box center [170, 210] width 265 height 301
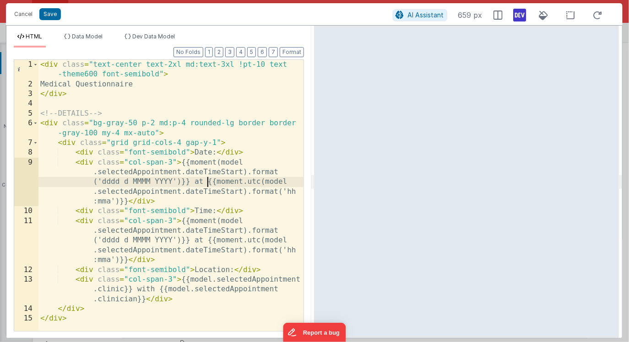
click at [208, 182] on div "< div class = "text-center text-2xl md:text-3xl !pt-10 text -theme600 font-semi…" at bounding box center [170, 210] width 265 height 301
click at [191, 182] on div "< div class = "text-center text-2xl md:text-3xl !pt-10 text -theme600 font-semi…" at bounding box center [170, 210] width 265 height 301
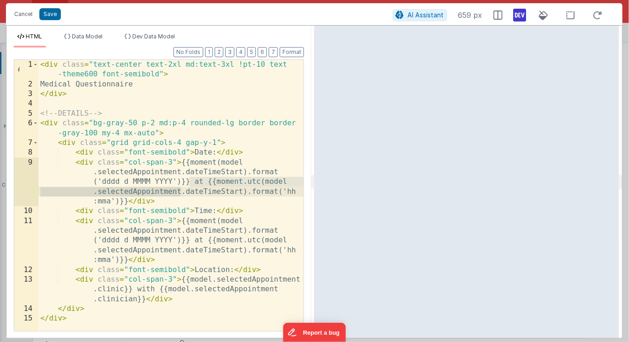
click at [126, 201] on div "< div class = "text-center text-2xl md:text-3xl !pt-10 text -theme600 font-semi…" at bounding box center [170, 210] width 265 height 301
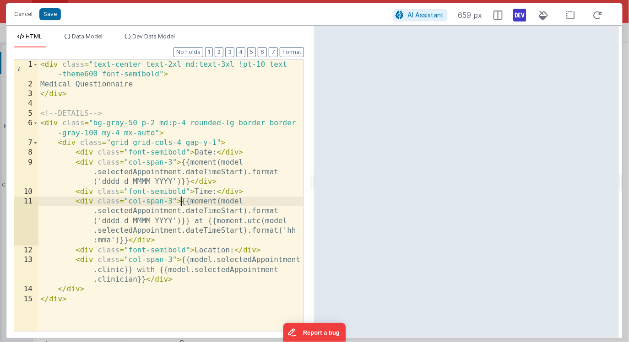
click at [182, 203] on div "< div class = "text-center text-2xl md:text-3xl !pt-10 text -theme600 font-semi…" at bounding box center [170, 210] width 265 height 301
click at [205, 223] on div "< div class = "text-center text-2xl md:text-3xl !pt-10 text -theme600 font-semi…" at bounding box center [170, 210] width 265 height 301
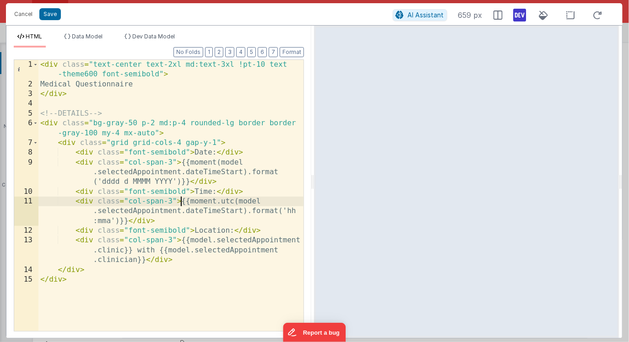
click at [181, 262] on div "< div class = "text-center text-2xl md:text-3xl !pt-10 text -theme600 font-semi…" at bounding box center [170, 210] width 265 height 301
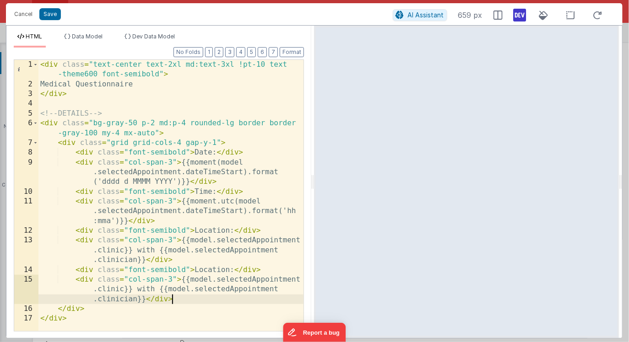
click at [210, 272] on div "< div class = "text-center text-2xl md:text-3xl !pt-10 text -theme600 font-semi…" at bounding box center [170, 210] width 265 height 301
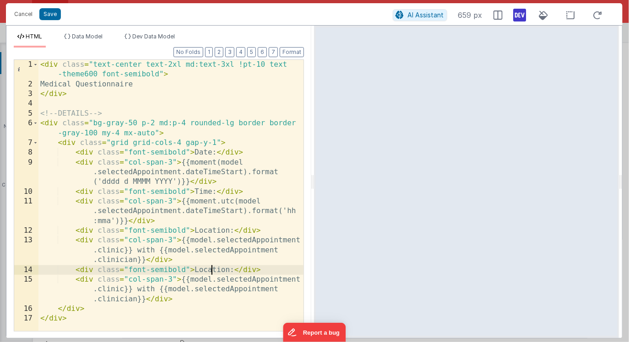
click at [210, 272] on div "< div class = "text-center text-2xl md:text-3xl !pt-10 text -theme600 font-semi…" at bounding box center [170, 210] width 265 height 301
click at [182, 280] on div "< div class = "text-center text-2xl md:text-3xl !pt-10 text -theme600 font-semi…" at bounding box center [170, 210] width 265 height 301
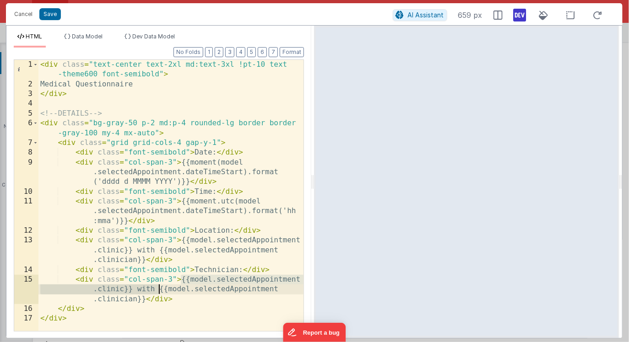
click at [160, 289] on div "< div class = "text-center text-2xl md:text-3xl !pt-10 text -theme600 font-semi…" at bounding box center [170, 210] width 265 height 301
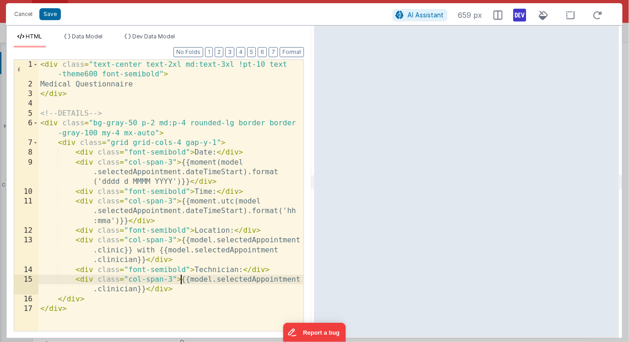
click at [133, 251] on div "< div class = "text-center text-2xl md:text-3xl !pt-10 text -theme600 font-semi…" at bounding box center [170, 210] width 265 height 301
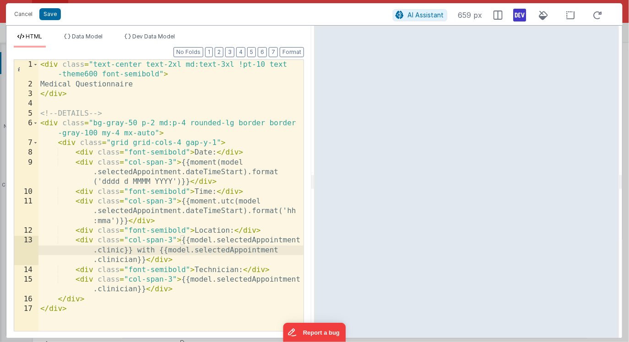
click at [145, 260] on div "< div class = "text-center text-2xl md:text-3xl !pt-10 text -theme600 font-semi…" at bounding box center [170, 210] width 265 height 301
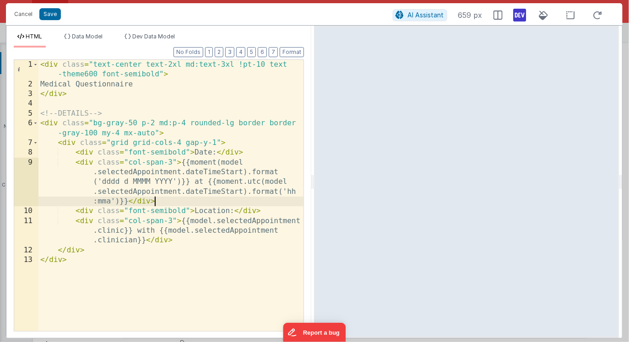
click at [158, 124] on div "< div class = "text-center text-2xl md:text-3xl !pt-10 text -theme600 font-semi…" at bounding box center [170, 210] width 265 height 301
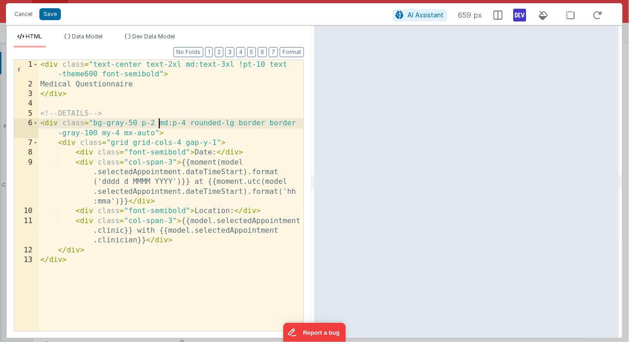
click at [185, 125] on div "< div class = "text-center text-2xl md:text-3xl !pt-10 text -theme600 font-semi…" at bounding box center [170, 210] width 265 height 301
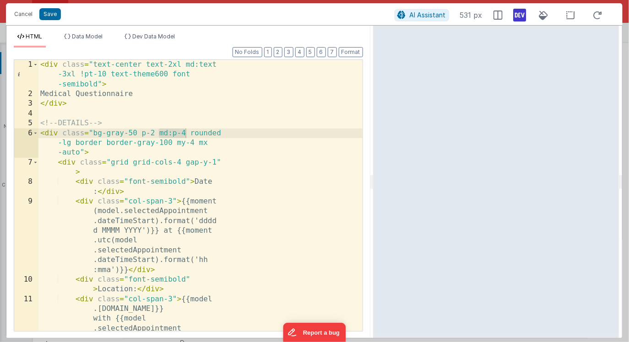
drag, startPoint x: 313, startPoint y: 184, endPoint x: 373, endPoint y: 157, distance: 65.6
click at [373, 158] on html "This will open a new tab and test the server conection. You may be prompted for…" at bounding box center [314, 171] width 629 height 342
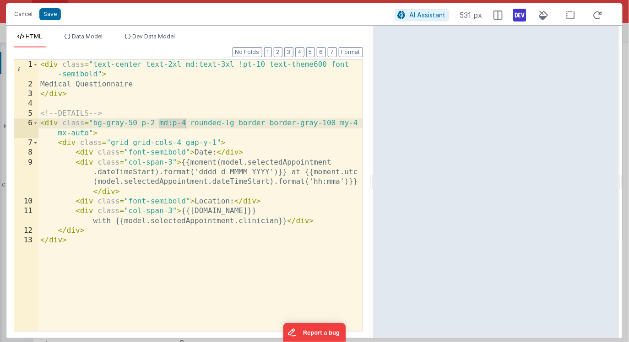
click at [87, 134] on div "< div class = "text-center text-2xl md:text-3xl !pt-10 text-theme600 font -semi…" at bounding box center [200, 210] width 324 height 301
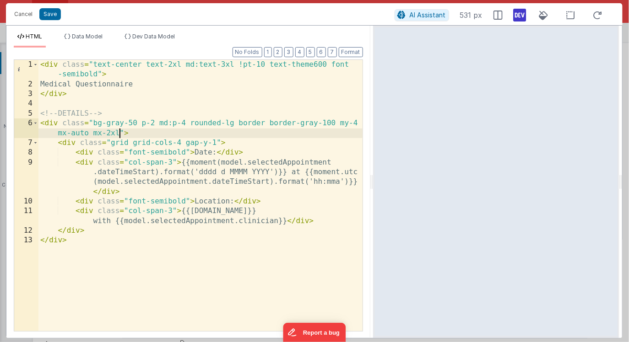
click at [98, 133] on div "< div class = "text-center text-2xl md:text-3xl !pt-10 text-theme600 font -semi…" at bounding box center [200, 210] width 324 height 301
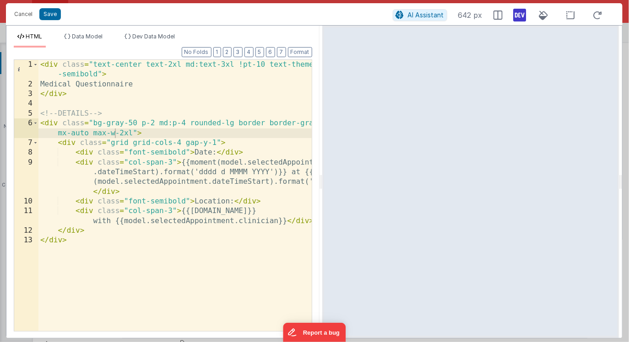
drag, startPoint x: 372, startPoint y: 183, endPoint x: 332, endPoint y: 179, distance: 39.9
click at [332, 179] on html "This will open a new tab and test the server conection. You may be prompted for…" at bounding box center [314, 171] width 629 height 342
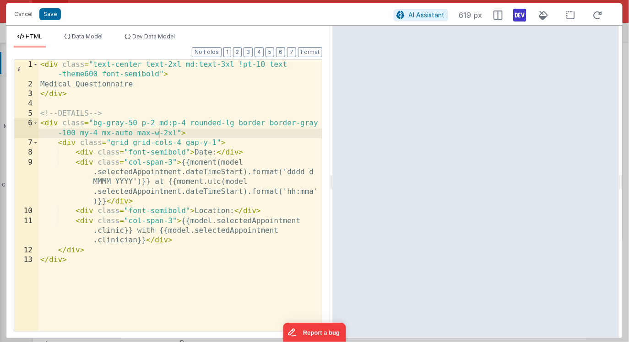
click at [167, 135] on div "< div class = "text-center text-2xl md:text-3xl !pt-10 text -theme600 font-semi…" at bounding box center [180, 210] width 284 height 301
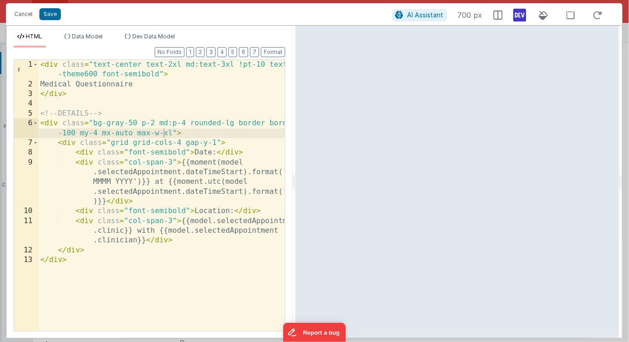
drag, startPoint x: 331, startPoint y: 182, endPoint x: 295, endPoint y: 174, distance: 37.3
click at [295, 174] on html "This will open a new tab and test the server conection. You may be prompted for…" at bounding box center [314, 171] width 629 height 342
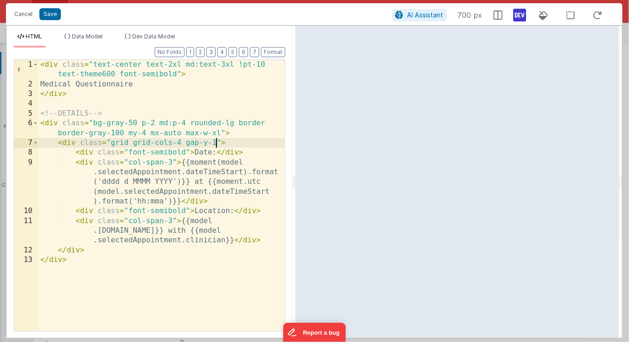
click at [217, 144] on div "< div class = "text-center text-2xl md:text-3xl !pt-10 text-theme600 font-semib…" at bounding box center [161, 210] width 246 height 301
click at [218, 142] on div "< div class = "text-center text-2xl md:text-3xl !pt-10 text-theme600 font-semib…" at bounding box center [161, 210] width 246 height 301
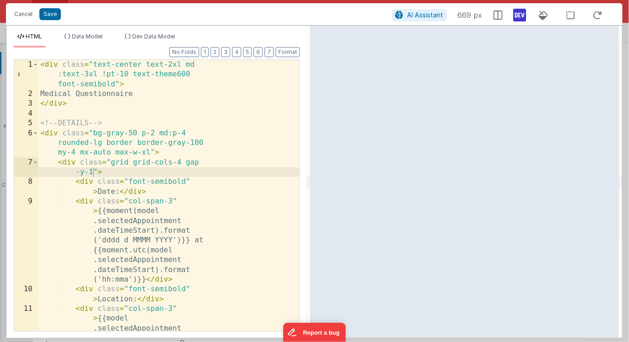
drag, startPoint x: 294, startPoint y: 178, endPoint x: 310, endPoint y: 170, distance: 17.8
click at [310, 170] on html "This will open a new tab and test the server conection. You may be prompted for…" at bounding box center [314, 171] width 629 height 342
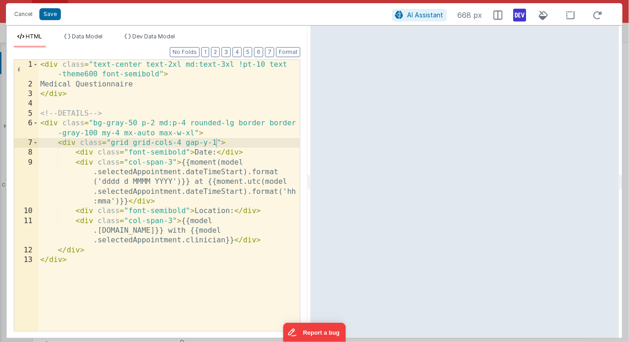
click at [171, 123] on div "< div class = "text-center text-2xl md:text-3xl !pt-10 text -theme600 font-semi…" at bounding box center [168, 210] width 261 height 301
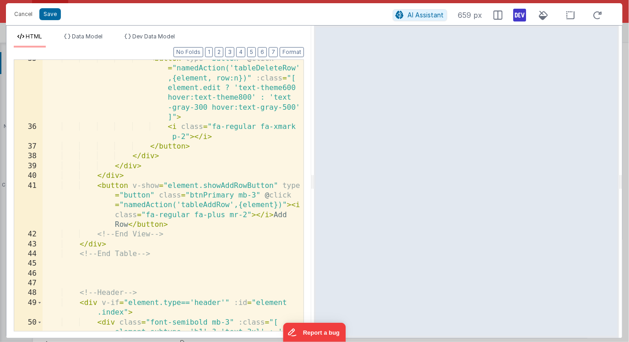
scroll to position [808, 0]
click at [244, 173] on div "< button type = "button" @ click = "namedAction('tableDeleteRow' ,{element, row…" at bounding box center [173, 263] width 261 height 418
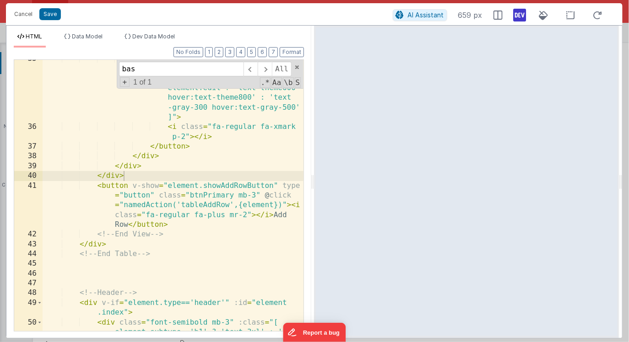
scroll to position [988, 0]
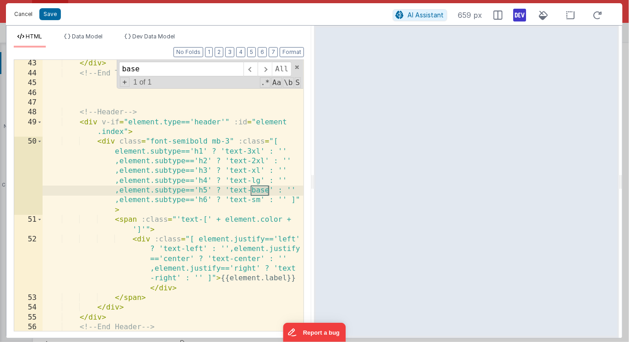
type input "base"
click at [25, 15] on button "Cancel" at bounding box center [23, 14] width 27 height 13
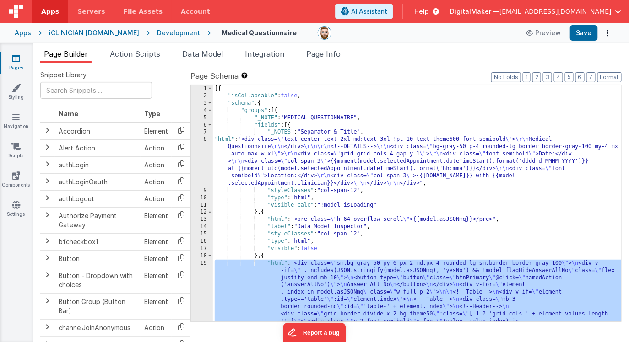
scroll to position [0, 0]
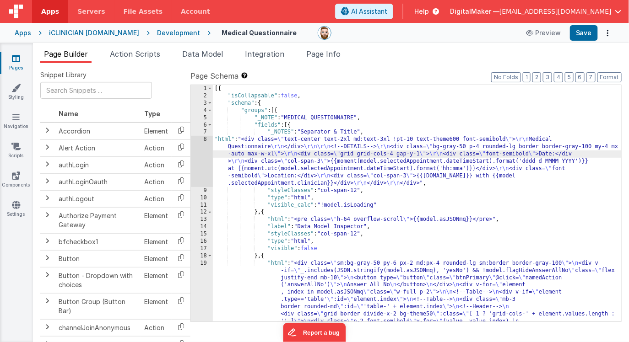
click at [199, 154] on div "8" at bounding box center [202, 161] width 22 height 51
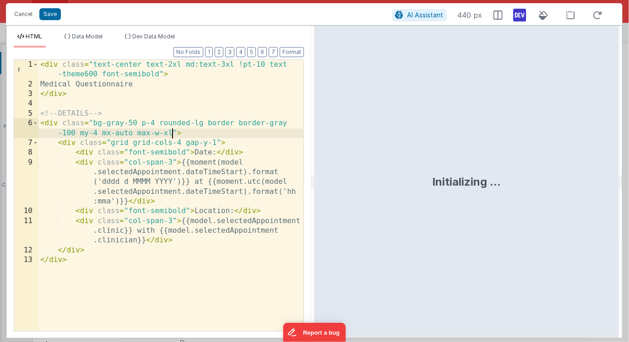
click at [171, 135] on div "< div class = "text-center text-2xl md:text-3xl !pt-10 text -theme600 font-semi…" at bounding box center [170, 210] width 265 height 301
click at [193, 134] on div "< div class = "text-center text-2xl md:text-3xl !pt-10 text -theme600 font-semi…" at bounding box center [170, 210] width 265 height 301
click at [205, 134] on div "< div class = "text-center text-2xl md:text-3xl !pt-10 text -theme600 font-semi…" at bounding box center [170, 210] width 265 height 301
click at [177, 131] on div "< div class = "text-center text-2xl md:text-3xl !pt-10 text -theme600 font-semi…" at bounding box center [170, 210] width 265 height 301
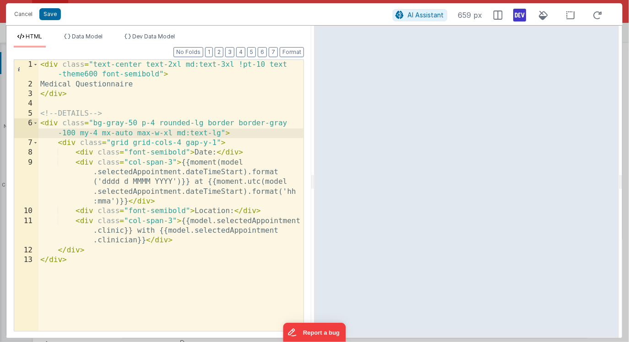
click at [77, 97] on div "< div class = "text-center text-2xl md:text-3xl !pt-10 text -theme600 font-semi…" at bounding box center [170, 210] width 265 height 301
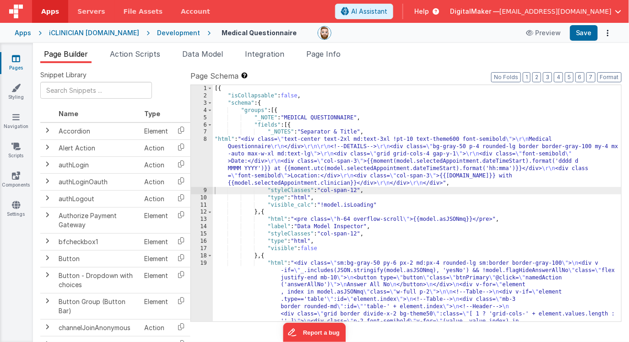
click at [16, 60] on icon at bounding box center [16, 58] width 8 height 9
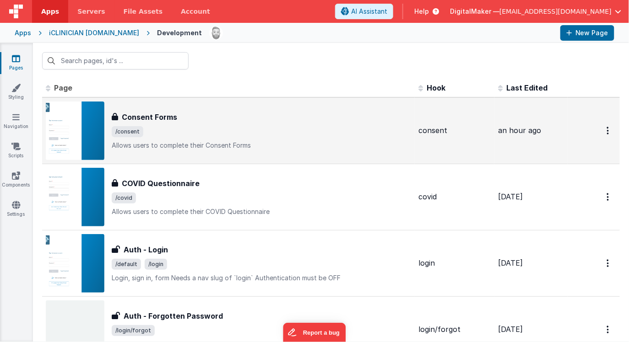
click at [172, 129] on span "/consent" at bounding box center [261, 131] width 299 height 11
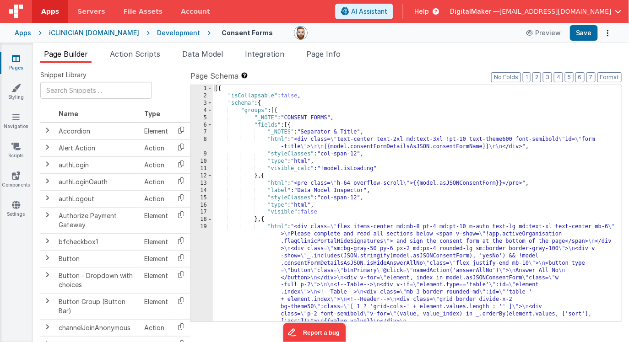
click at [196, 141] on div "8" at bounding box center [202, 143] width 22 height 15
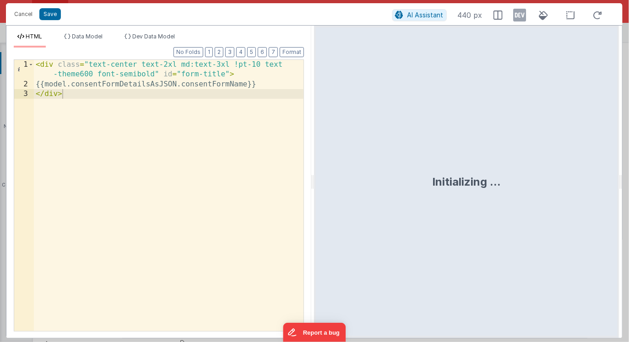
click at [161, 109] on div "< div class = "text-center text-2xl md:text-3xl !pt-10 text -theme600 font-semi…" at bounding box center [169, 210] width 270 height 301
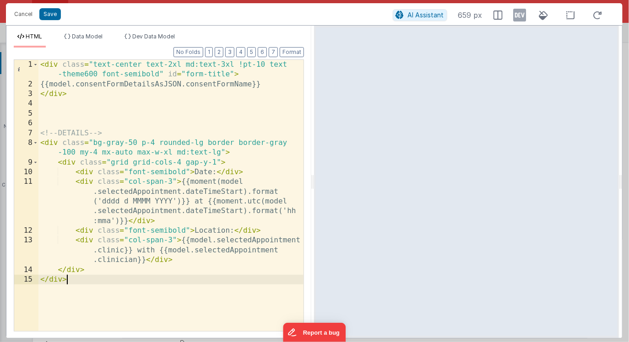
click at [104, 120] on div "< div class = "text-center text-2xl md:text-3xl !pt-10 text -theme600 font-semi…" at bounding box center [170, 210] width 265 height 301
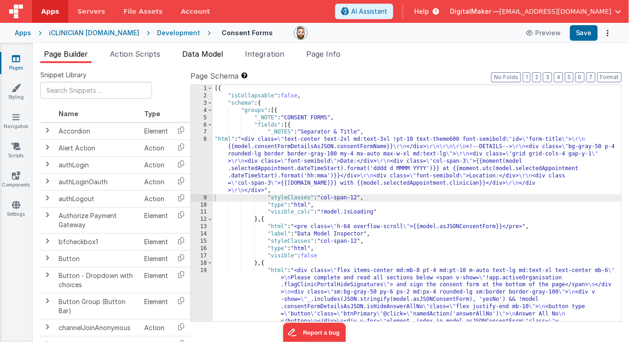
click at [194, 57] on span "Data Model" at bounding box center [202, 53] width 41 height 9
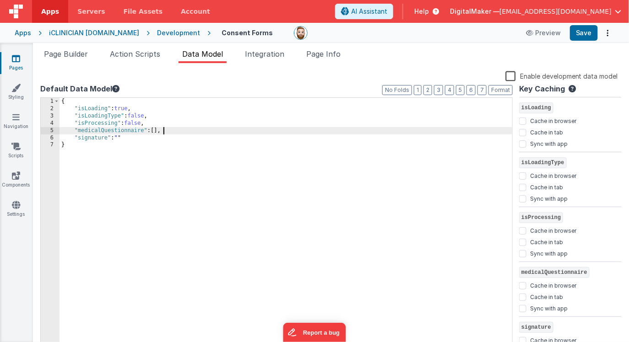
click at [173, 134] on div "{ "isLoading" : true , "isLoadingType" : false , "isProcessing" : false , "medi…" at bounding box center [285, 231] width 453 height 267
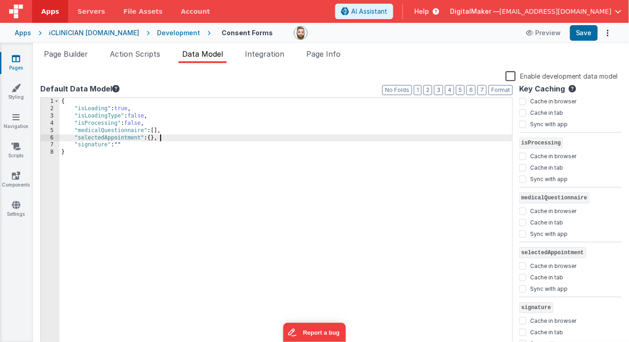
scroll to position [77, 0]
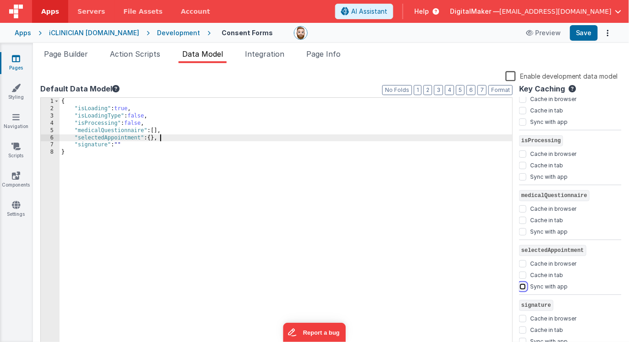
click at [523, 286] on input "Sync with app" at bounding box center [522, 286] width 7 height 7
checkbox input "true"
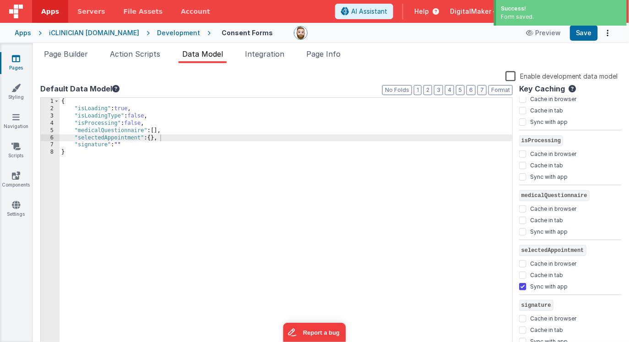
click at [15, 60] on icon at bounding box center [16, 58] width 8 height 9
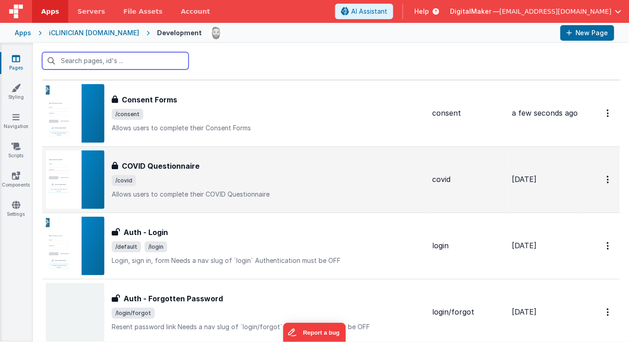
scroll to position [31, 0]
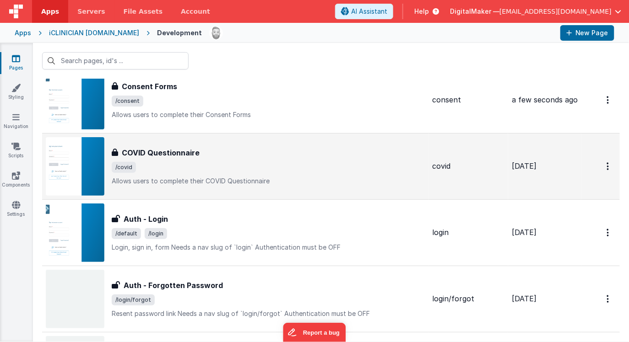
click at [160, 161] on div "COVID Questionnaire COVID Questionnaire /covid Allows users to complete their C…" at bounding box center [268, 166] width 313 height 38
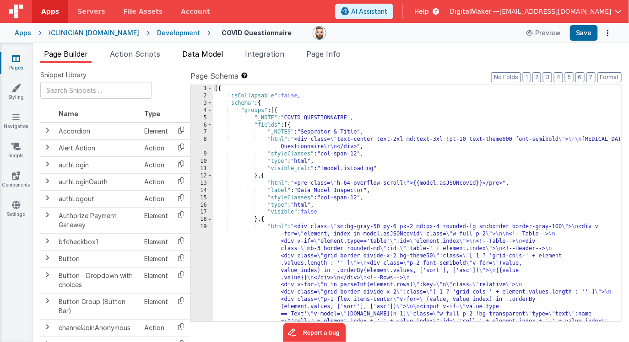
click at [203, 53] on span "Data Model" at bounding box center [202, 53] width 41 height 9
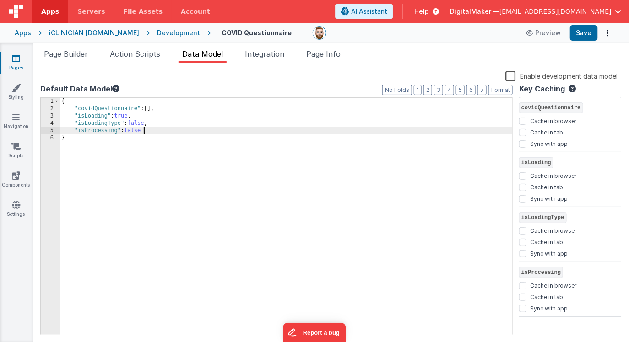
click at [156, 131] on div "{ "covidQuestionnaire" : [ ] , "isLoading" : true , "isLoadingType" : false , "…" at bounding box center [285, 224] width 453 height 253
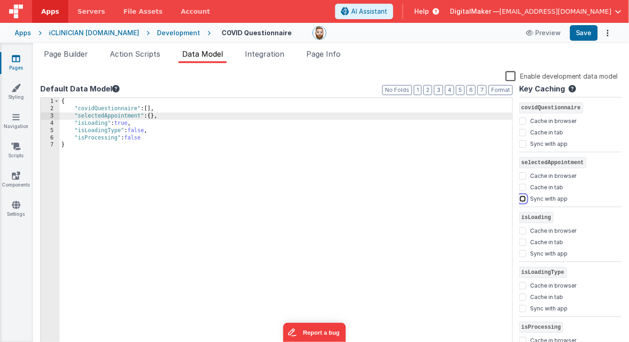
click at [522, 200] on input "Sync with app" at bounding box center [522, 198] width 7 height 7
checkbox input "true"
click at [56, 49] on span "Page Builder" at bounding box center [66, 53] width 44 height 9
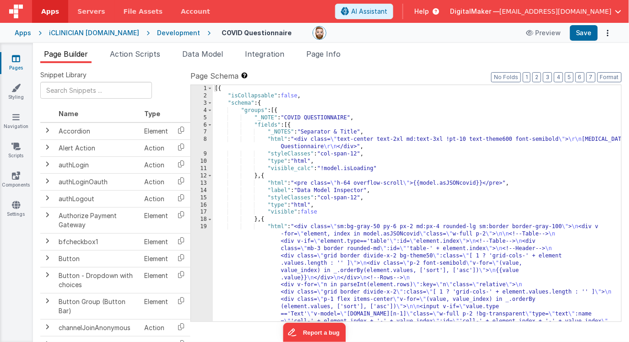
click at [202, 144] on div "8" at bounding box center [202, 143] width 22 height 15
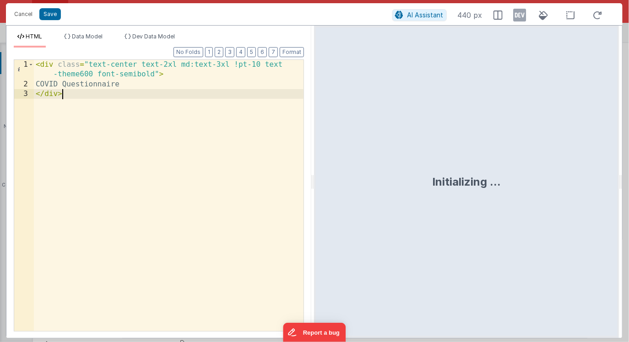
click at [194, 130] on div "< div class = "text-center text-2xl md:text-3xl !pt-10 text -theme600 font-semi…" at bounding box center [169, 210] width 270 height 301
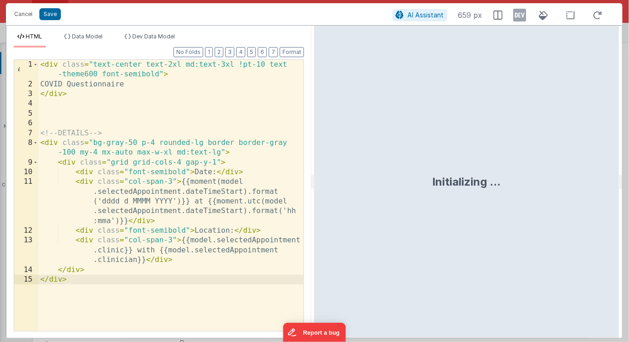
click at [134, 119] on div "< div class = "text-center text-2xl md:text-3xl !pt-10 text -theme600 font-semi…" at bounding box center [170, 210] width 265 height 301
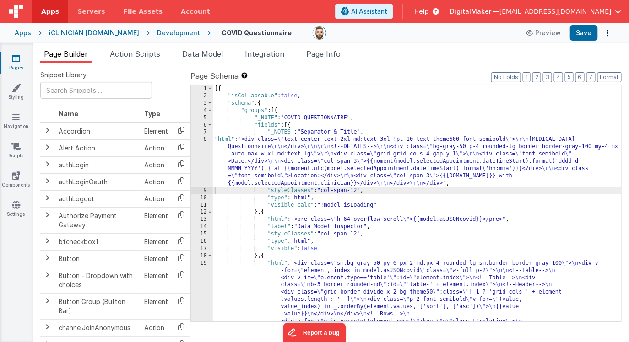
click at [18, 59] on icon at bounding box center [16, 58] width 8 height 9
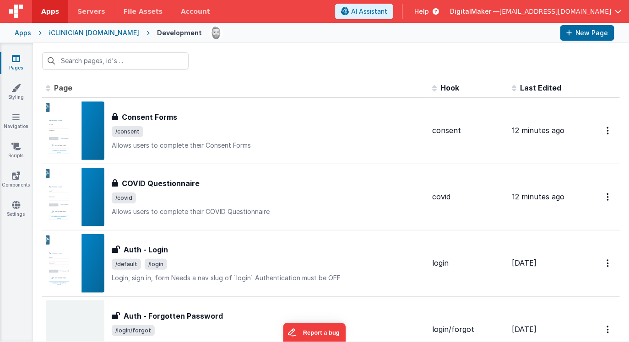
click at [86, 37] on div "iCLINICIAN [DOMAIN_NAME]" at bounding box center [94, 32] width 90 height 9
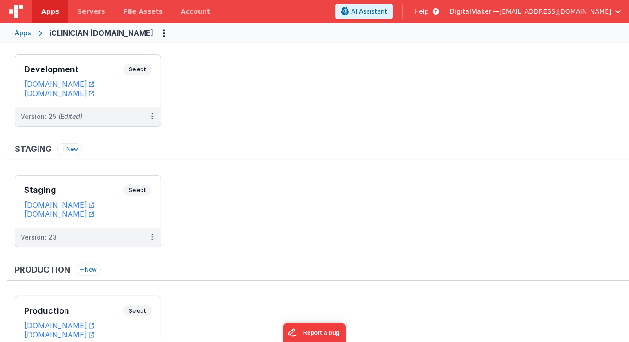
scroll to position [20, 0]
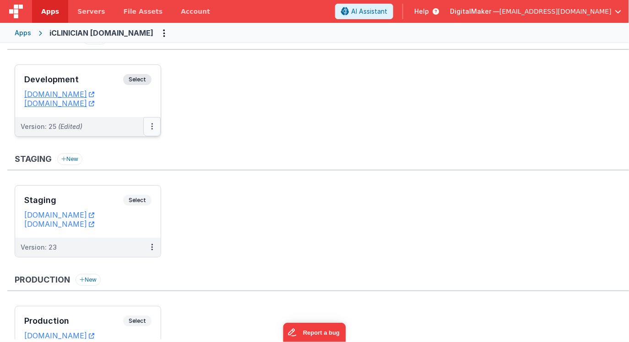
click at [150, 125] on button at bounding box center [151, 126] width 17 height 19
click at [132, 181] on link "Deploy..." at bounding box center [120, 180] width 81 height 16
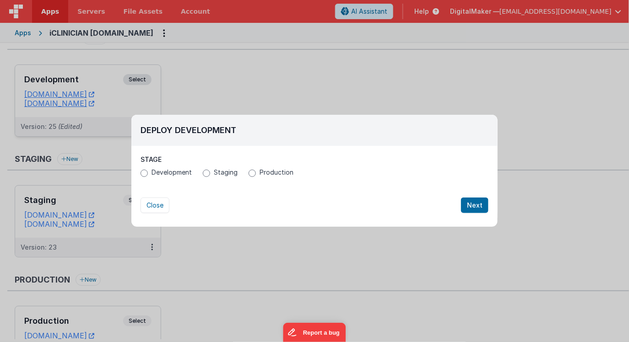
click at [220, 172] on span "Staging" at bounding box center [226, 172] width 24 height 9
click at [210, 172] on input "Staging" at bounding box center [206, 173] width 7 height 7
radio input "true"
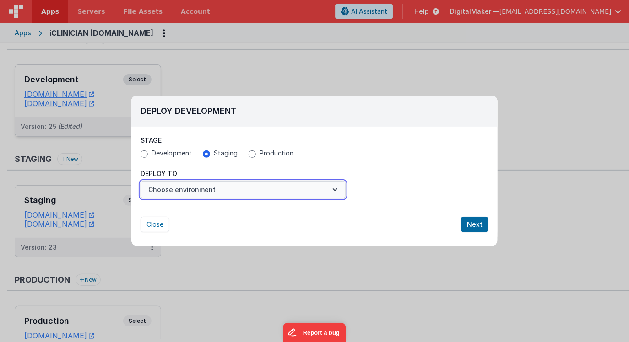
click at [191, 186] on button "Choose environment" at bounding box center [242, 189] width 205 height 17
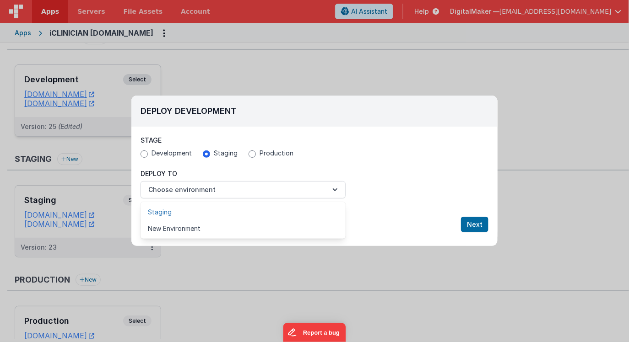
click at [176, 211] on link "Staging" at bounding box center [242, 212] width 205 height 16
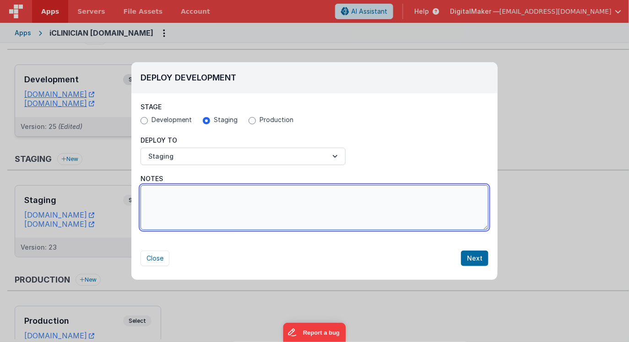
click at [421, 217] on textarea "Notes" at bounding box center [314, 207] width 348 height 45
type textarea "Adding in the appointment details for KBP above MQ and Consent"
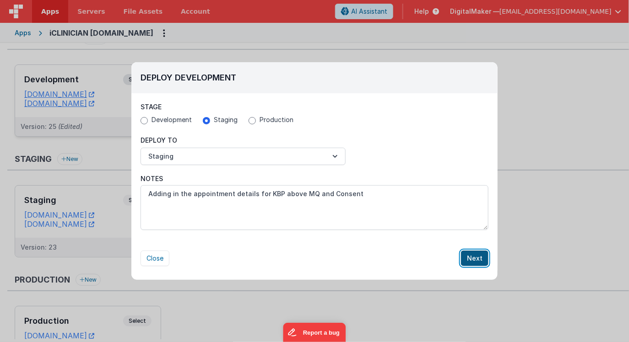
click at [478, 255] on button "Next" at bounding box center [474, 259] width 27 height 16
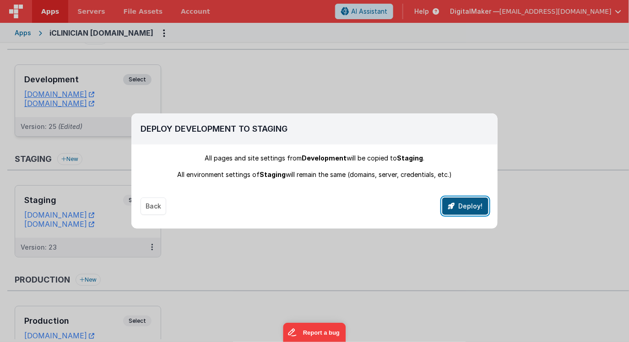
click at [467, 208] on button "Deploy!" at bounding box center [465, 206] width 46 height 17
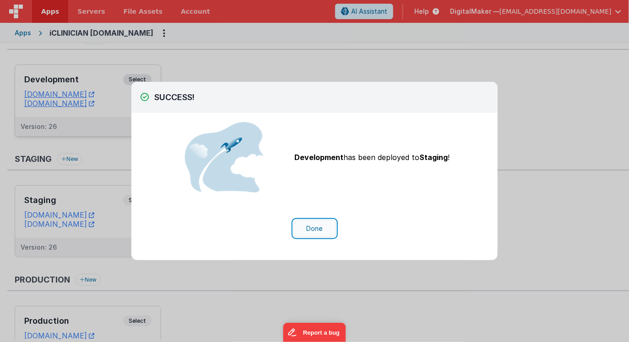
click at [306, 230] on button "Done" at bounding box center [314, 228] width 43 height 17
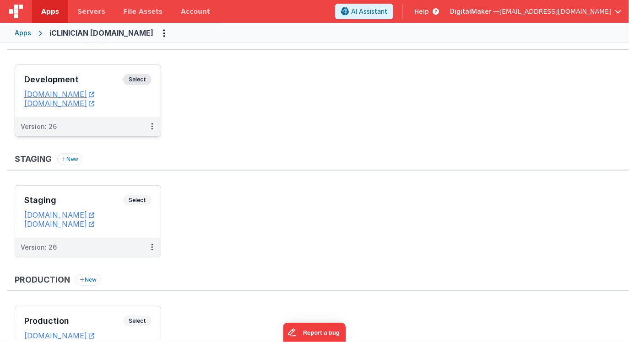
click at [21, 34] on div "Apps" at bounding box center [23, 32] width 16 height 9
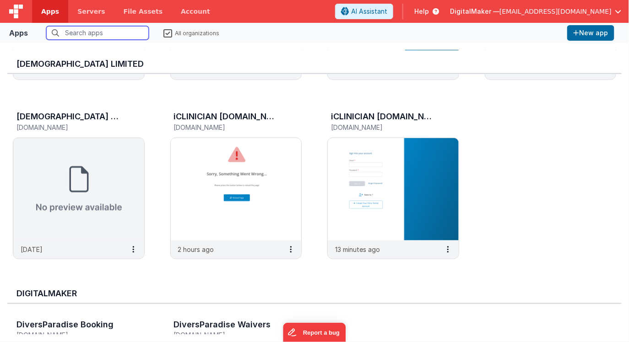
scroll to position [334, 0]
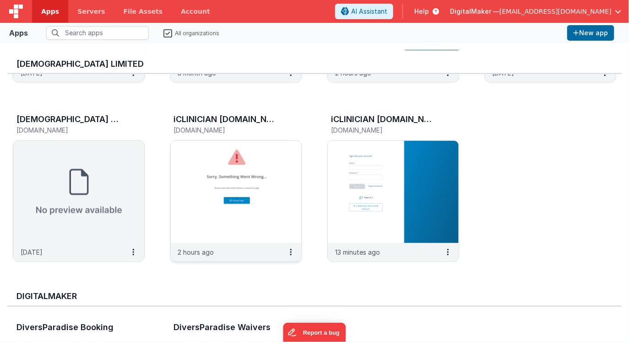
click at [272, 199] on img at bounding box center [236, 192] width 131 height 102
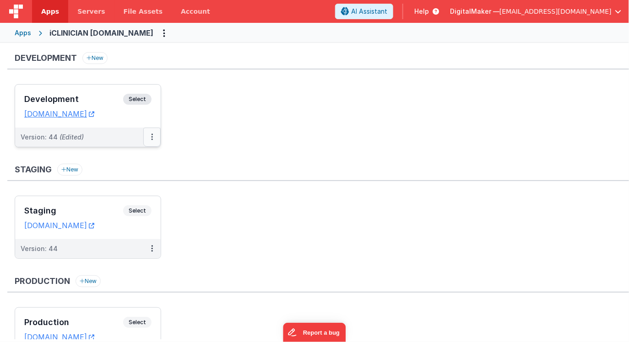
click at [151, 137] on icon at bounding box center [152, 137] width 2 height 0
click at [137, 190] on link "Deploy..." at bounding box center [120, 191] width 81 height 16
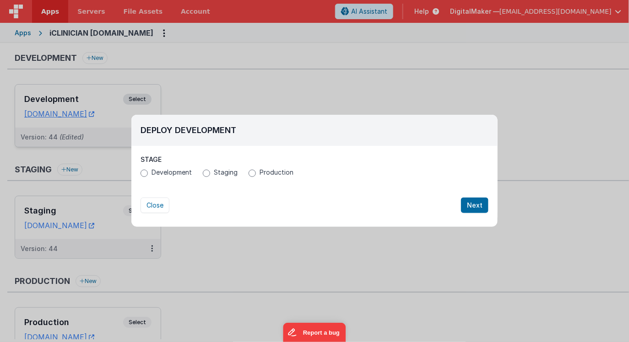
click at [213, 173] on label "Staging" at bounding box center [220, 172] width 35 height 9
click at [210, 173] on input "Staging" at bounding box center [206, 173] width 7 height 7
radio input "true"
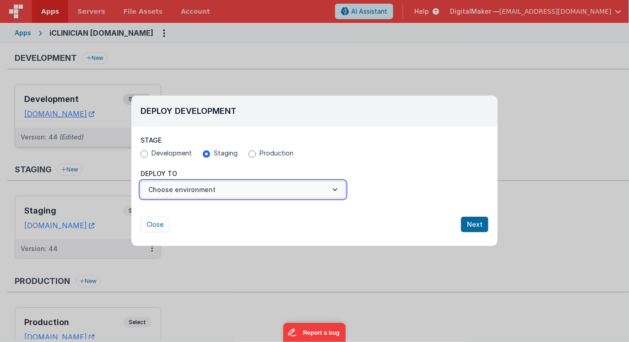
click at [201, 188] on button "Choose environment" at bounding box center [242, 189] width 205 height 17
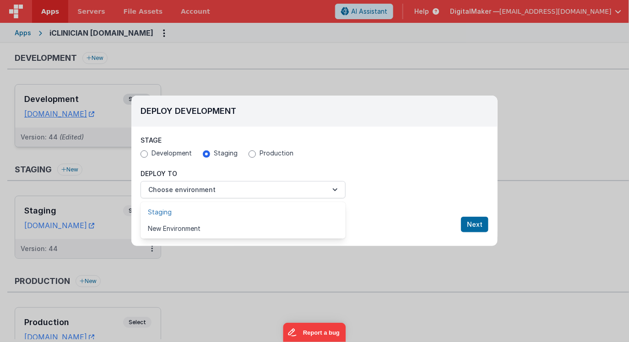
click at [190, 212] on link "Staging" at bounding box center [242, 212] width 205 height 16
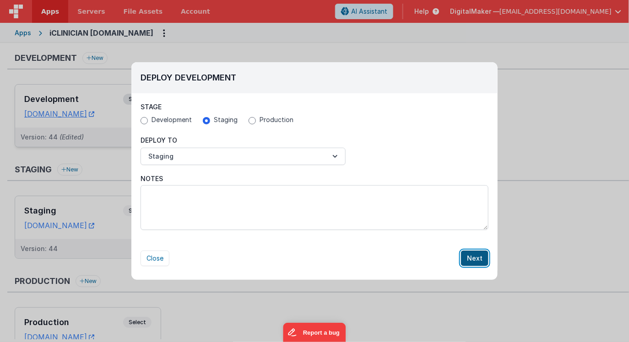
click at [474, 258] on button "Next" at bounding box center [474, 259] width 27 height 16
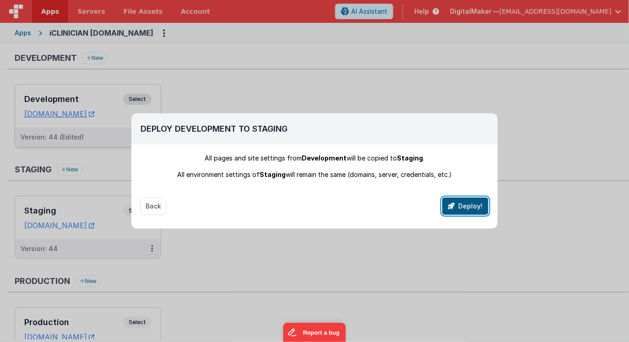
click at [461, 208] on button "Deploy!" at bounding box center [465, 206] width 46 height 17
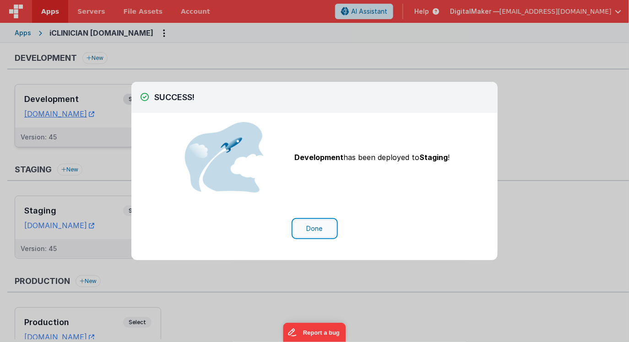
click at [321, 229] on button "Done" at bounding box center [314, 228] width 43 height 17
